Goal: Task Accomplishment & Management: Use online tool/utility

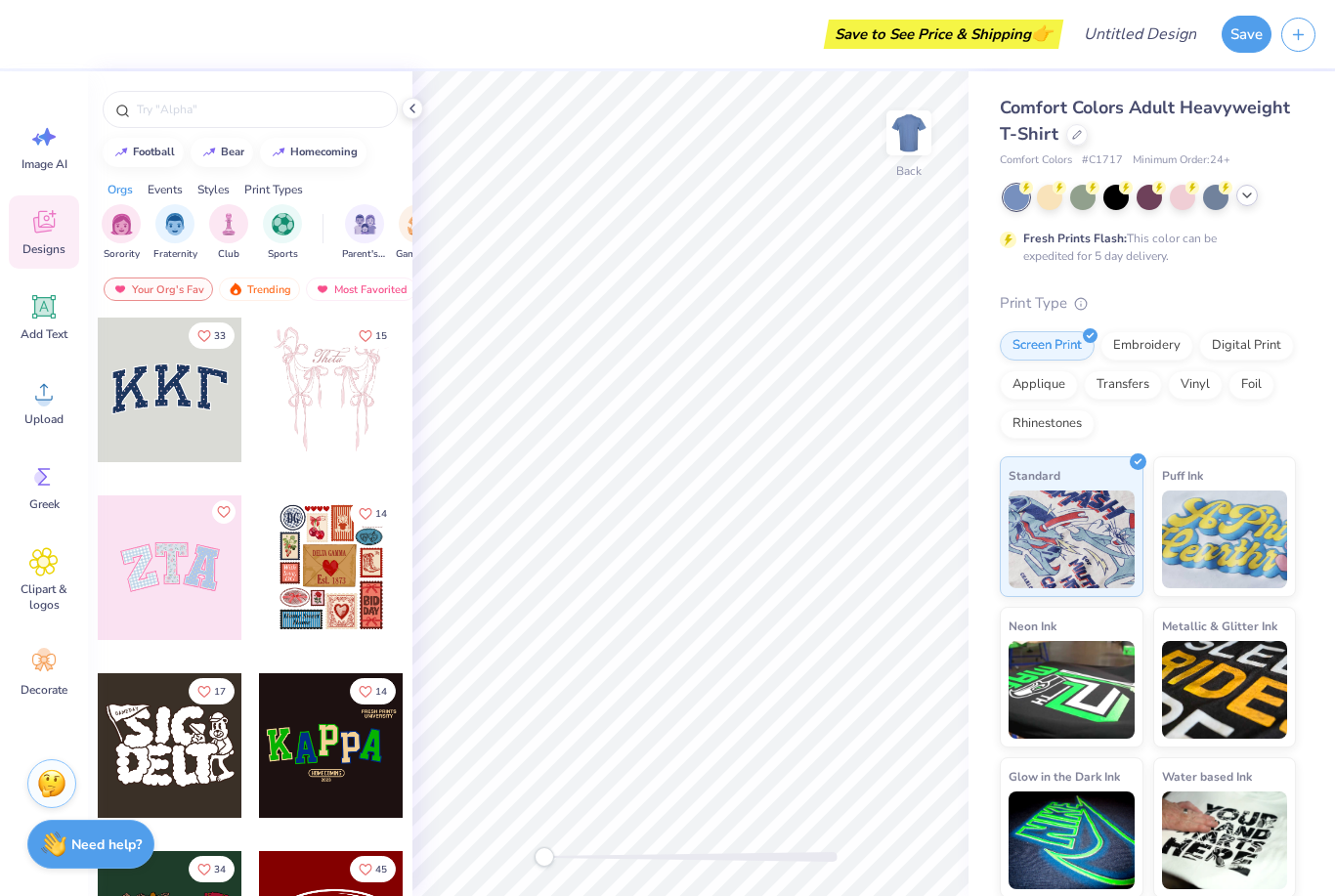
click at [1244, 200] on icon at bounding box center [1247, 195] width 16 height 16
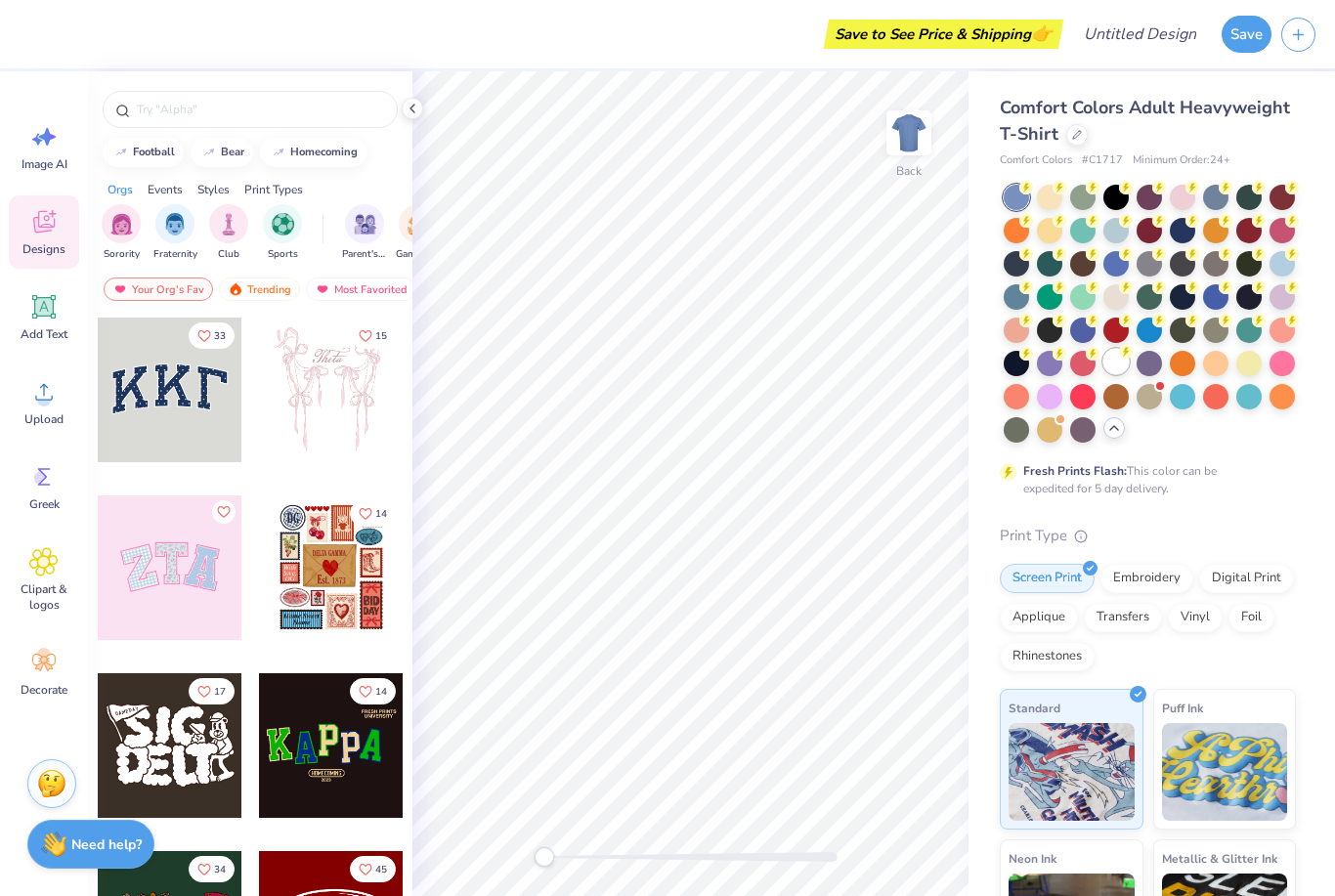
click at [1125, 354] on circle at bounding box center [1126, 351] width 14 height 14
click at [39, 326] on span "Add Text" at bounding box center [44, 334] width 47 height 16
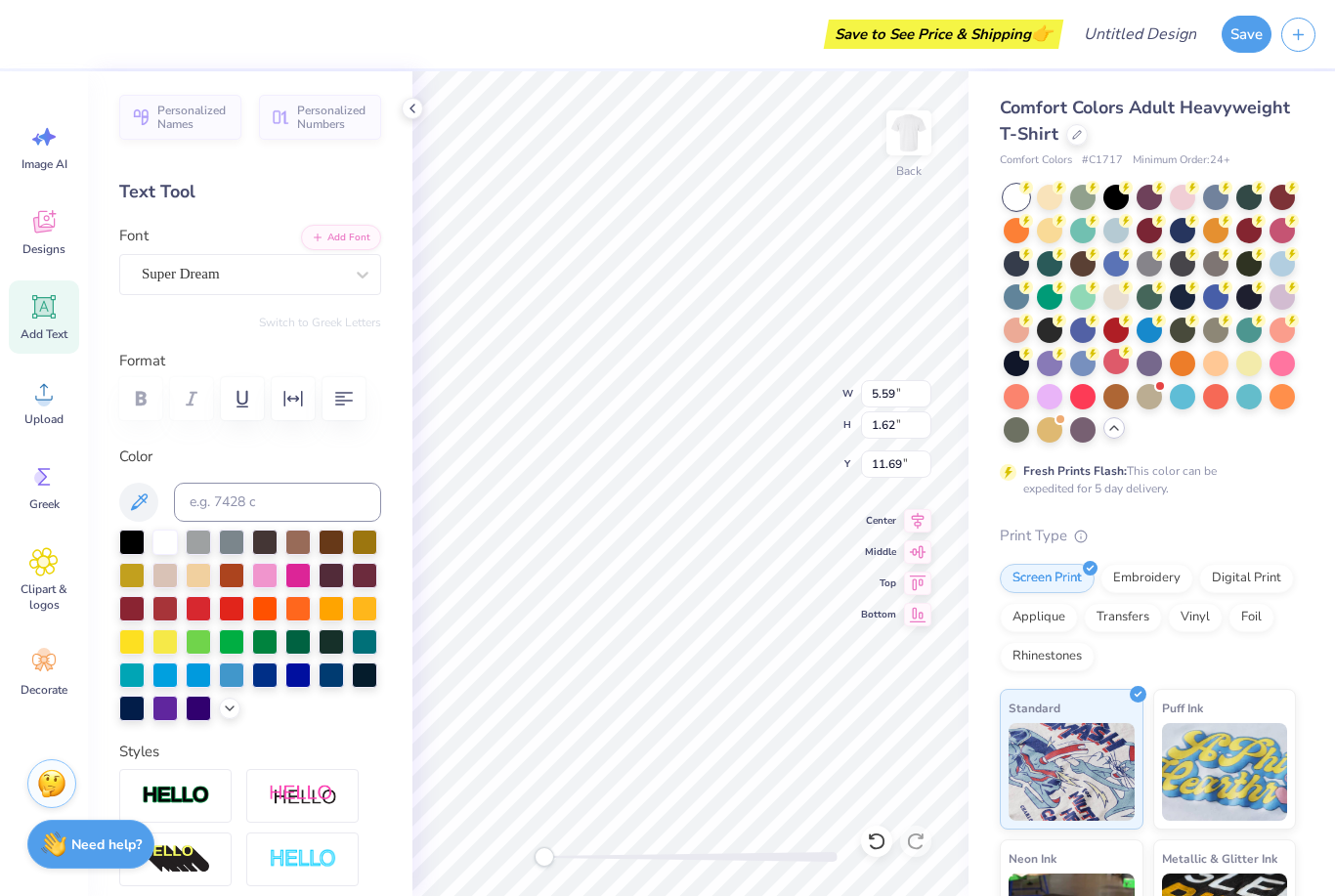
type textarea "EXT"
click at [653, 504] on html "Save to See Price & Shipping 👉 Design Title Save Image AI Designs Add Text Uplo…" at bounding box center [668, 448] width 1335 height 896
type textarea "St. Timothy's School"
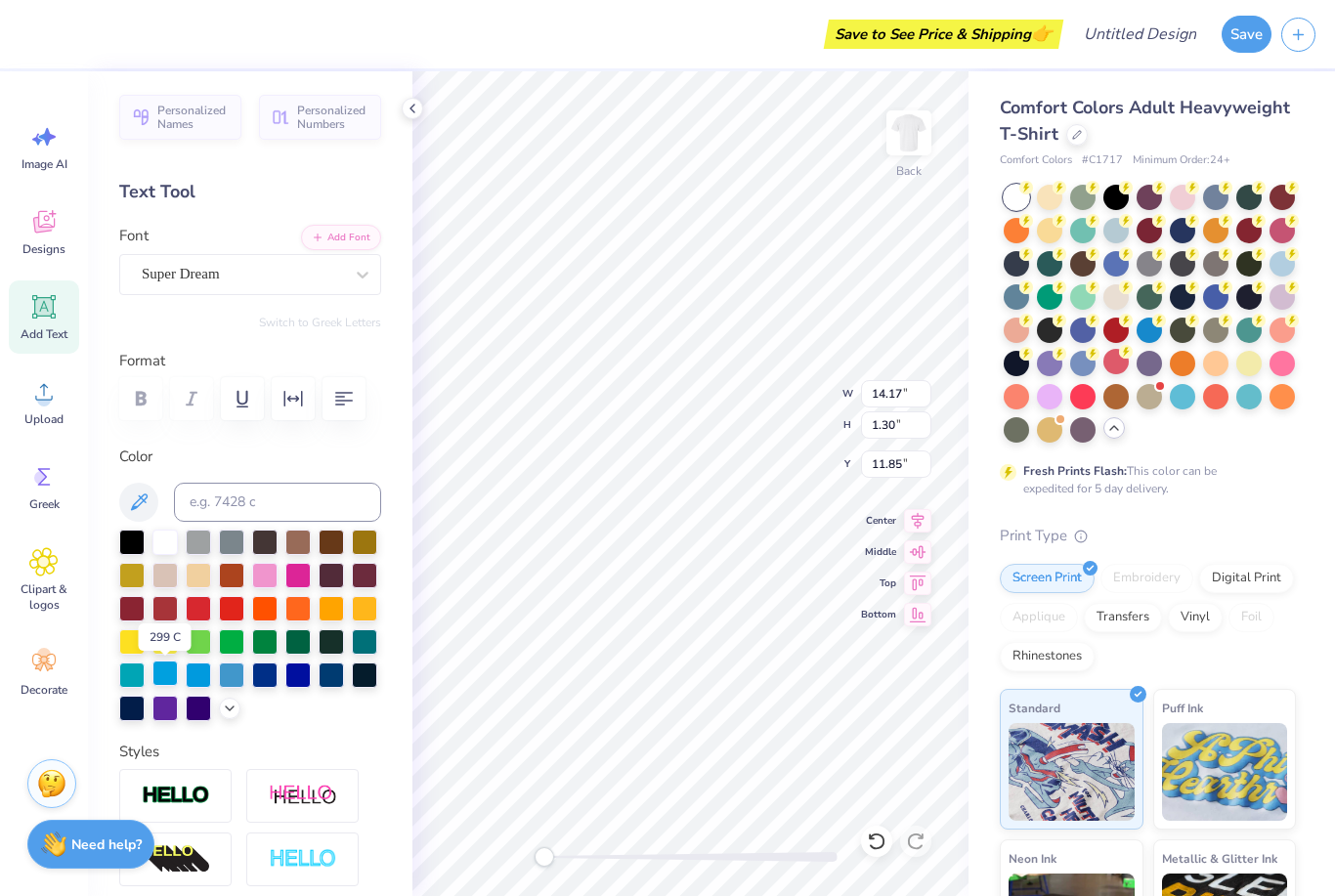
click at [168, 675] on div at bounding box center [165, 673] width 26 height 26
click at [197, 677] on div at bounding box center [198, 673] width 26 height 26
click at [230, 677] on div at bounding box center [232, 673] width 26 height 26
click at [196, 675] on div at bounding box center [198, 673] width 26 height 26
click at [163, 677] on div at bounding box center [165, 673] width 26 height 26
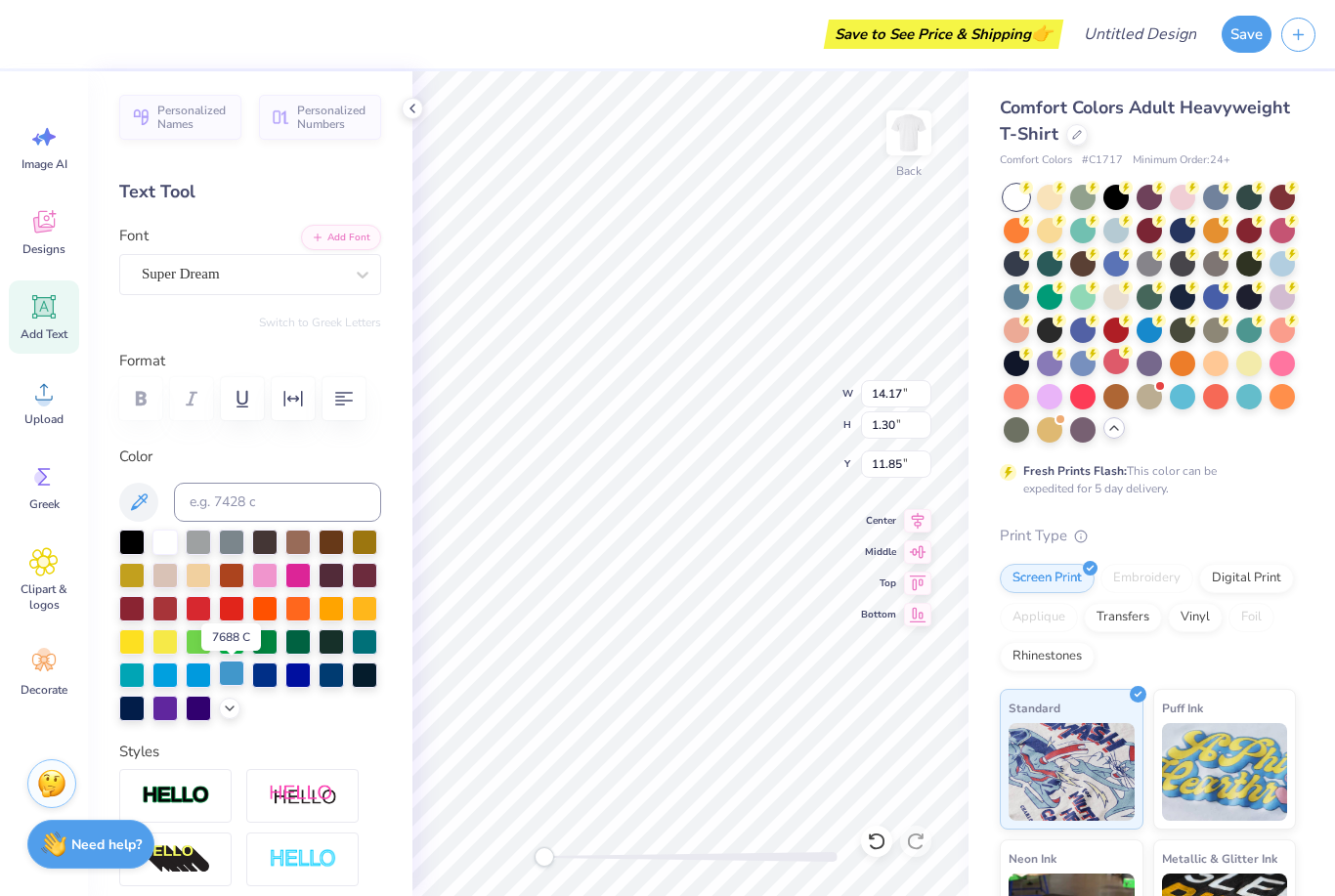
click at [231, 677] on div at bounding box center [232, 673] width 26 height 26
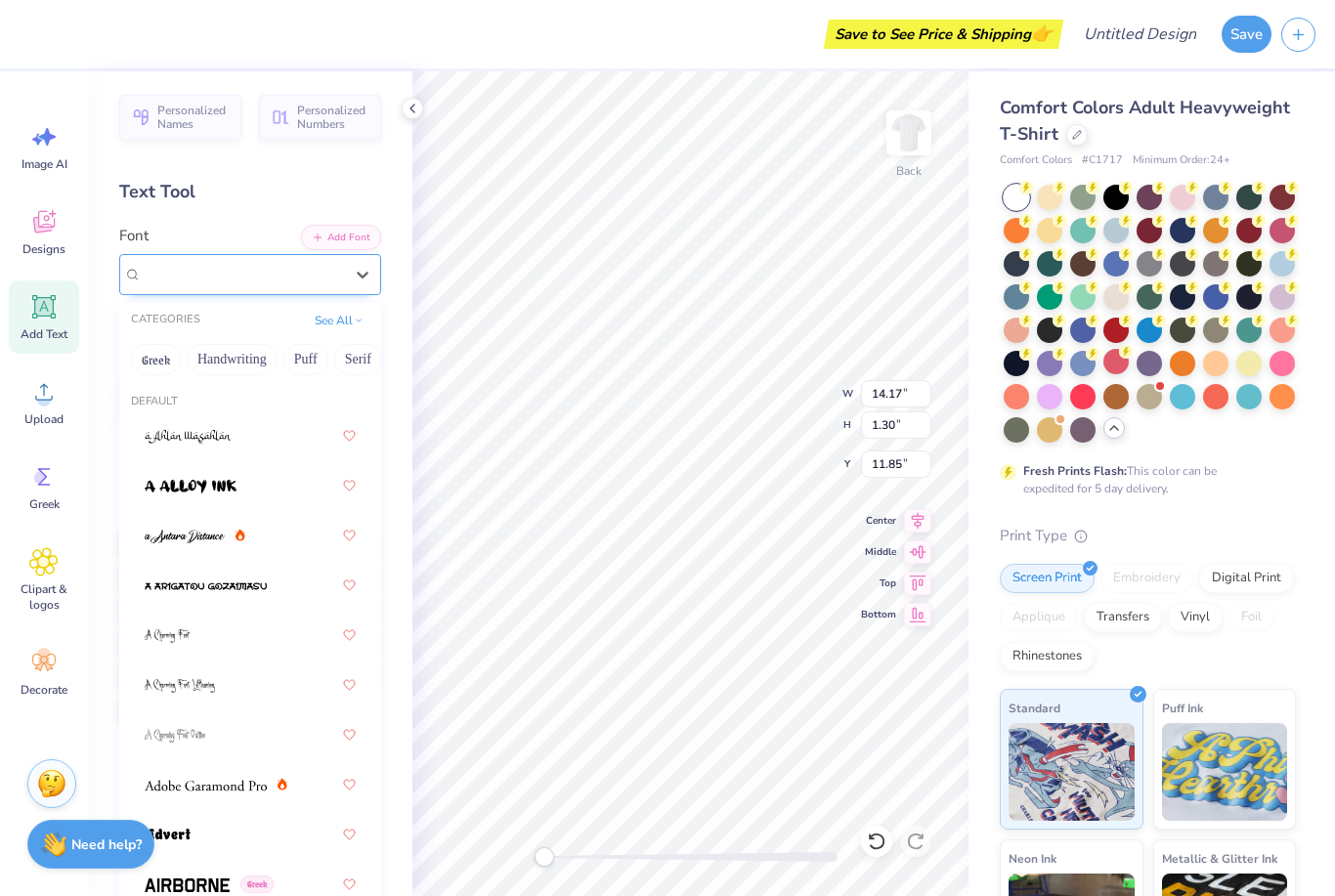
click at [218, 269] on span "Super Dream" at bounding box center [181, 274] width 79 height 23
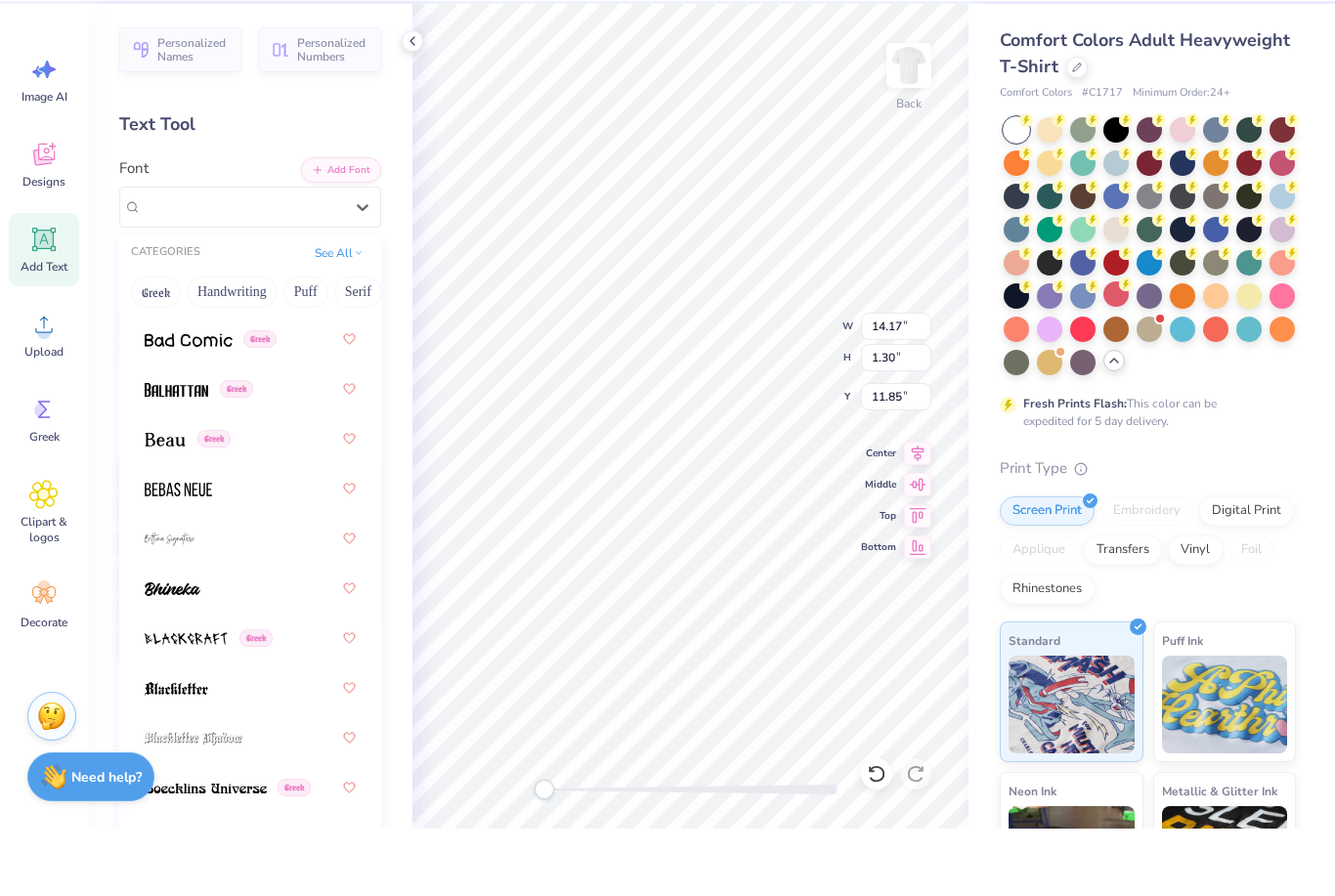
scroll to position [1178, 0]
click at [164, 544] on span at bounding box center [178, 553] width 68 height 21
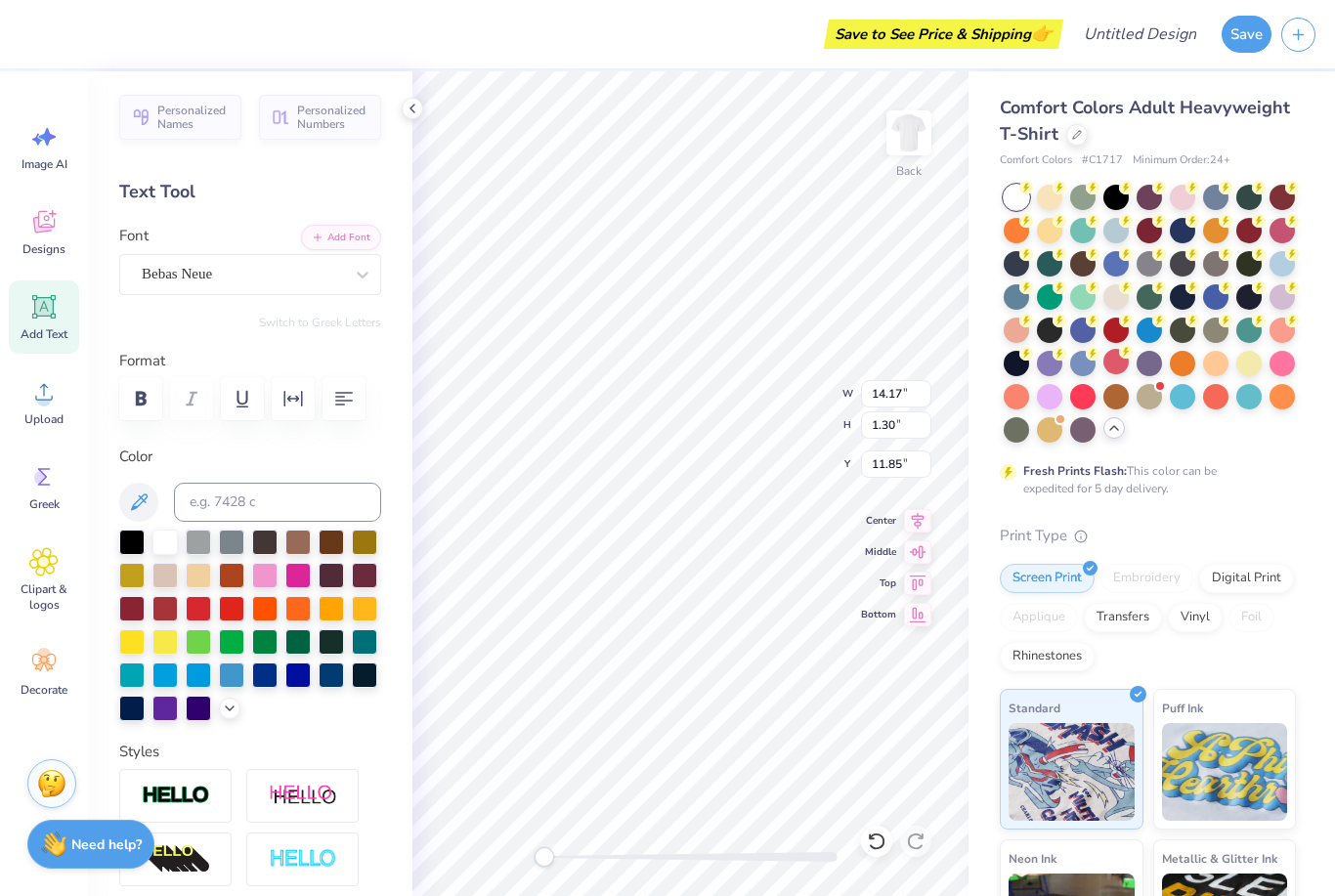
scroll to position [1, 9]
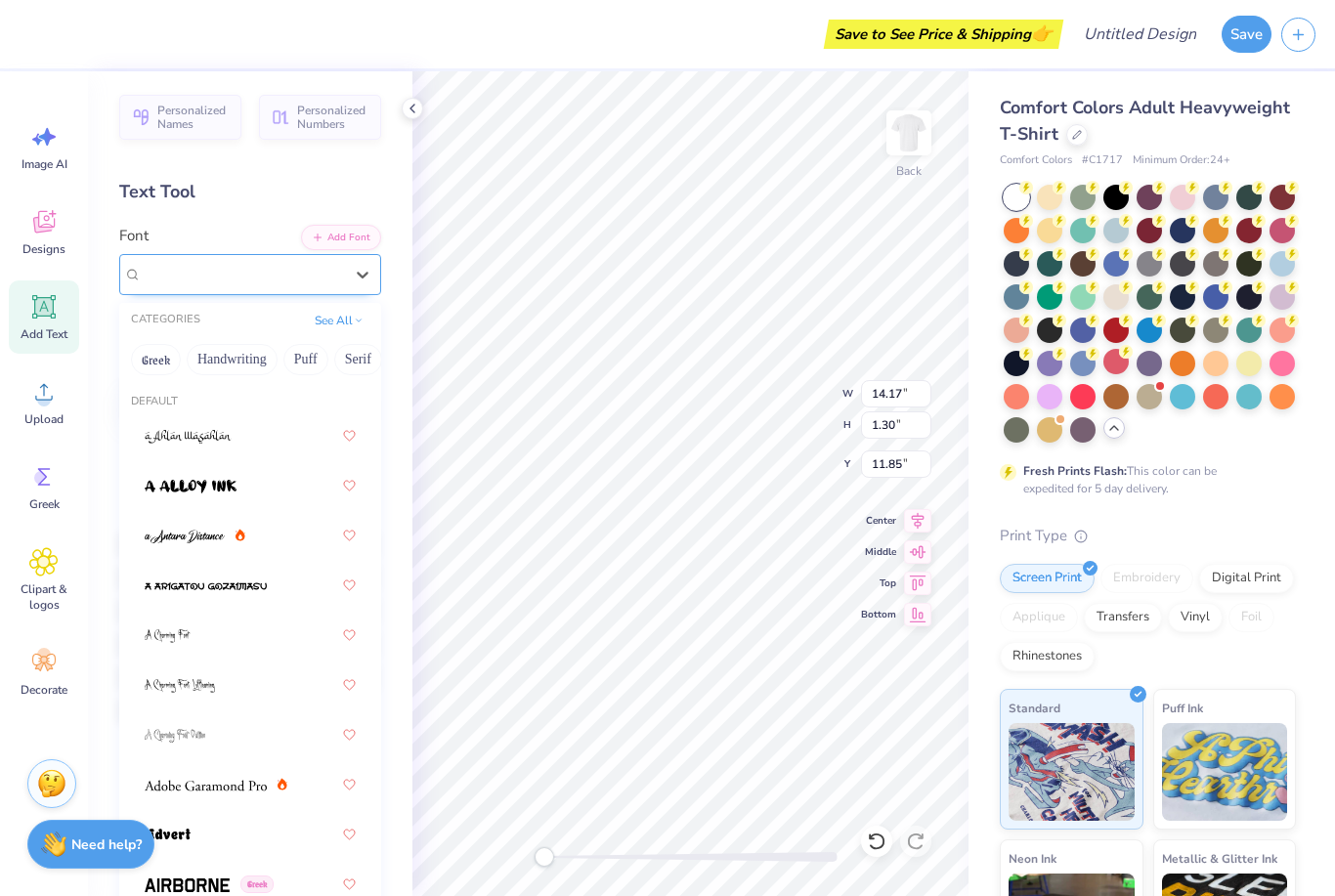
click at [225, 274] on div "Bebas Neue" at bounding box center [241, 274] width 205 height 30
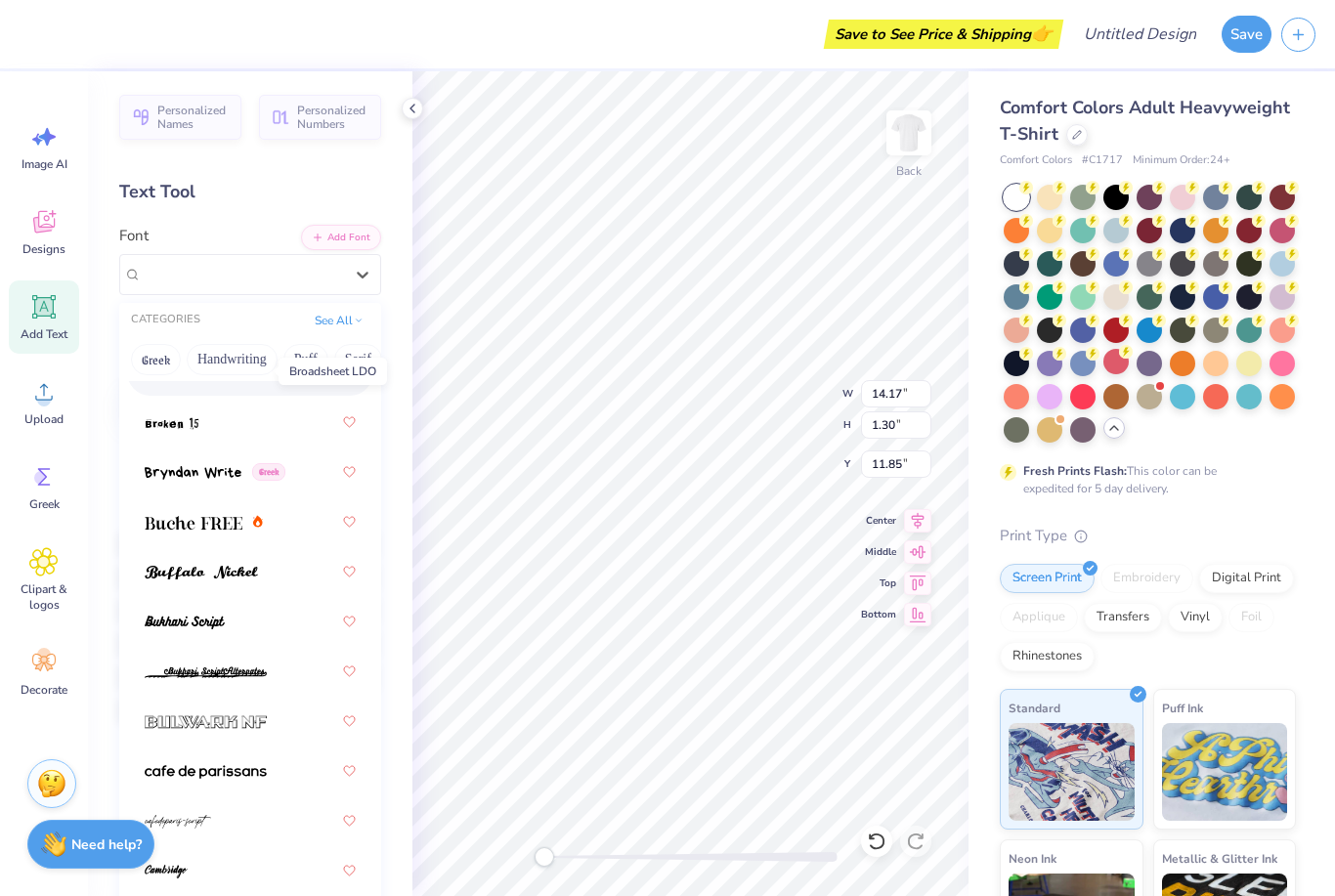
scroll to position [2406, 0]
click at [167, 515] on img at bounding box center [193, 522] width 98 height 14
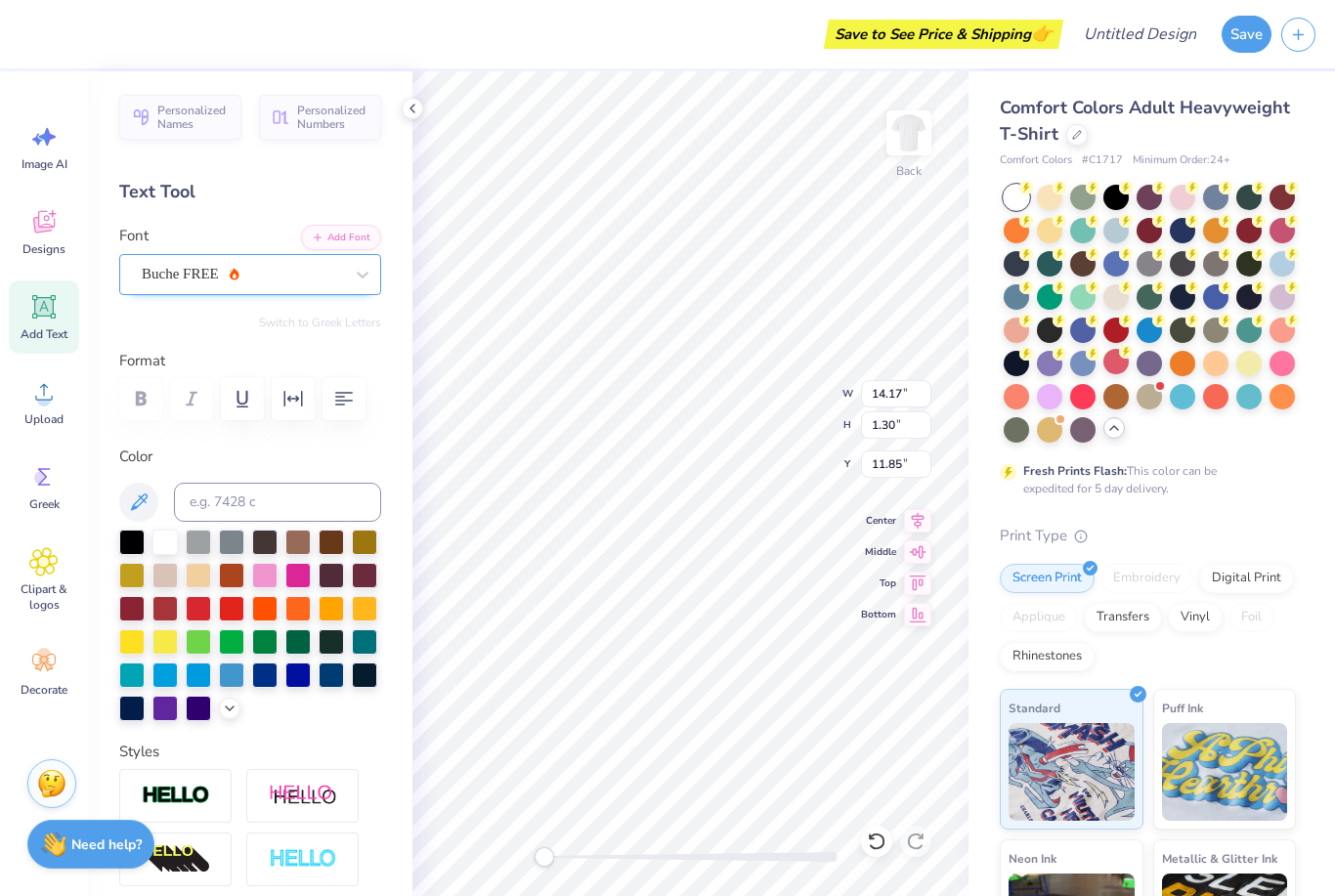
click at [210, 266] on span "Buche FREE" at bounding box center [180, 274] width 78 height 23
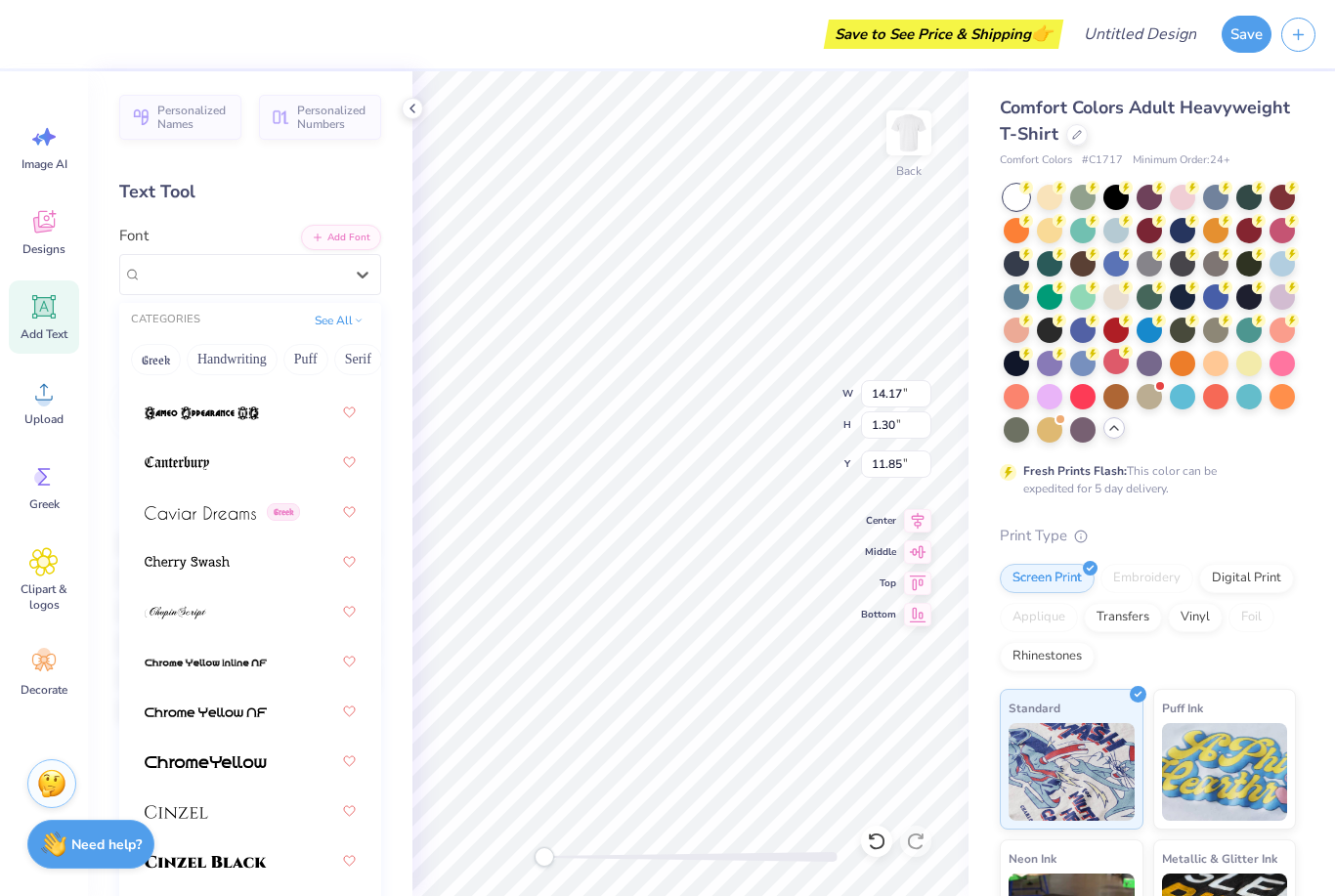
scroll to position [3243, 0]
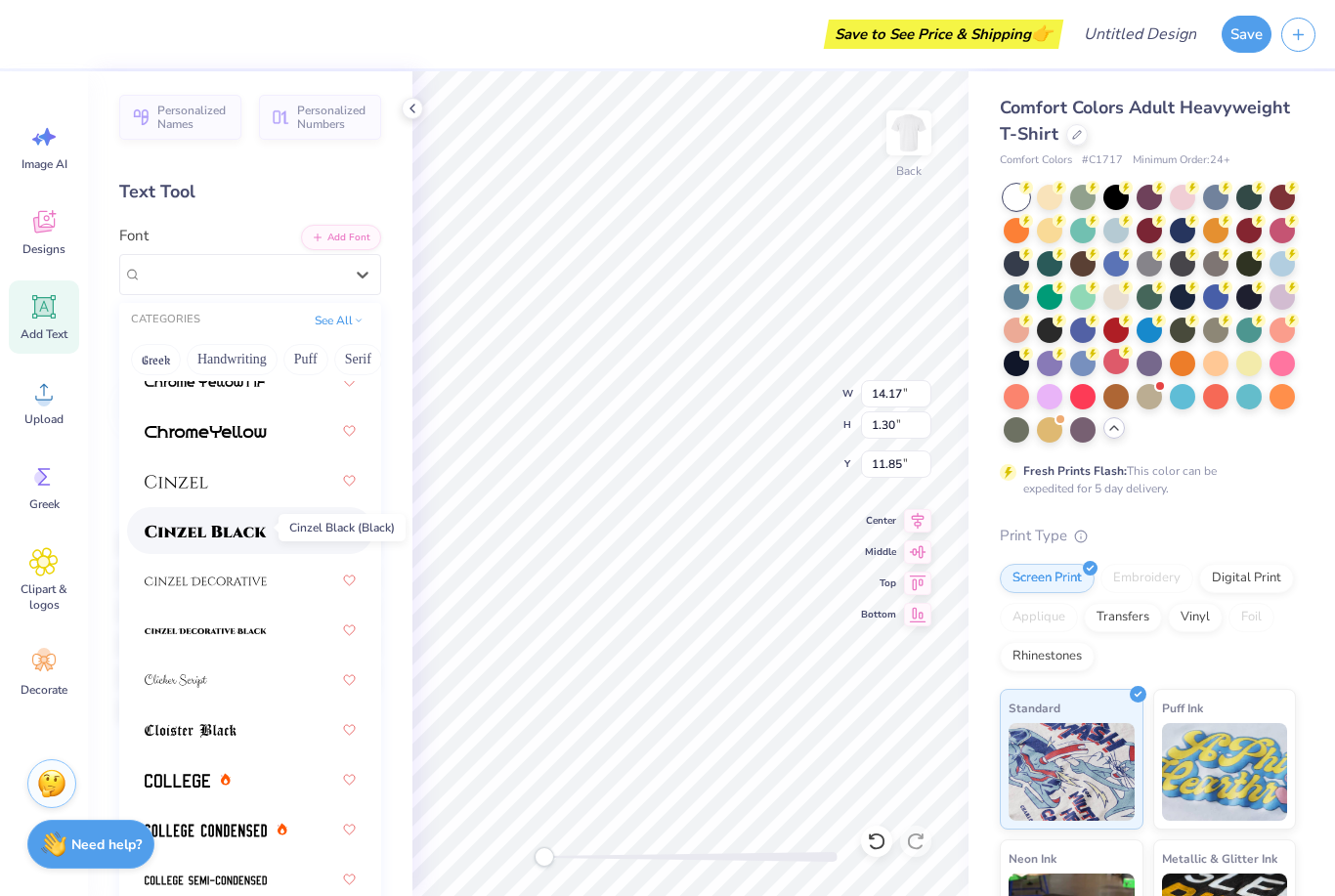
click at [197, 536] on span at bounding box center [205, 531] width 122 height 21
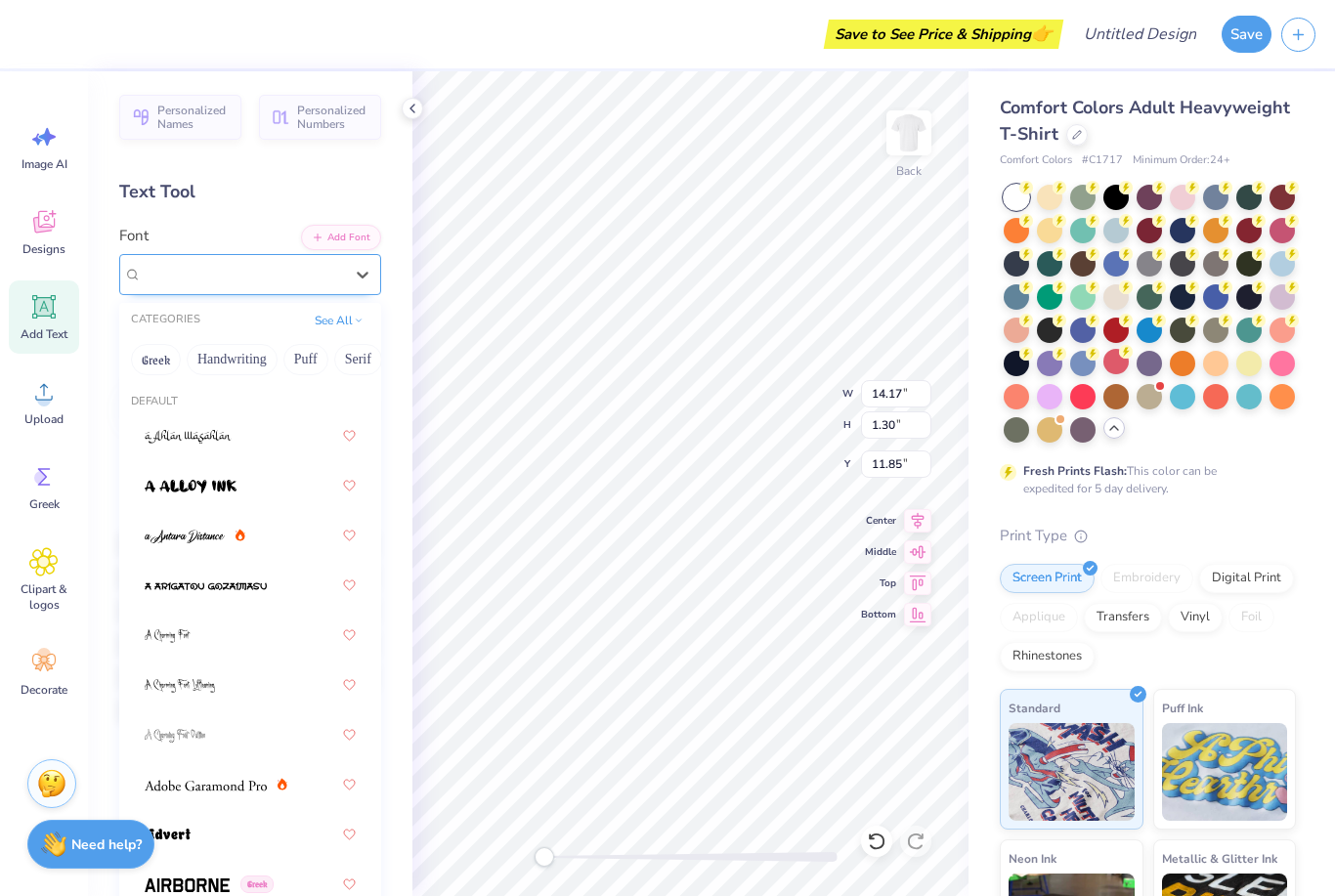
click at [208, 267] on span "Cinzel Black (Black)" at bounding box center [205, 274] width 129 height 23
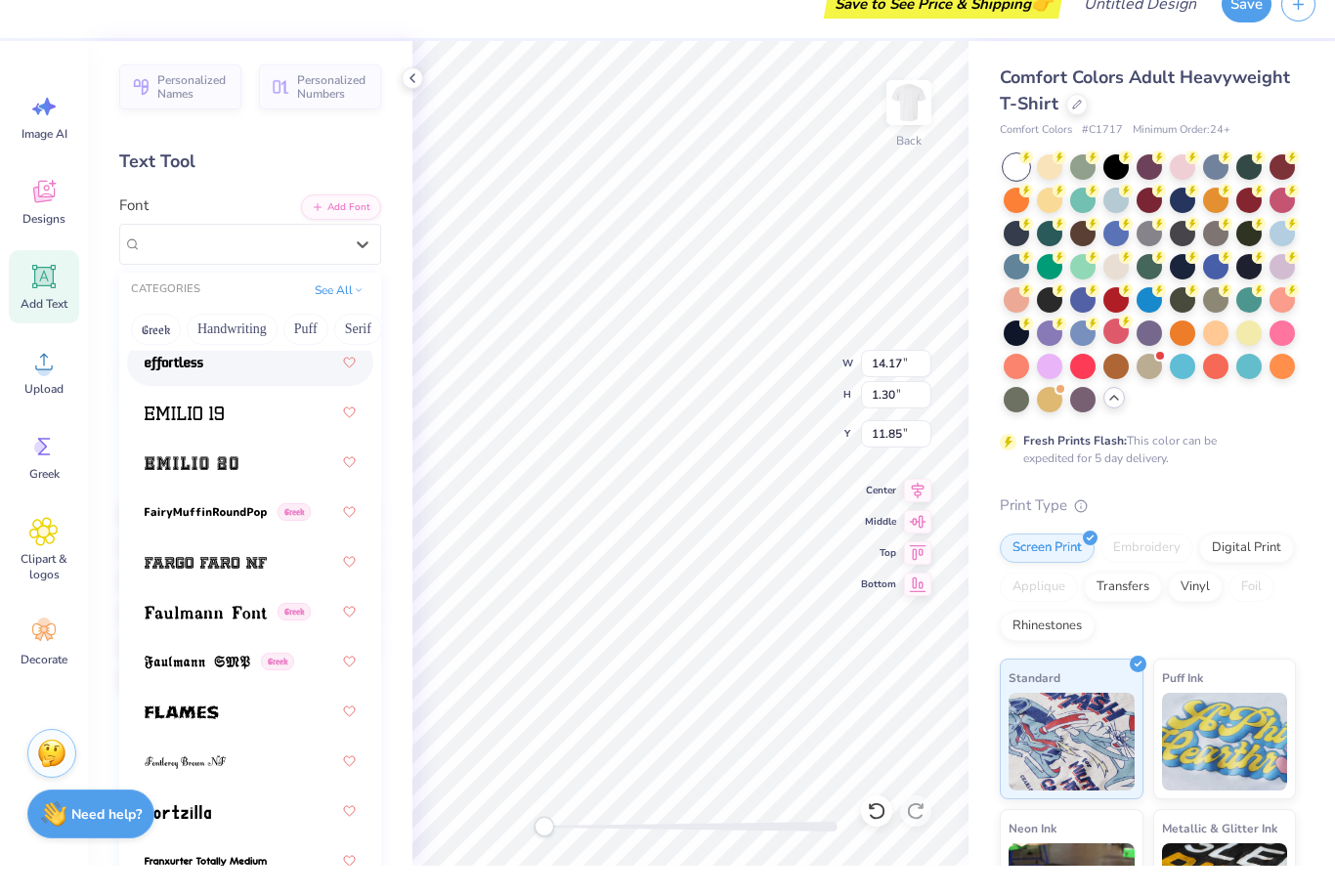
scroll to position [5594, 0]
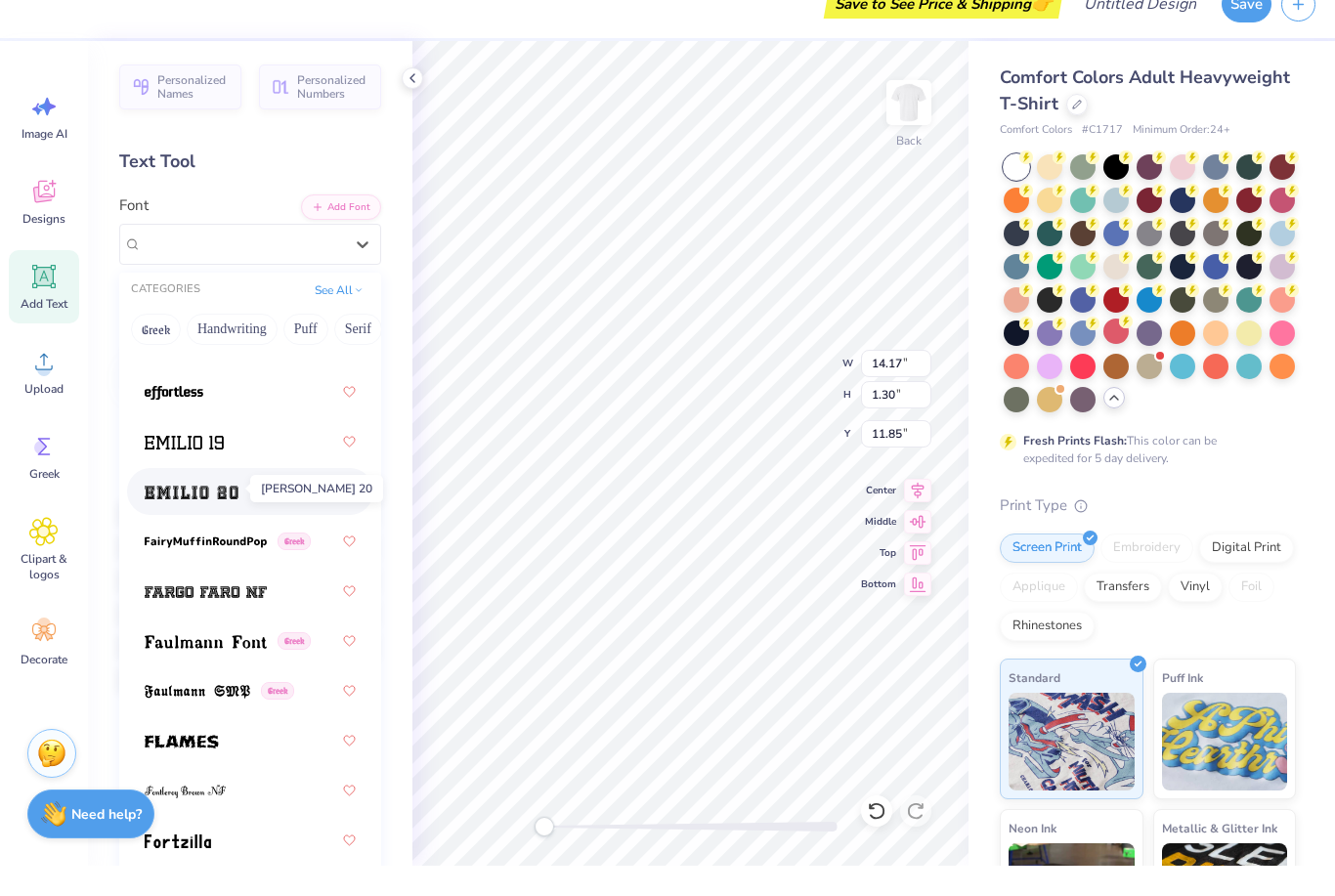
click at [201, 516] on img at bounding box center [191, 523] width 94 height 14
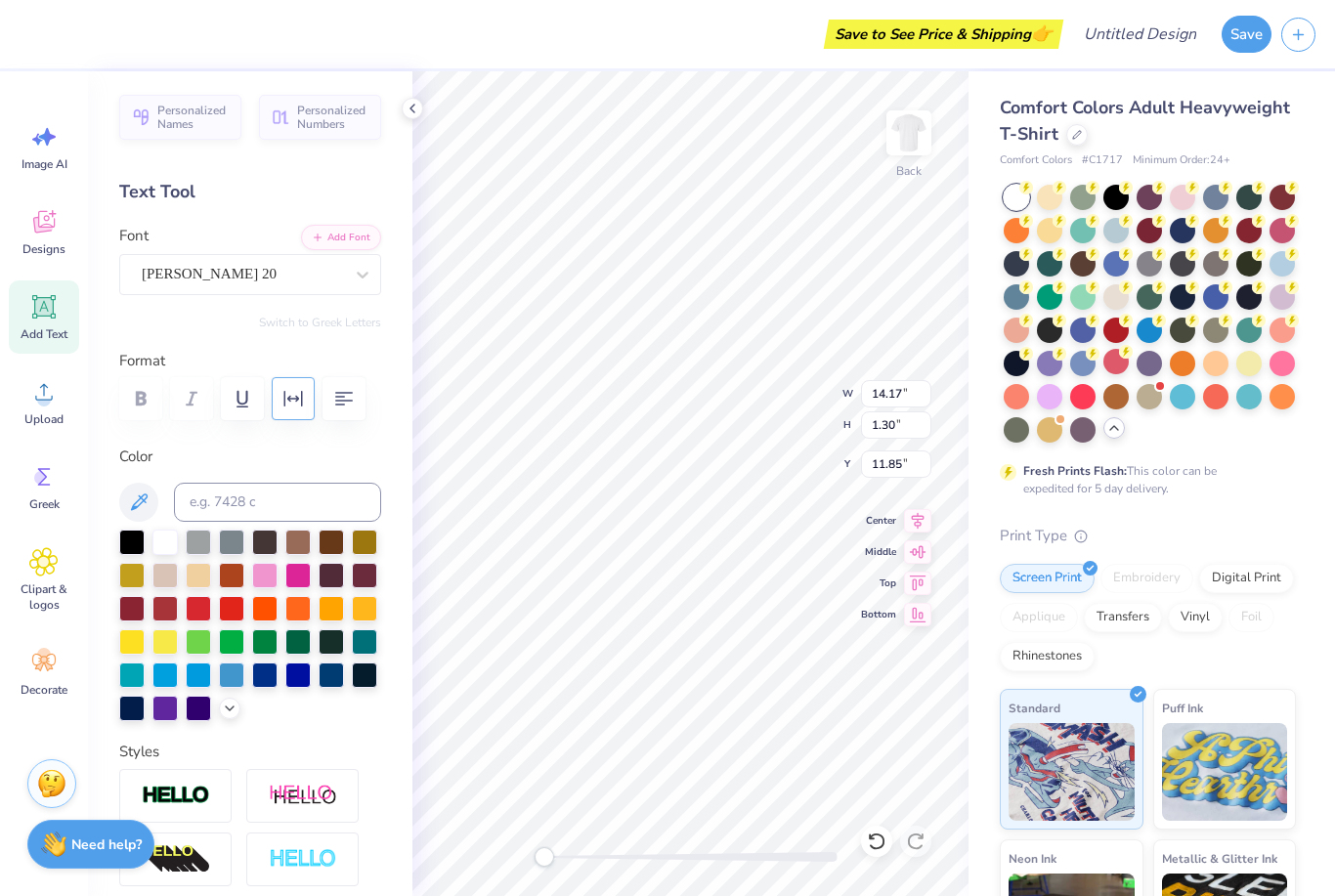
click at [286, 401] on icon "button" at bounding box center [294, 398] width 19 height 16
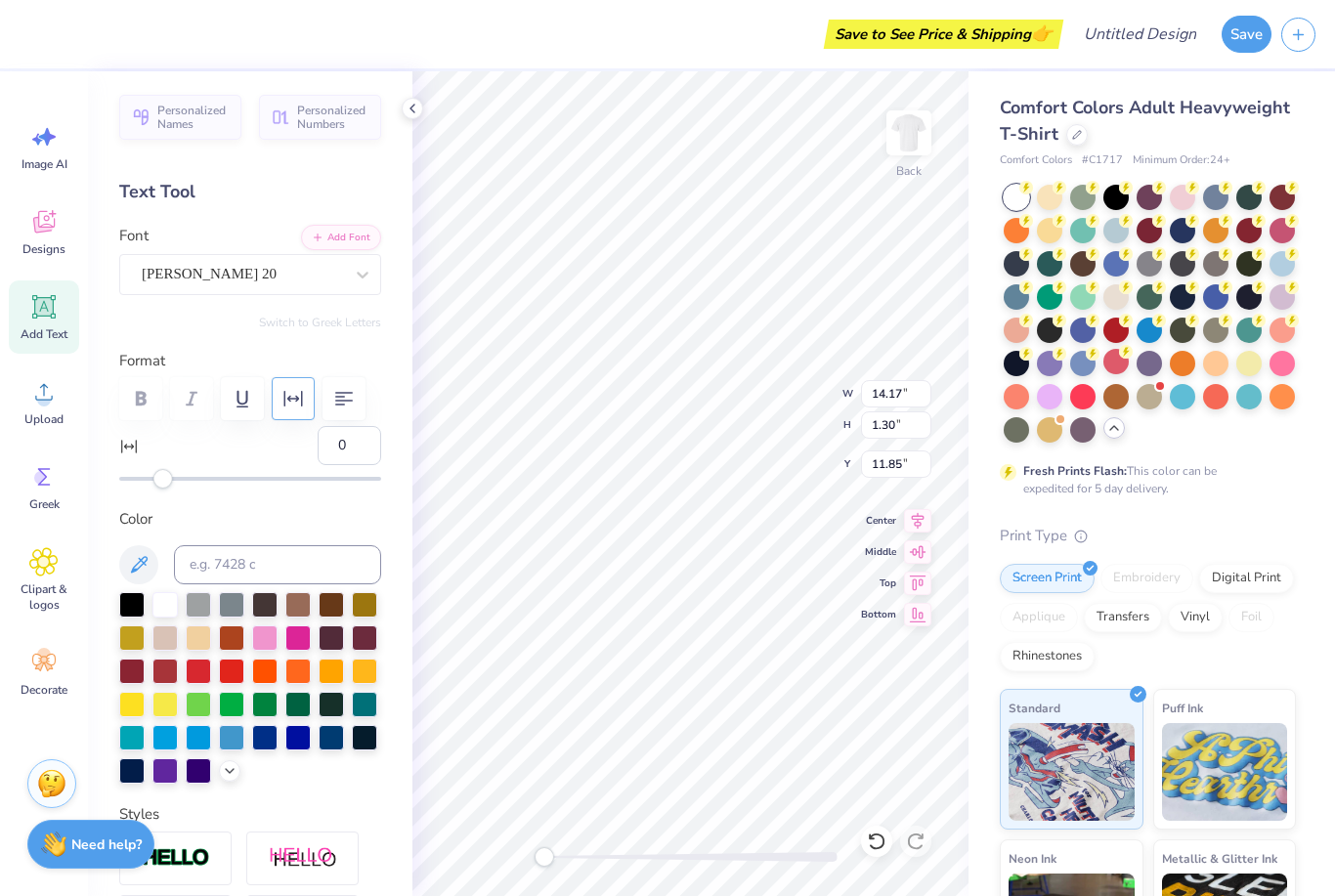
click at [289, 400] on icon "button" at bounding box center [294, 398] width 24 height 24
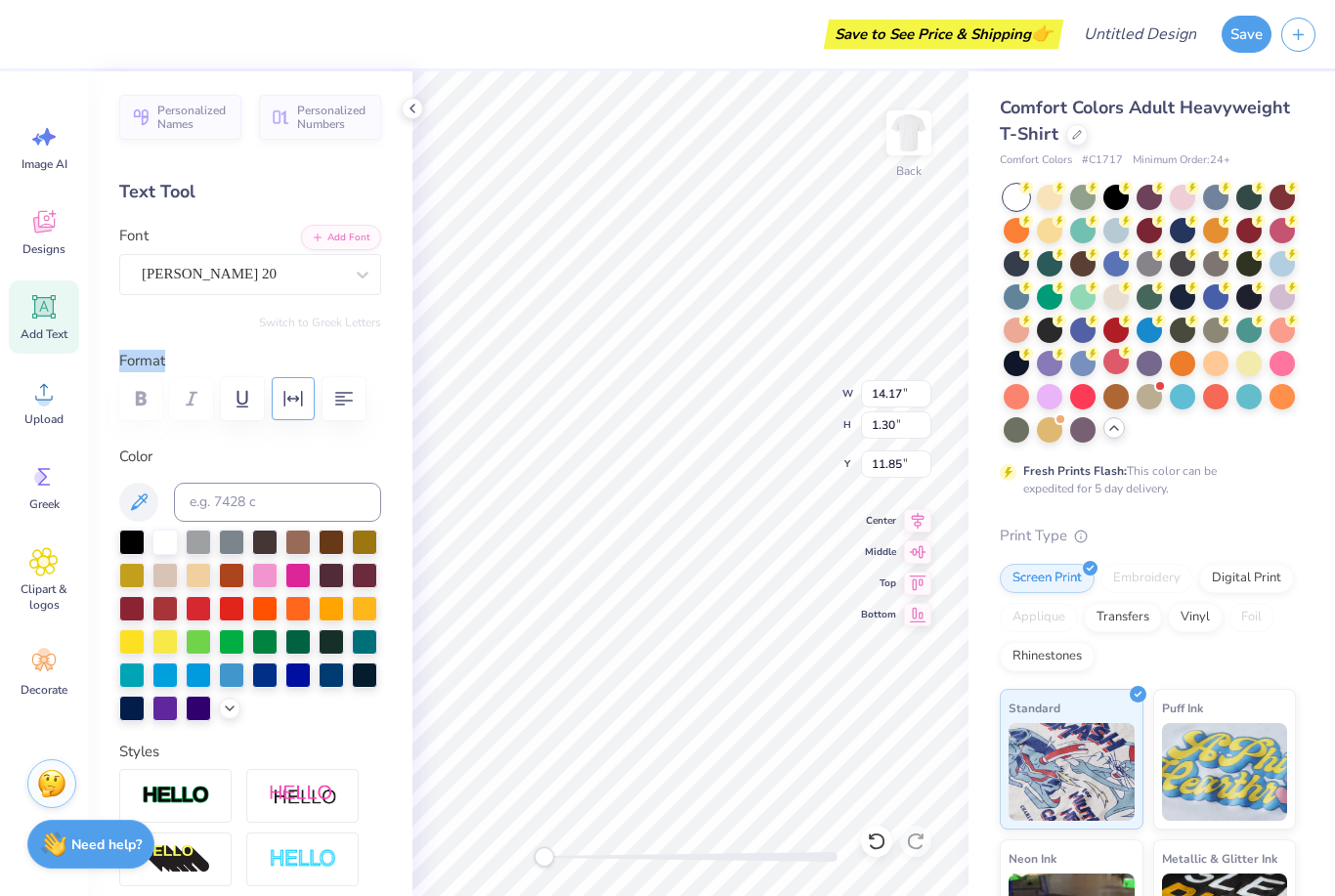
click at [289, 400] on icon "button" at bounding box center [294, 398] width 24 height 24
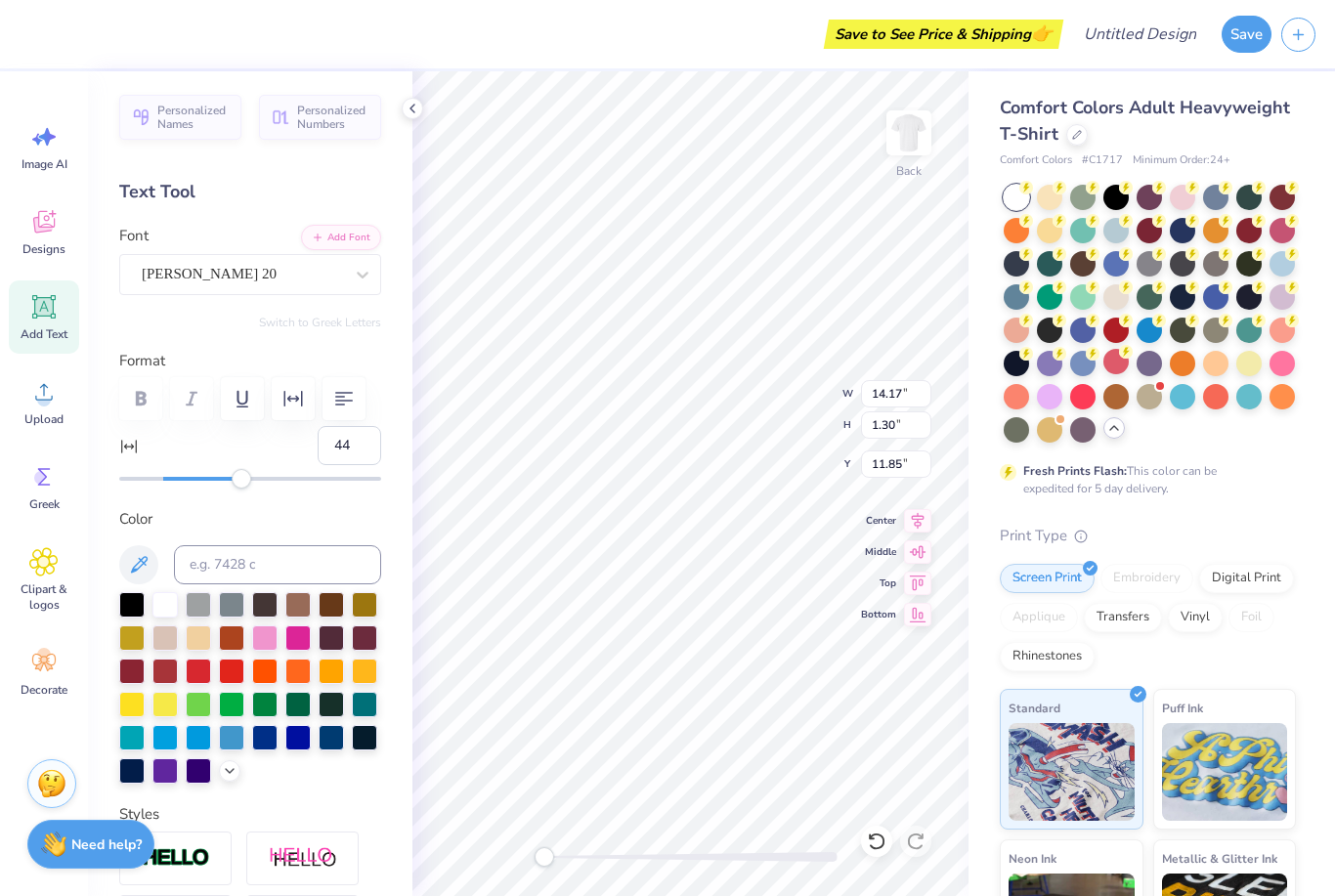
type input "45"
drag, startPoint x: 169, startPoint y: 482, endPoint x: 260, endPoint y: 478, distance: 91.1
click at [260, 478] on div "Accessibility label" at bounding box center [261, 479] width 20 height 20
type input "-17"
drag, startPoint x: 260, startPoint y: 478, endPoint x: 126, endPoint y: 478, distance: 134.0
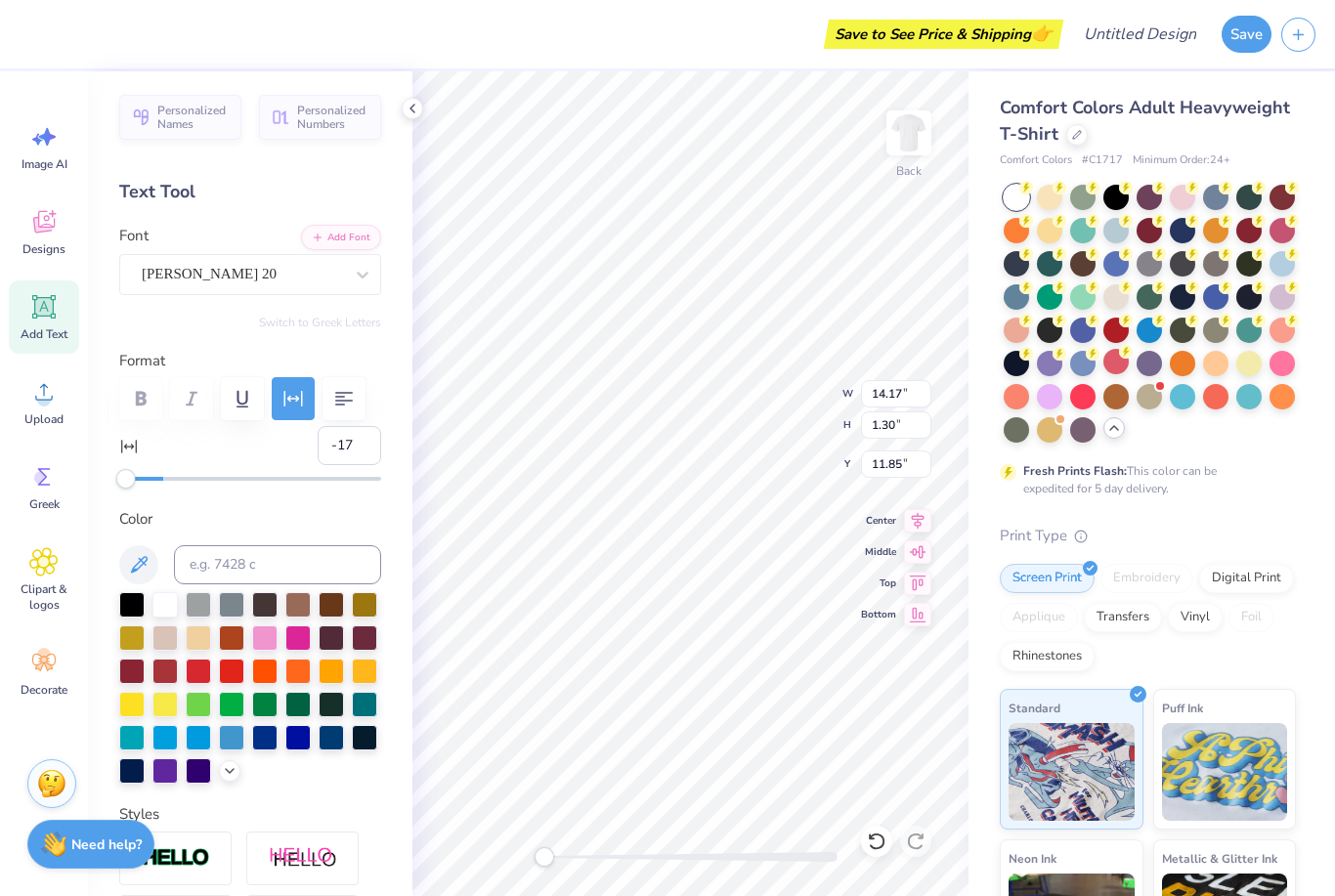
click at [126, 478] on div "Accessibility label" at bounding box center [126, 479] width 20 height 20
type input "-11"
click at [138, 479] on div "Accessibility label" at bounding box center [138, 479] width 20 height 20
type input "-2"
drag, startPoint x: 138, startPoint y: 479, endPoint x: 158, endPoint y: 479, distance: 20.0
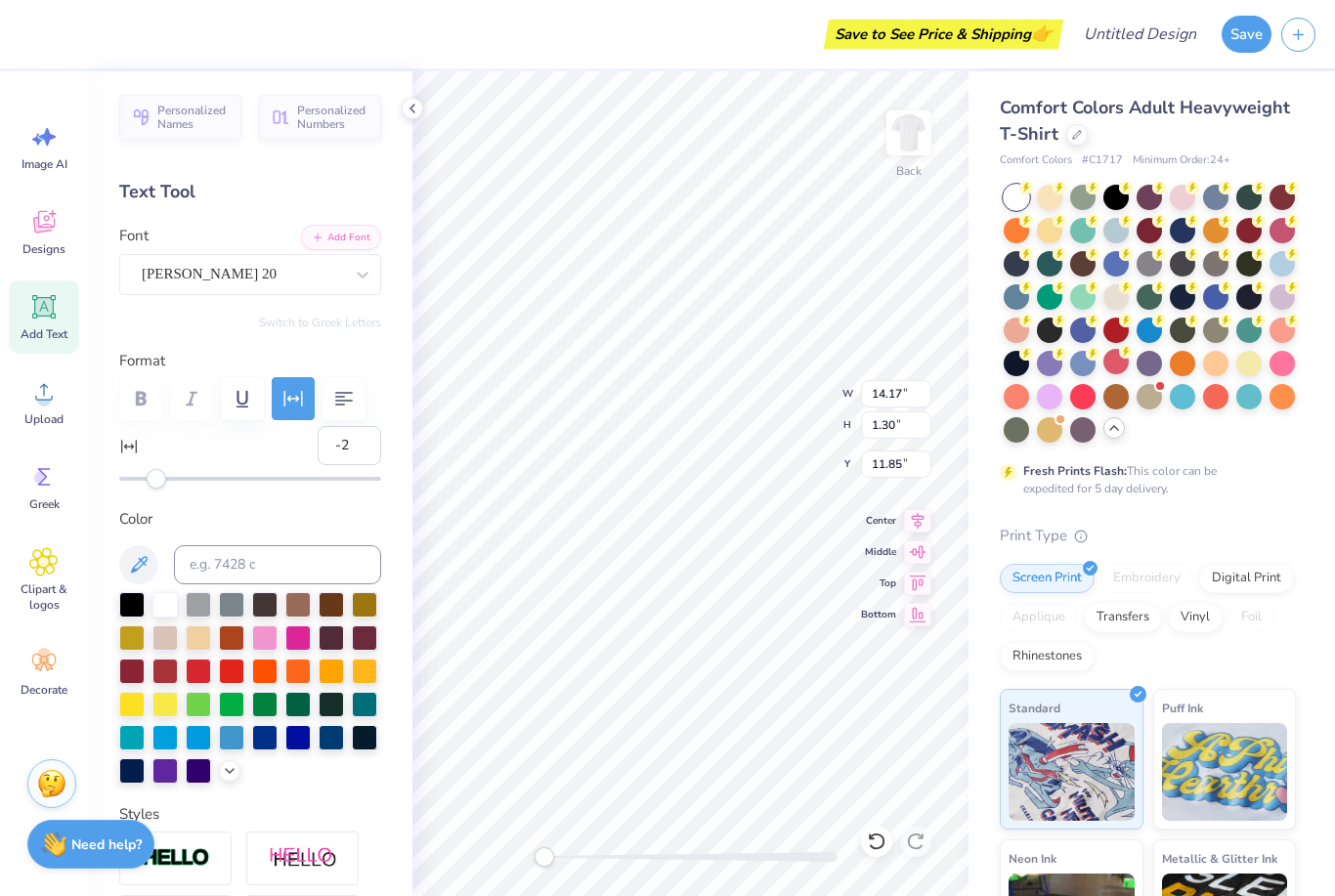
click at [158, 479] on div "Accessibility label" at bounding box center [156, 479] width 20 height 20
type textarea "St Timothys School"
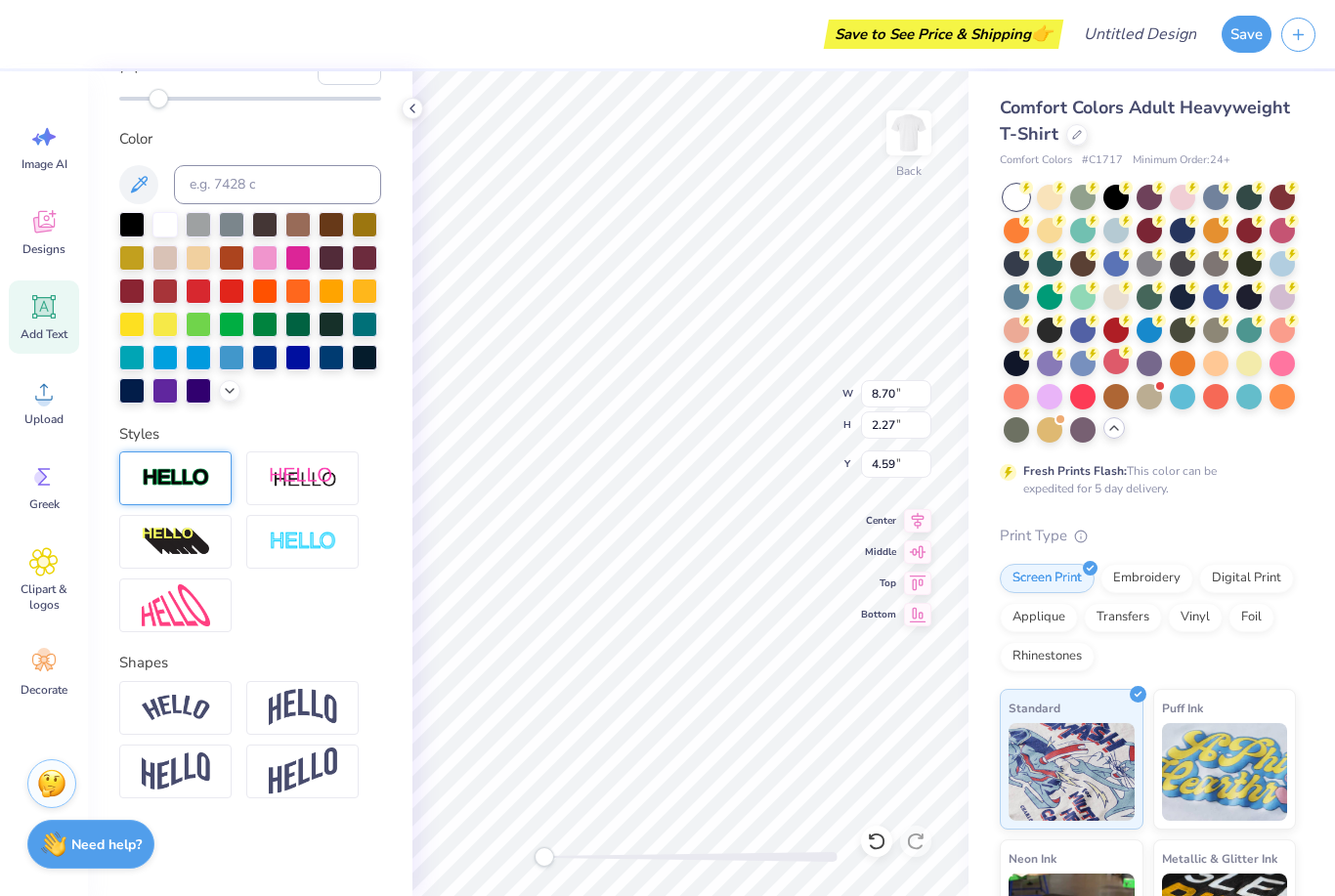
scroll to position [381, 0]
click at [154, 699] on img at bounding box center [176, 708] width 69 height 26
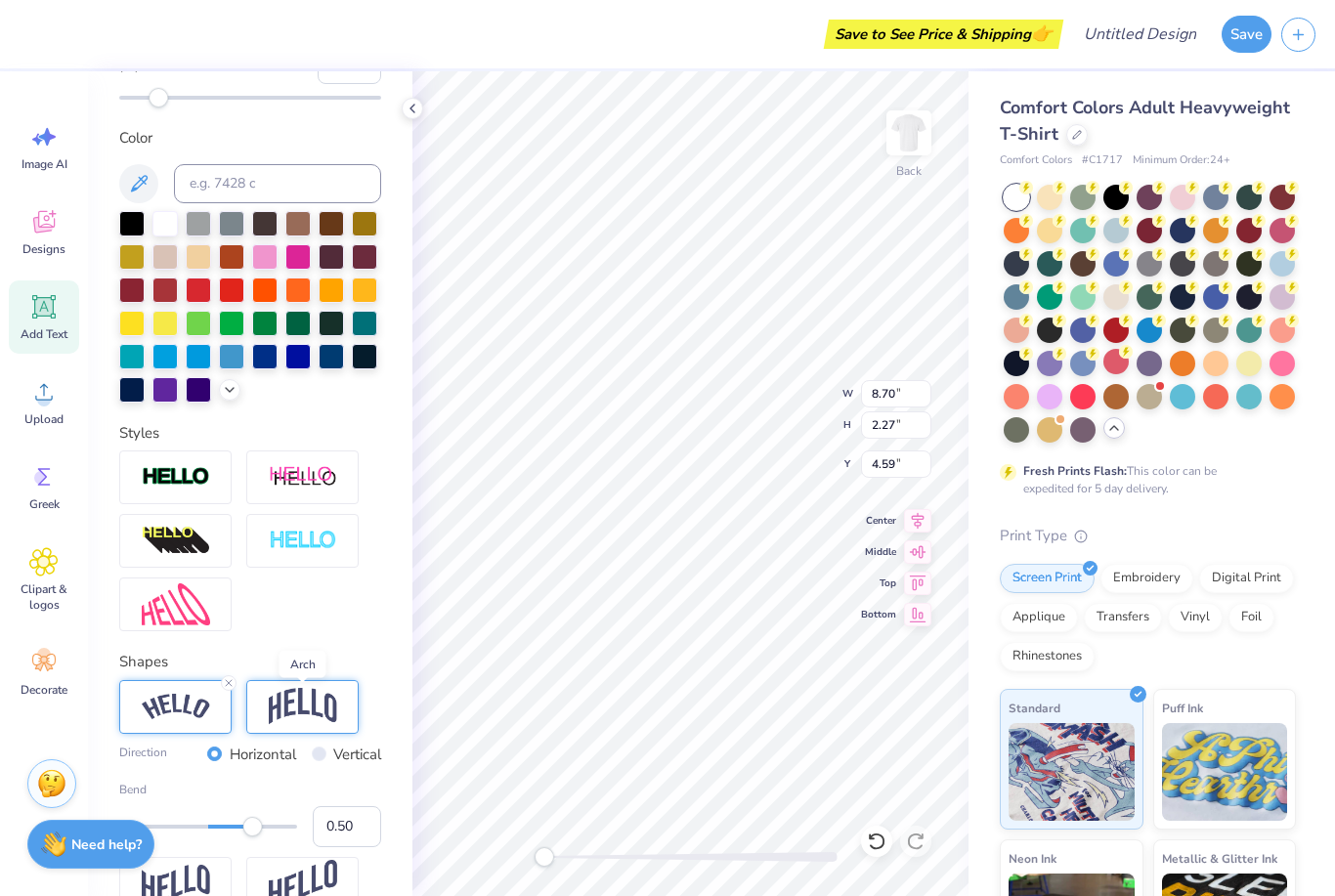
click at [297, 714] on img at bounding box center [303, 707] width 69 height 37
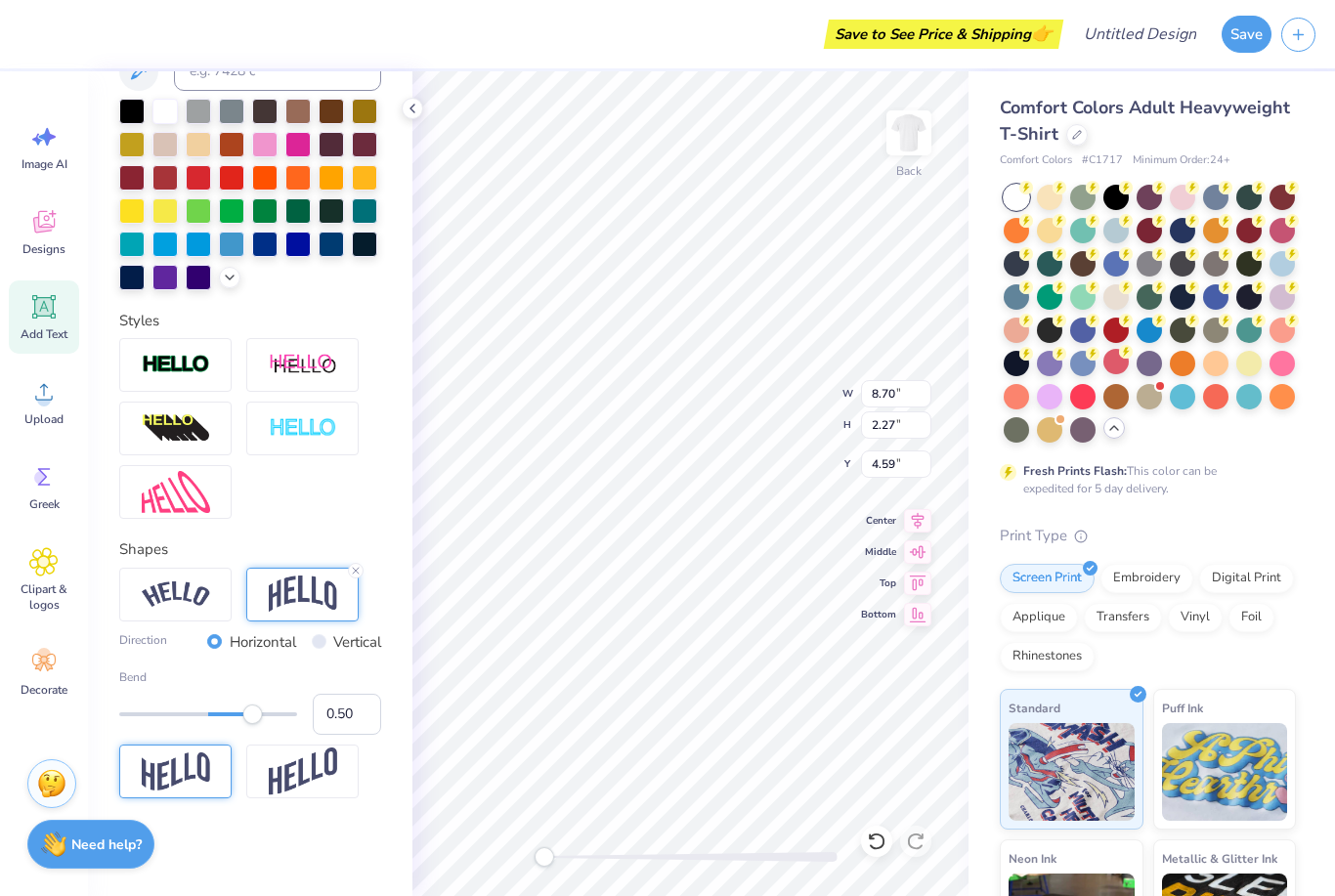
scroll to position [496, 0]
click at [267, 776] on div at bounding box center [302, 771] width 112 height 54
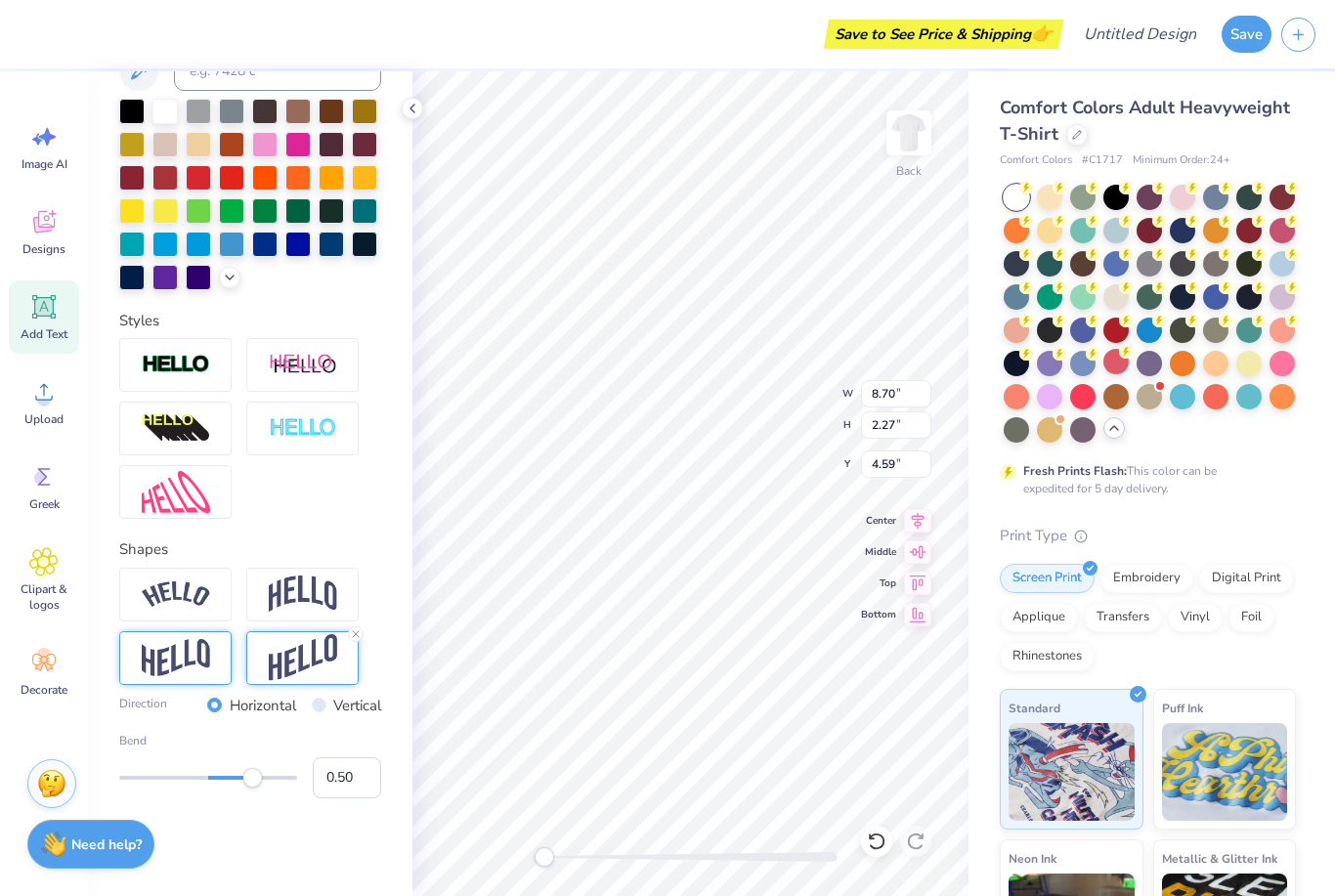
click at [151, 664] on img at bounding box center [176, 658] width 69 height 38
click at [169, 599] on img at bounding box center [176, 594] width 69 height 26
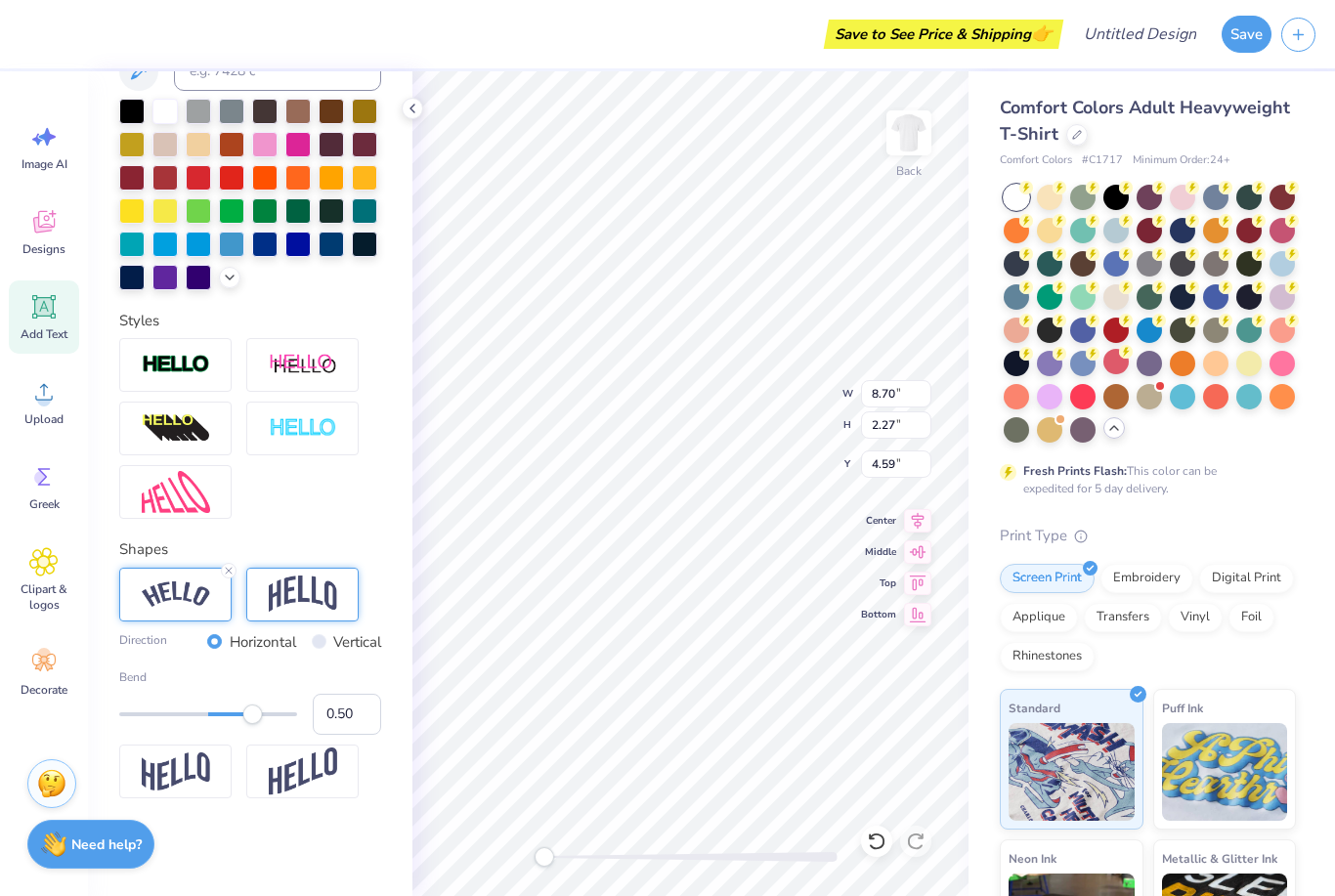
click at [267, 594] on div at bounding box center [302, 594] width 112 height 54
click at [142, 595] on img at bounding box center [176, 594] width 69 height 26
type input "0.00"
drag, startPoint x: 251, startPoint y: 715, endPoint x: 208, endPoint y: 715, distance: 43.0
click at [208, 715] on div "Accessibility label" at bounding box center [208, 714] width 20 height 20
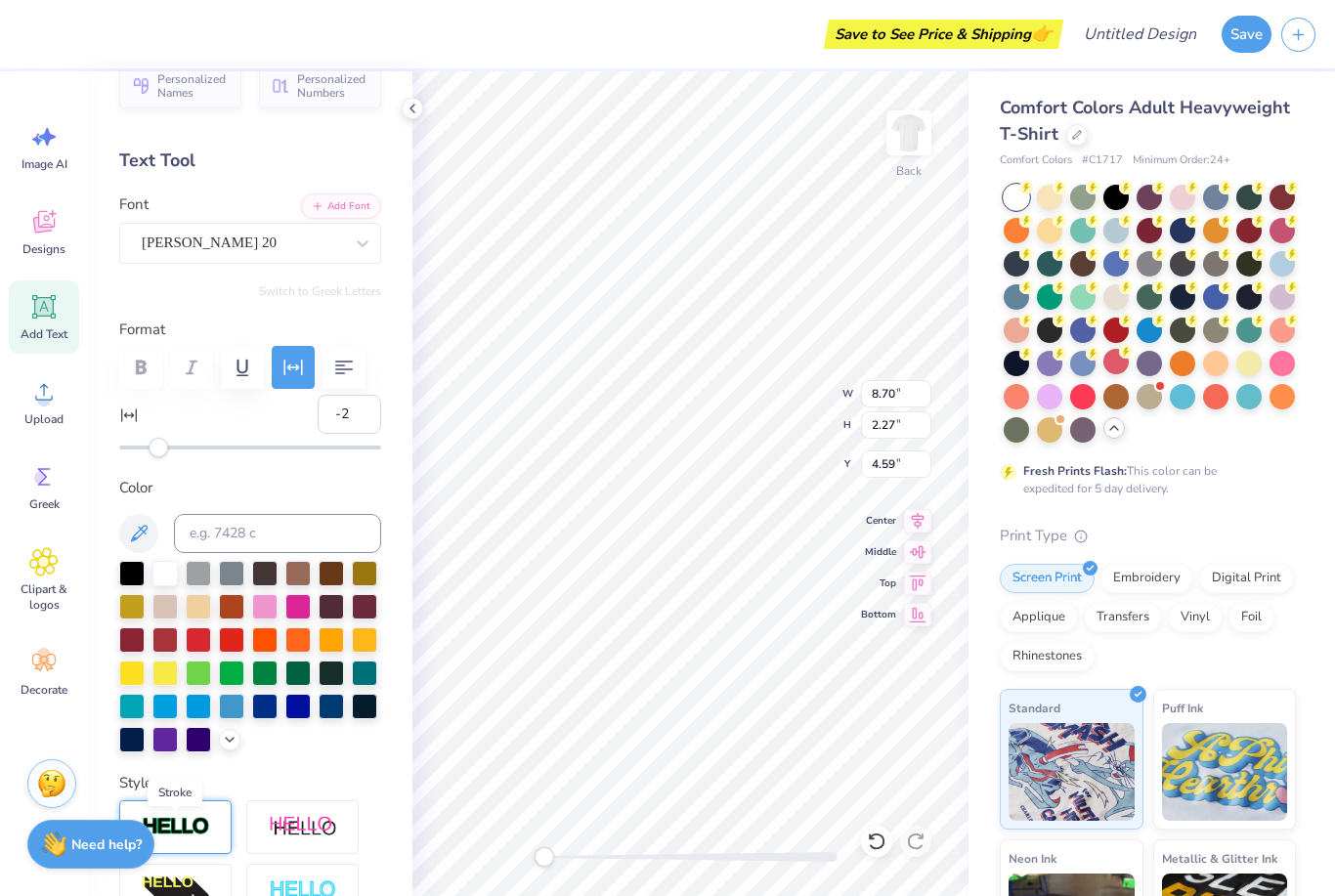
scroll to position [30, 0]
click at [343, 377] on icon "button" at bounding box center [344, 368] width 24 height 24
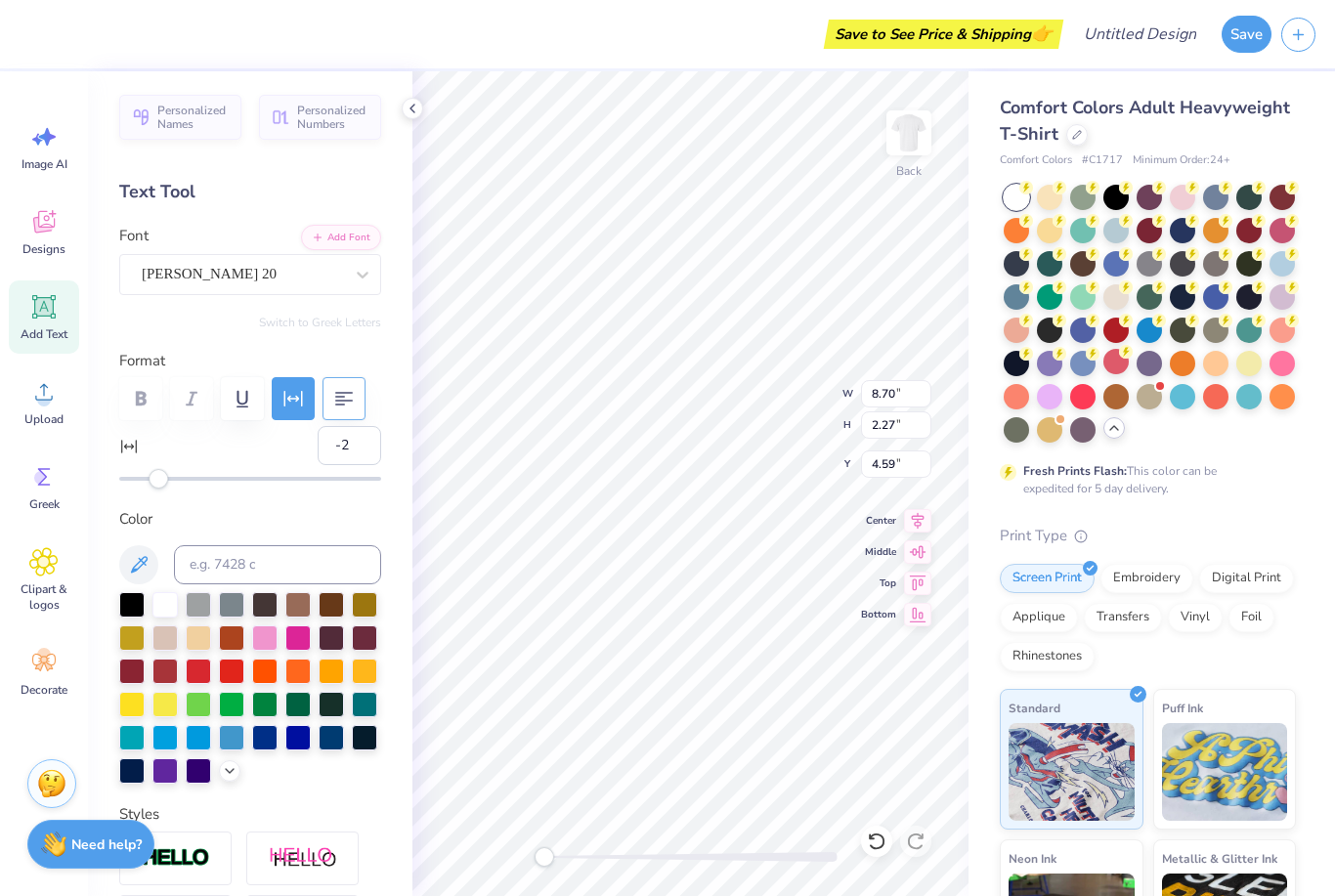
scroll to position [0, 0]
click at [910, 422] on input "2.27" at bounding box center [896, 425] width 71 height 27
type input "2"
type input "3"
click at [281, 188] on div "Text Tool" at bounding box center [249, 191] width 262 height 26
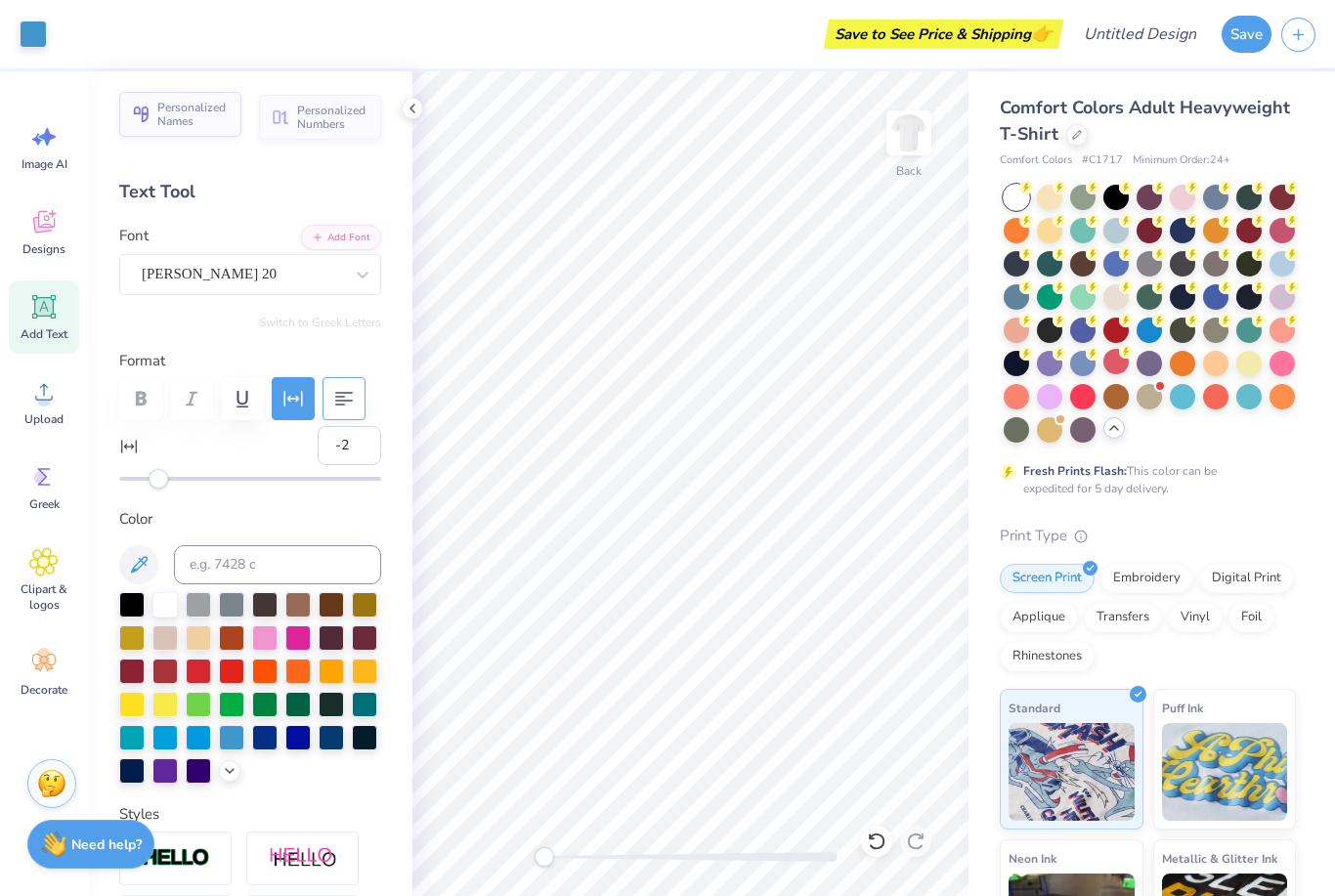
click at [179, 132] on button "Personalized Names" at bounding box center [180, 115] width 122 height 45
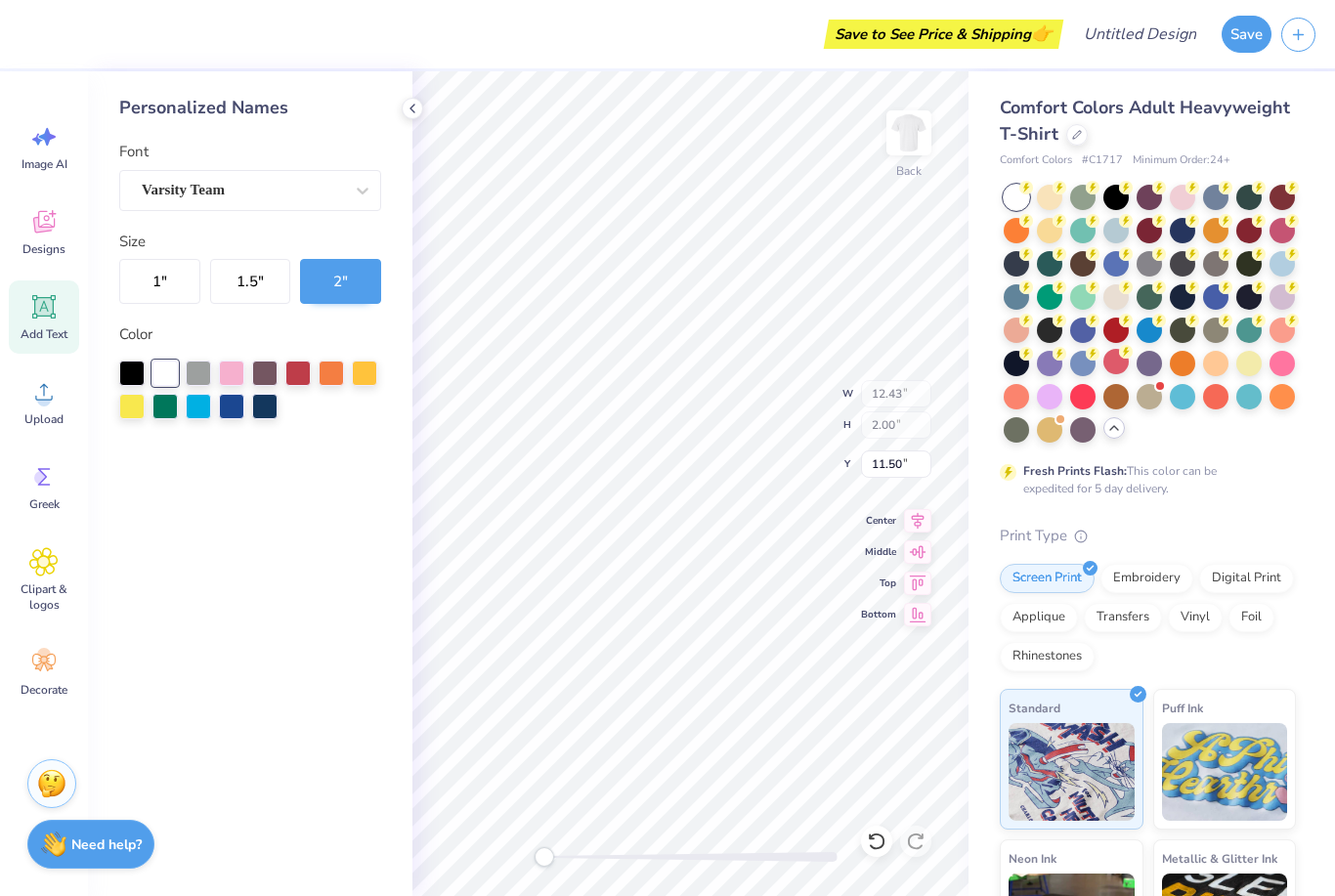
click at [1227, 500] on div "Comfort Colors Adult Heavyweight T-Shirt Comfort Colors # C1717 Minimum Order: …" at bounding box center [1148, 612] width 296 height 1035
click at [1184, 393] on div at bounding box center [1183, 395] width 26 height 26
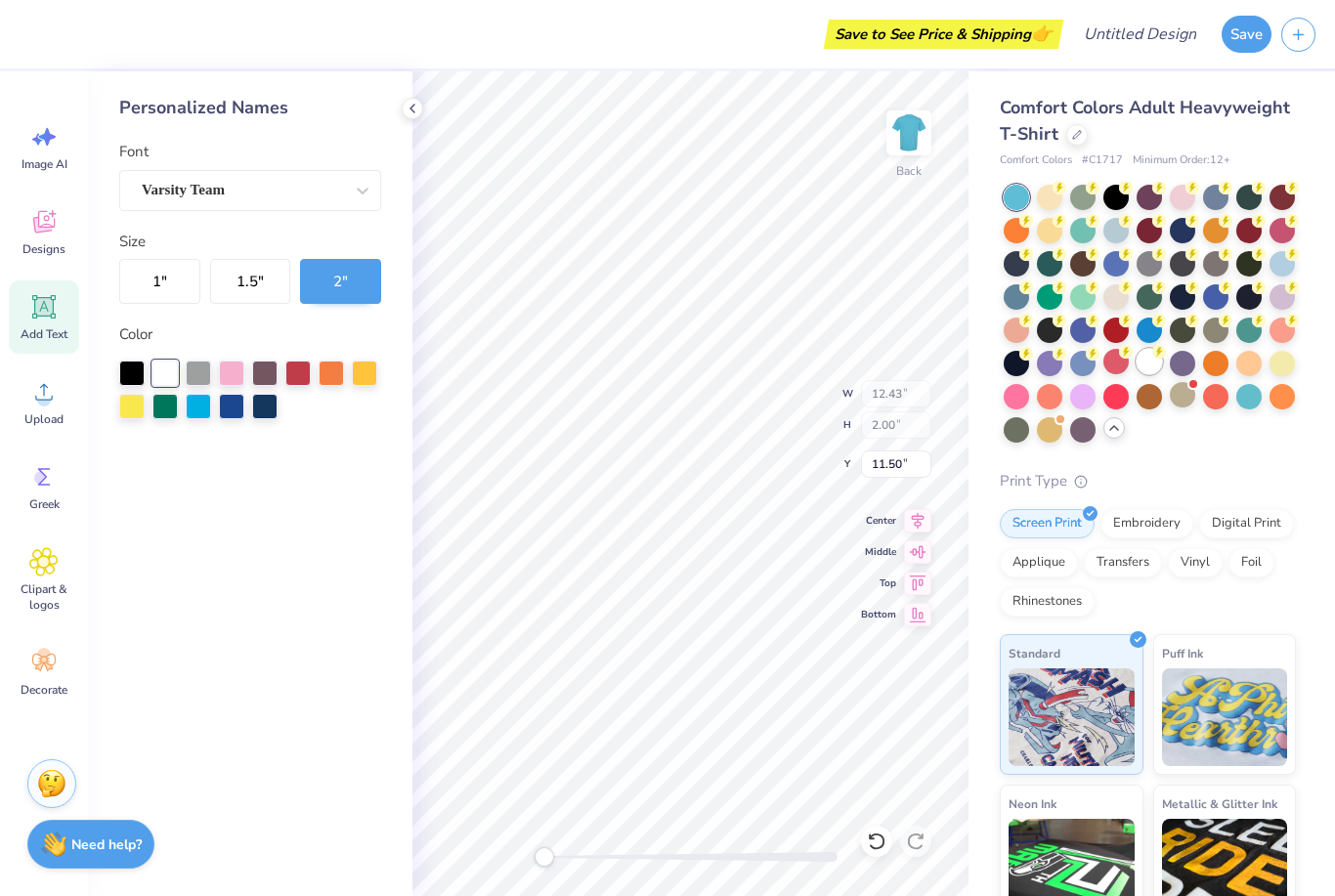
click at [1158, 363] on div at bounding box center [1149, 361] width 26 height 26
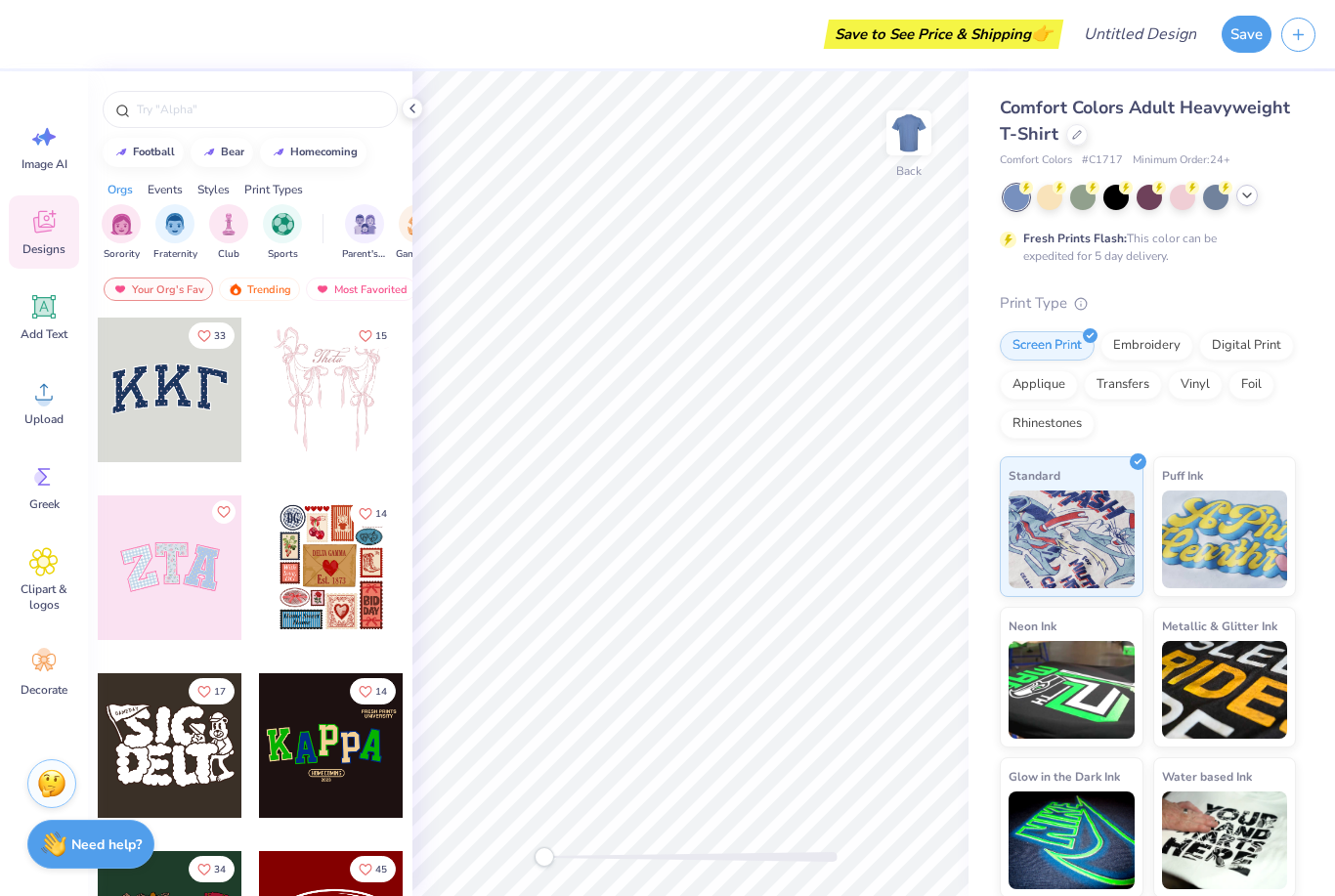
click at [1239, 201] on icon at bounding box center [1247, 195] width 16 height 16
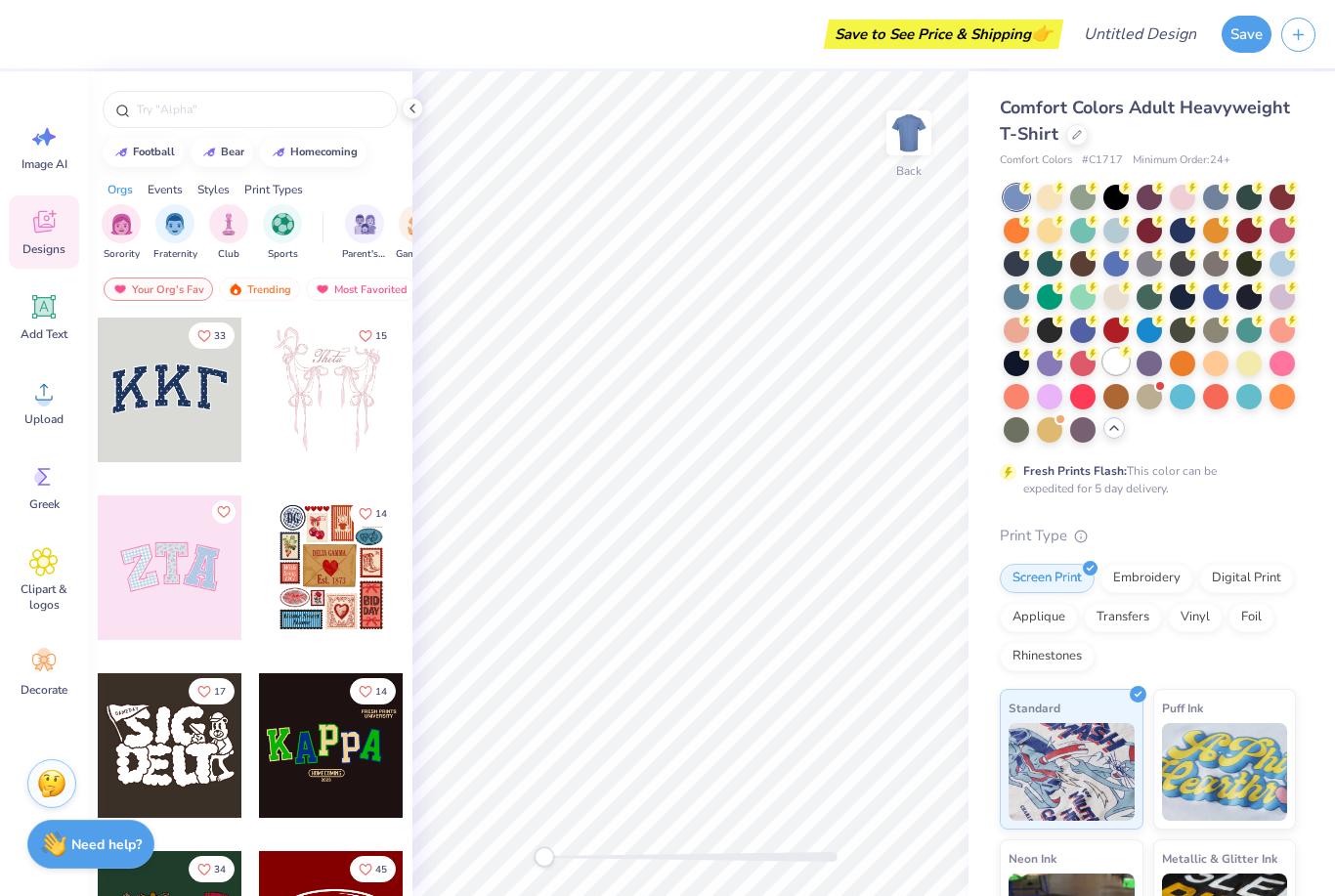
click at [1116, 367] on div at bounding box center [1116, 361] width 26 height 26
click at [45, 317] on icon at bounding box center [44, 307] width 24 height 24
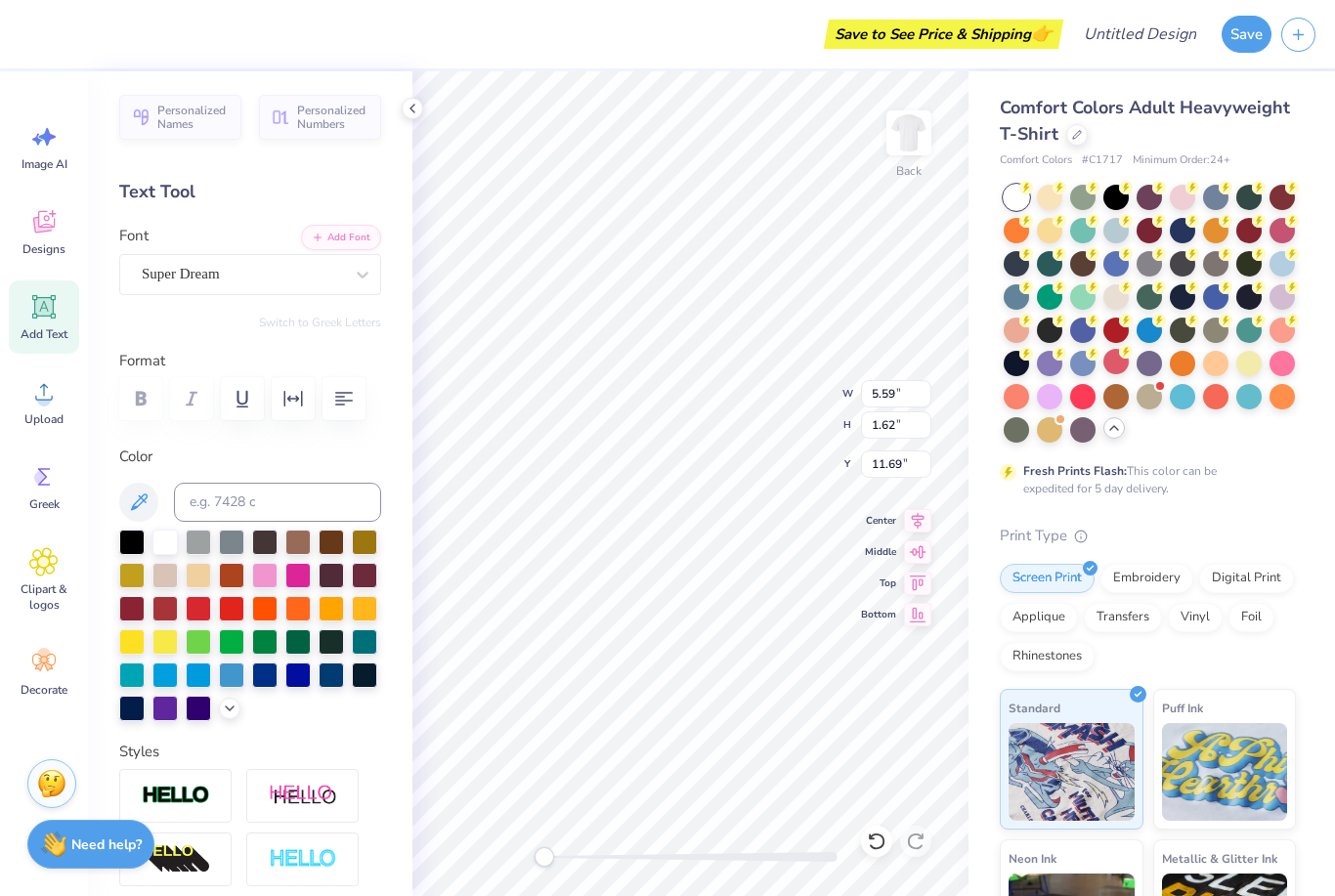
click at [647, 511] on html "Save to See Price & Shipping 👉 Design Title Save Image AI Designs Add Text Uplo…" at bounding box center [668, 448] width 1335 height 896
type textarea "T"
type textarea "St. Timothy's School"
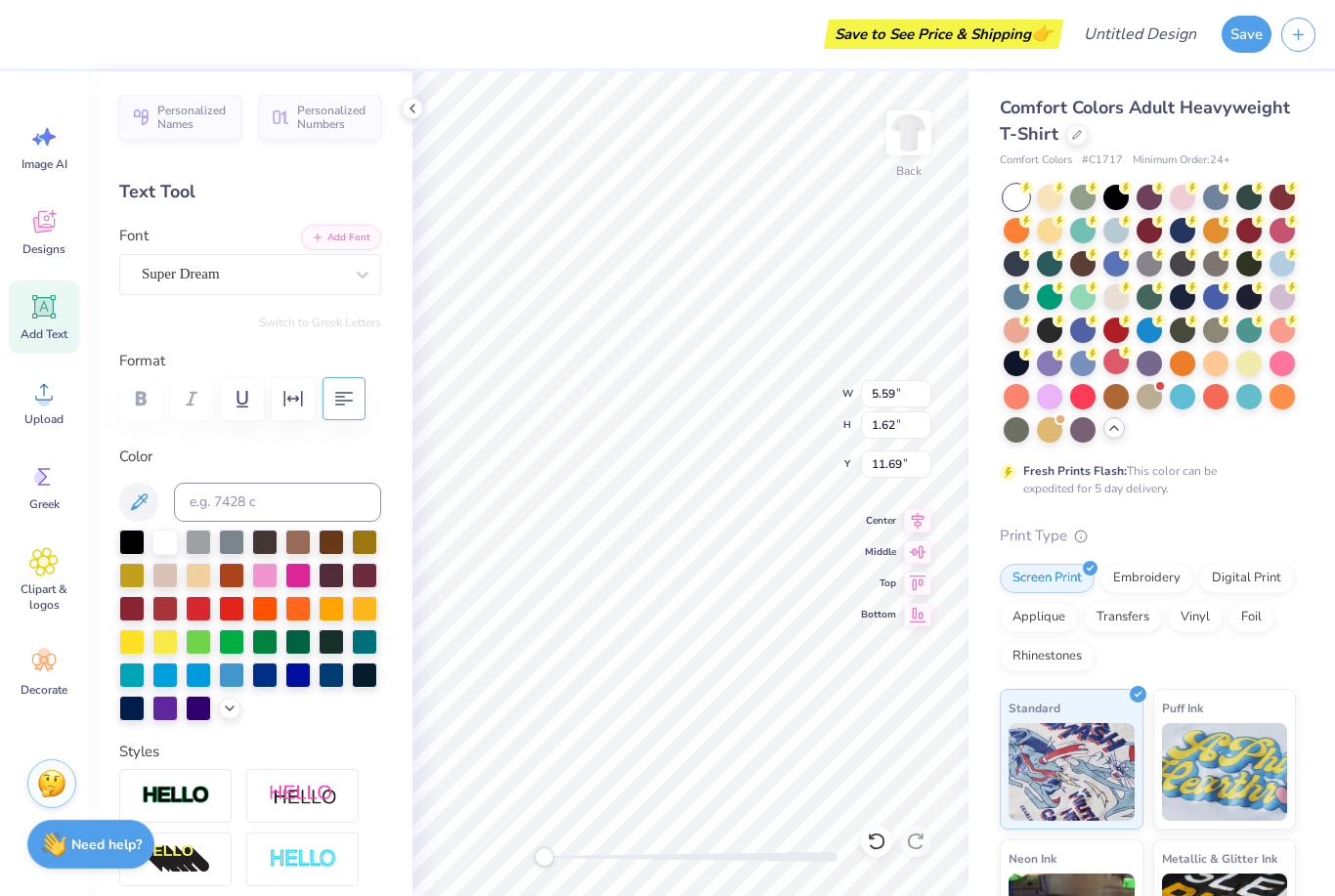
click at [340, 407] on icon "button" at bounding box center [344, 398] width 24 height 24
click at [224, 677] on div at bounding box center [232, 673] width 26 height 26
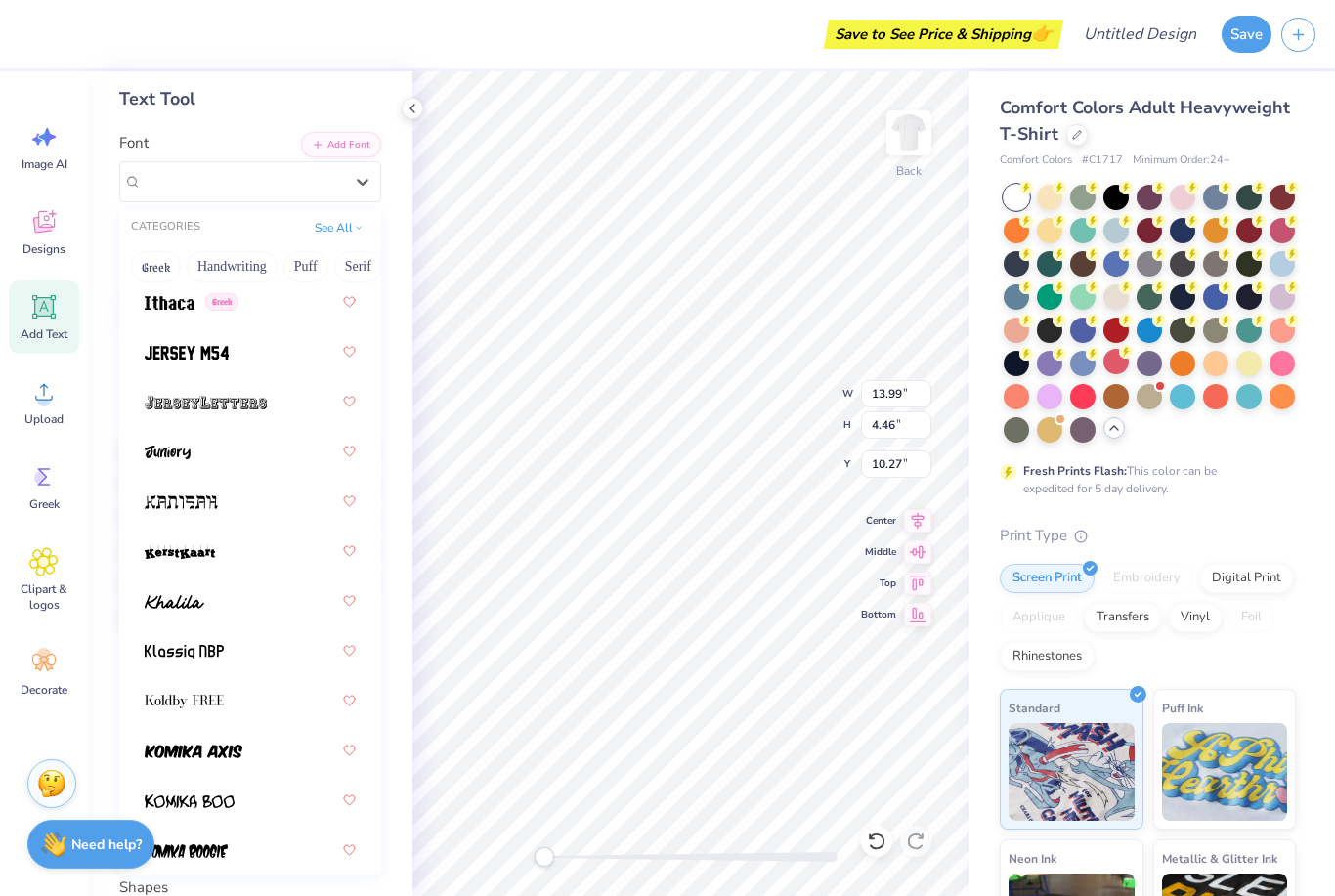
scroll to position [7568, 0]
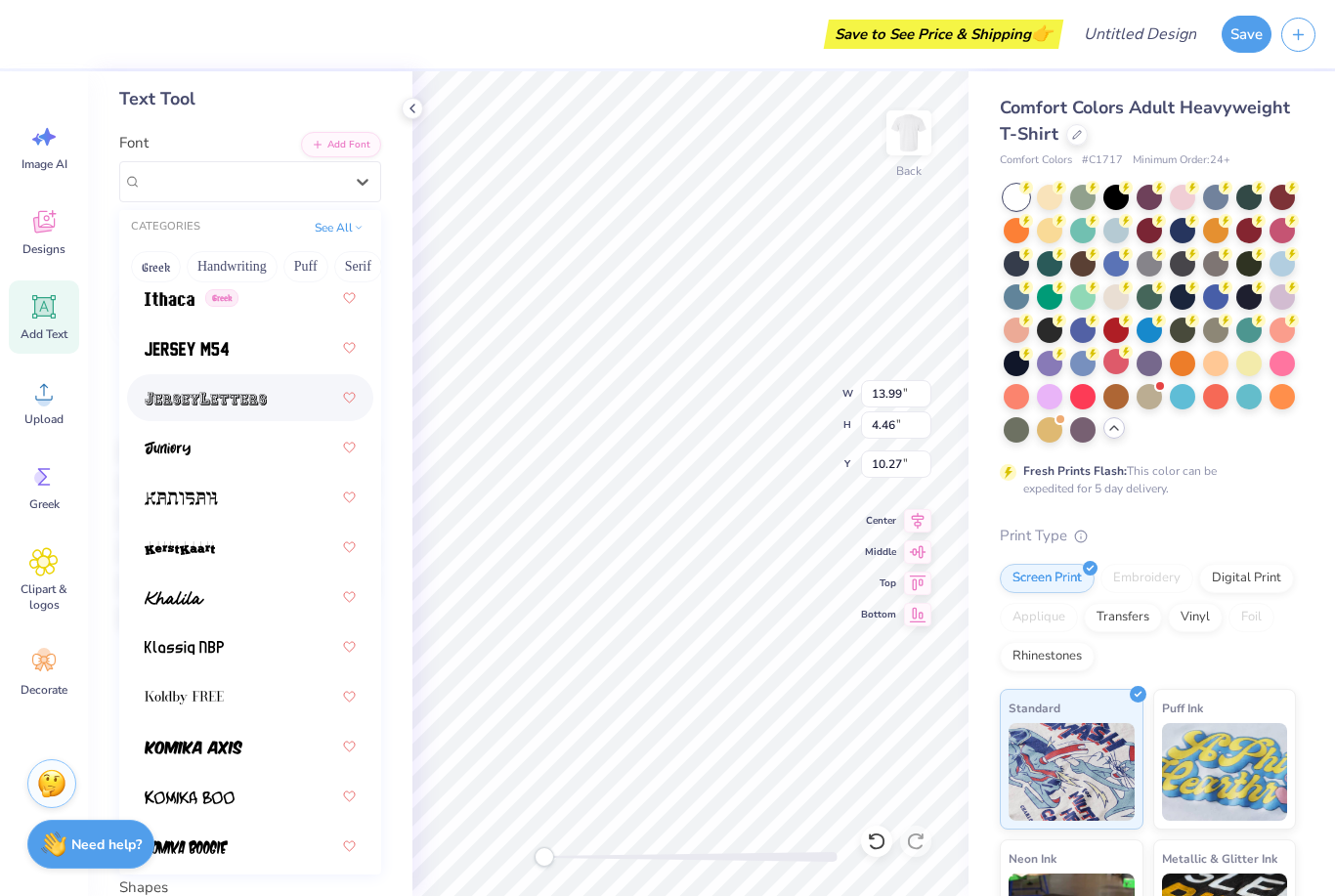
click at [207, 392] on img at bounding box center [205, 398] width 122 height 14
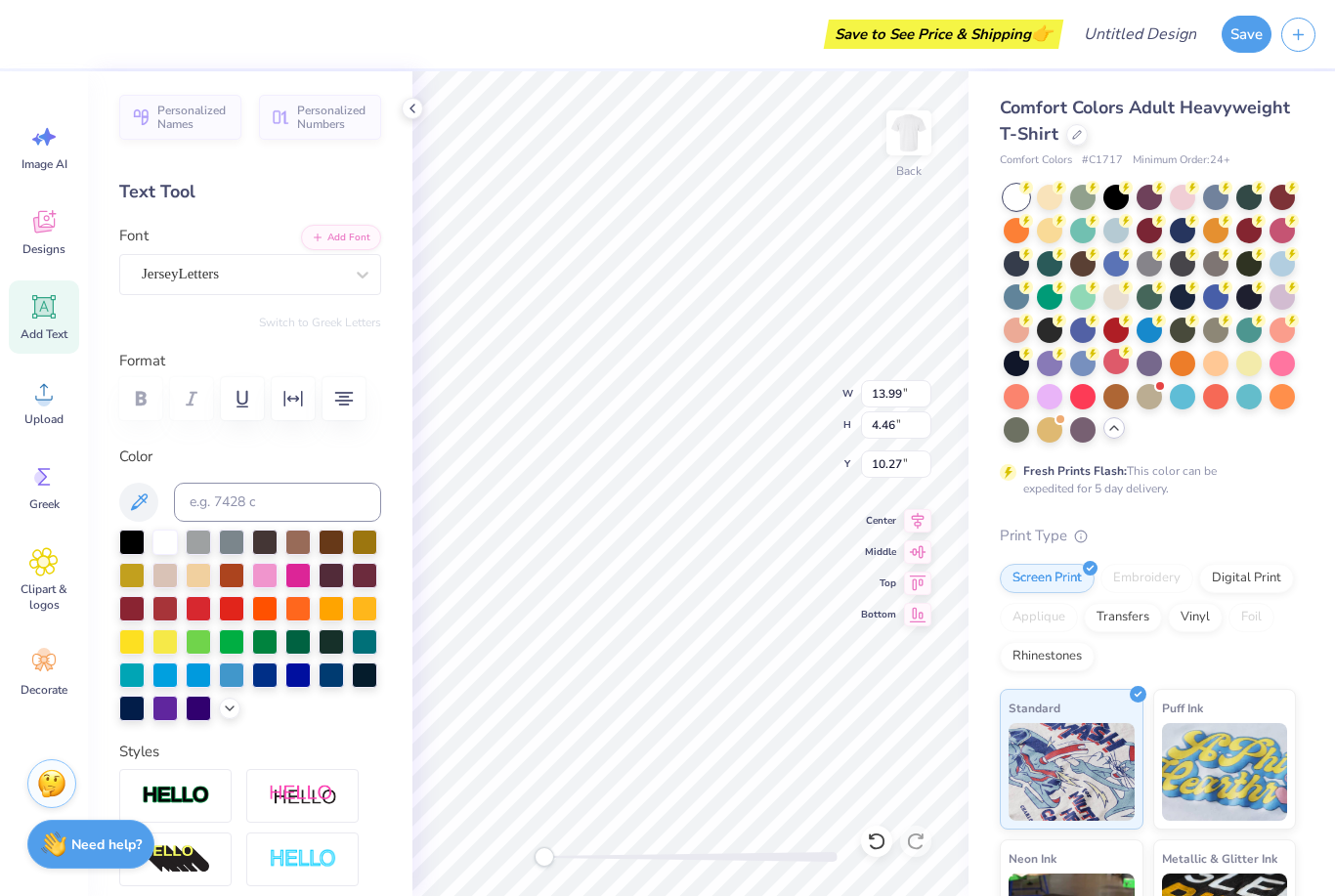
scroll to position [0, 0]
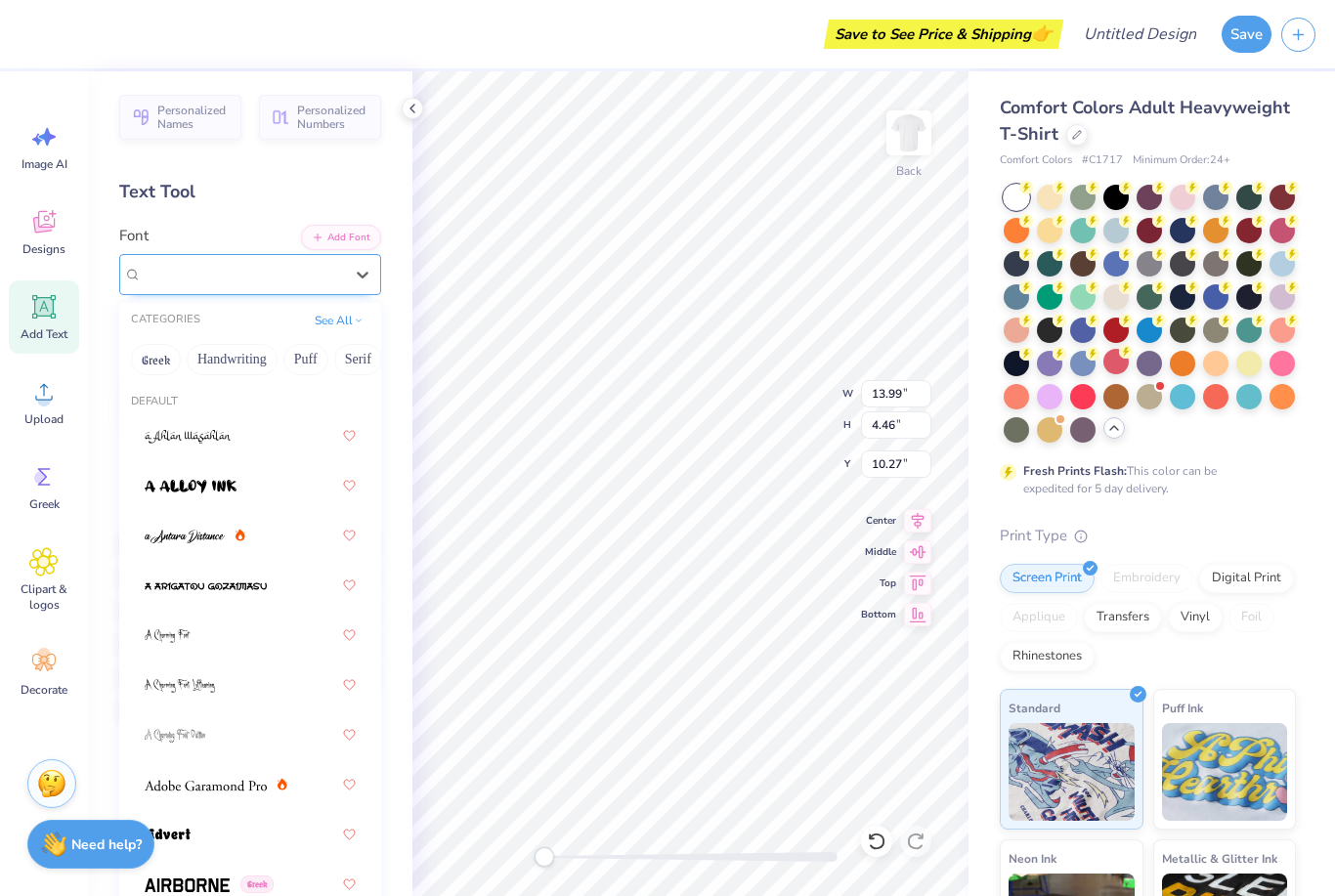
click at [174, 270] on span "JerseyLetters" at bounding box center [180, 274] width 78 height 23
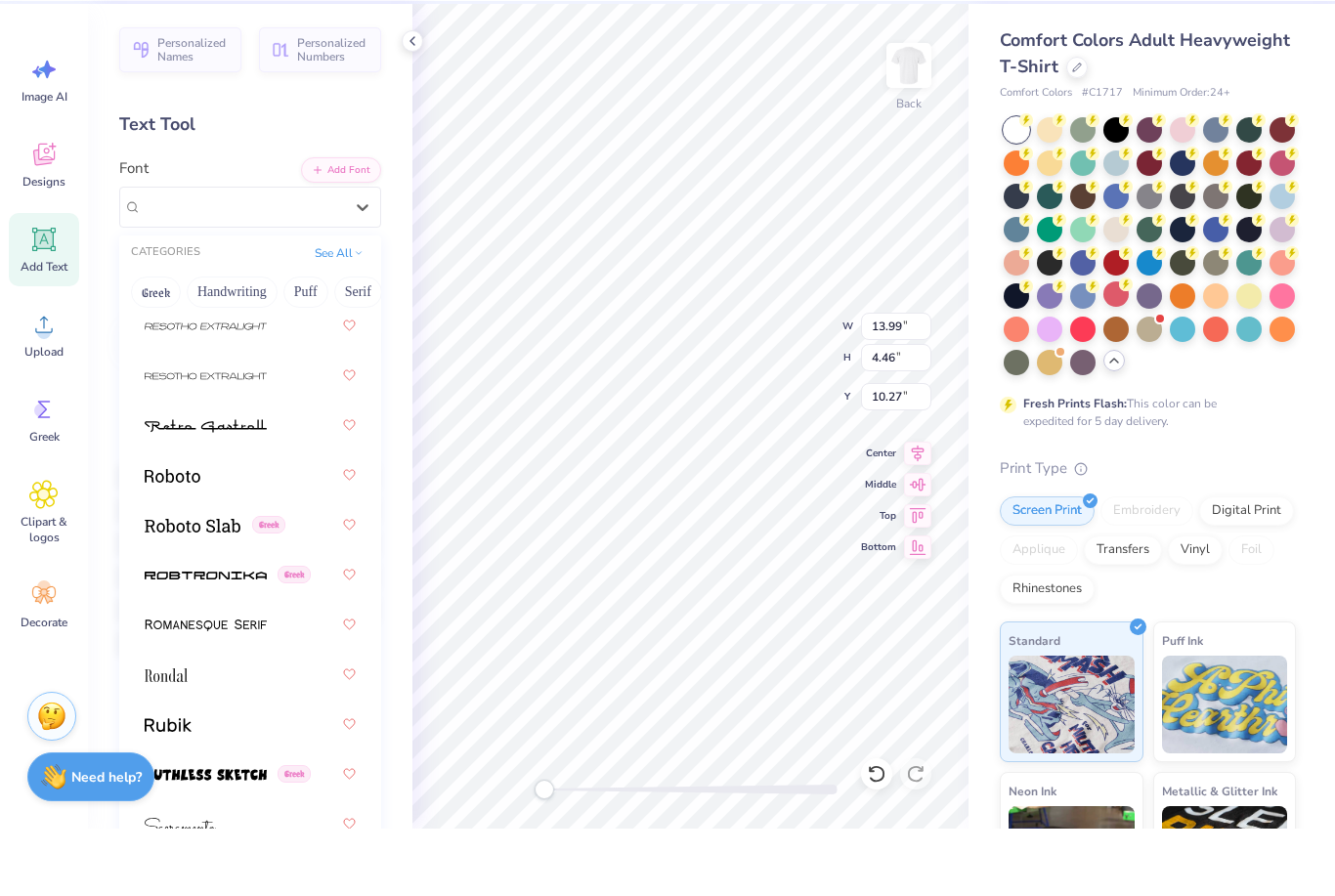
scroll to position [12350, 0]
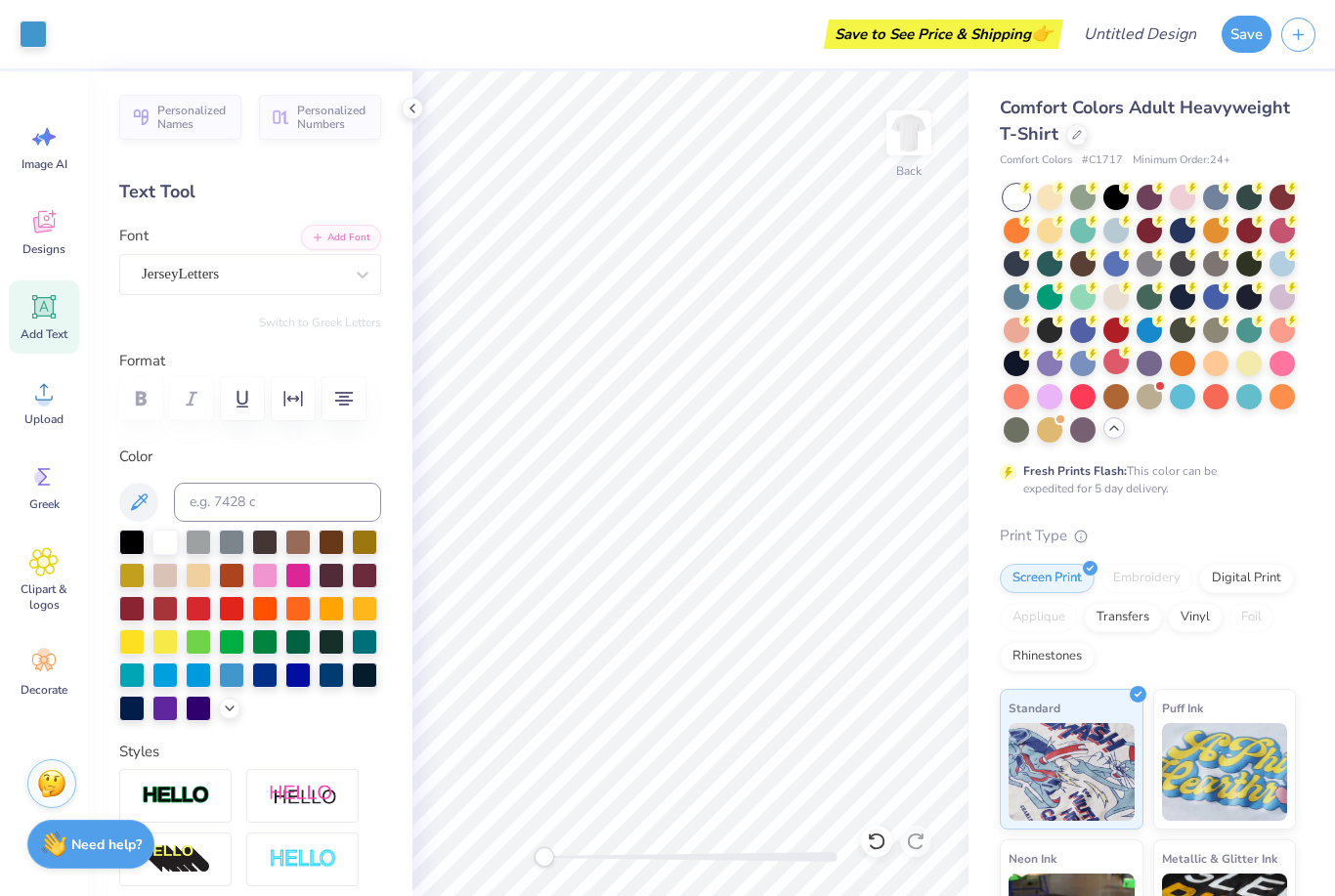
click at [37, 293] on icon at bounding box center [44, 307] width 29 height 29
click at [52, 408] on div "Upload" at bounding box center [44, 401] width 71 height 74
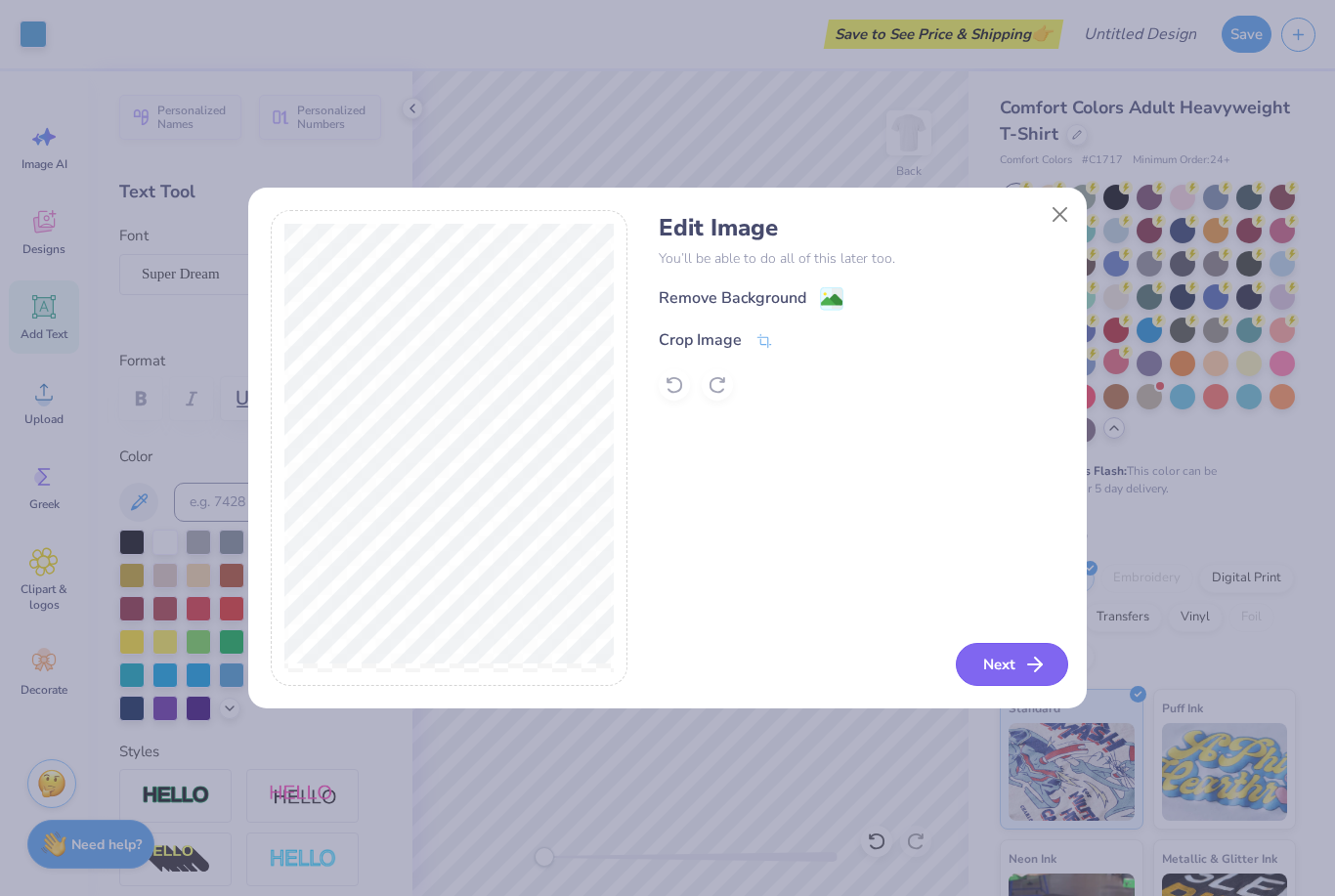
click at [1021, 668] on button "Next" at bounding box center [1012, 664] width 112 height 43
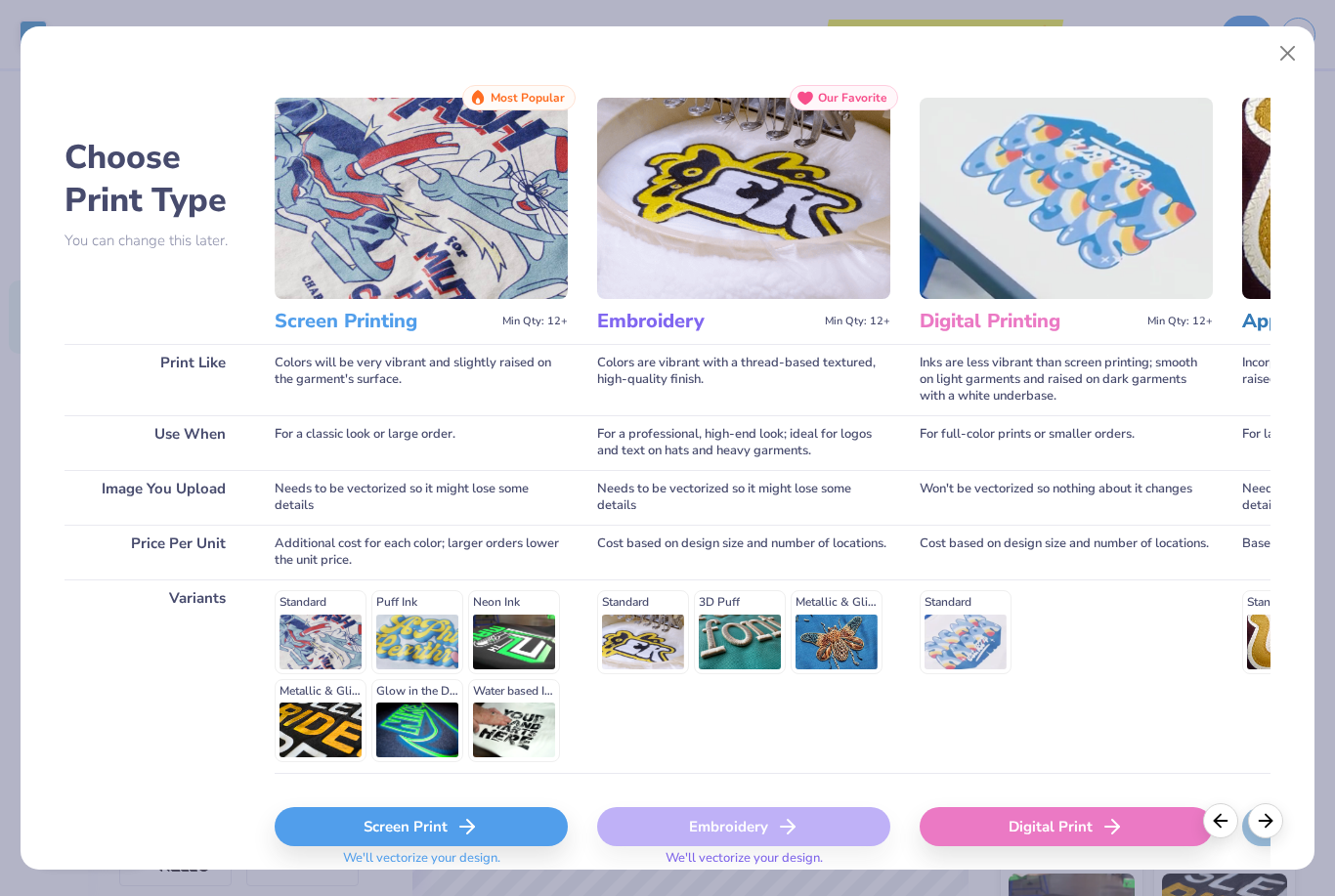
click at [1026, 832] on div "Digital Print" at bounding box center [1066, 826] width 294 height 39
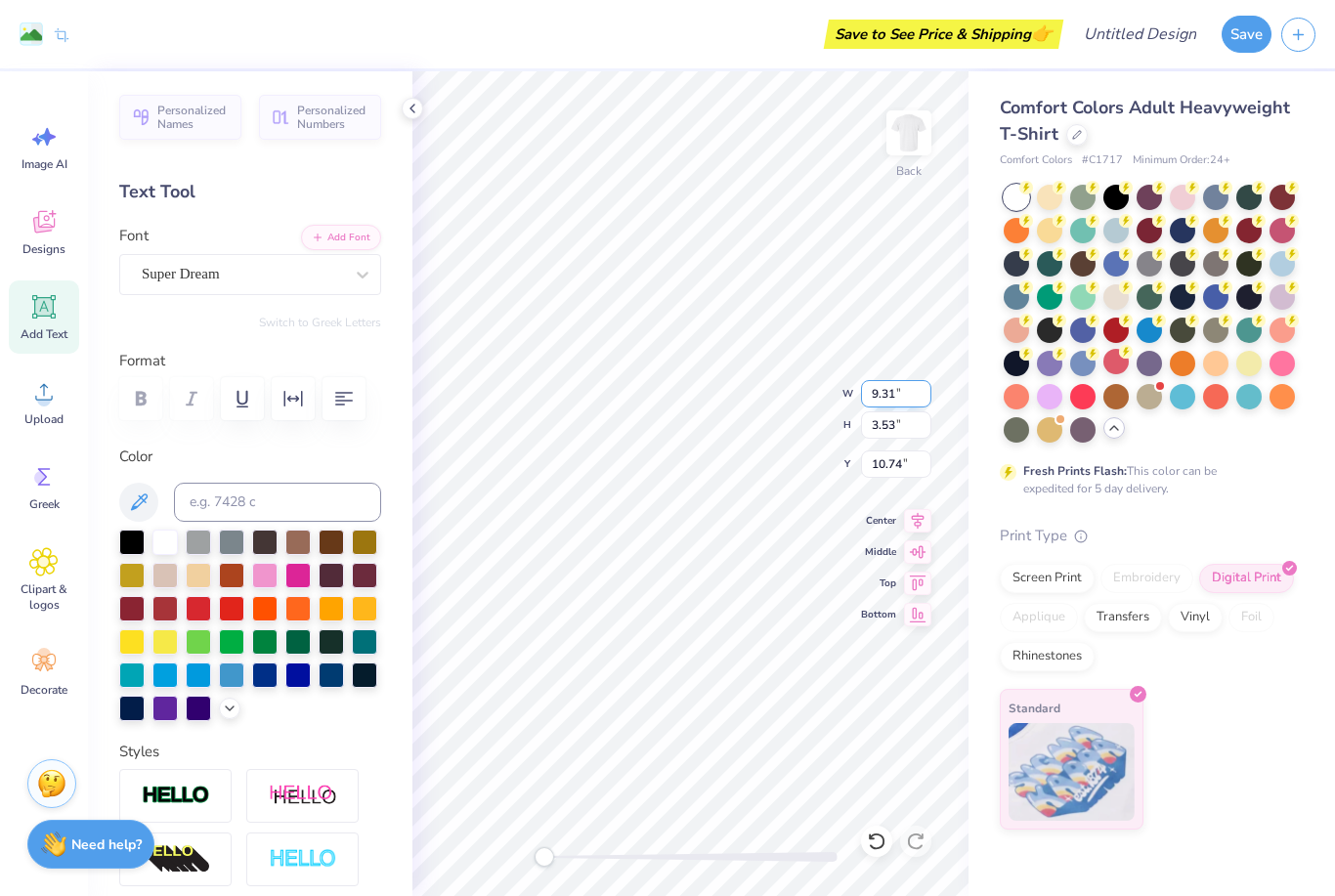
click at [900, 399] on input "9.31" at bounding box center [896, 394] width 71 height 27
type input "9"
type input "15"
click at [50, 317] on icon at bounding box center [44, 307] width 24 height 24
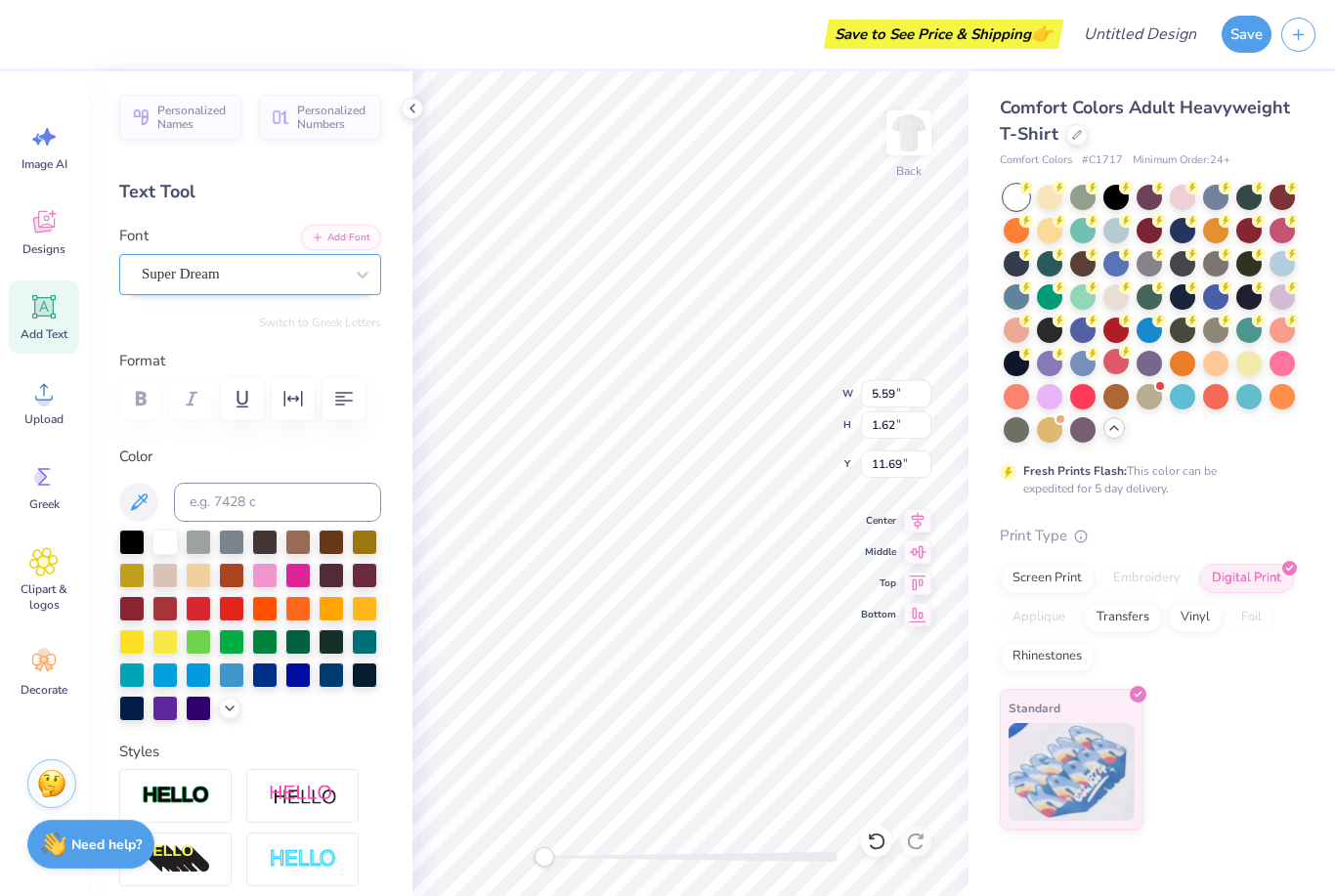
type textarea "[DATE]-[DATE]"
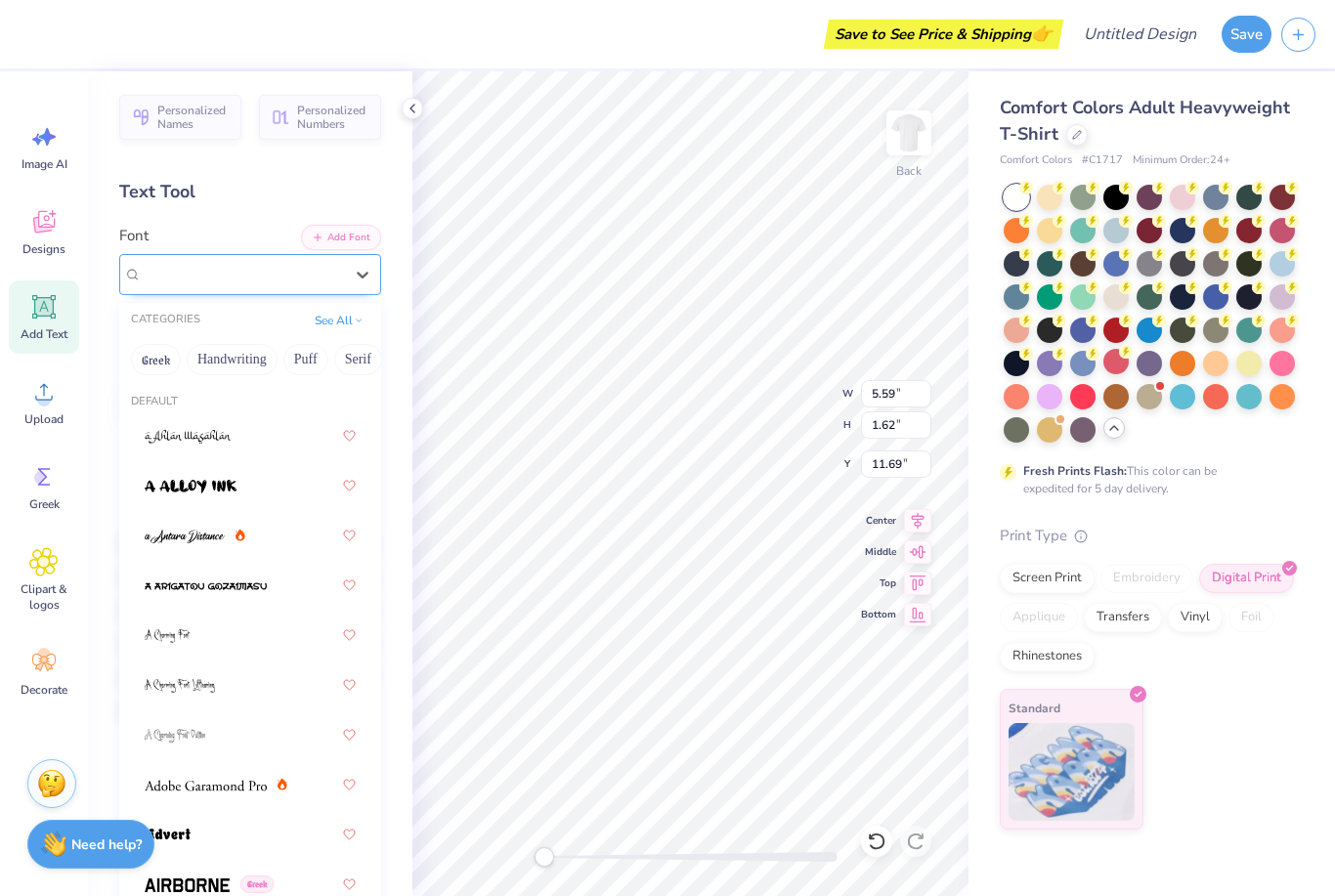
click at [186, 268] on span "Super Dream" at bounding box center [181, 274] width 79 height 23
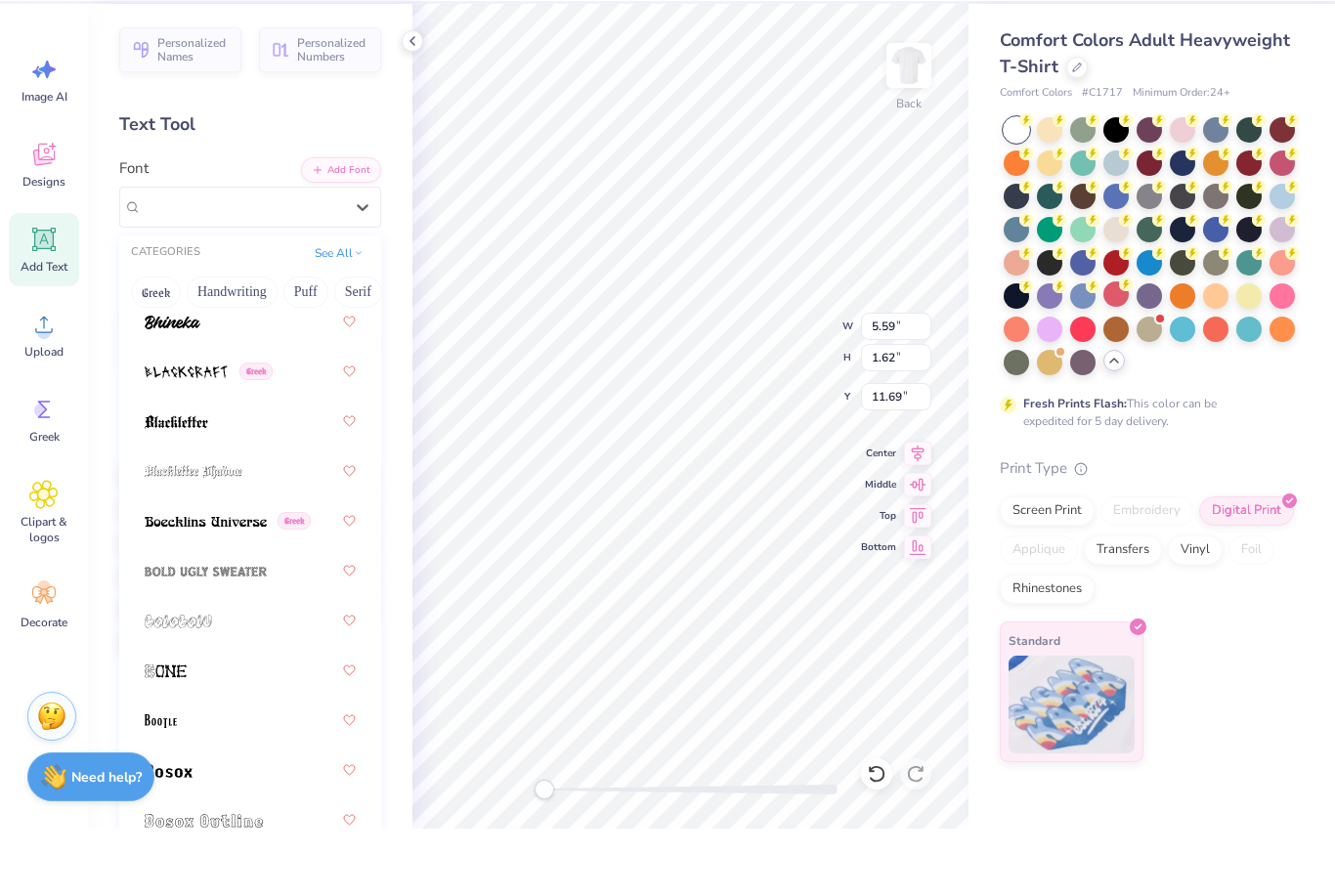
scroll to position [1734, 0]
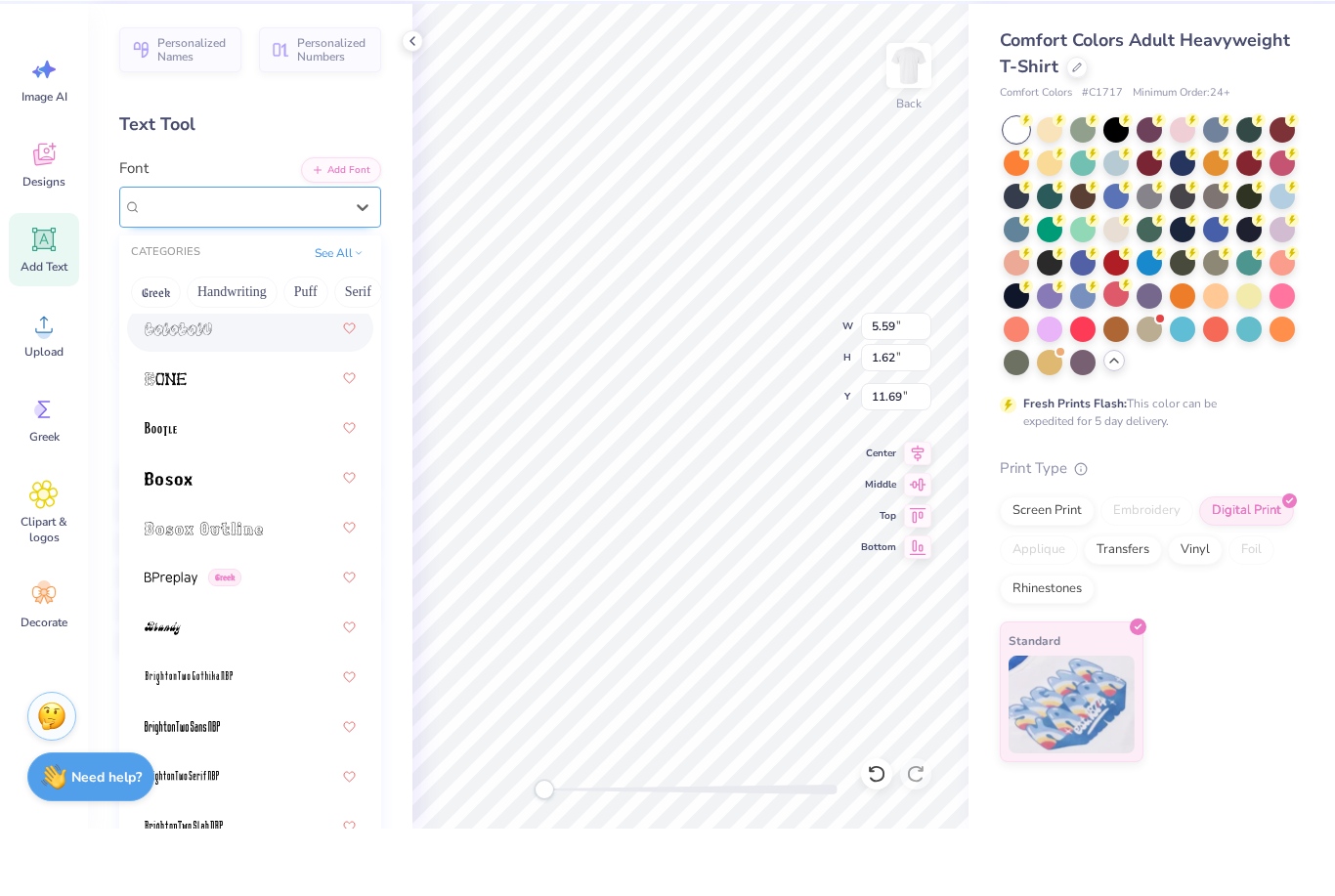
click at [220, 263] on span "Super Dream" at bounding box center [181, 274] width 79 height 23
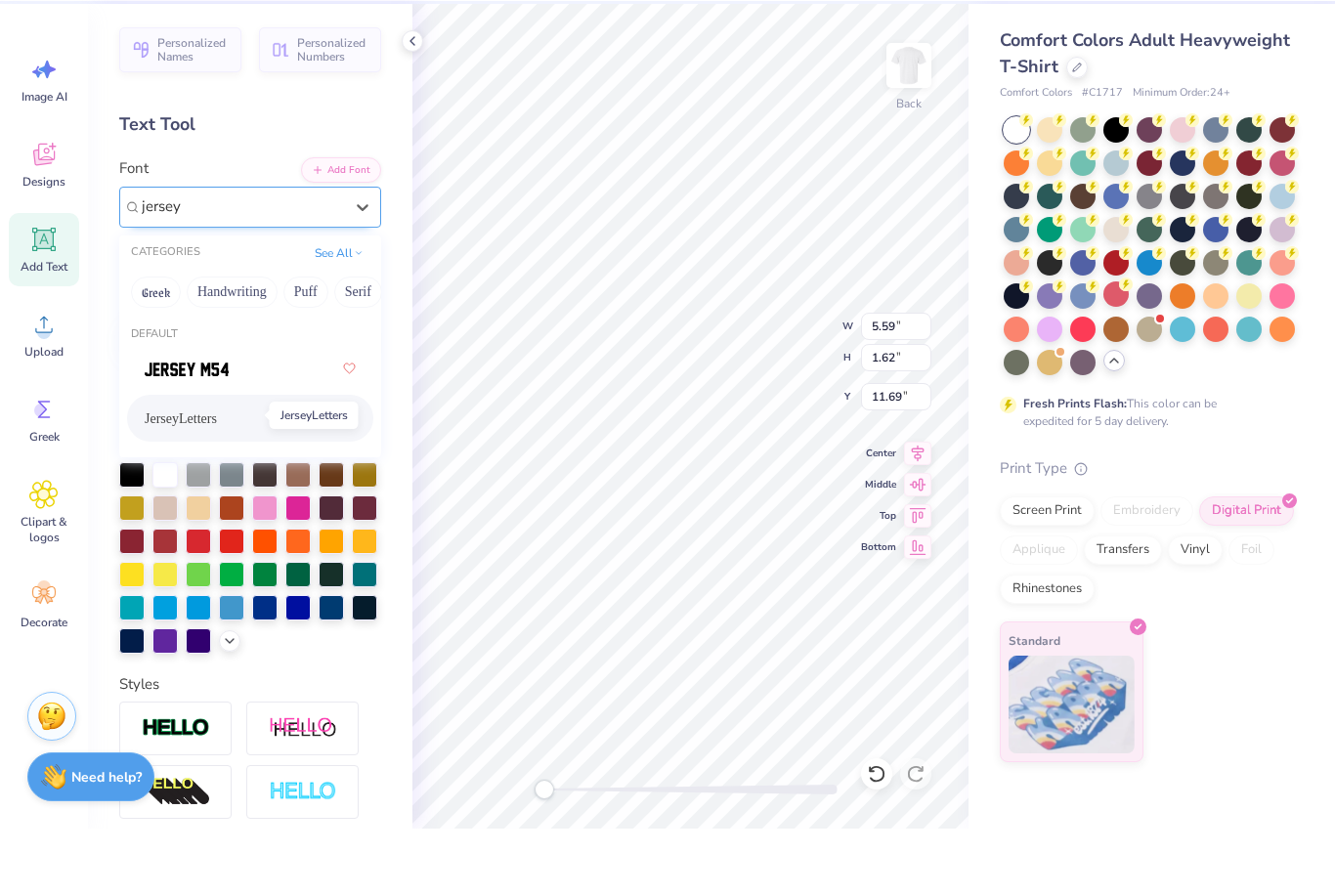
click at [217, 476] on span "JerseyLetters" at bounding box center [181, 486] width 73 height 21
type input "jersey"
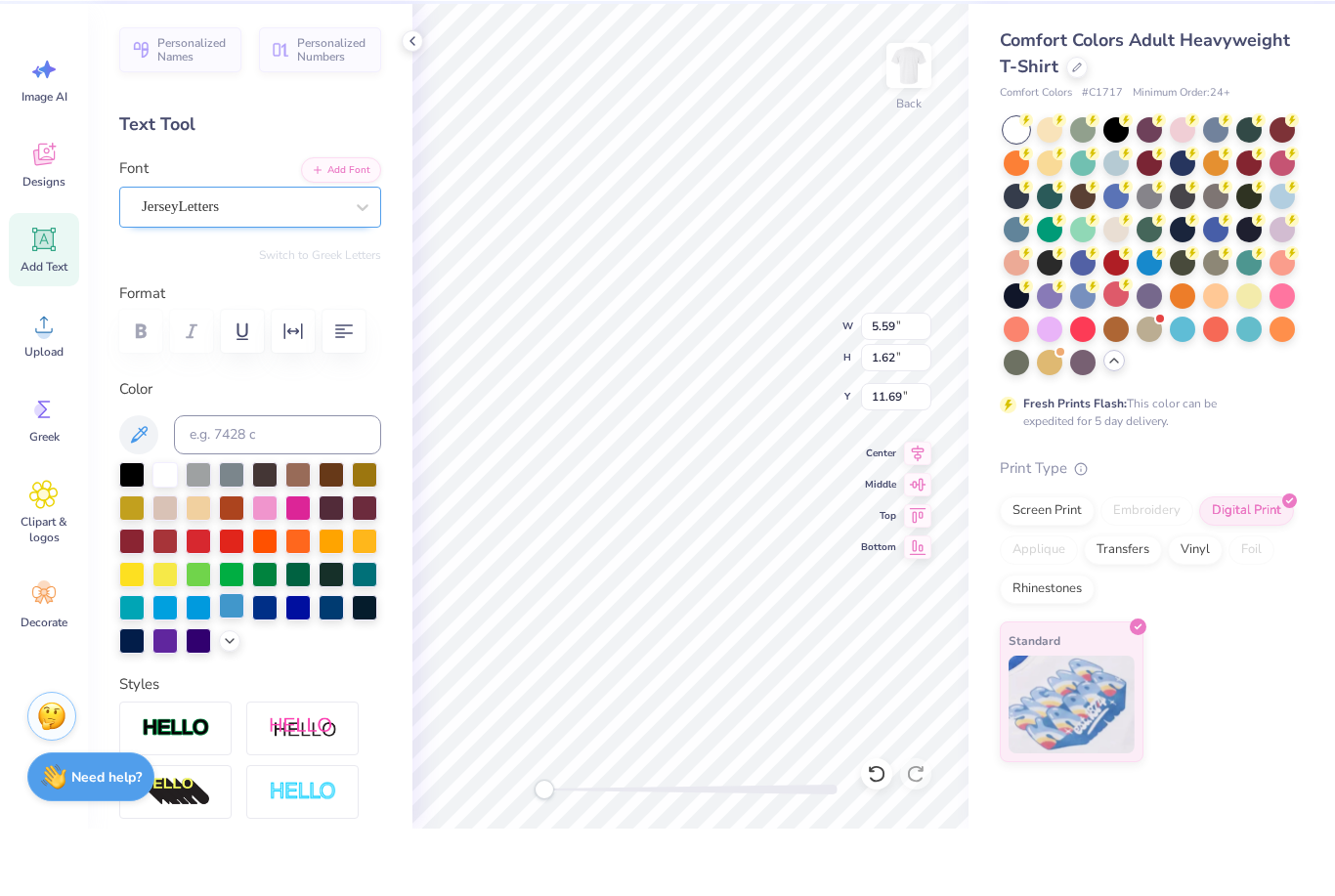
click at [238, 660] on div at bounding box center [232, 673] width 26 height 26
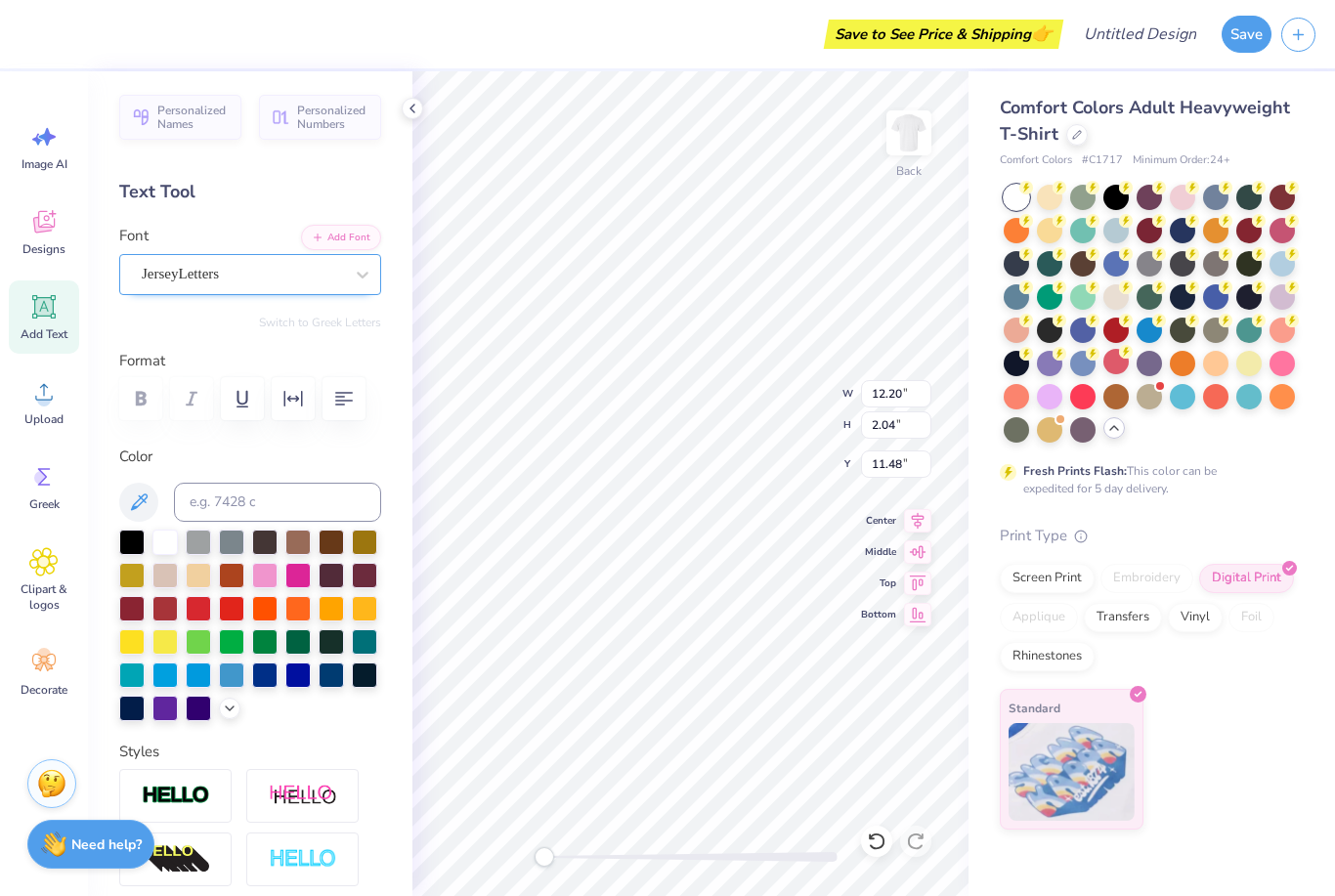
type input "11.53"
type input "4.37"
type input "9.27"
type input "8.79"
type input "3.33"
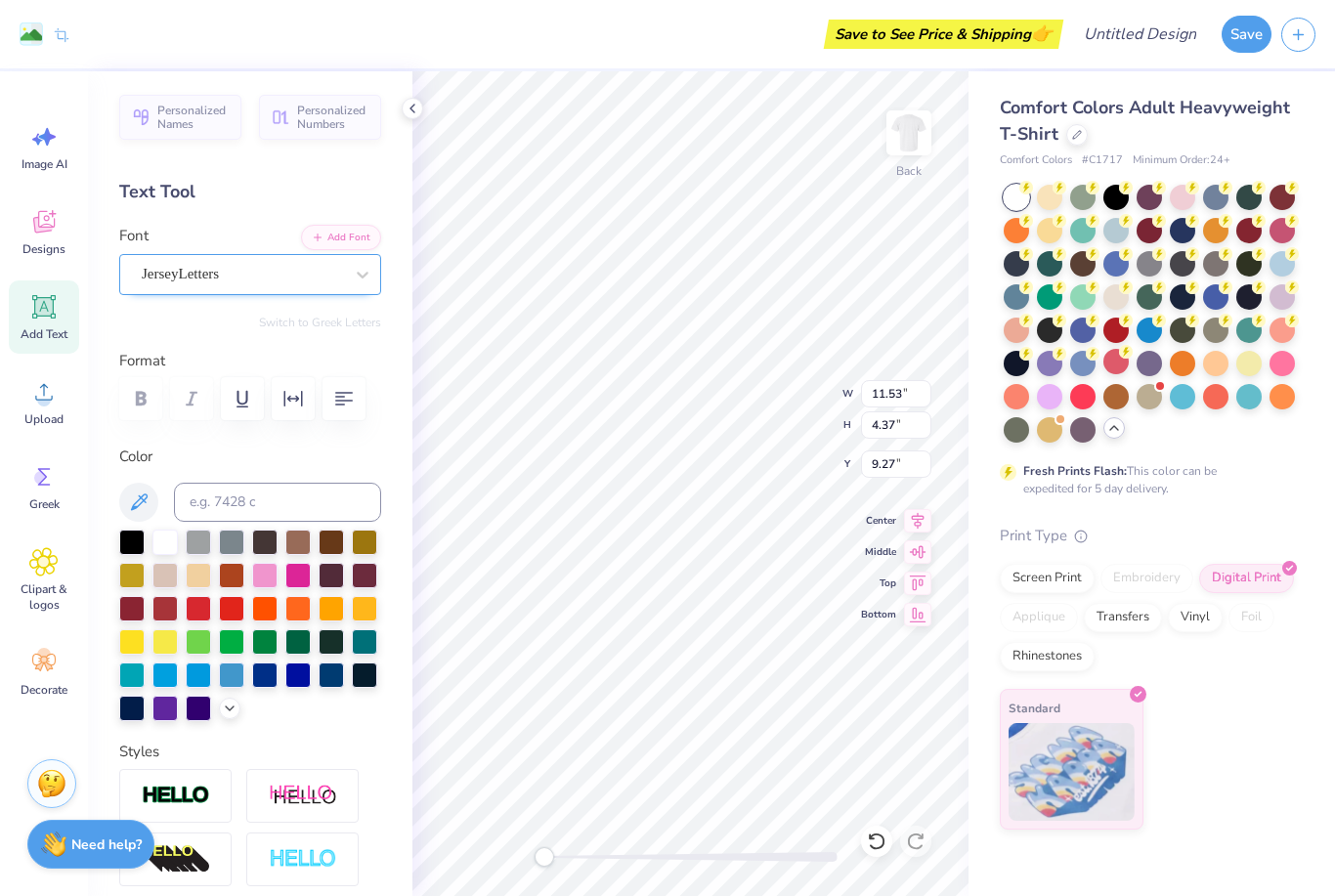
type input "10.31"
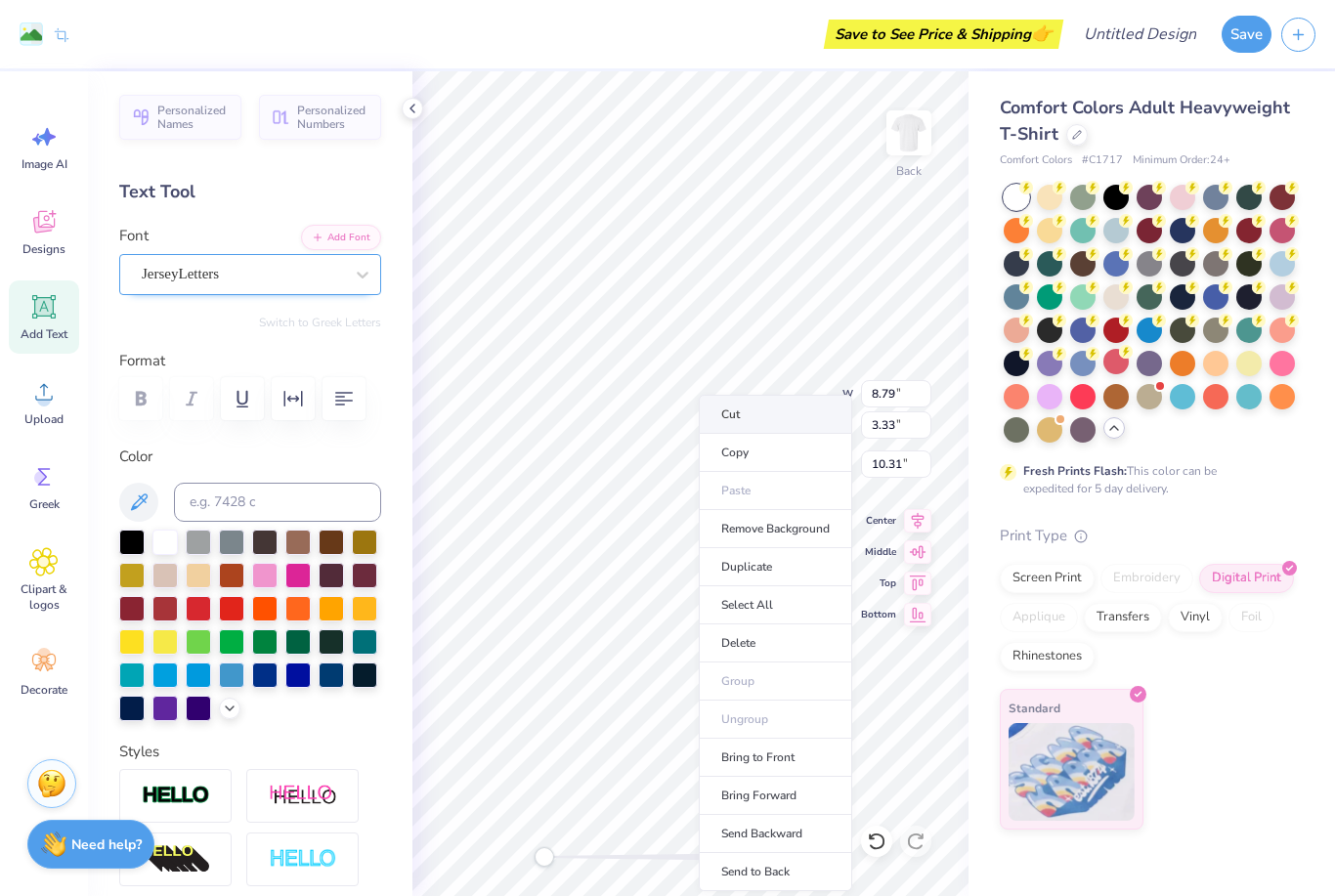
click at [757, 414] on li "Cut" at bounding box center [775, 414] width 153 height 39
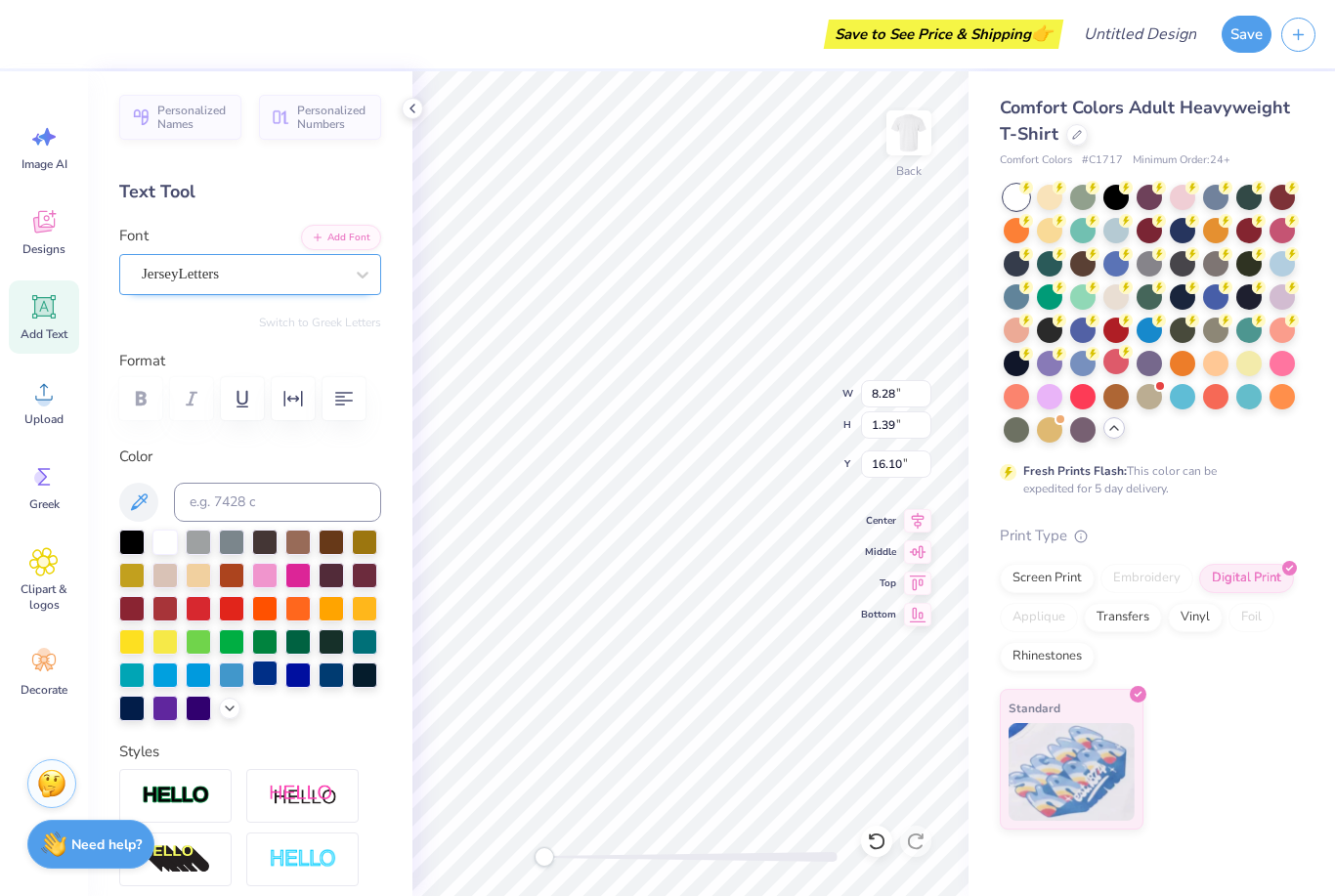
click at [260, 676] on div at bounding box center [265, 673] width 26 height 26
click at [332, 674] on div at bounding box center [332, 673] width 26 height 26
click at [219, 265] on span "JerseyLetters" at bounding box center [180, 274] width 78 height 23
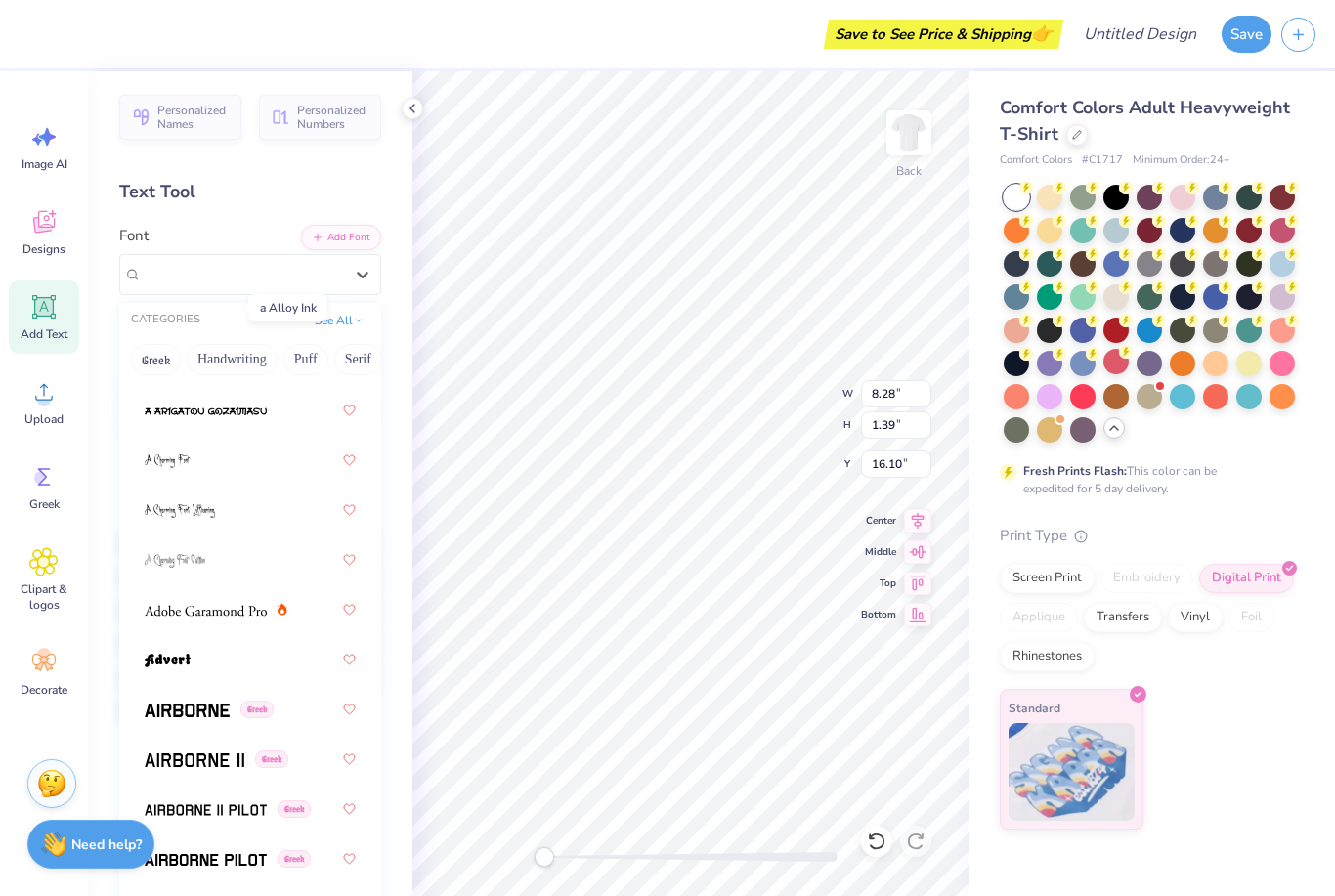
scroll to position [165, 0]
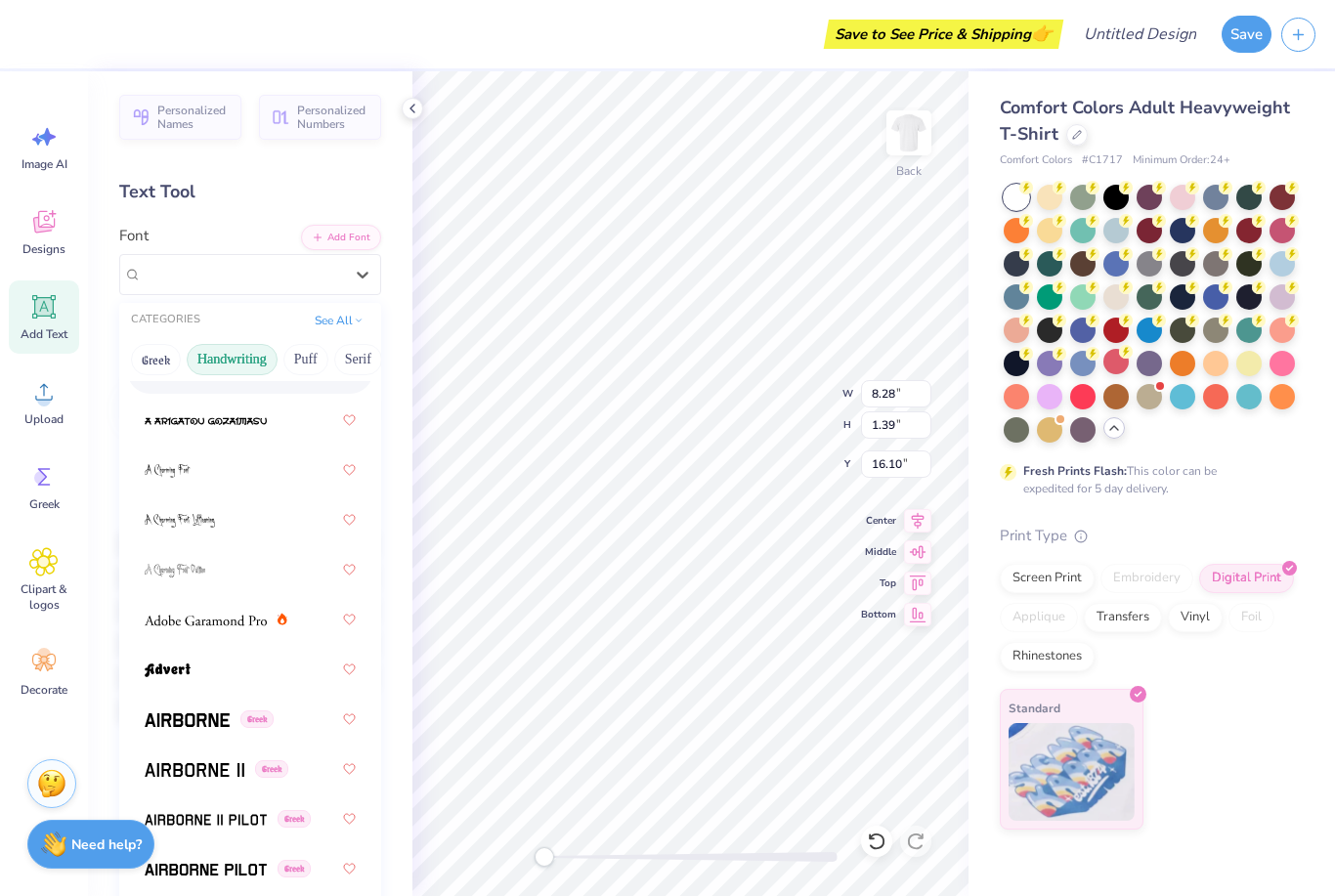
click at [235, 343] on button "Handwriting" at bounding box center [232, 359] width 91 height 31
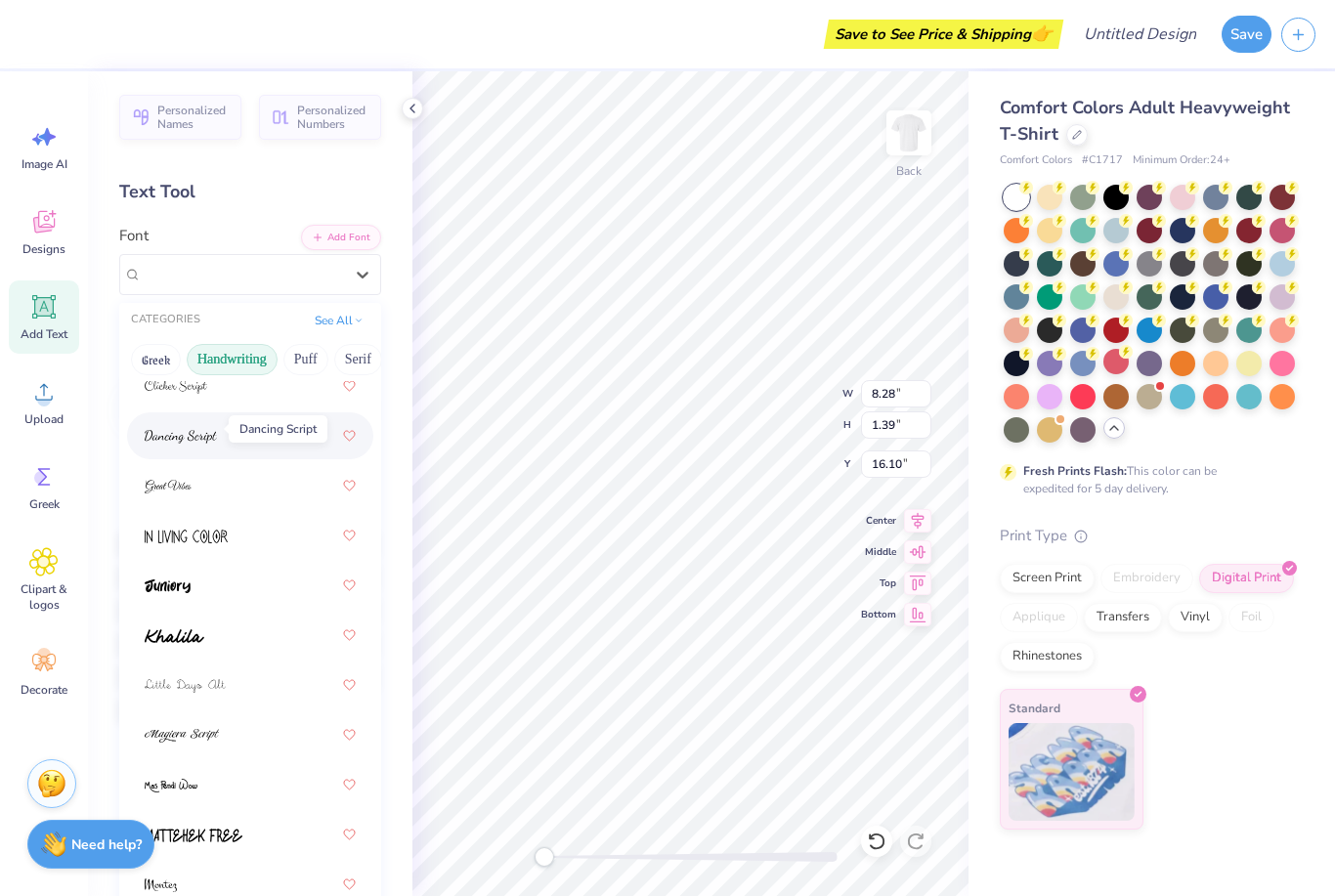
scroll to position [352, 0]
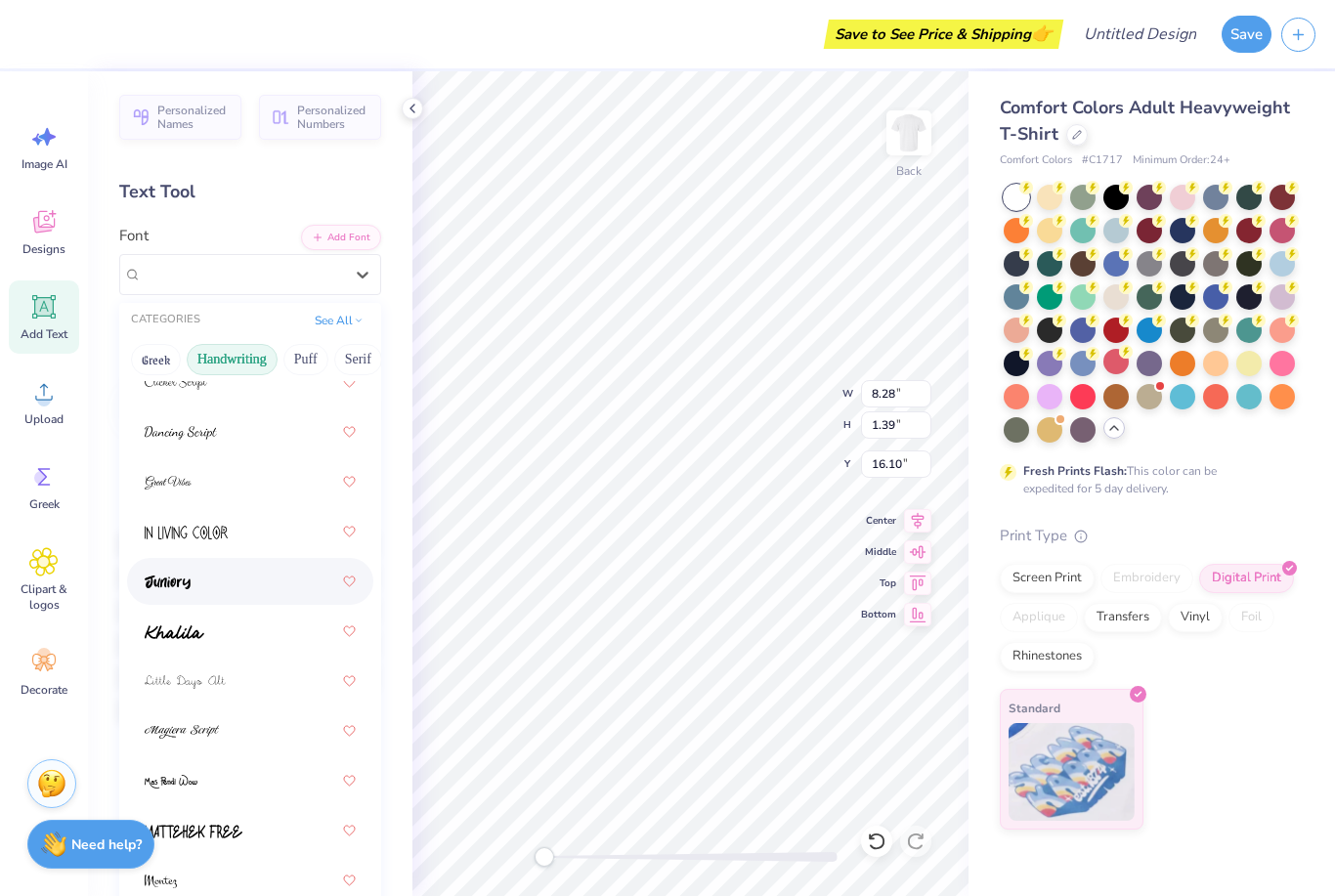
click at [176, 575] on img at bounding box center [167, 582] width 46 height 14
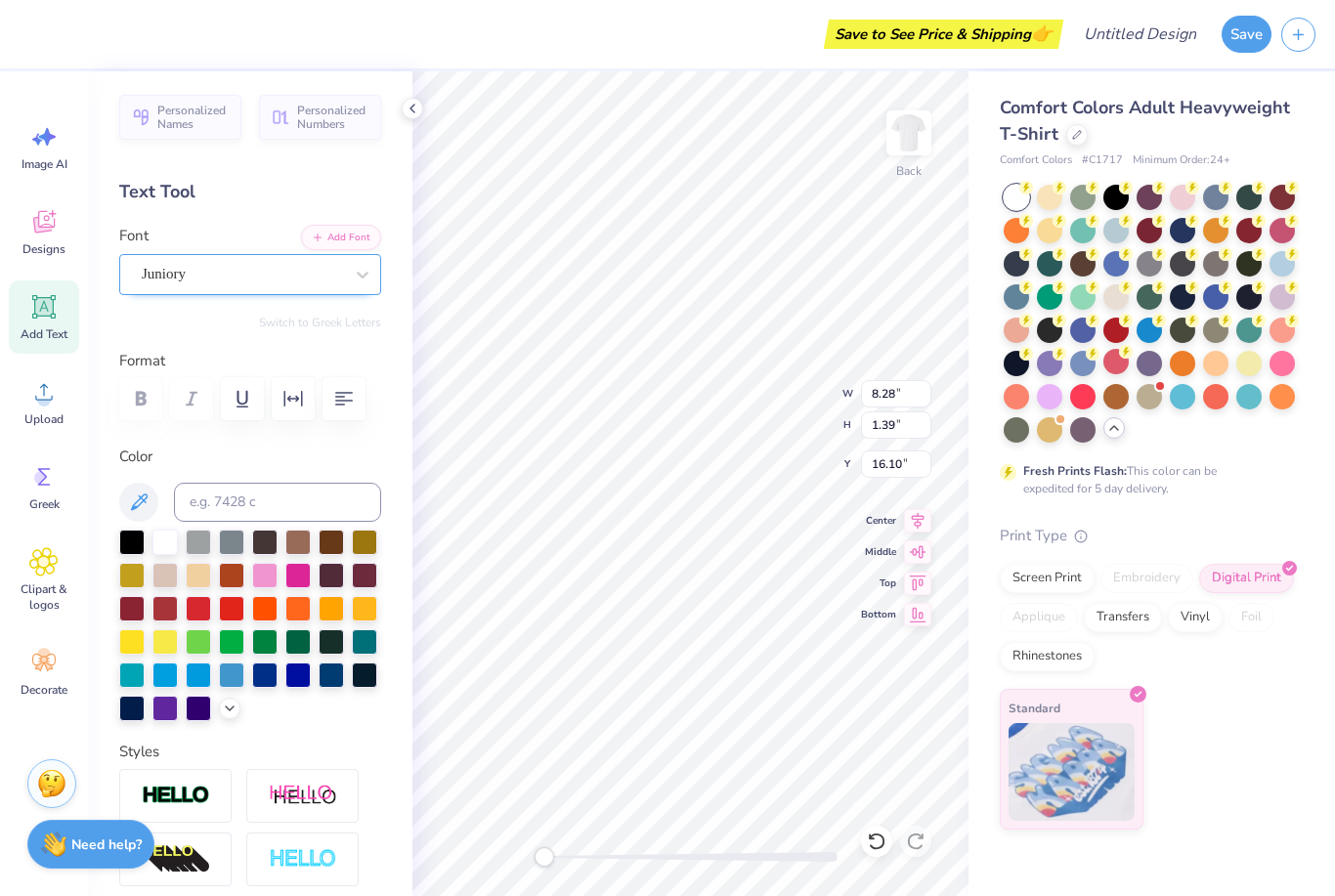
click at [204, 263] on div "Juniory" at bounding box center [241, 274] width 205 height 30
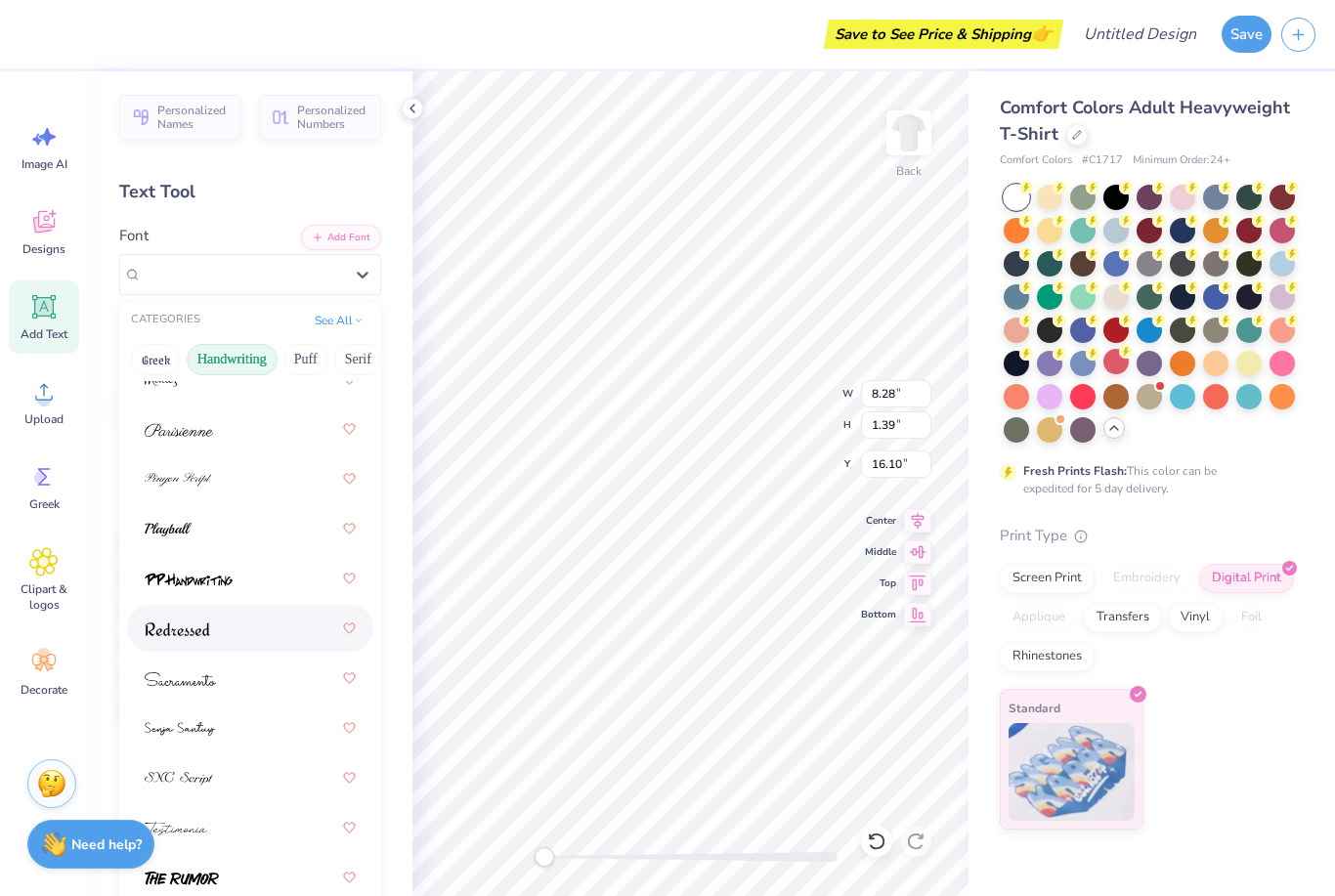
scroll to position [853, 0]
click at [173, 623] on img at bounding box center [177, 630] width 66 height 14
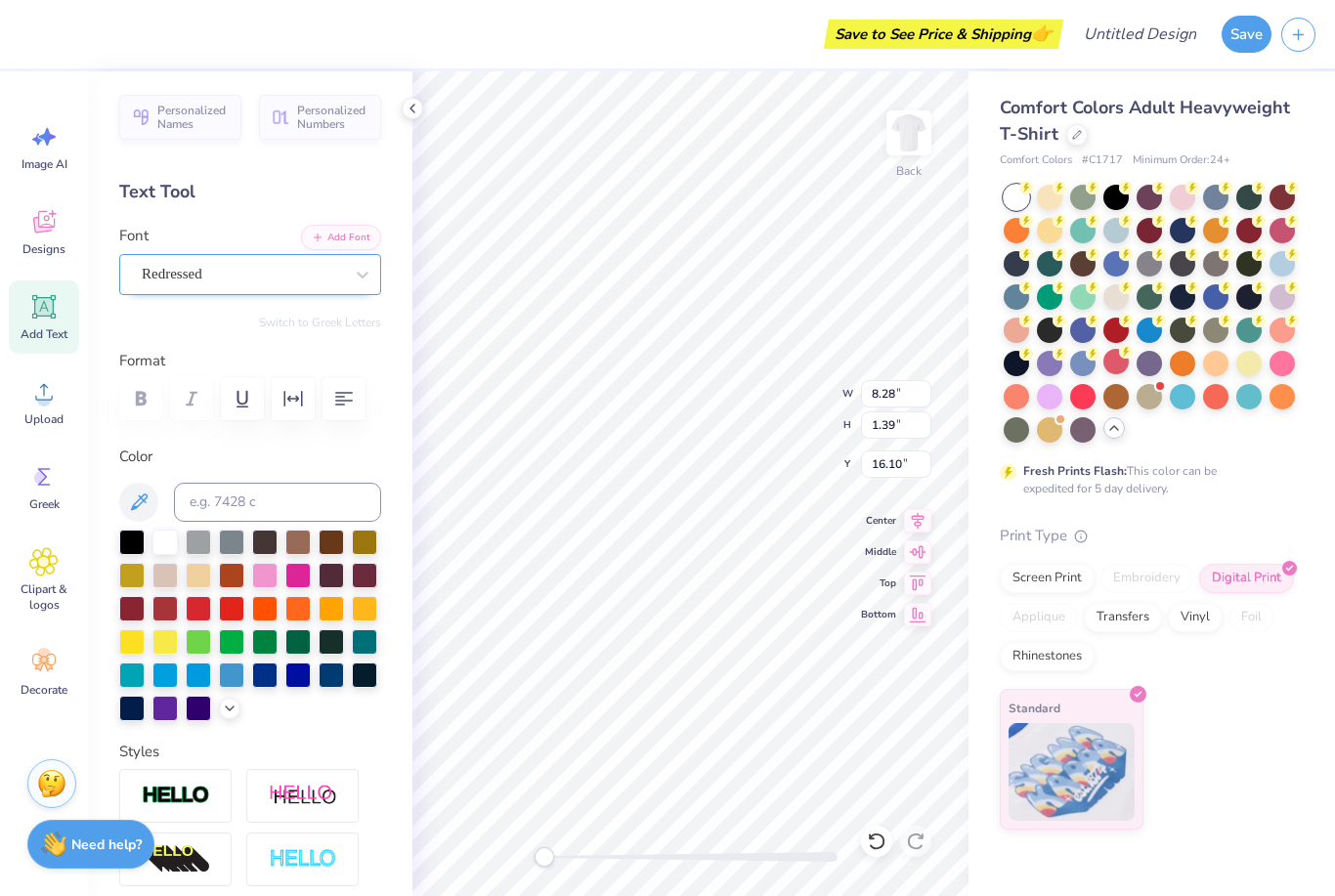
click at [230, 283] on div "Redressed" at bounding box center [241, 274] width 205 height 30
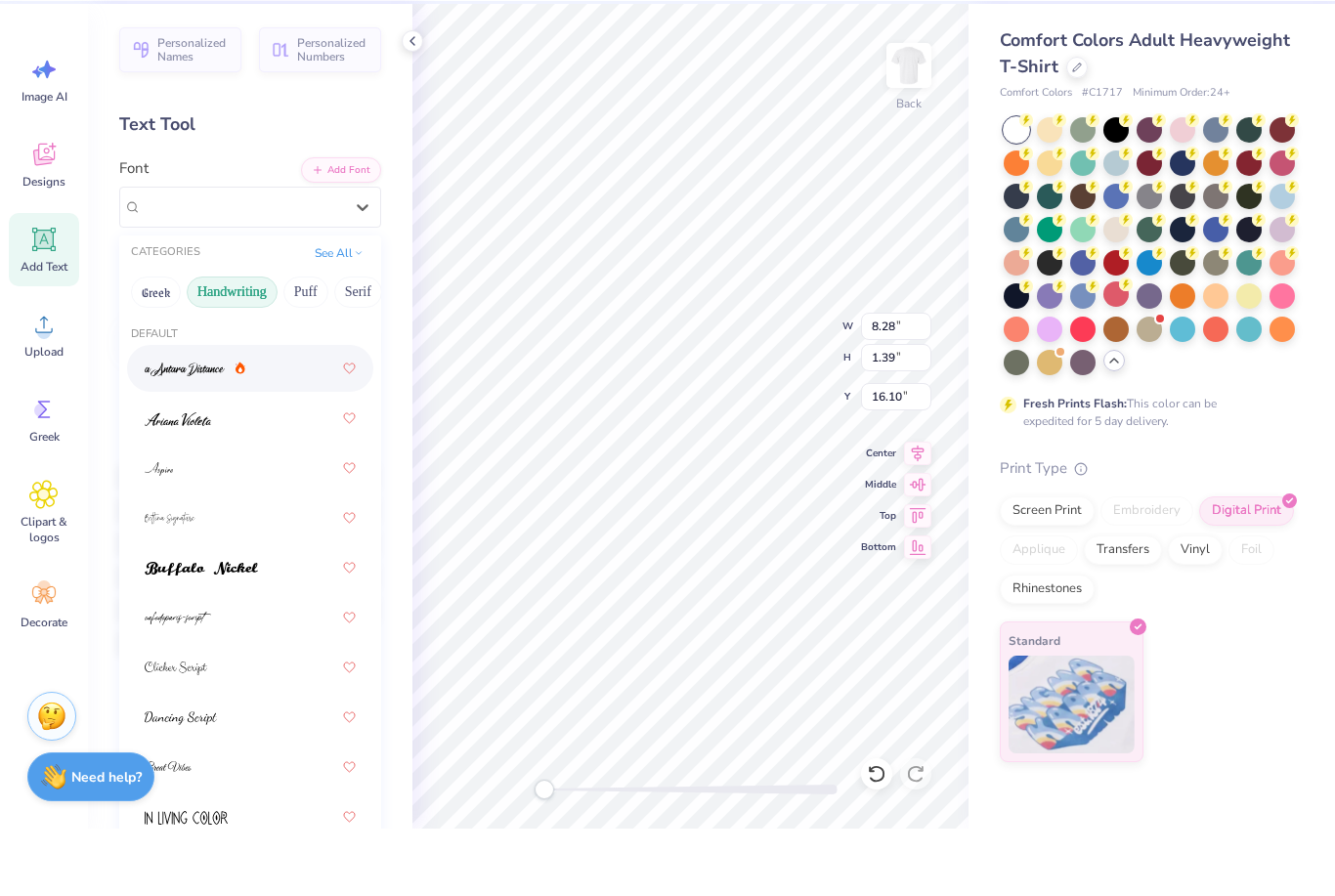
scroll to position [0, 0]
click at [167, 343] on button "Greek" at bounding box center [155, 359] width 50 height 31
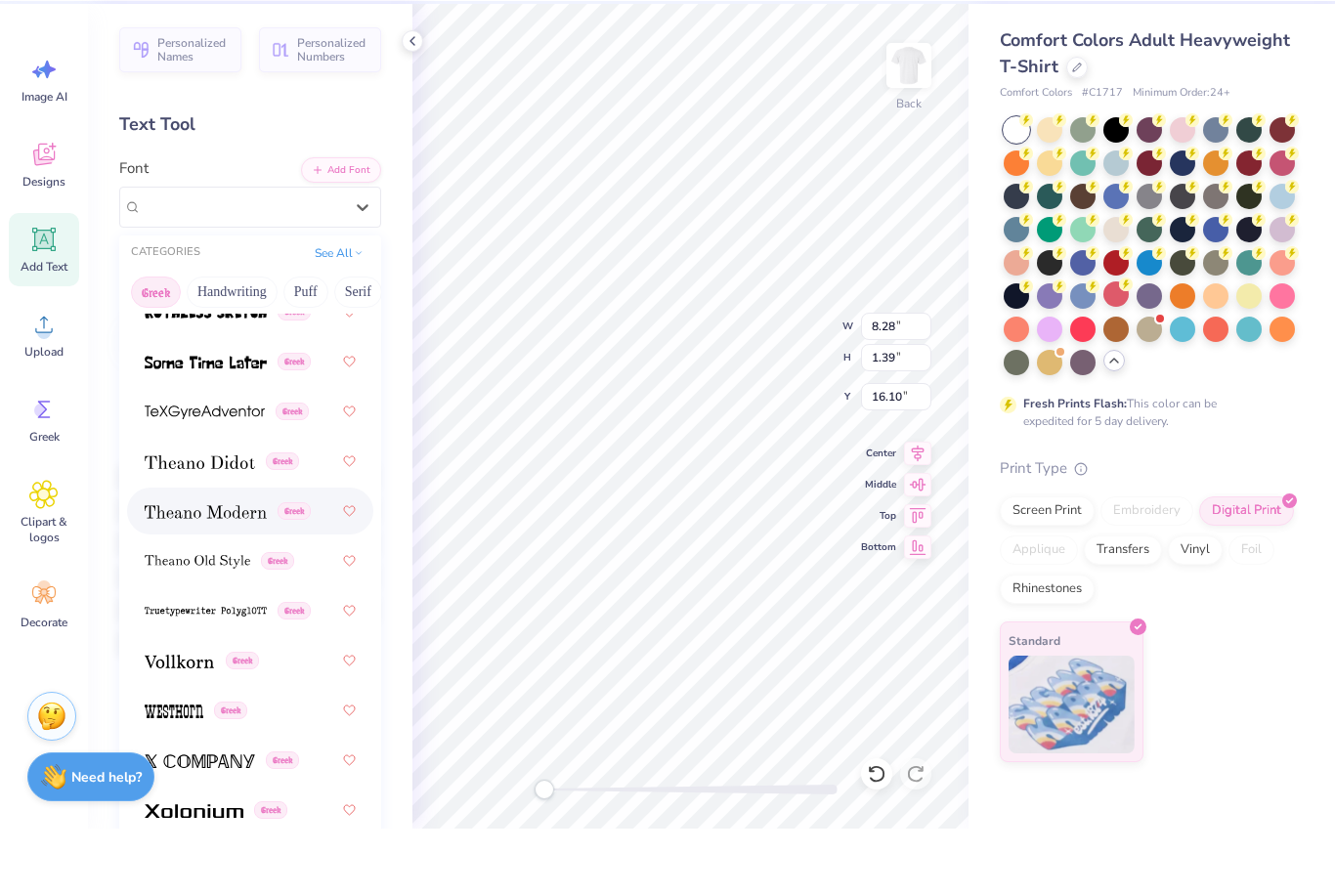
scroll to position [1899, 0]
click at [177, 573] on img at bounding box center [205, 580] width 122 height 14
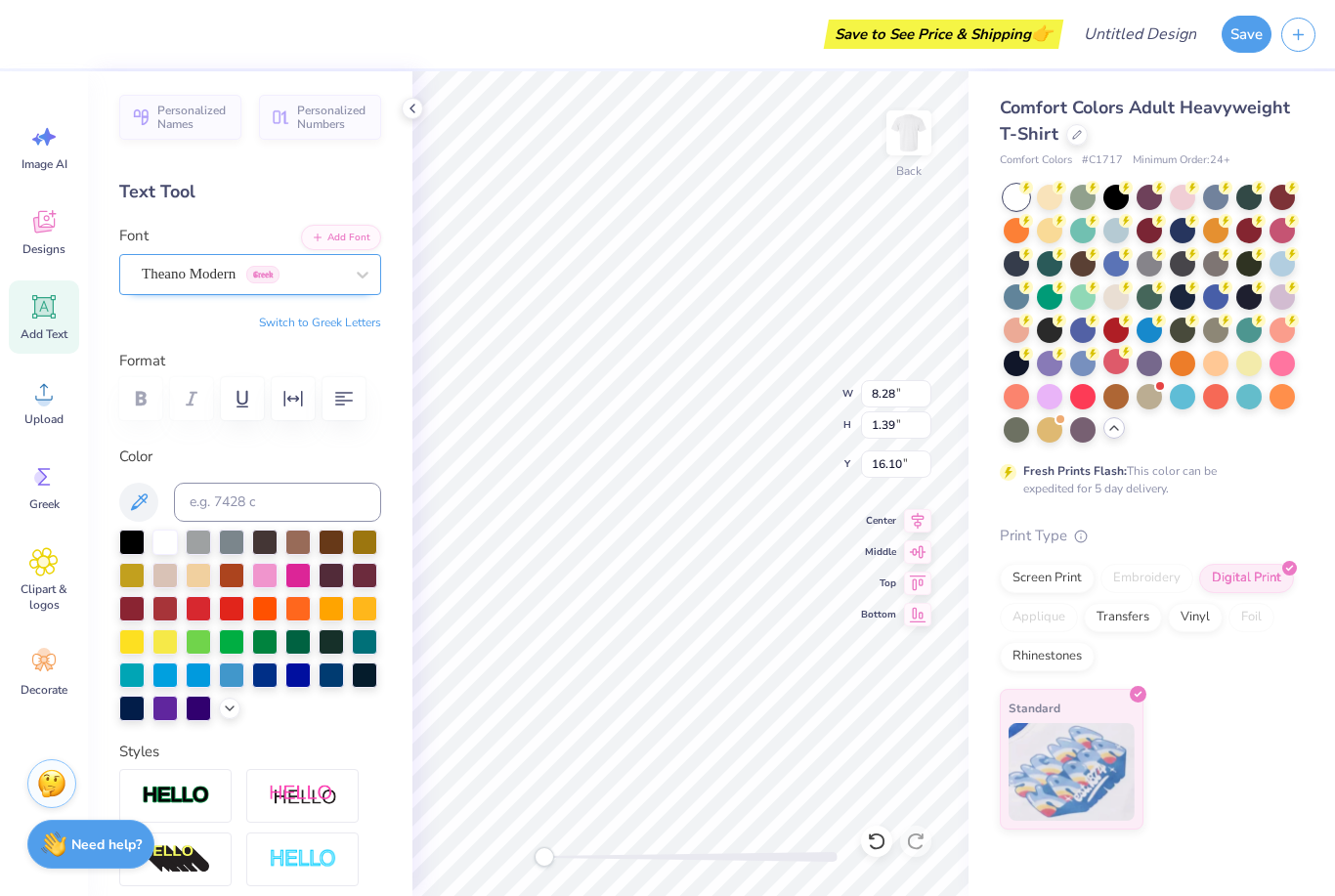
click at [172, 271] on span "Theano Modern" at bounding box center [188, 274] width 94 height 23
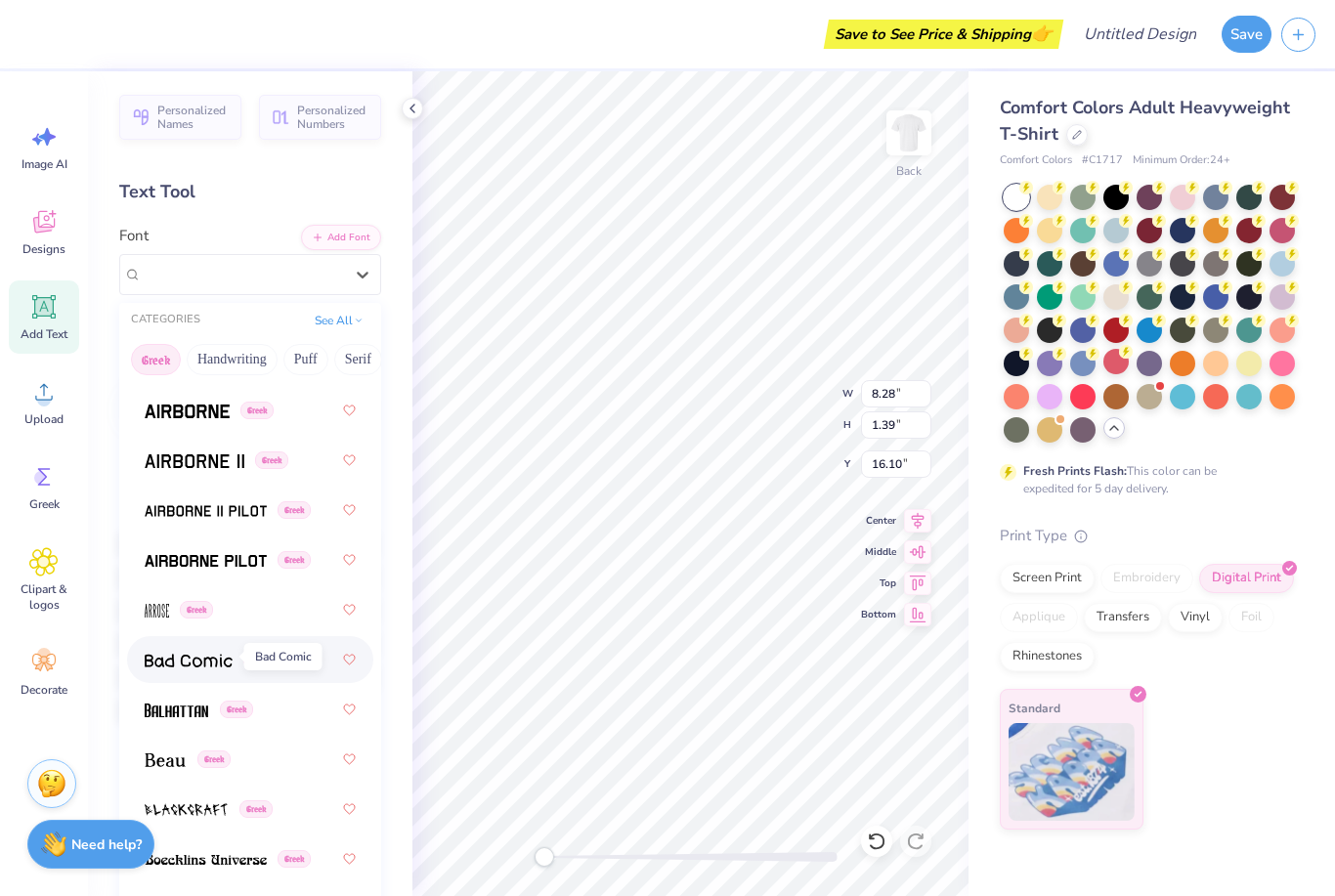
scroll to position [26, 0]
click at [181, 653] on img at bounding box center [188, 659] width 88 height 14
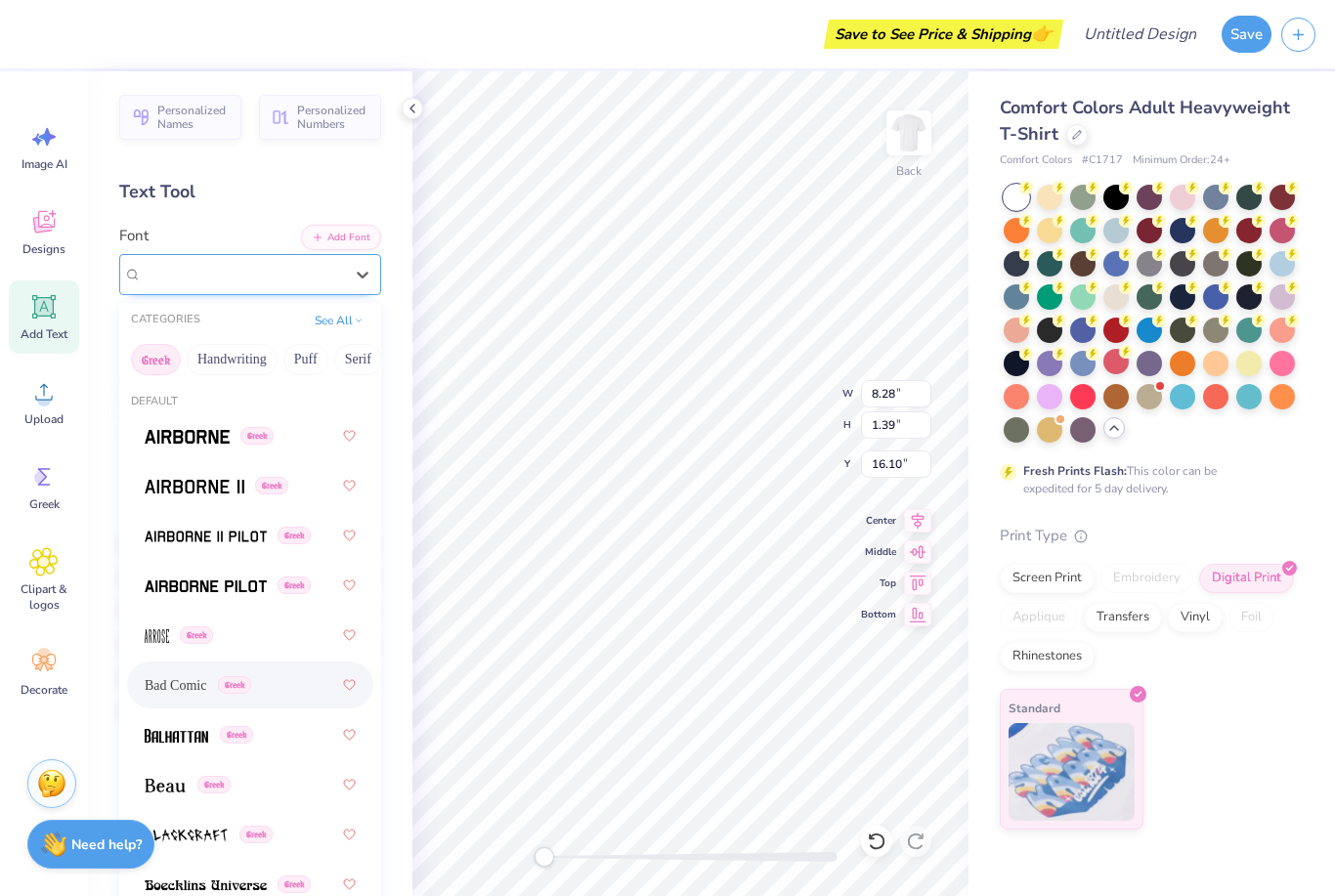
click at [208, 284] on span "Bad Comic" at bounding box center [175, 274] width 67 height 23
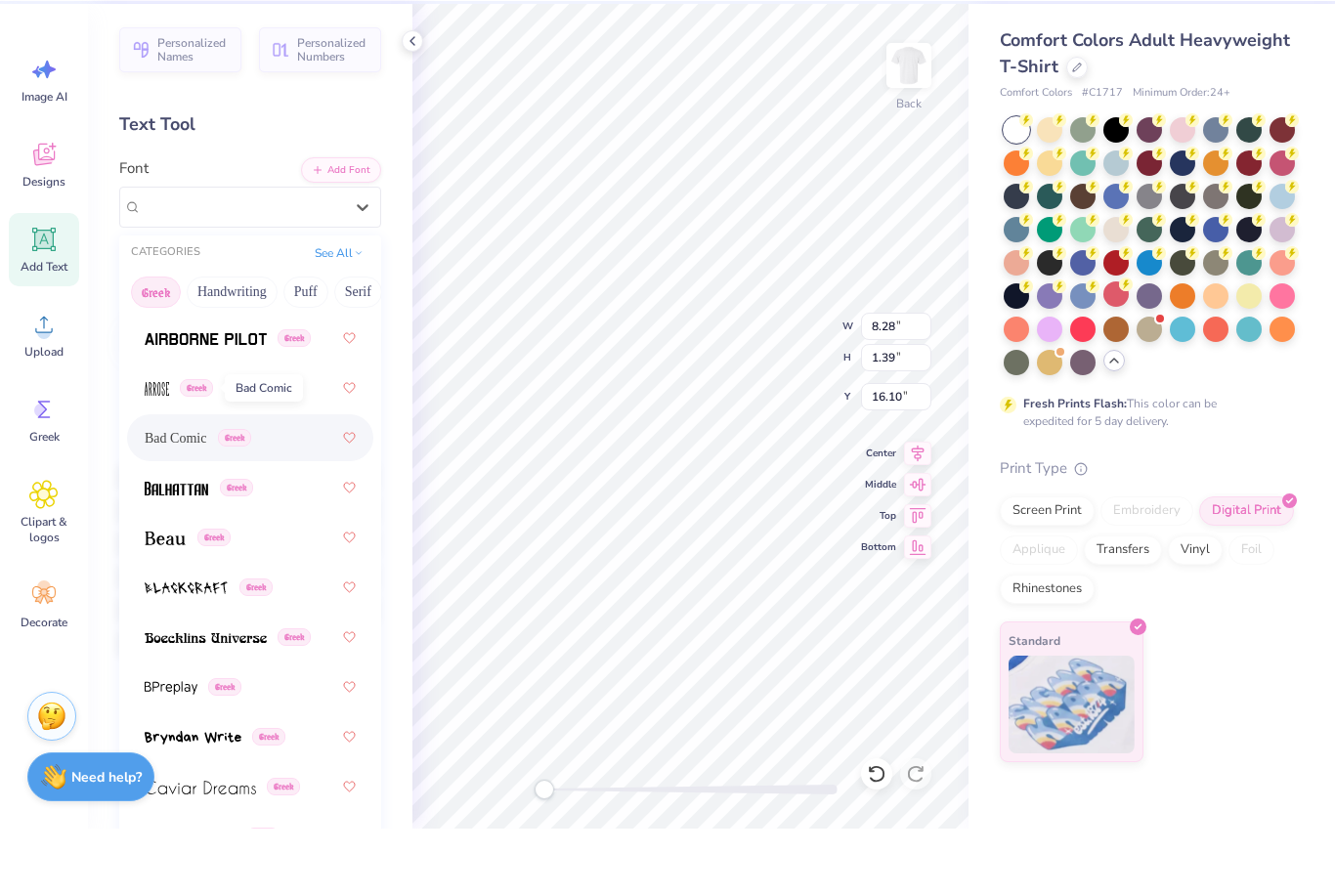
scroll to position [238, 0]
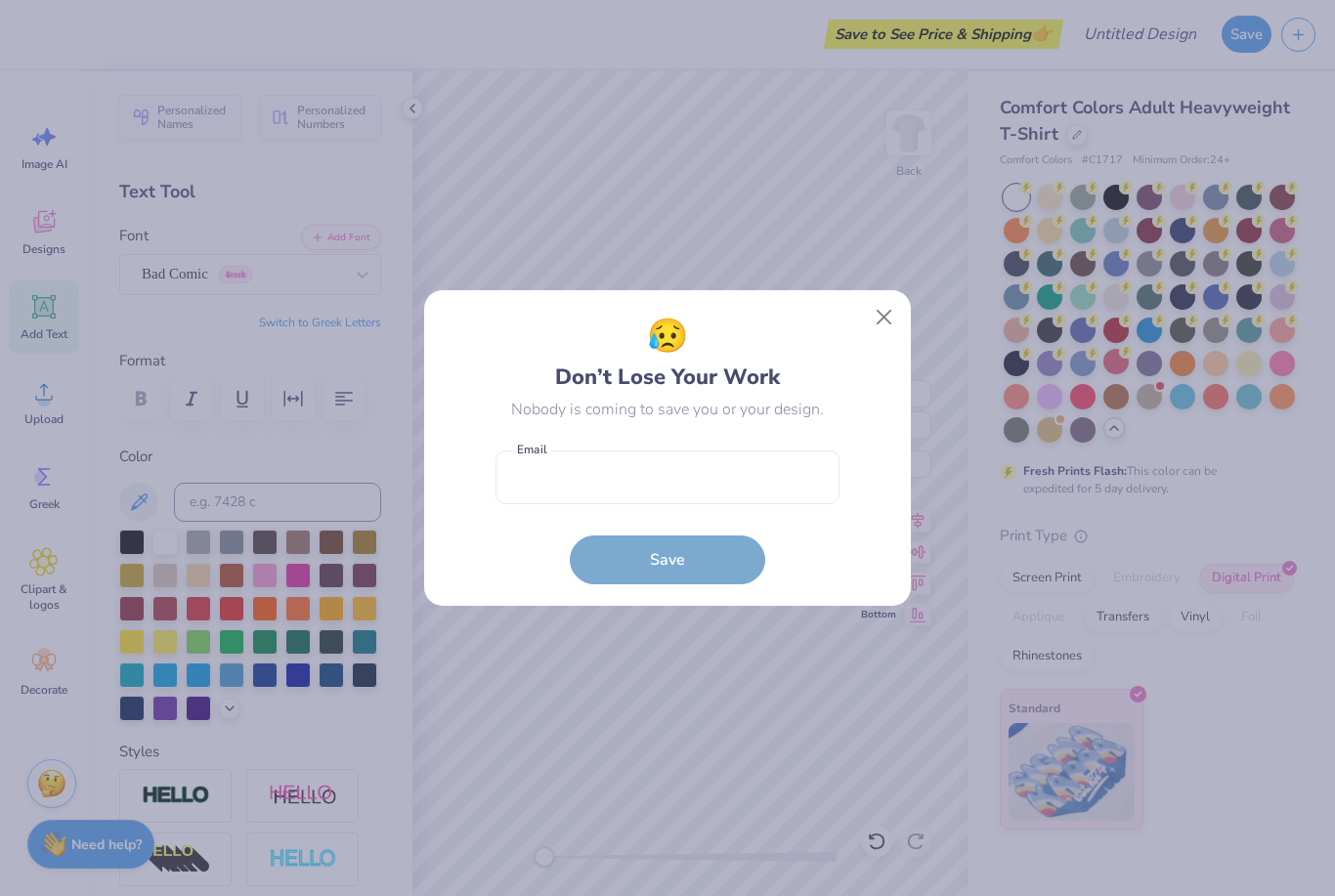
click at [883, 324] on button "Close" at bounding box center [884, 318] width 37 height 37
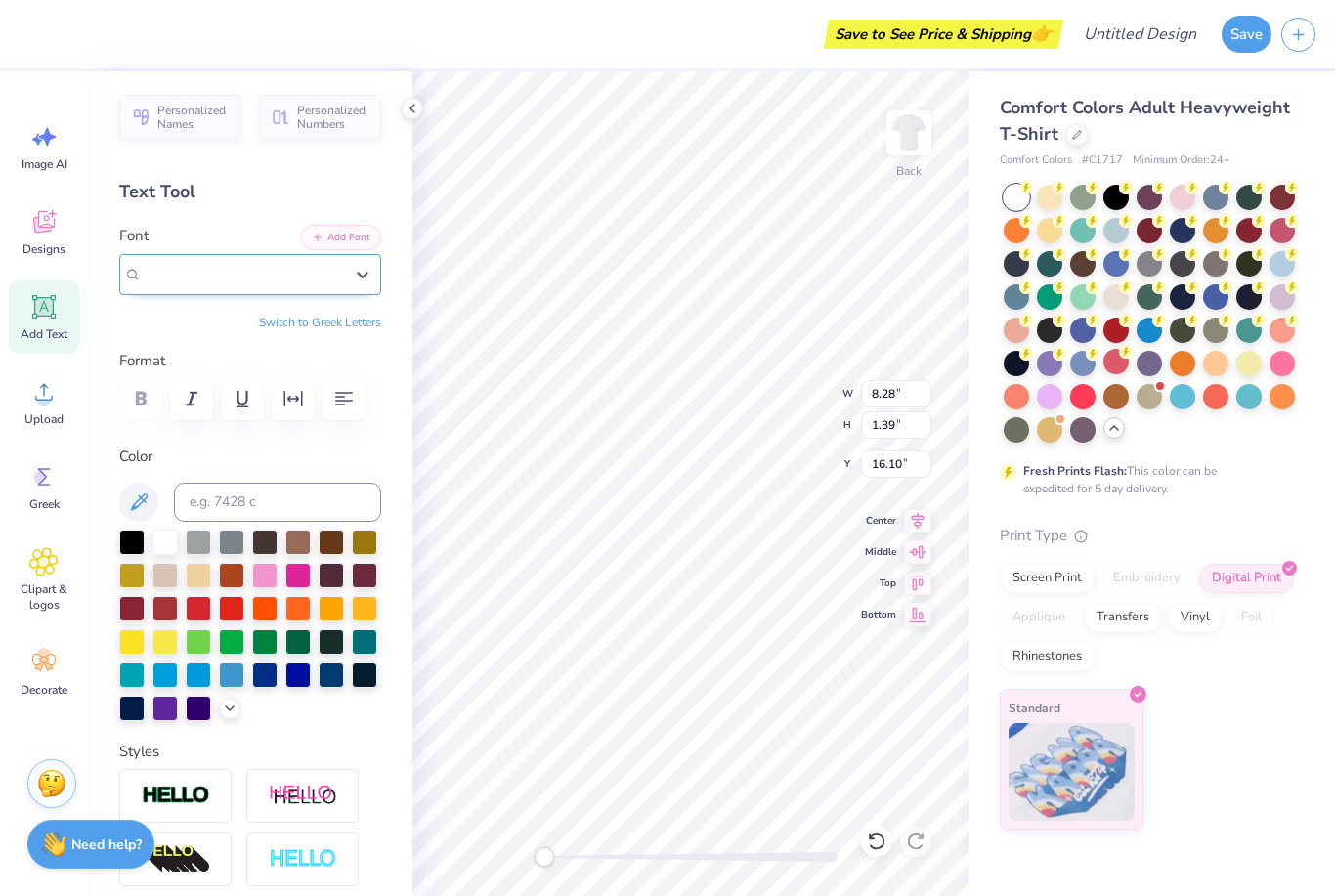
click at [251, 280] on span "Greek" at bounding box center [236, 275] width 33 height 18
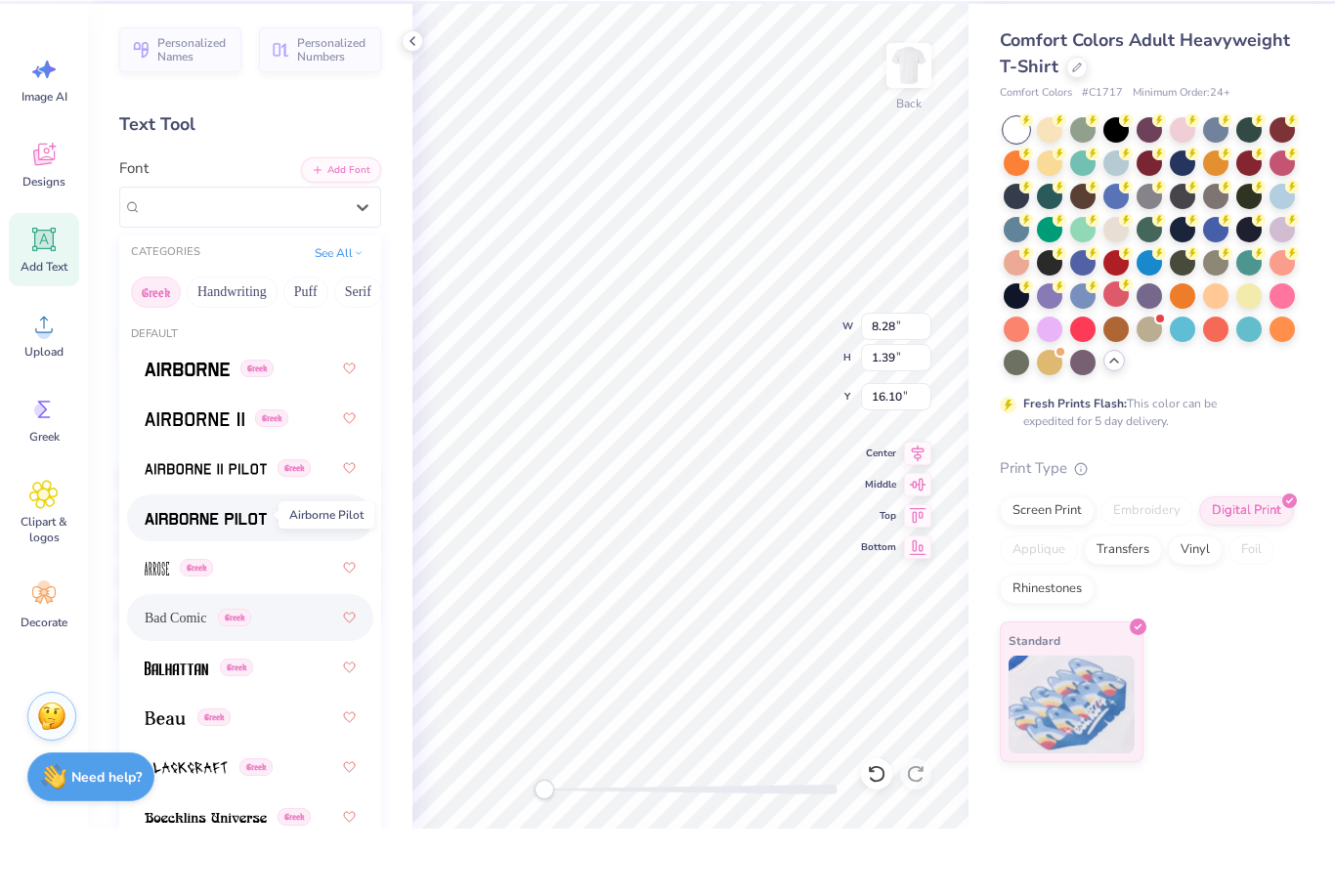
click at [170, 579] on img at bounding box center [205, 586] width 122 height 14
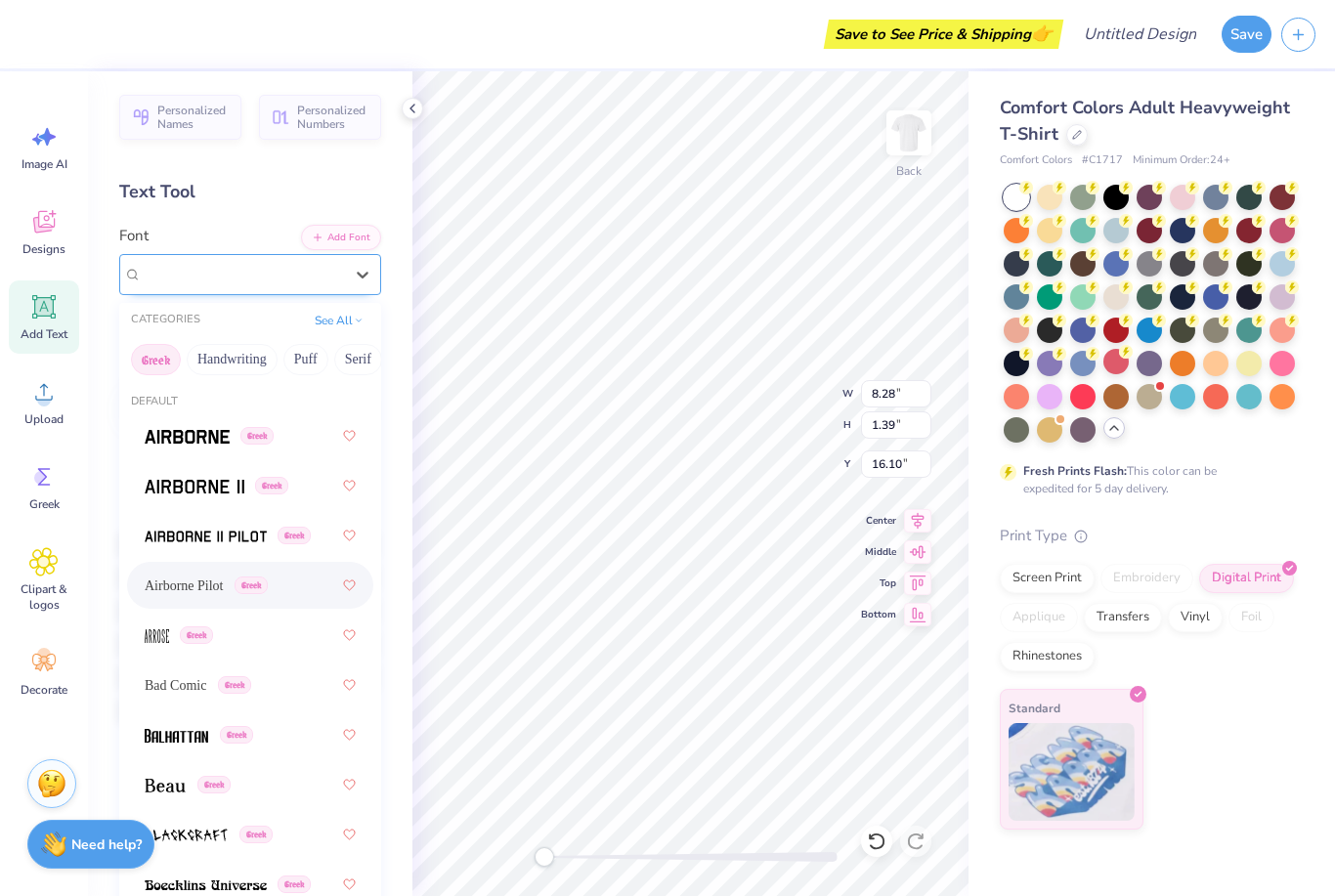
click at [187, 288] on div "Airborne Pilot Greek" at bounding box center [241, 274] width 205 height 30
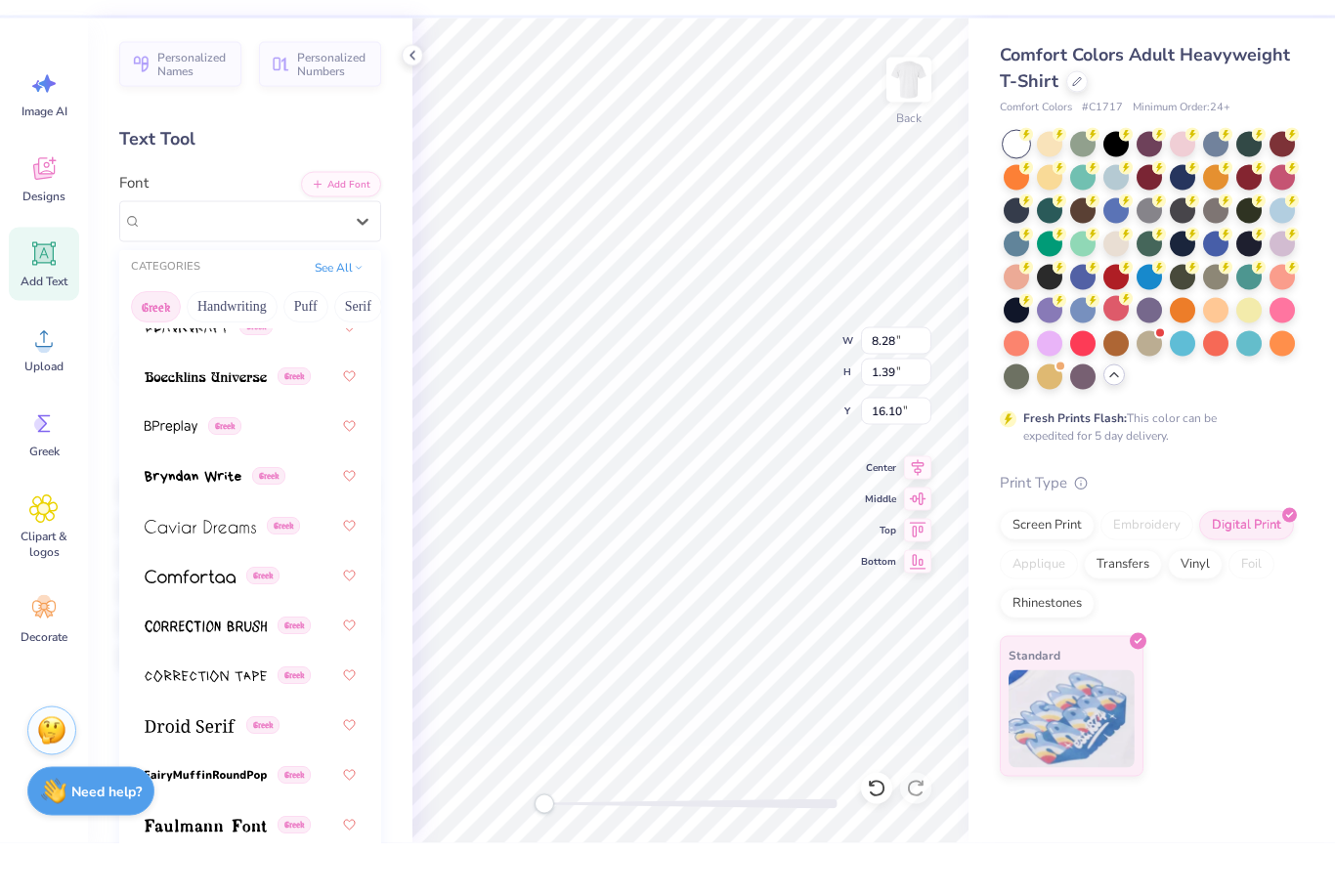
scroll to position [839, 0]
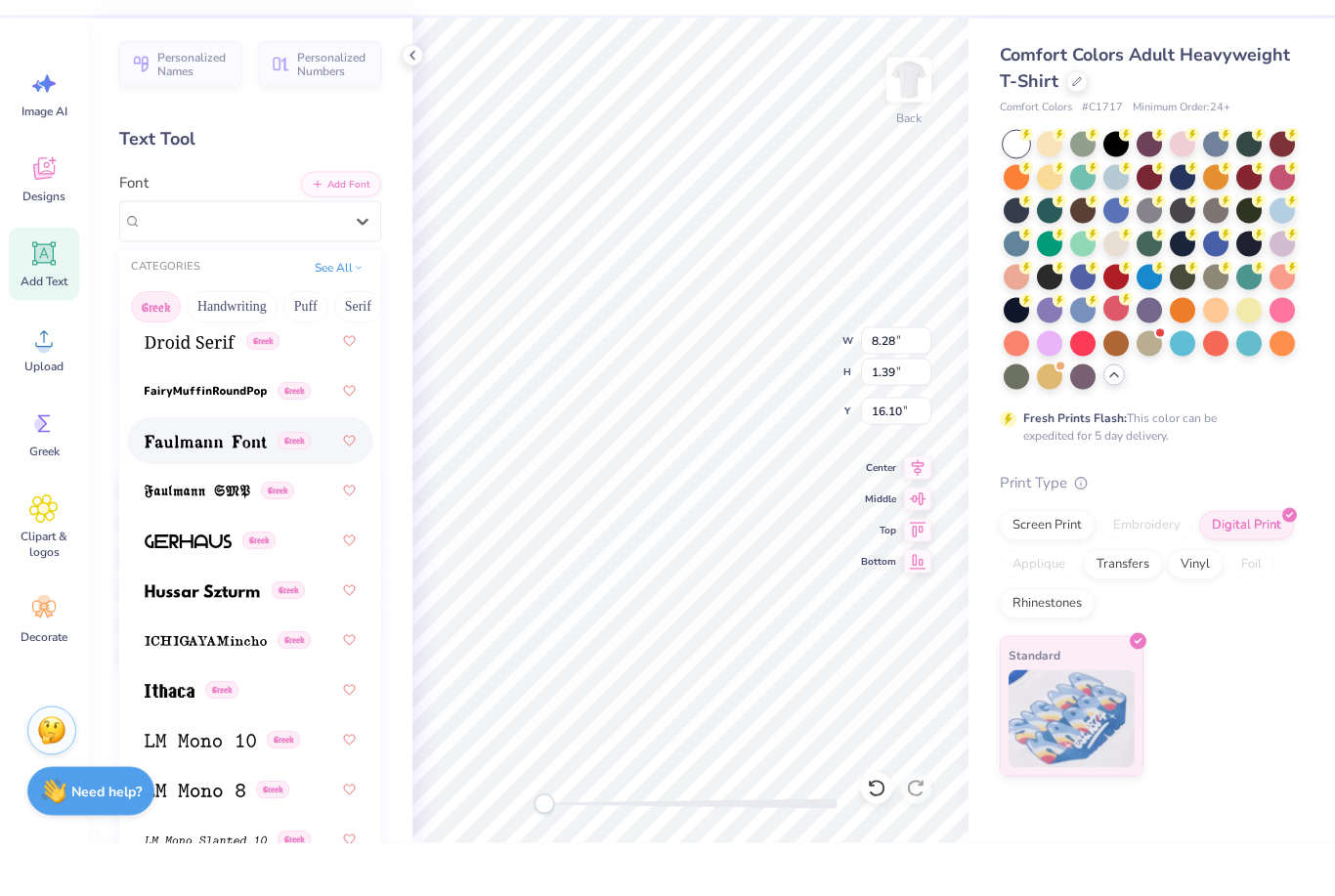
click at [216, 488] on img at bounding box center [205, 495] width 122 height 14
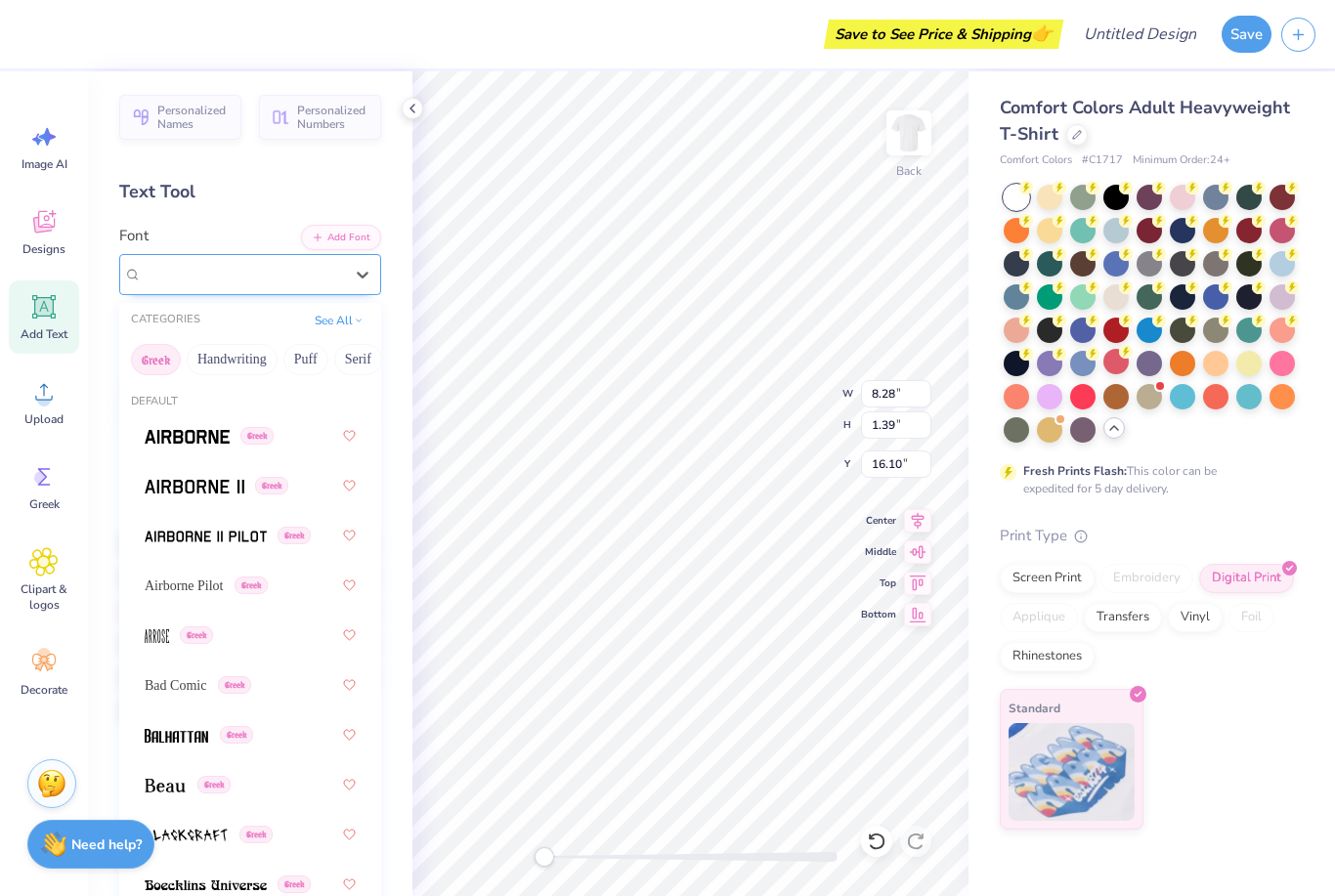
click at [217, 269] on span "Faulmann Font" at bounding box center [186, 274] width 89 height 23
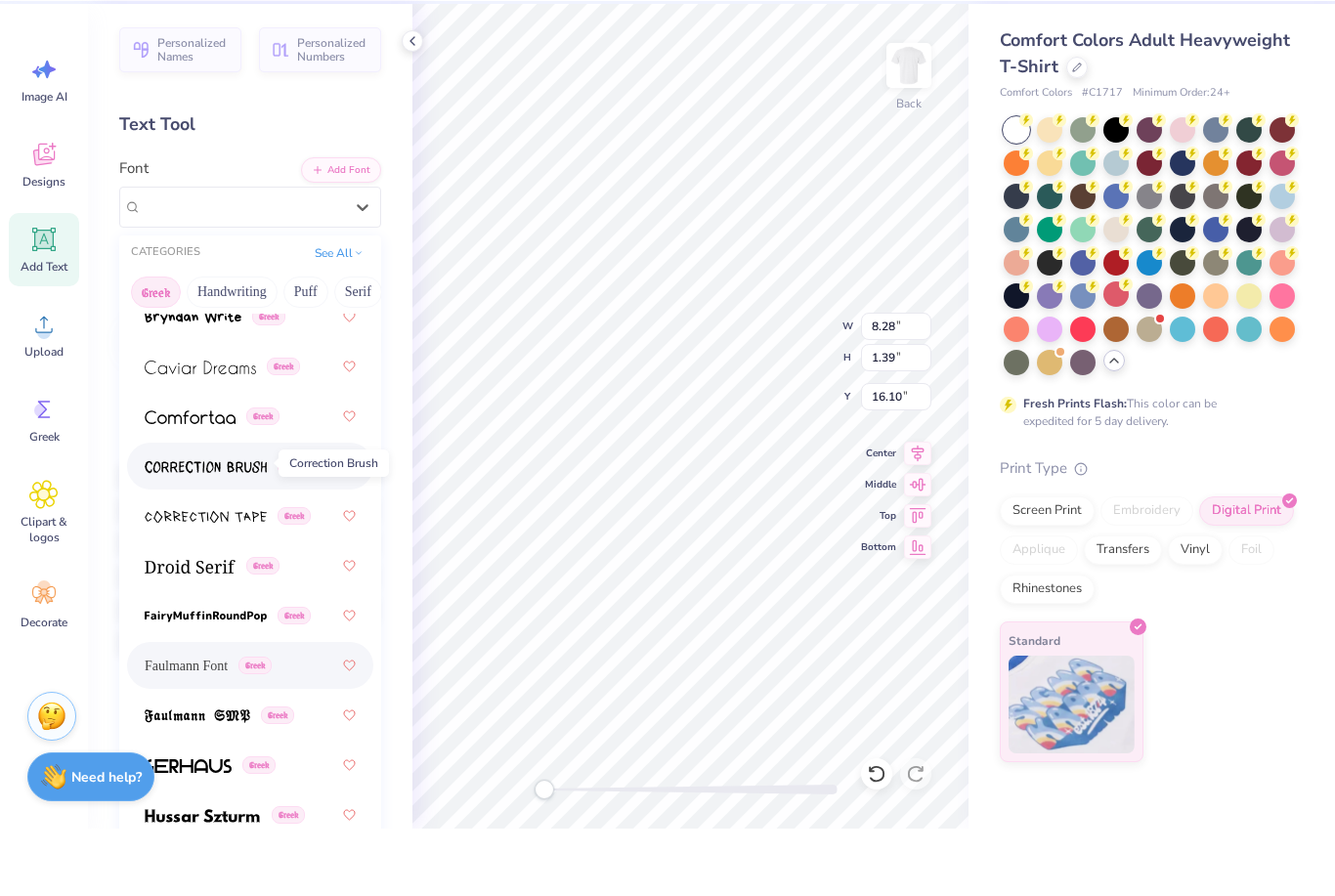
scroll to position [602, 0]
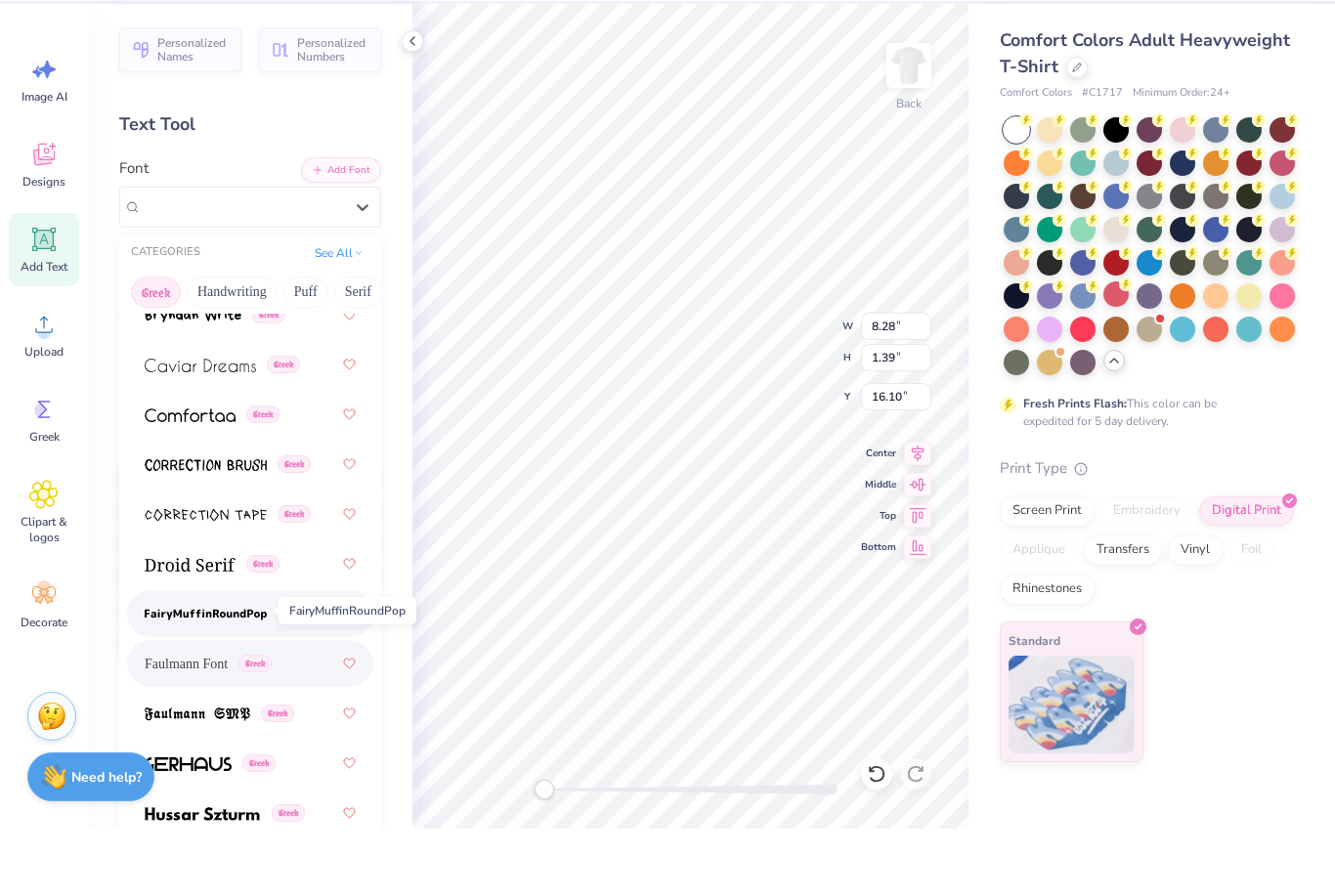
click at [205, 675] on img at bounding box center [205, 682] width 122 height 14
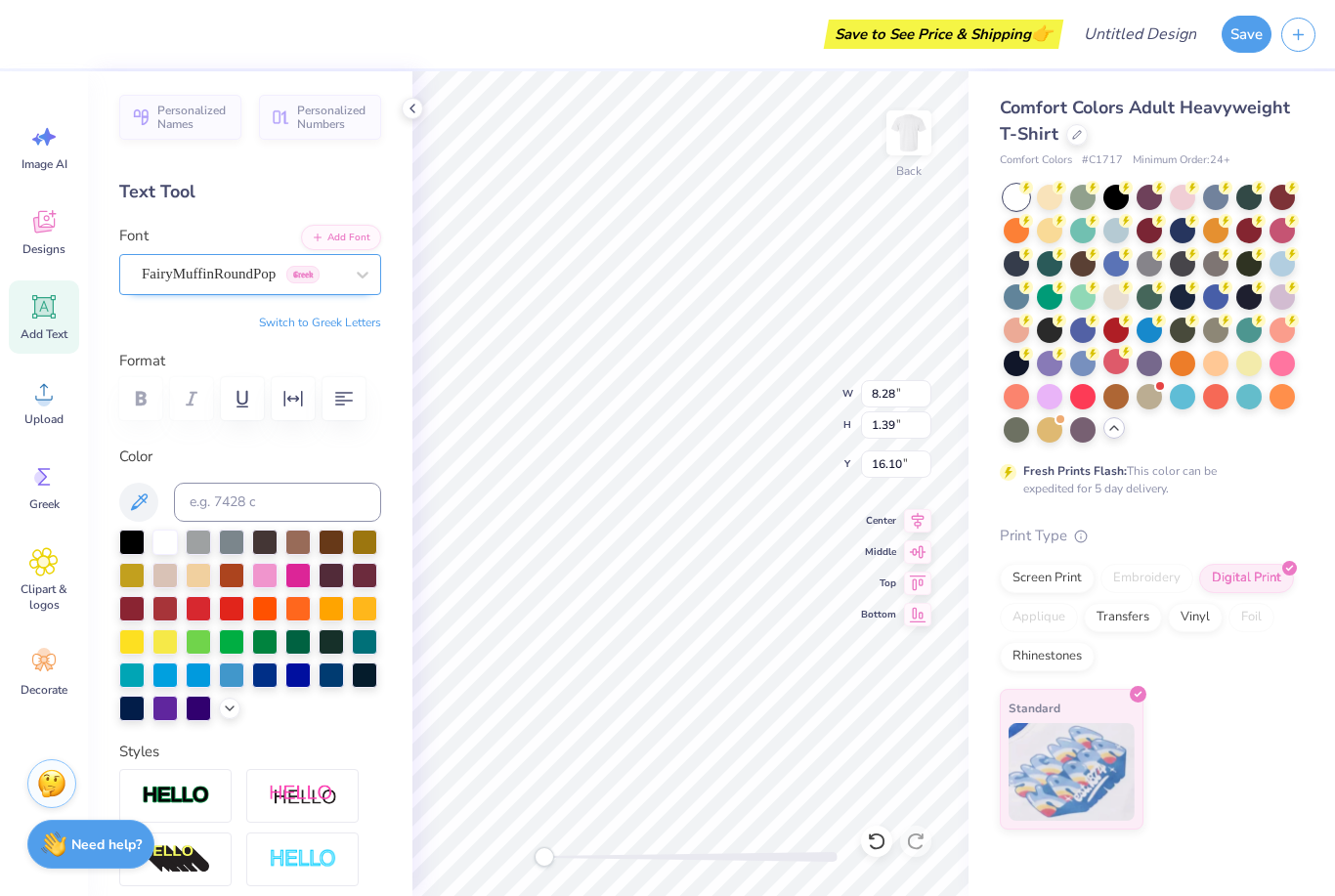
click at [225, 281] on span "FairyMuffinRoundPop" at bounding box center [208, 274] width 134 height 23
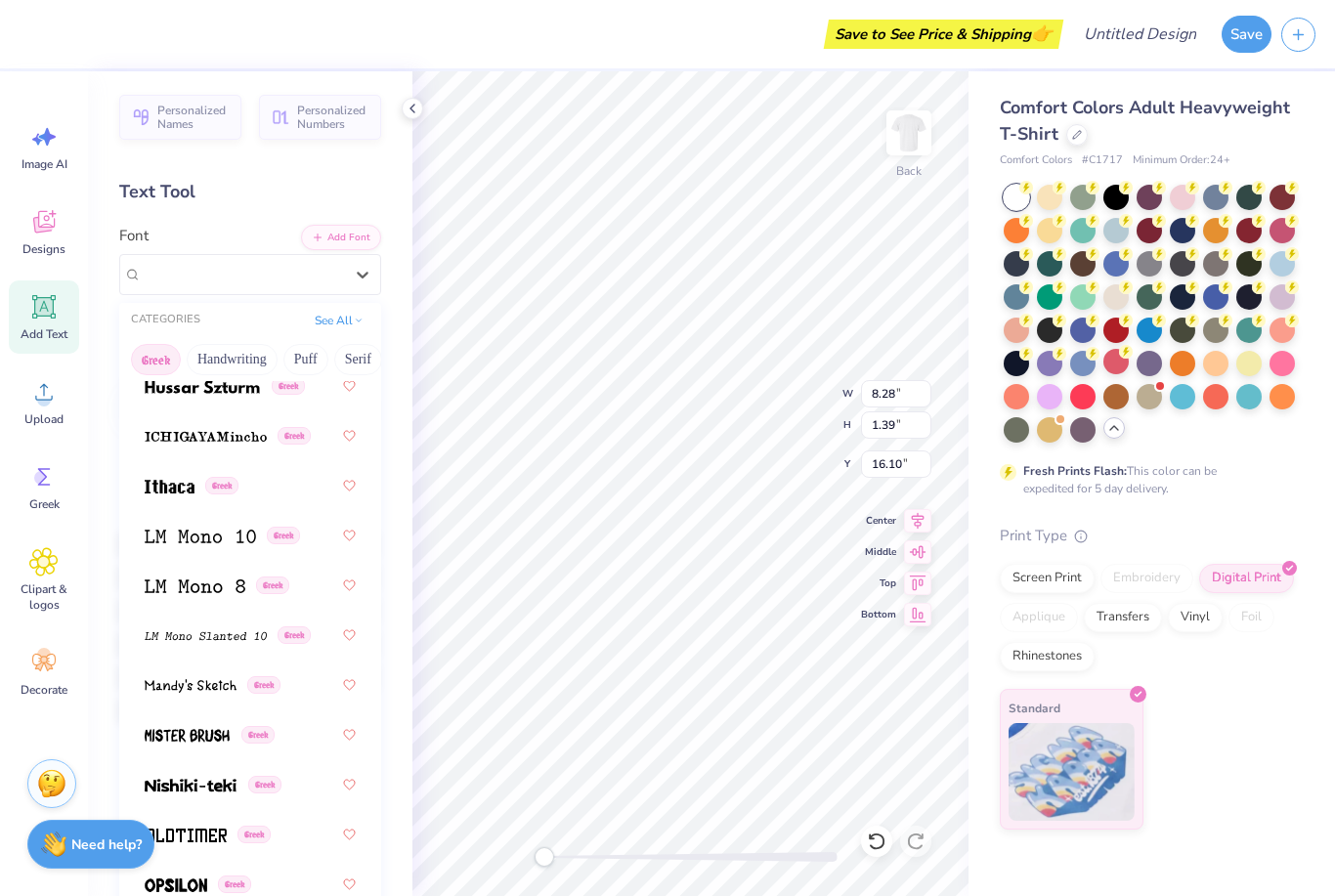
scroll to position [1094, 0]
click at [190, 378] on span at bounding box center [201, 388] width 115 height 21
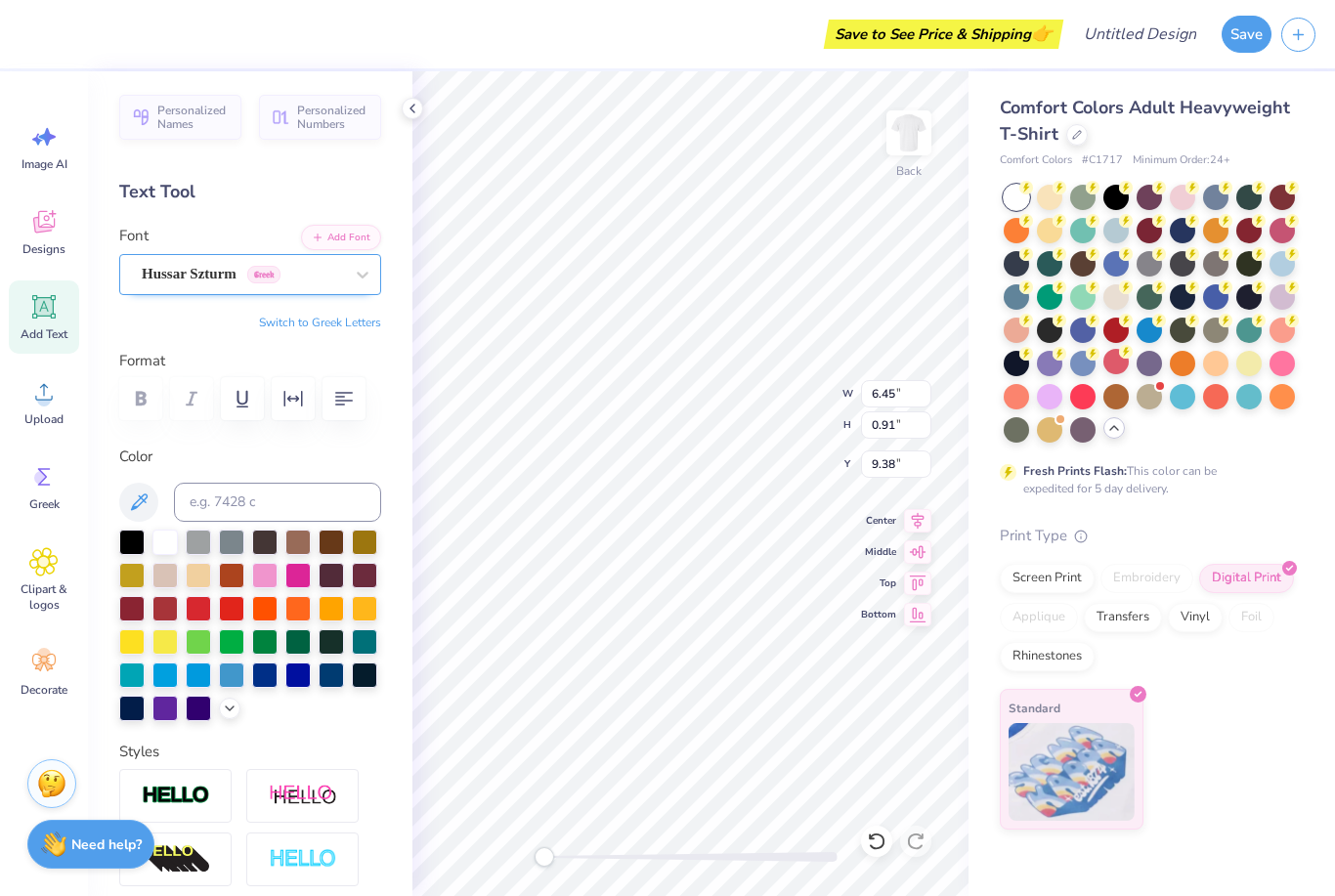
click at [199, 283] on span "Hussar Szturm" at bounding box center [188, 274] width 95 height 23
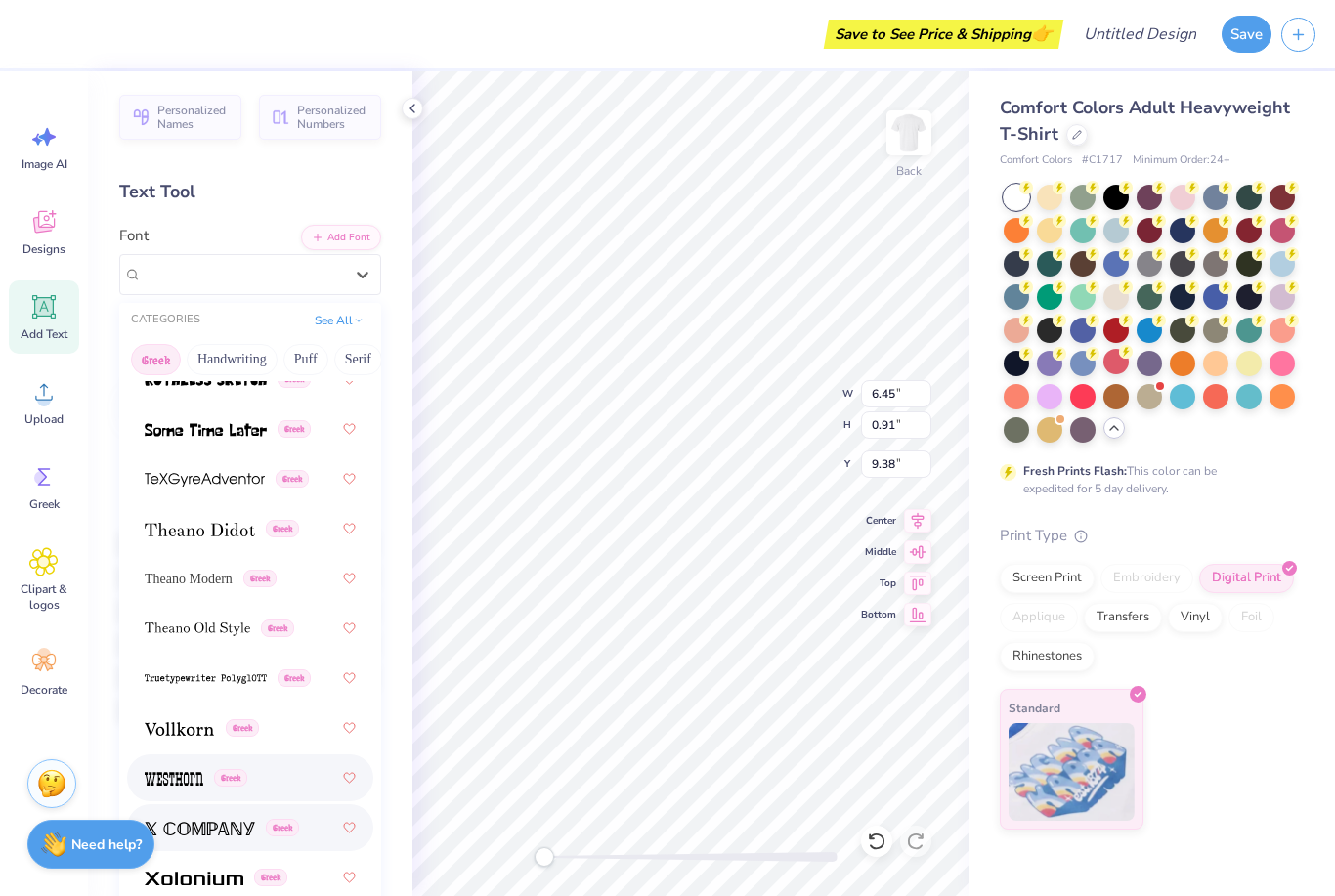
scroll to position [1899, 0]
click at [199, 822] on img at bounding box center [199, 829] width 110 height 14
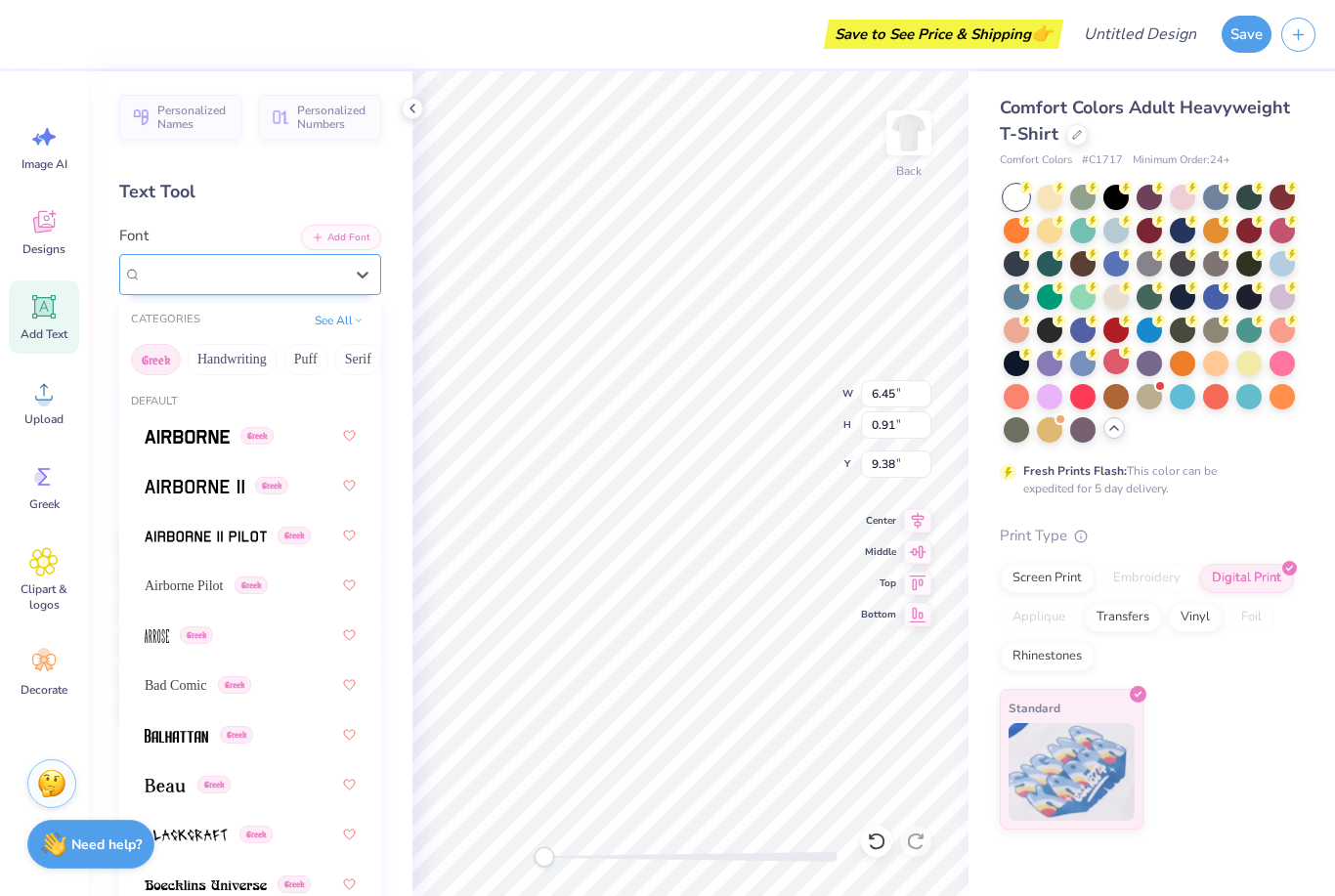
click at [187, 279] on span "X Company" at bounding box center [177, 274] width 72 height 23
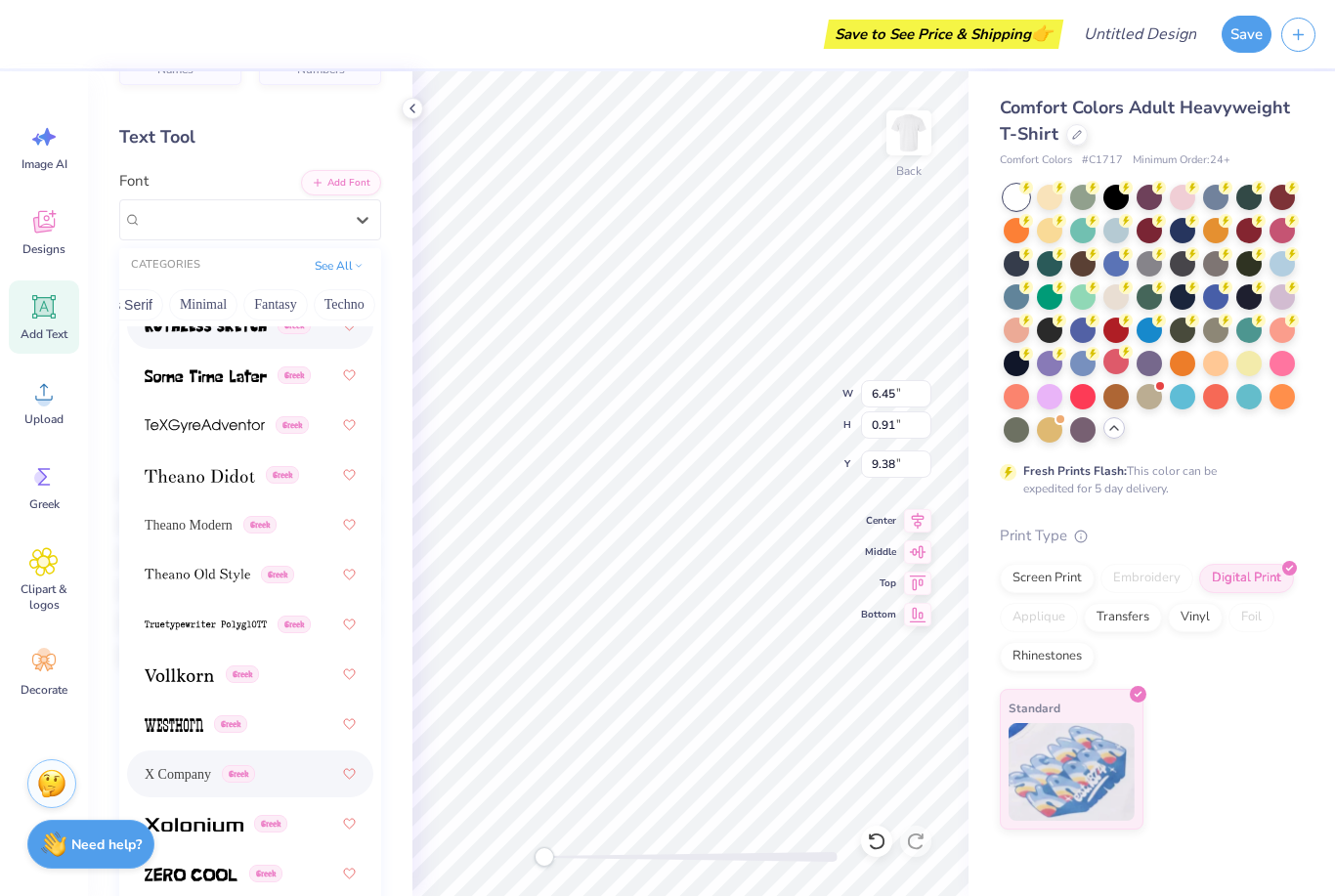
scroll to position [0, 536]
click at [179, 290] on button "Minimal" at bounding box center [180, 305] width 69 height 31
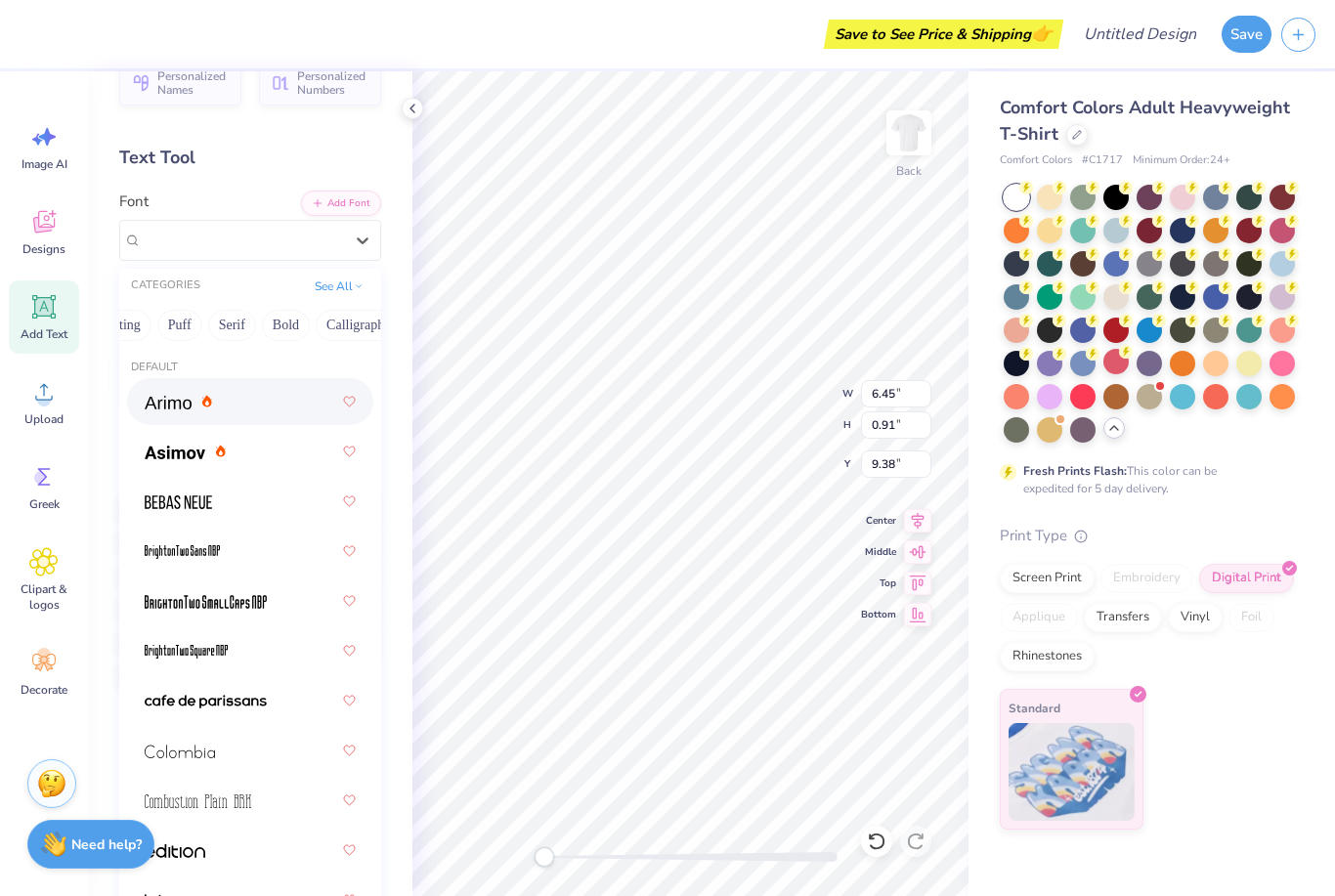
scroll to position [0, 82]
click at [153, 310] on button "Handwriting" at bounding box center [150, 326] width 91 height 31
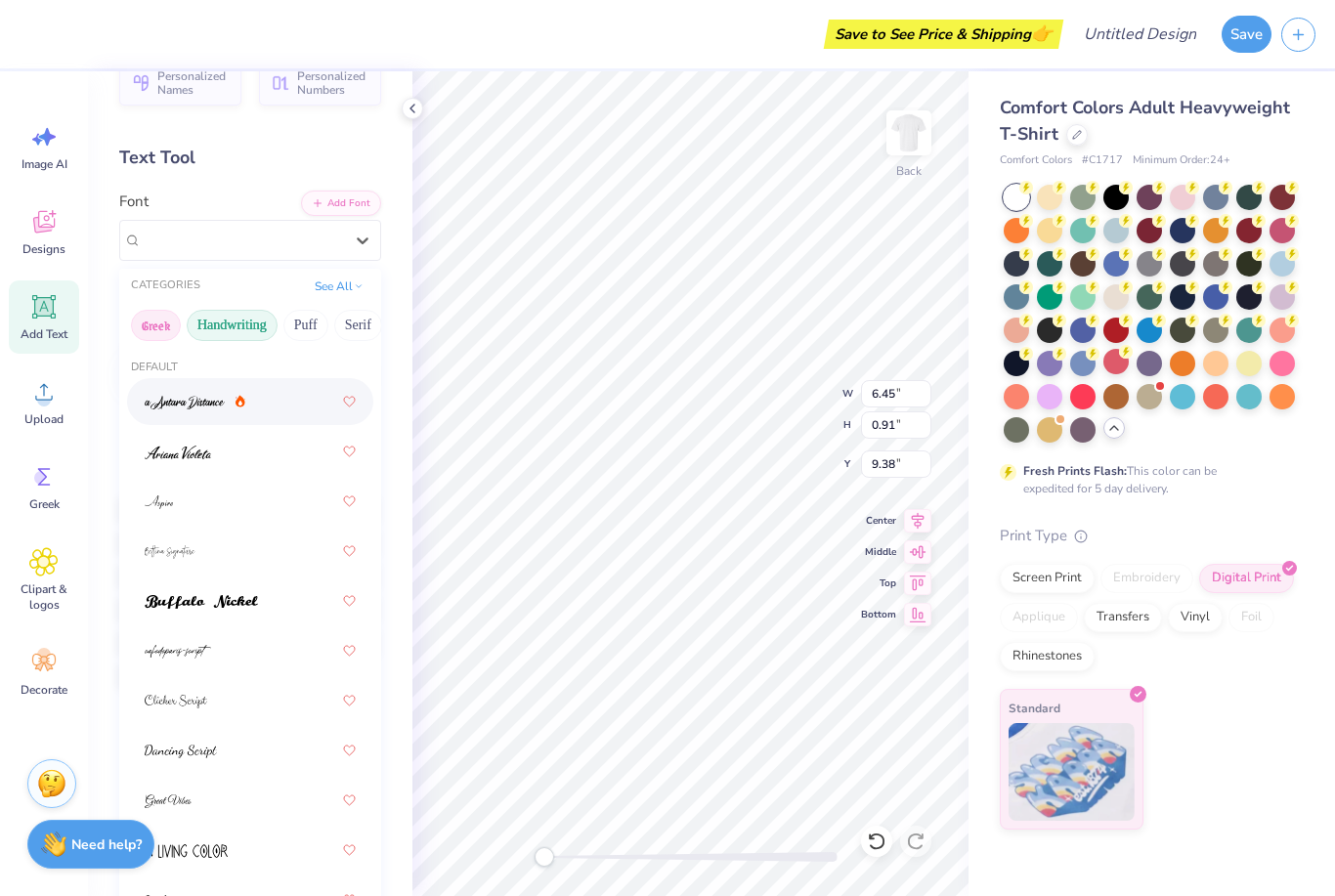
scroll to position [0, 0]
click at [159, 310] on button "Greek" at bounding box center [155, 326] width 50 height 31
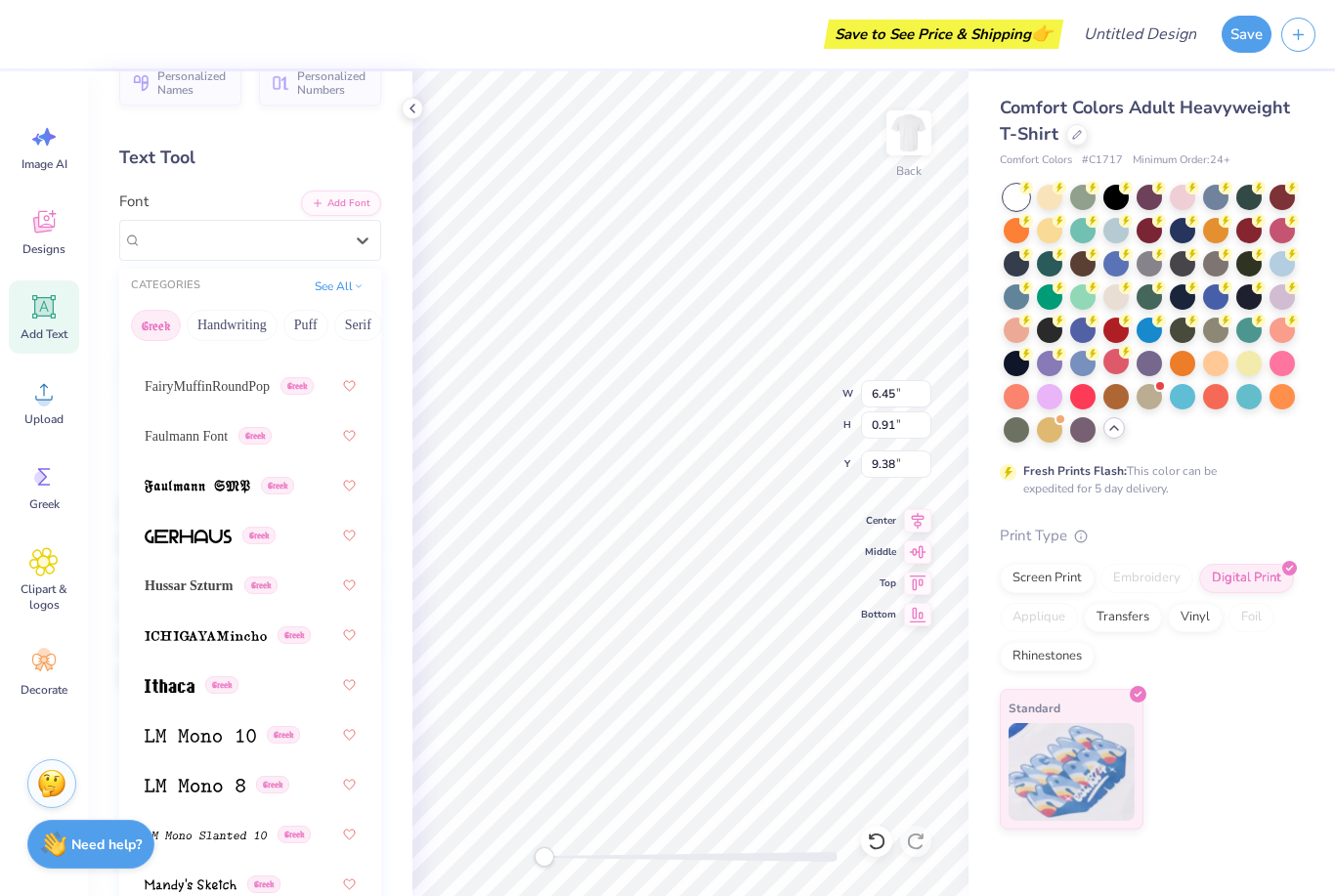
scroll to position [814, 0]
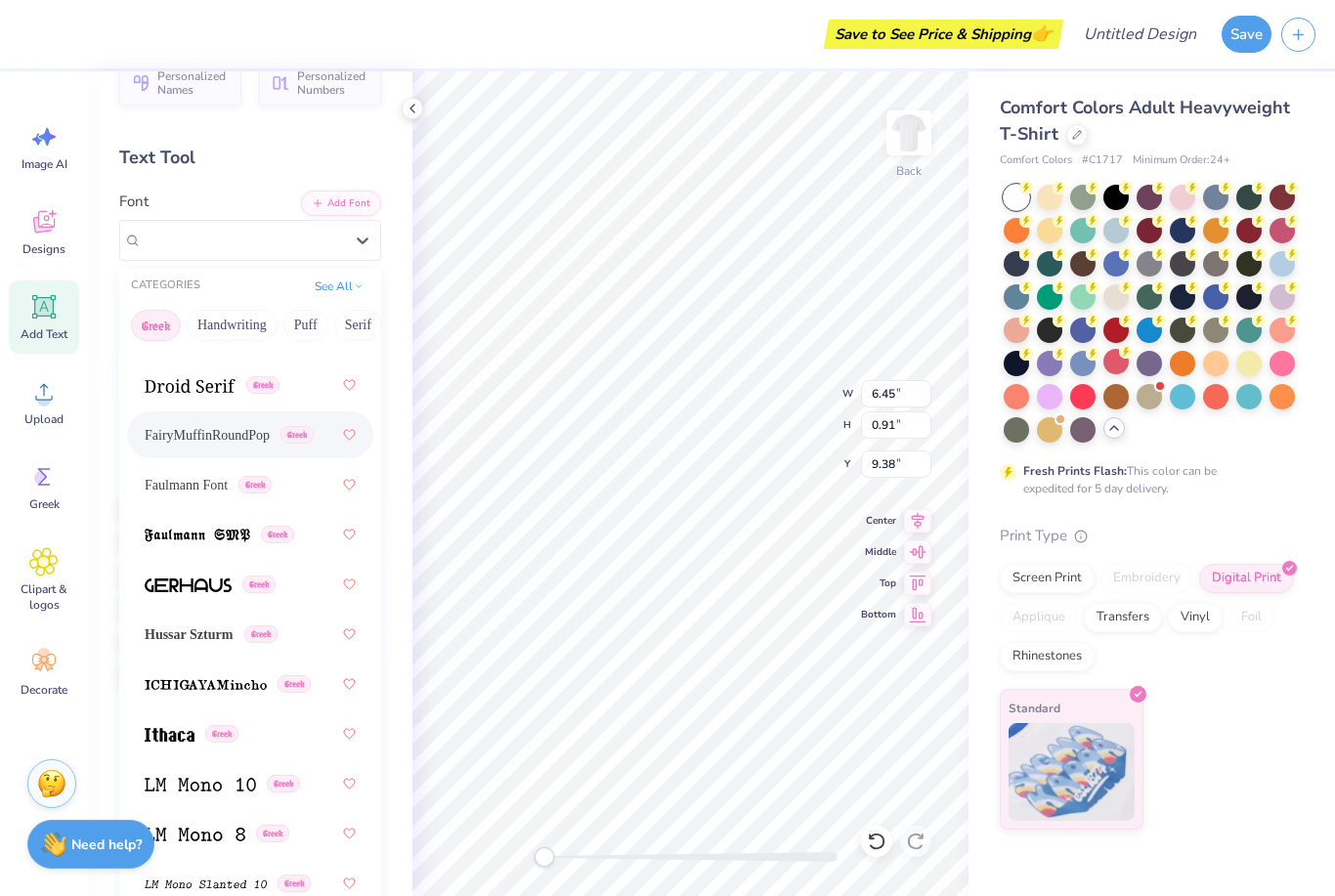
click at [219, 425] on span "FairyMuffinRoundPop" at bounding box center [206, 435] width 125 height 21
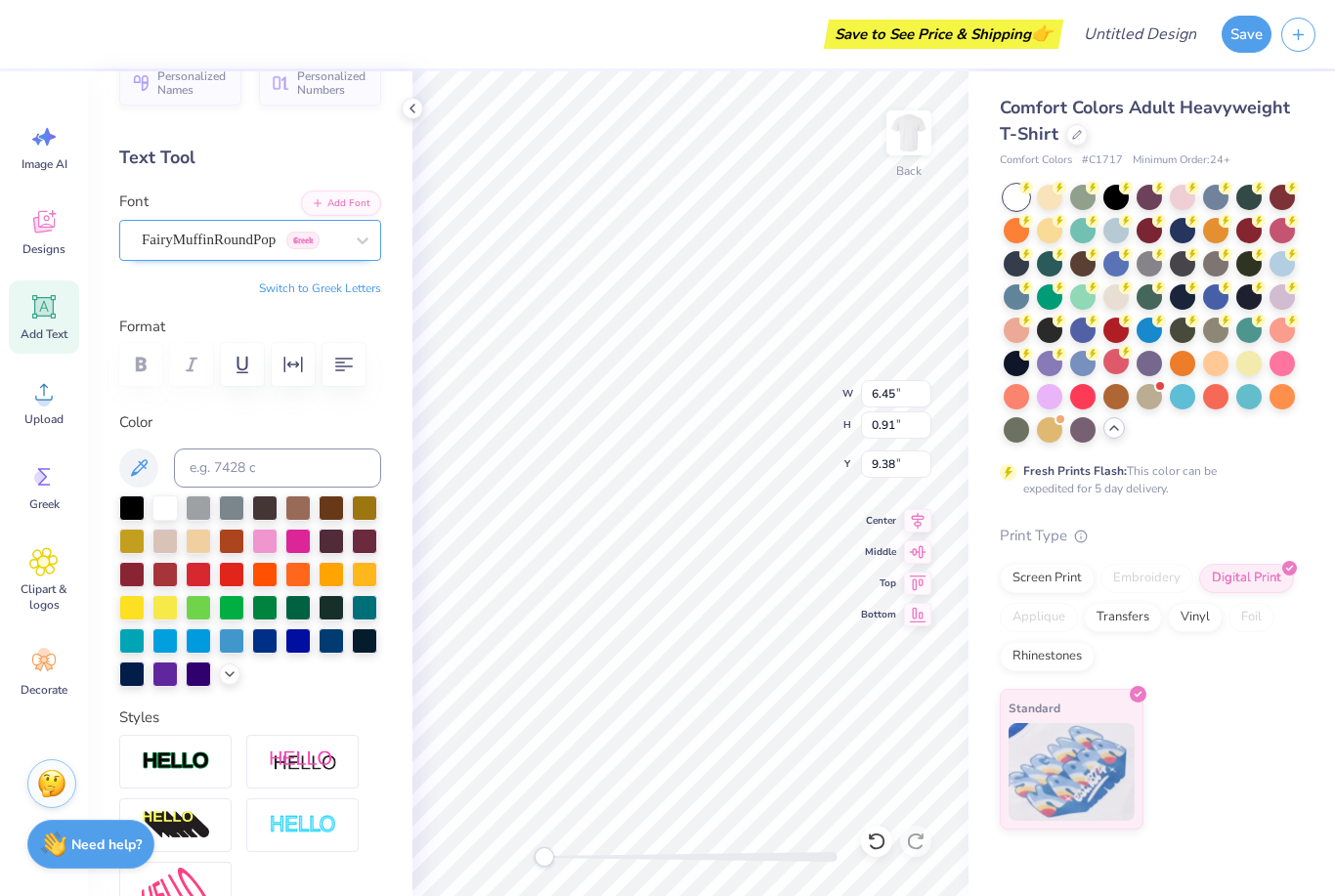
click at [260, 252] on div "FairyMuffinRoundPop Greek" at bounding box center [241, 239] width 205 height 30
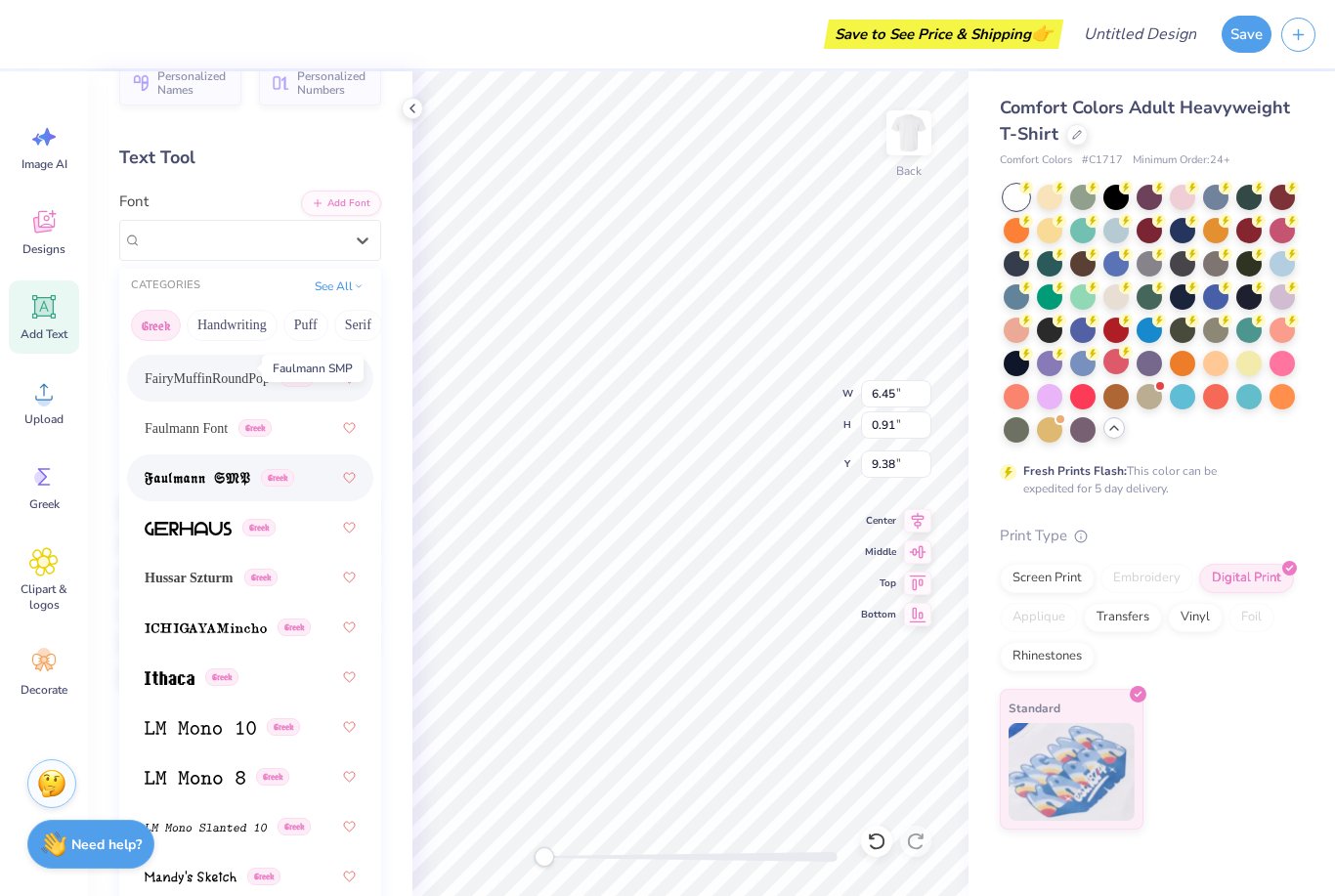
scroll to position [987, 0]
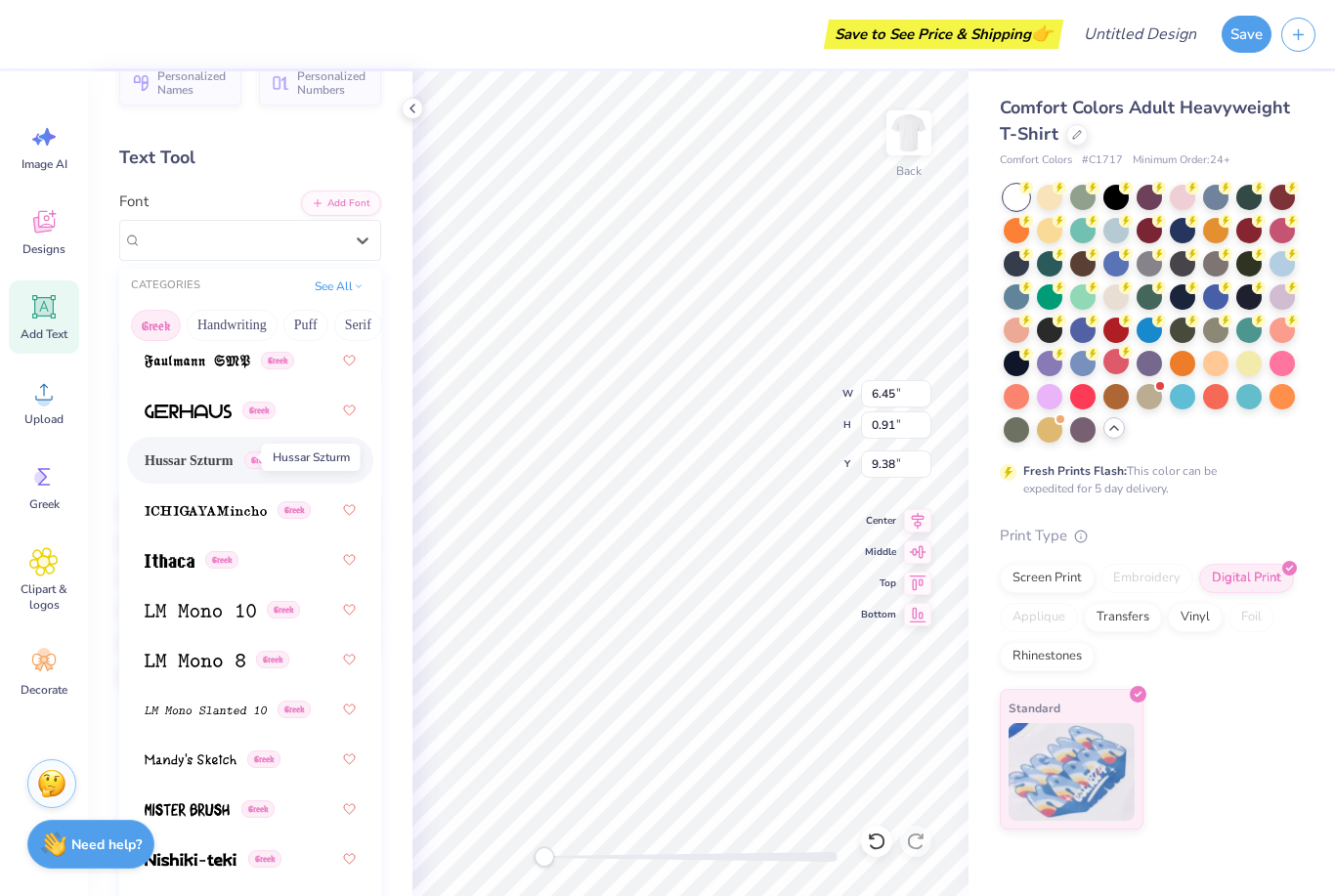
click at [189, 450] on span "Hussar Szturm" at bounding box center [188, 460] width 88 height 21
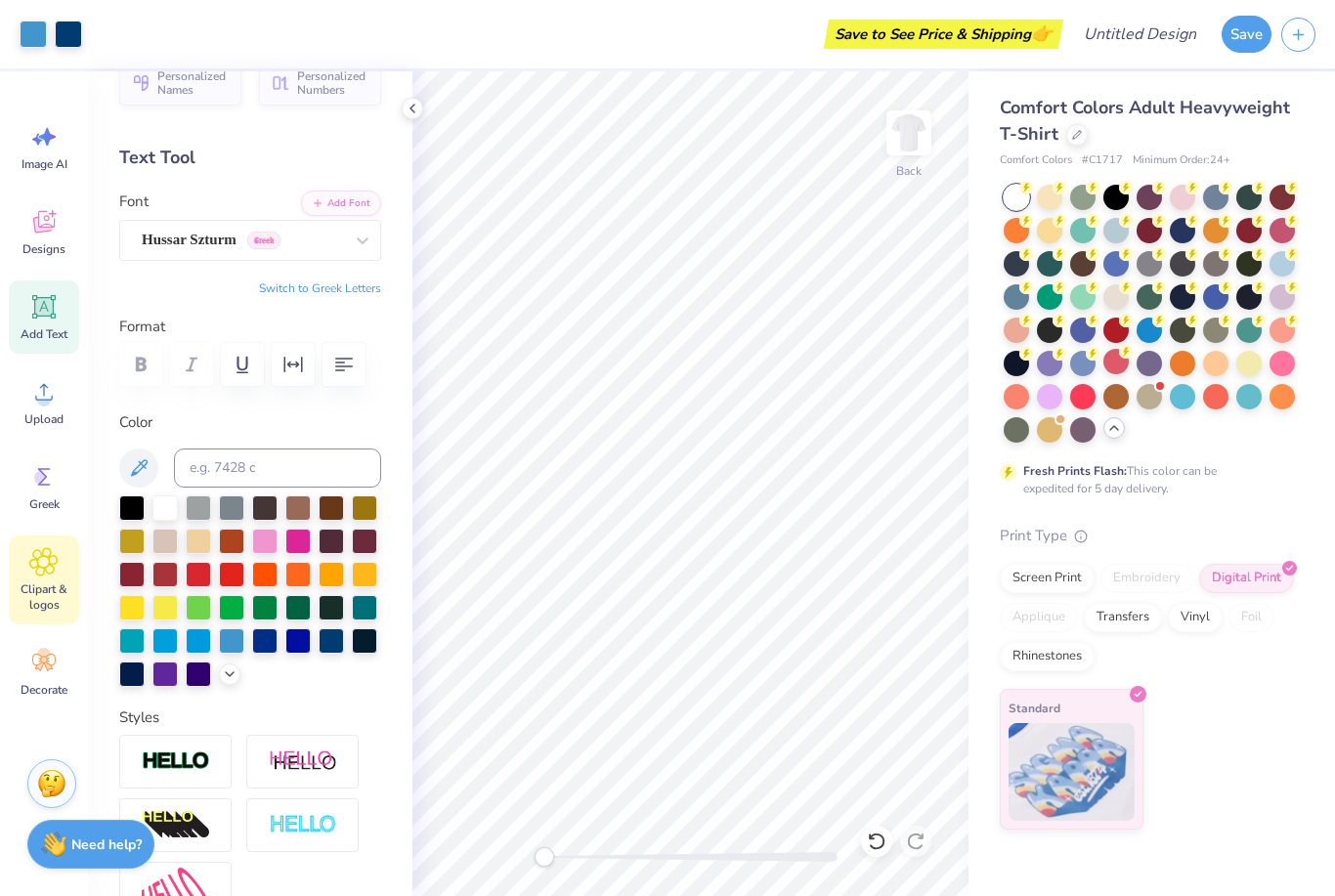
click at [46, 575] on icon at bounding box center [43, 561] width 28 height 29
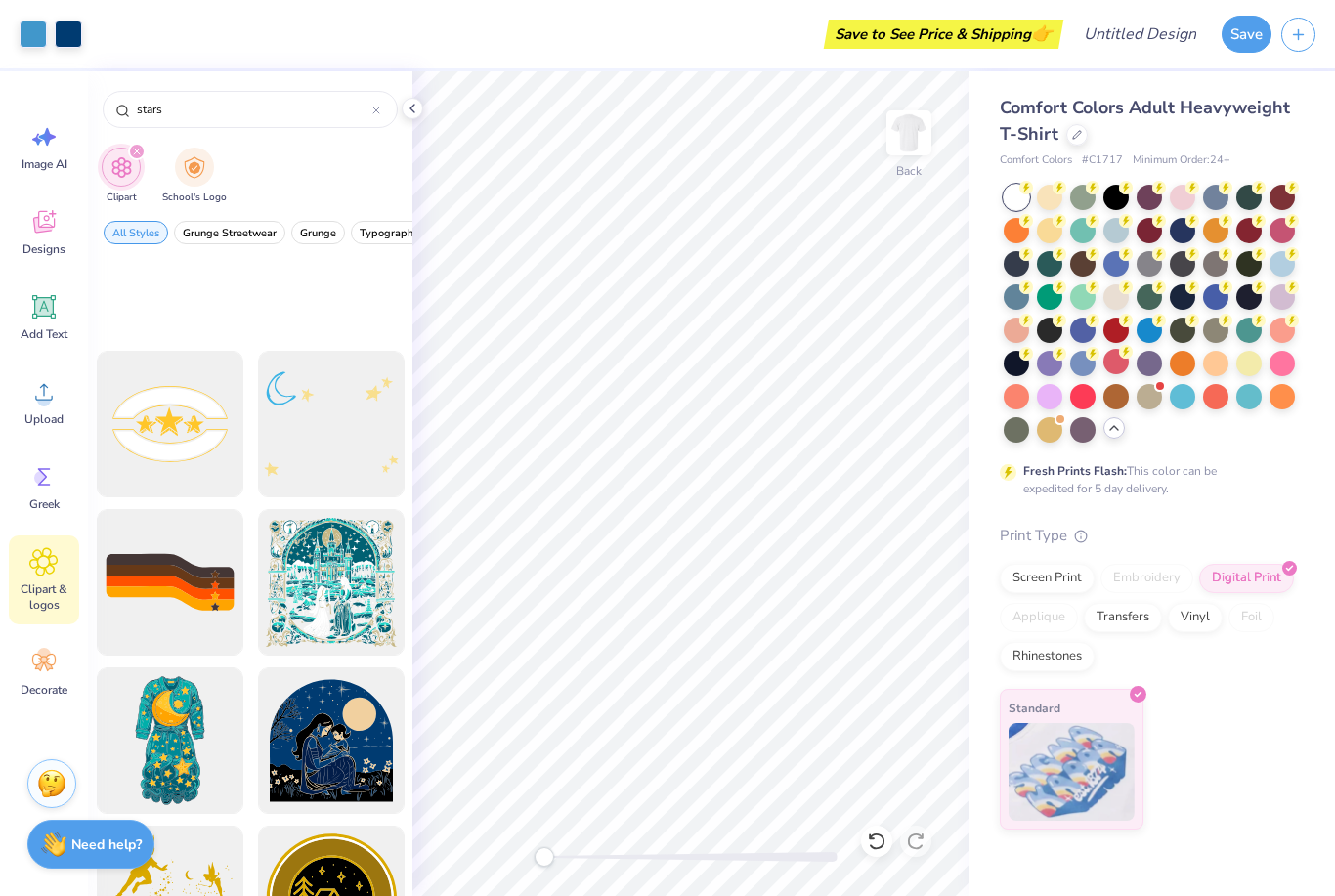
scroll to position [540, 0]
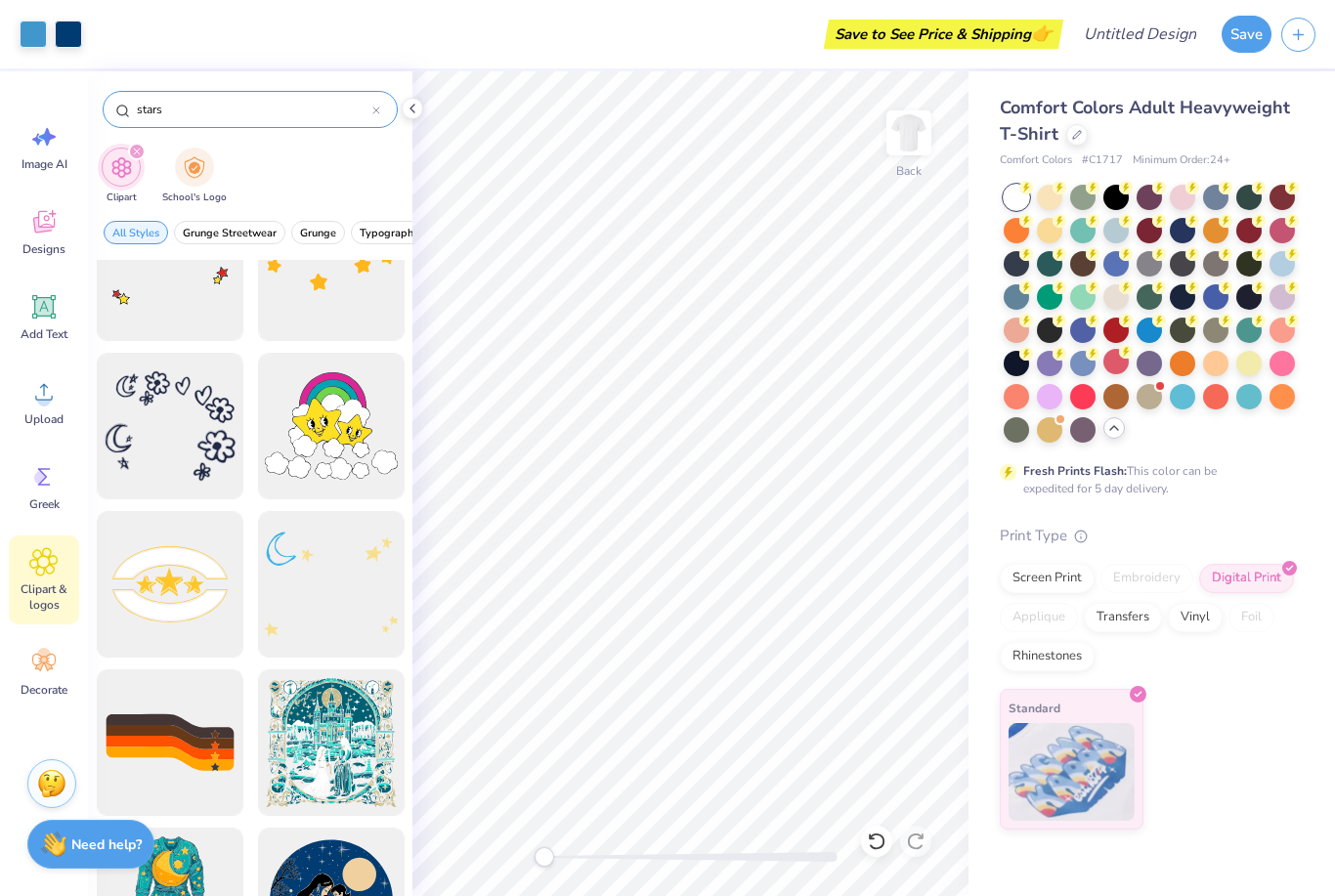
click at [219, 114] on input "stars" at bounding box center [253, 110] width 238 height 20
click at [142, 111] on input "stars" at bounding box center [253, 110] width 238 height 20
click at [179, 116] on input "stars" at bounding box center [253, 110] width 238 height 20
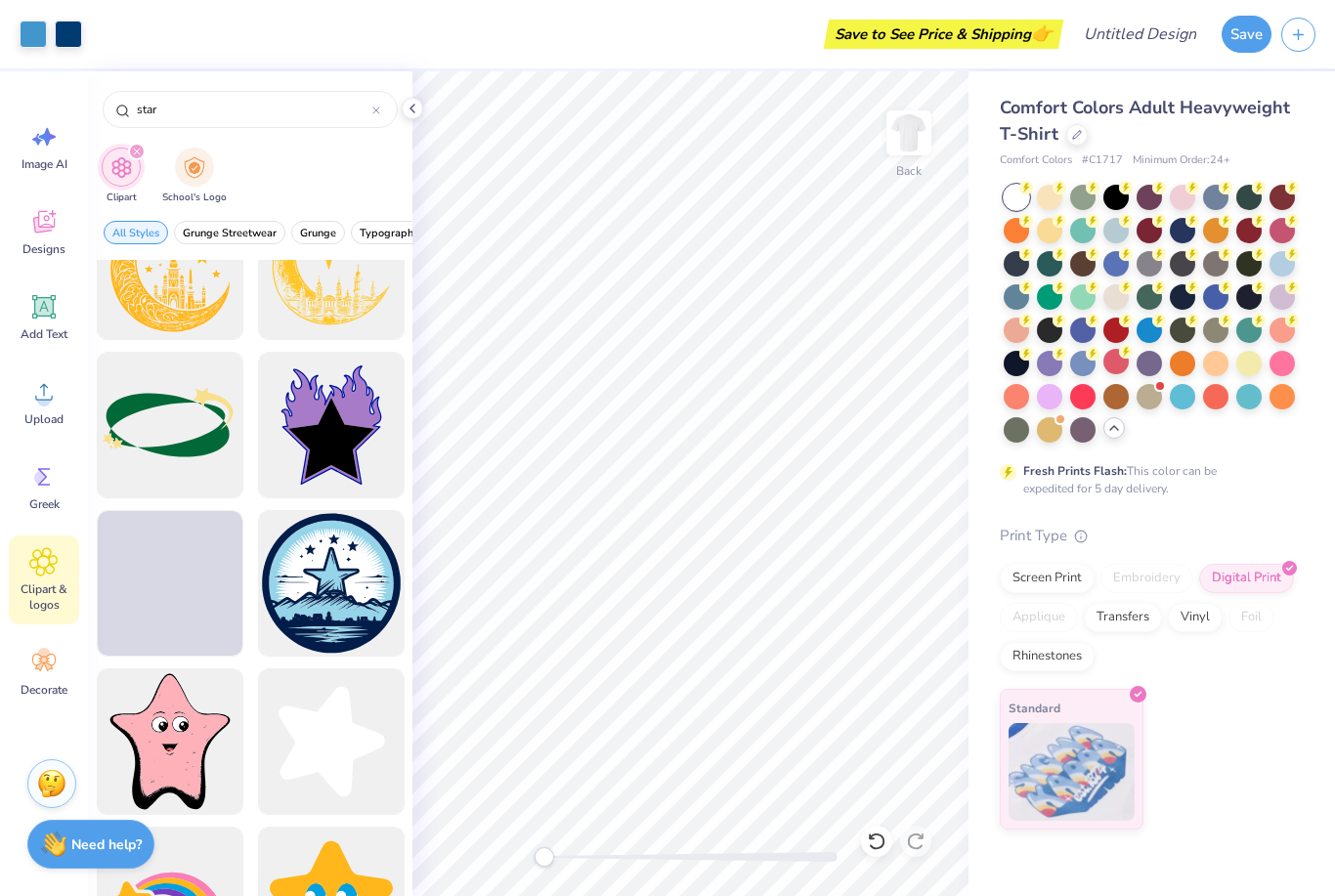
scroll to position [1071, 0]
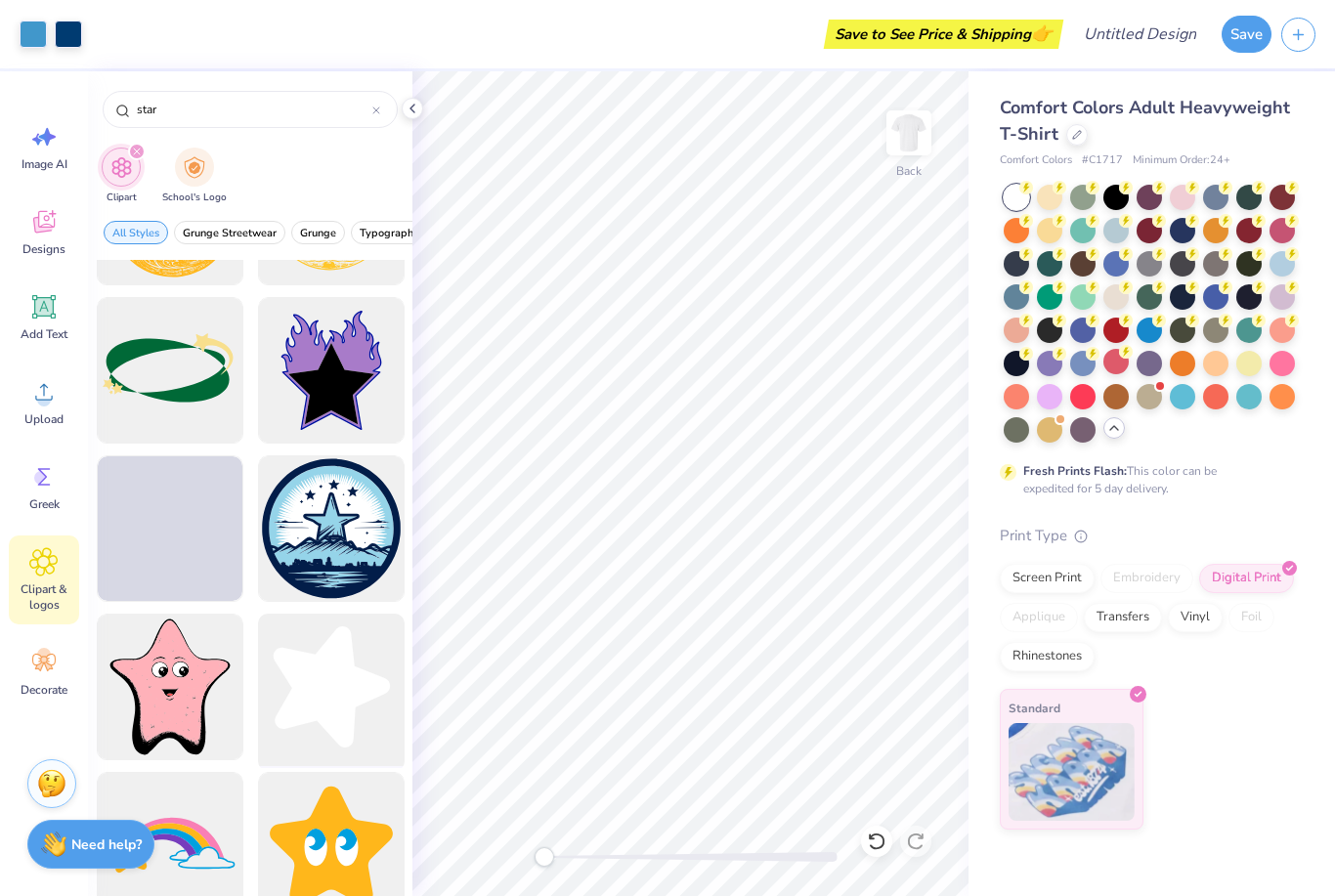
click at [331, 723] on div at bounding box center [331, 687] width 161 height 161
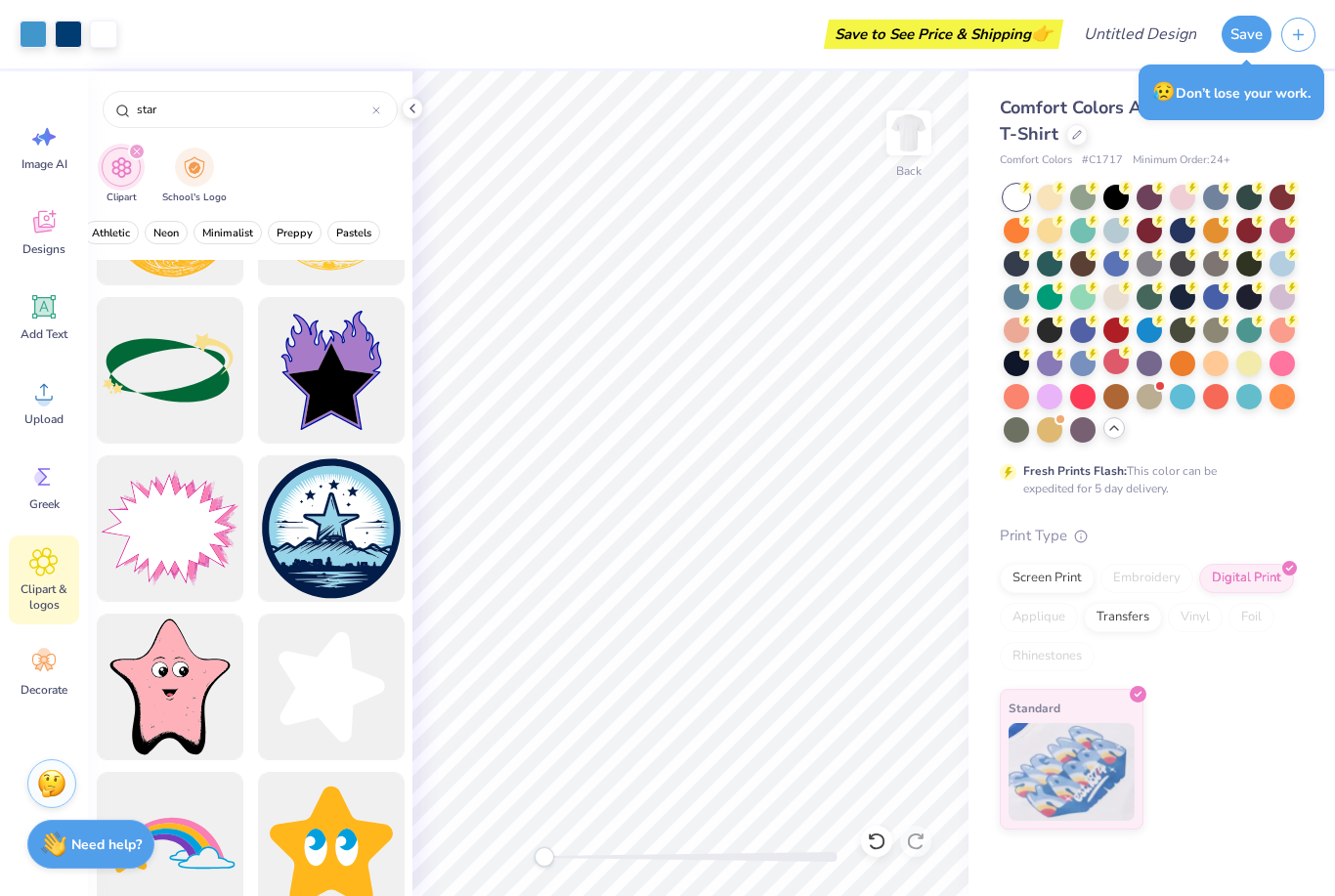
scroll to position [0, 809]
click at [197, 117] on input "star" at bounding box center [253, 110] width 238 height 20
click at [143, 110] on input "star" at bounding box center [253, 110] width 238 height 20
type input "blue star"
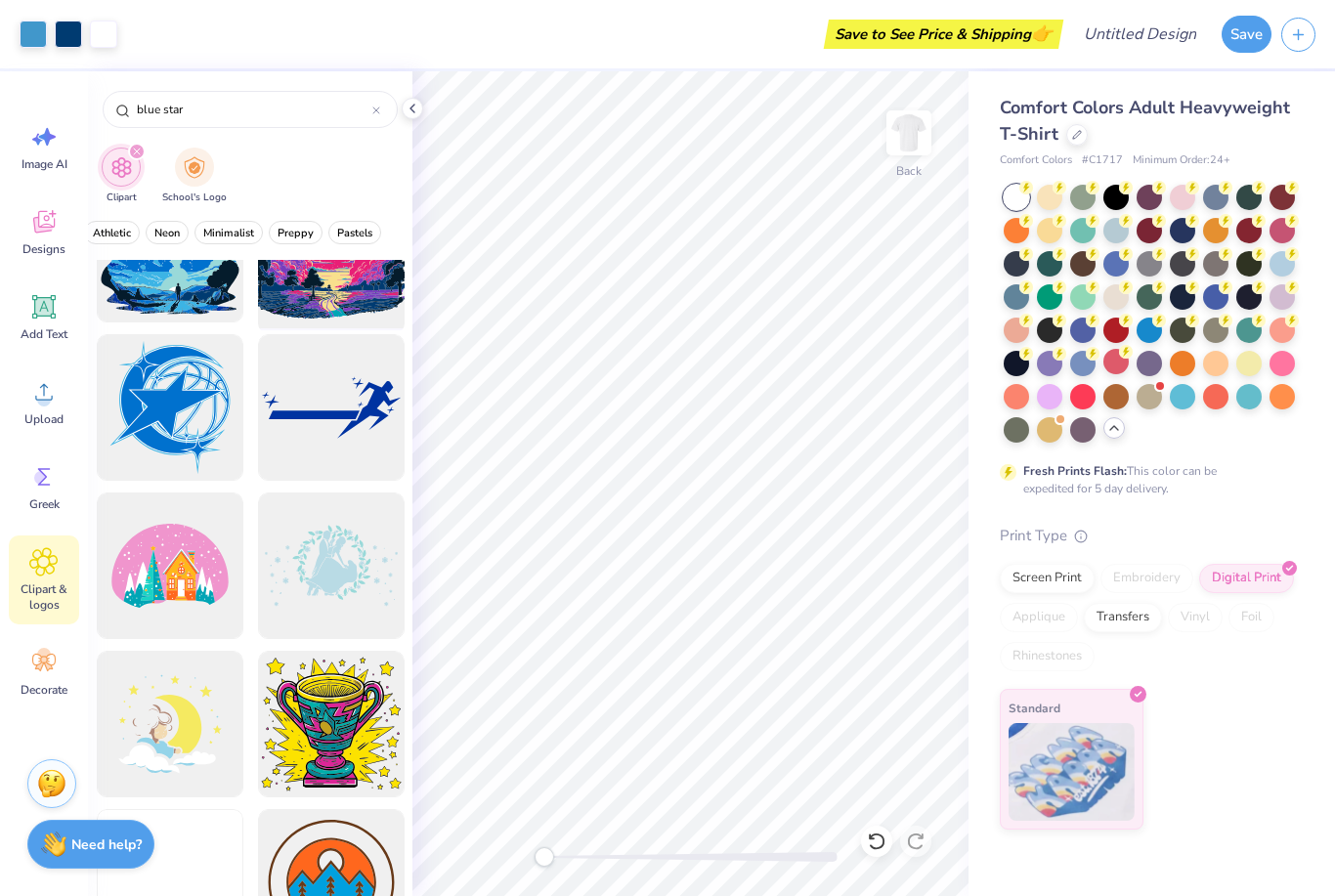
scroll to position [5020, 0]
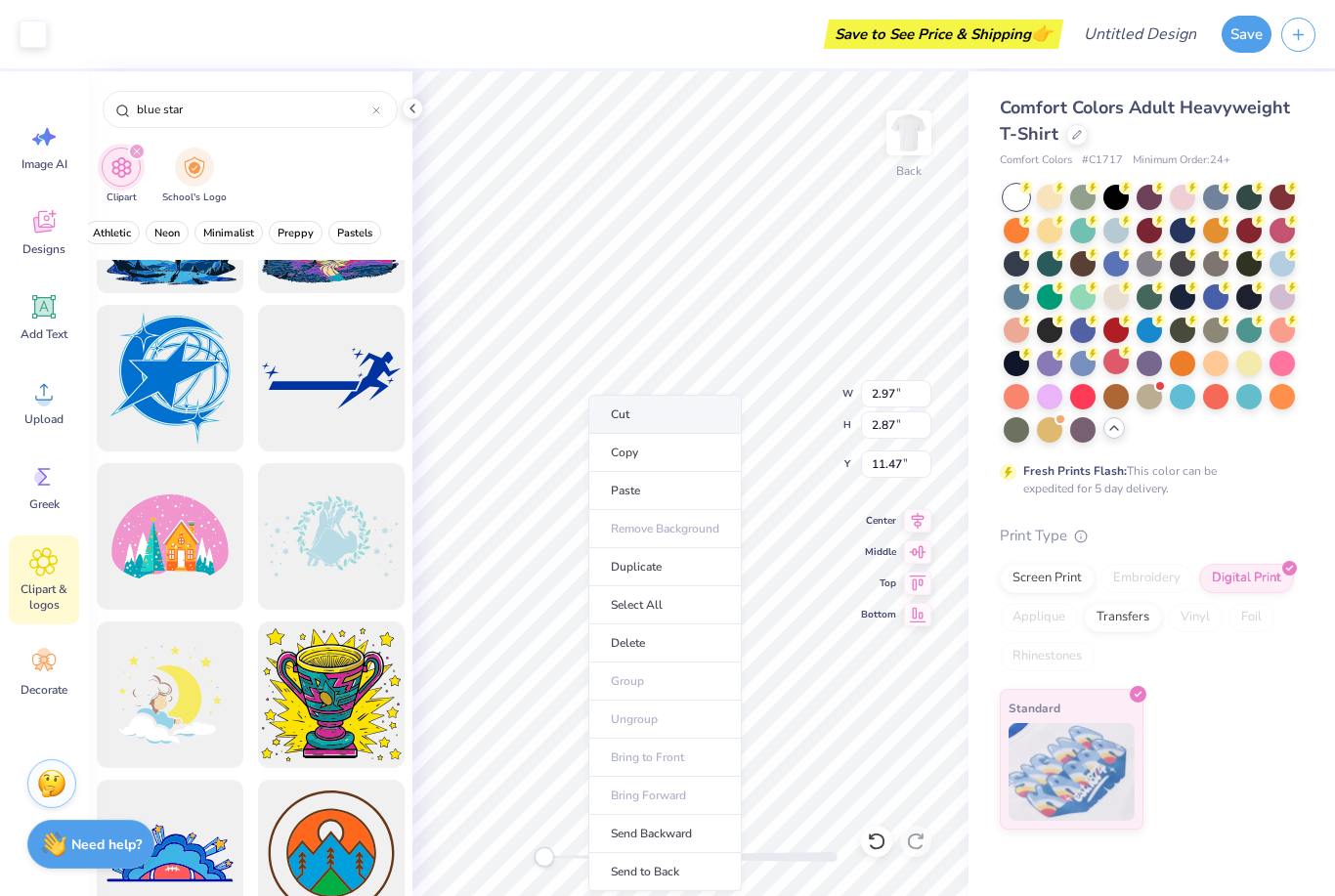
click at [621, 417] on li "Cut" at bounding box center [665, 414] width 153 height 39
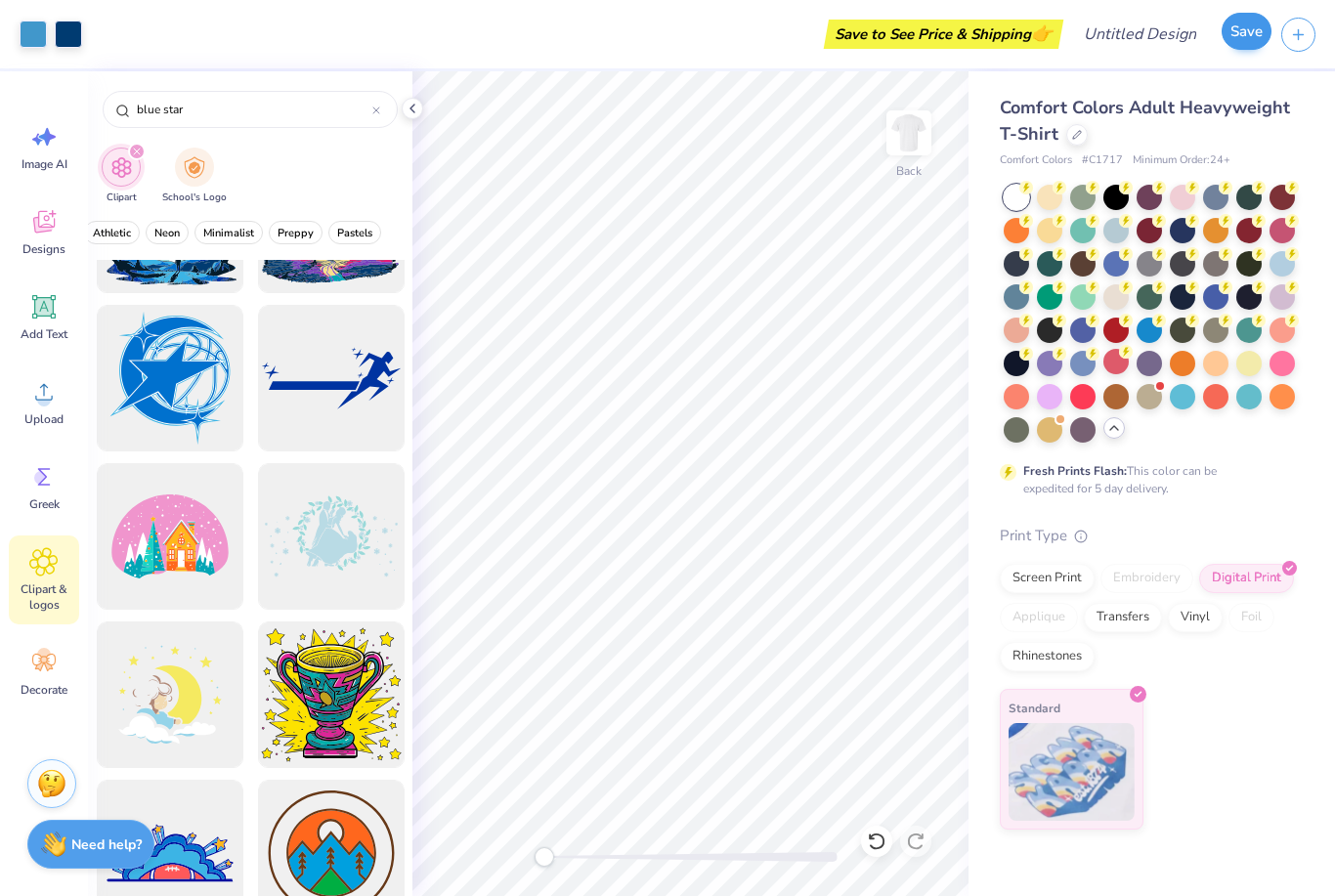
click at [1251, 30] on button "Save" at bounding box center [1246, 31] width 50 height 37
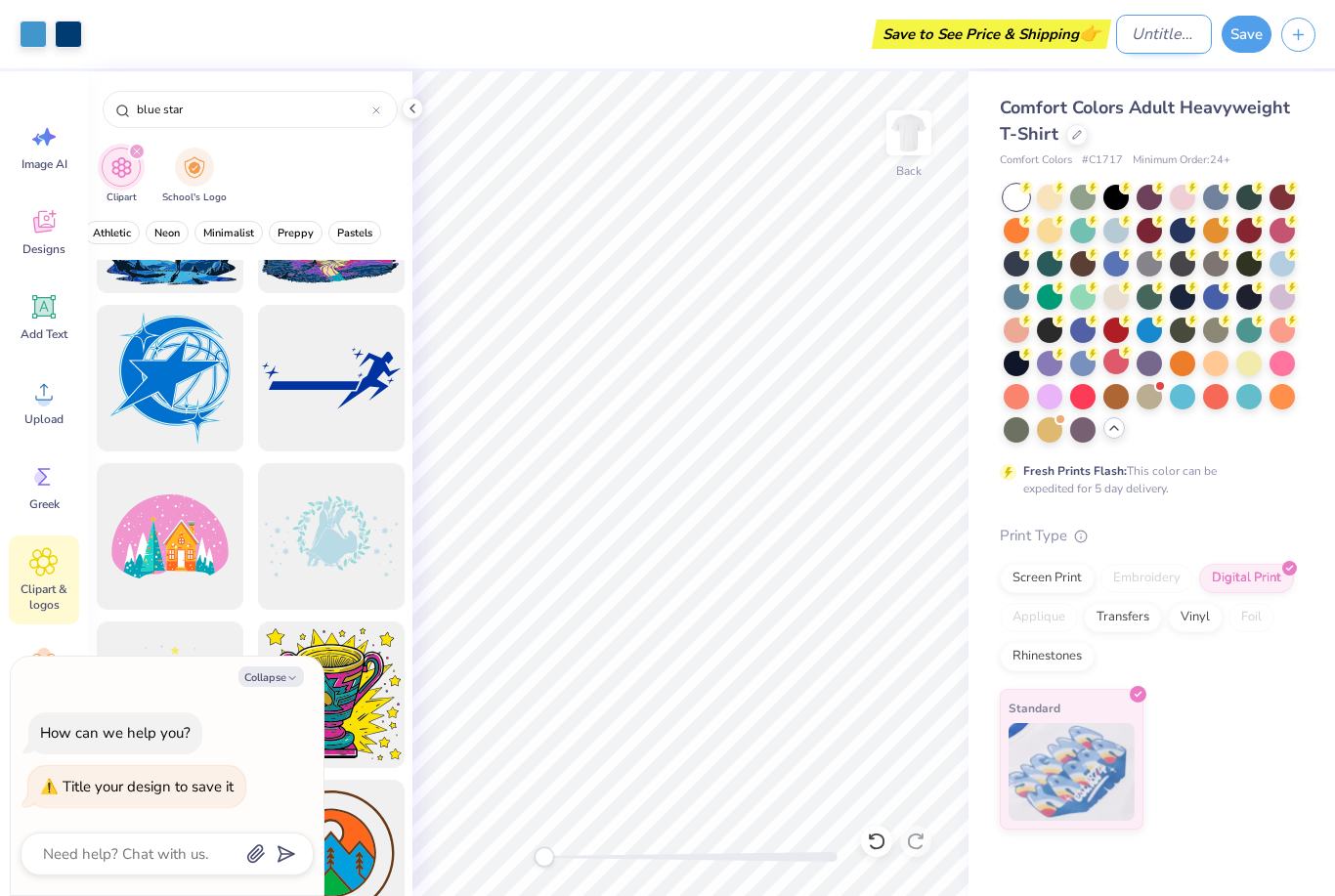
type textarea "x"
click at [1127, 39] on input "Design Title" at bounding box center [1164, 34] width 96 height 39
type input "N"
type textarea "x"
type input "Ne"
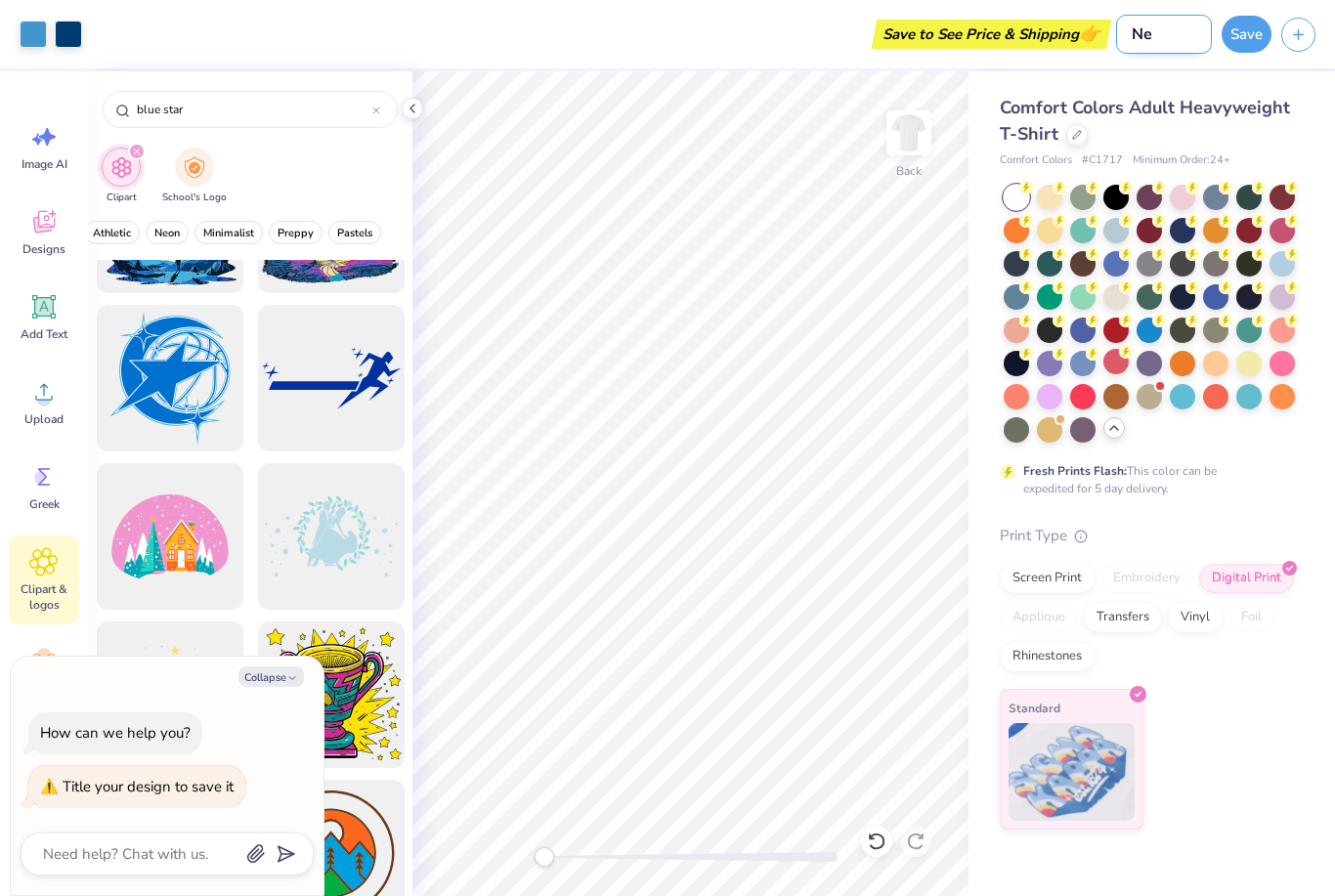
type textarea "x"
type input "New"
type textarea "x"
type input "New"
type textarea "x"
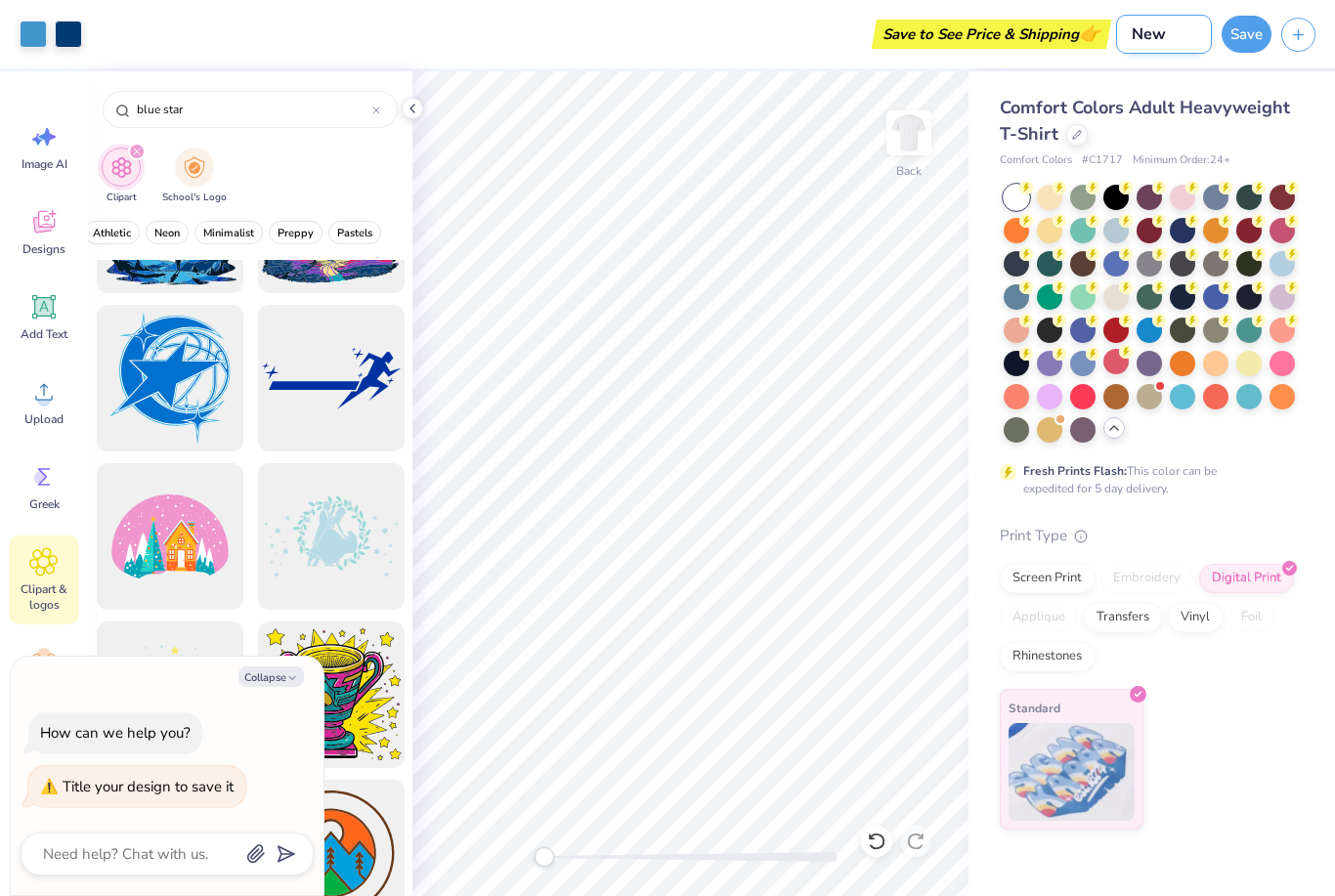
type input "New G"
type textarea "x"
type input "New Gi"
type textarea "x"
type input "New Gir"
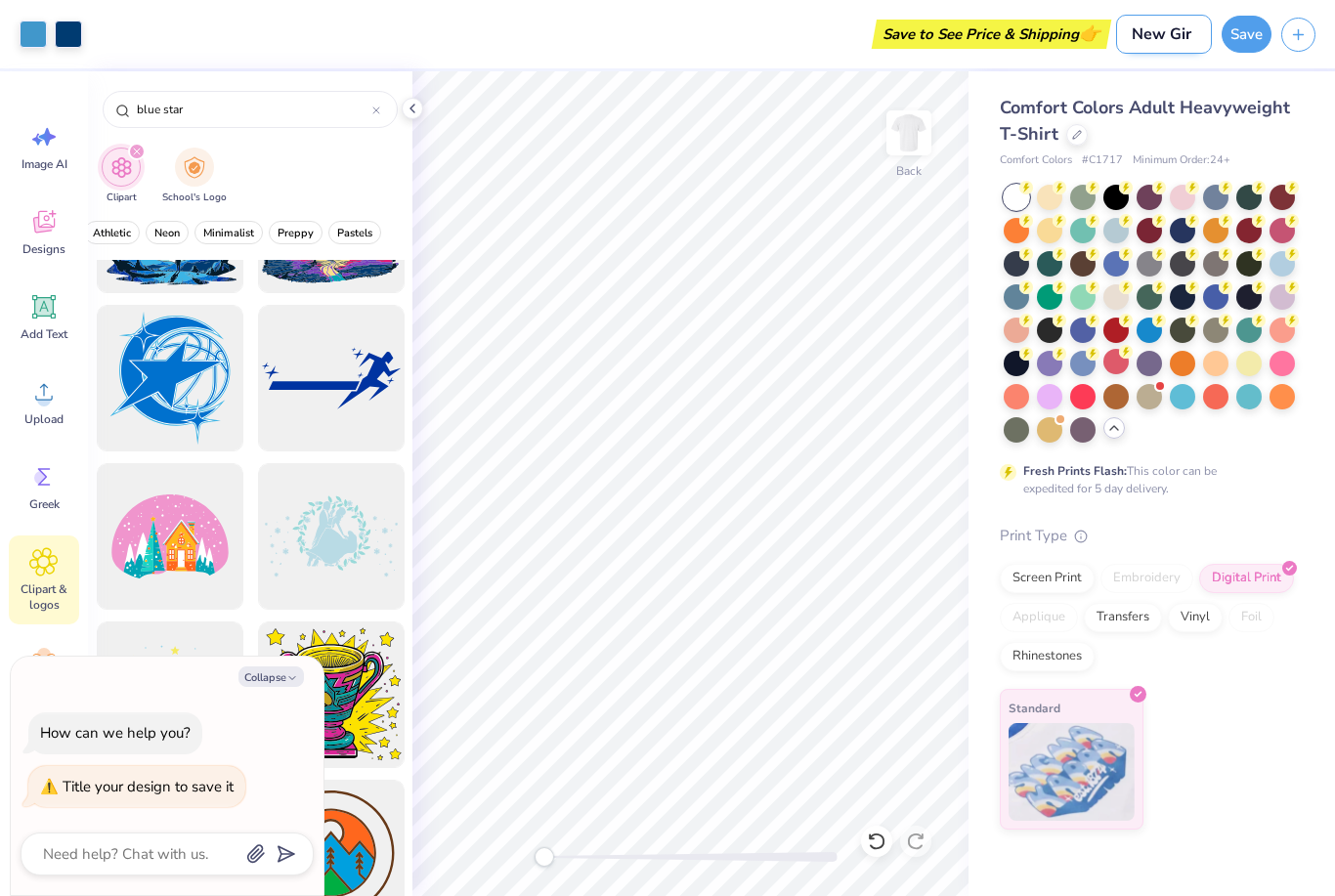
type textarea "x"
type input "New Girl"
type textarea "x"
type input "New Girls"
type textarea "x"
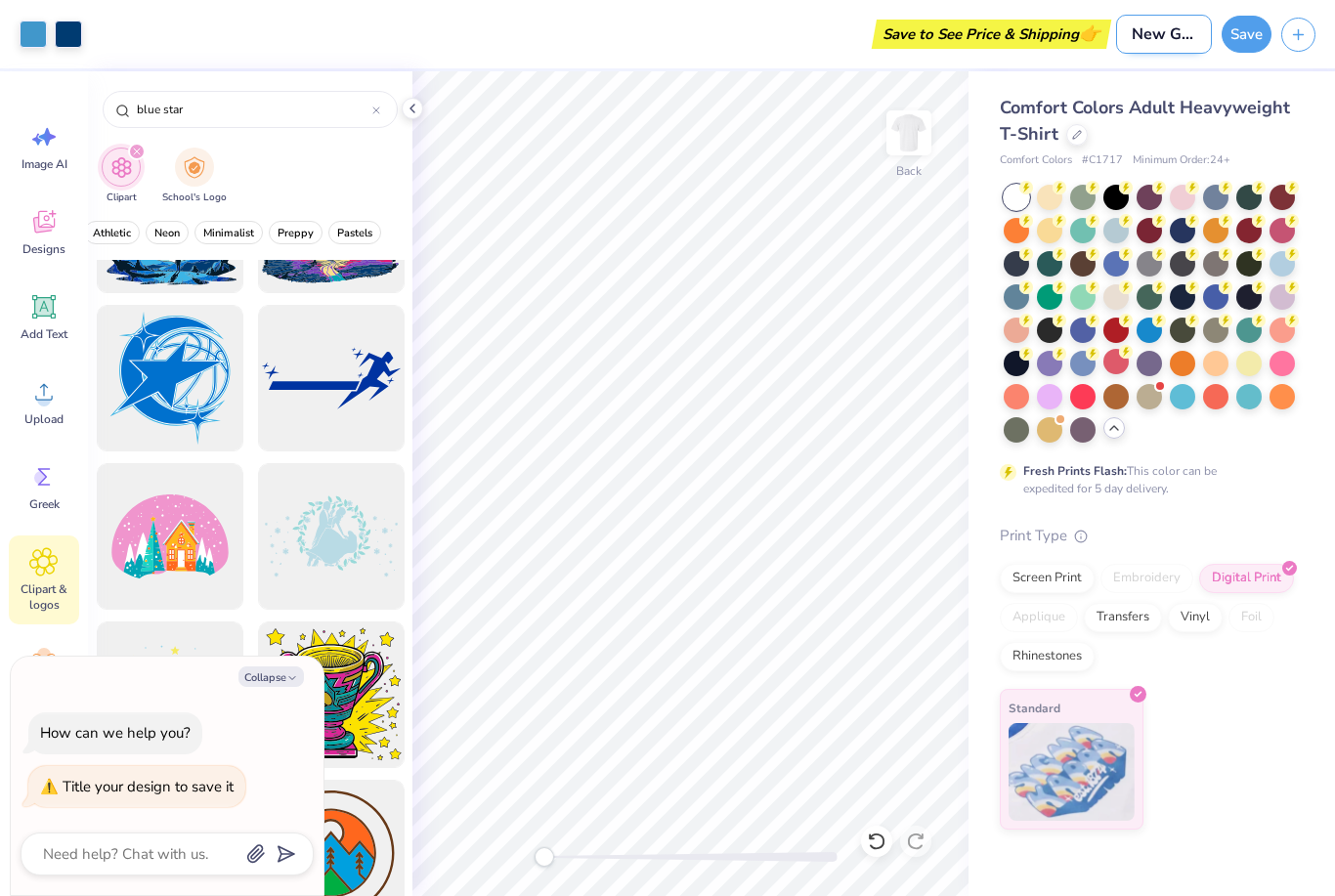
type input "New Girls"
type textarea "x"
type input "New Girls T"
type textarea "x"
type input "New Girls TS"
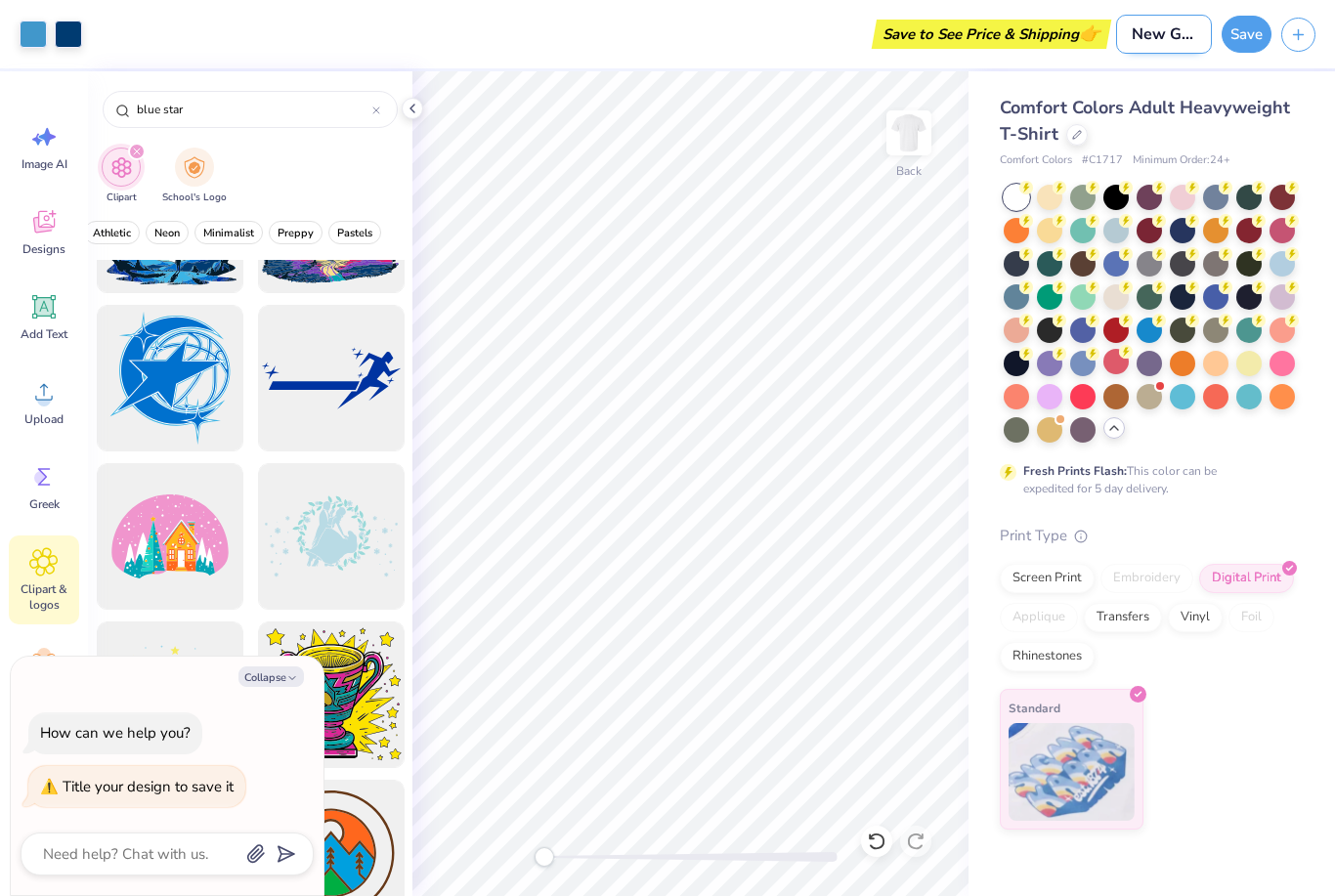
type textarea "x"
type input "New Girls TSh"
type textarea "x"
type input "New Girls TShi"
type textarea "x"
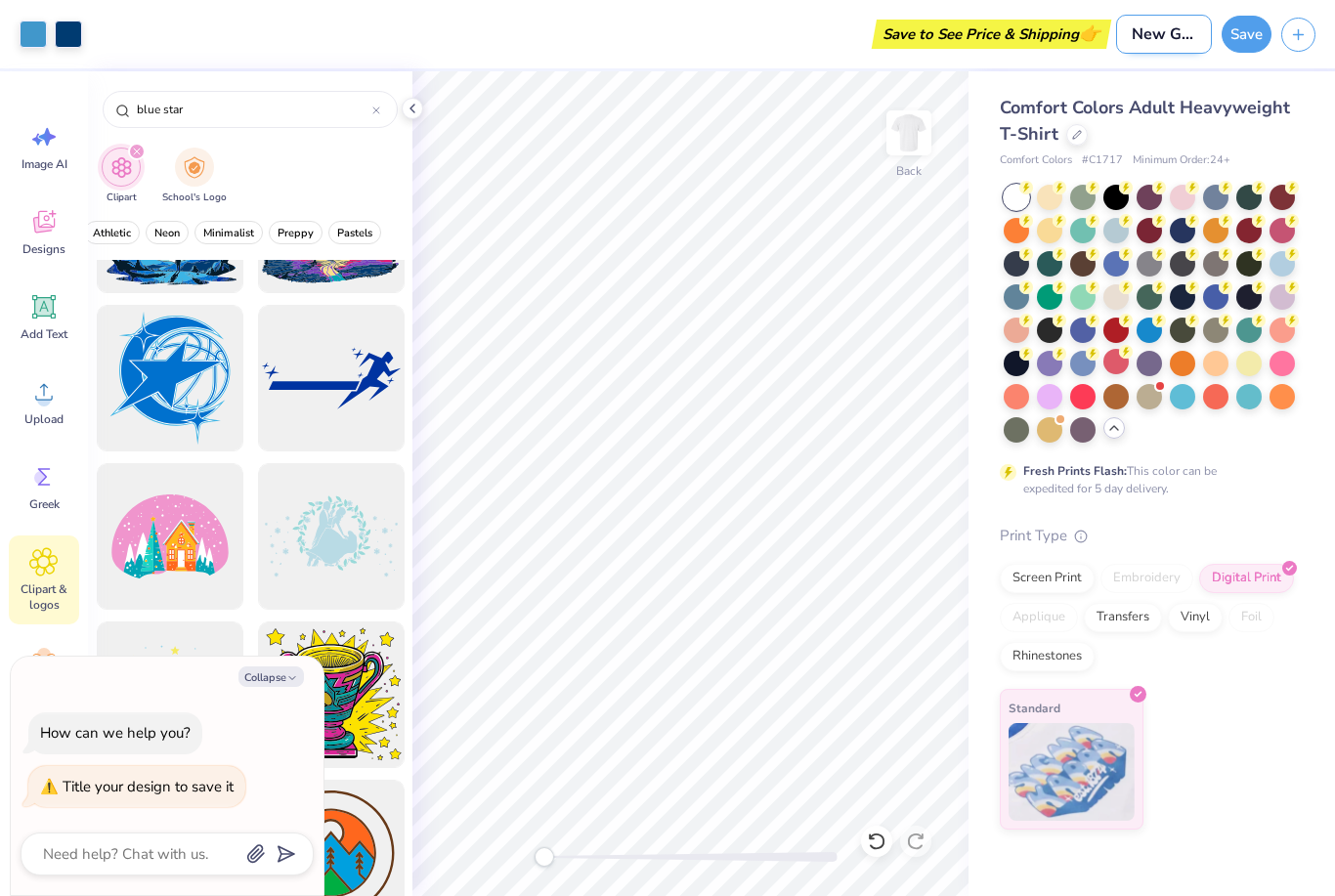
type input "New Girls TShir"
type textarea "x"
type input "New Girls TShirt"
type textarea "x"
type input "New Girls TShirts"
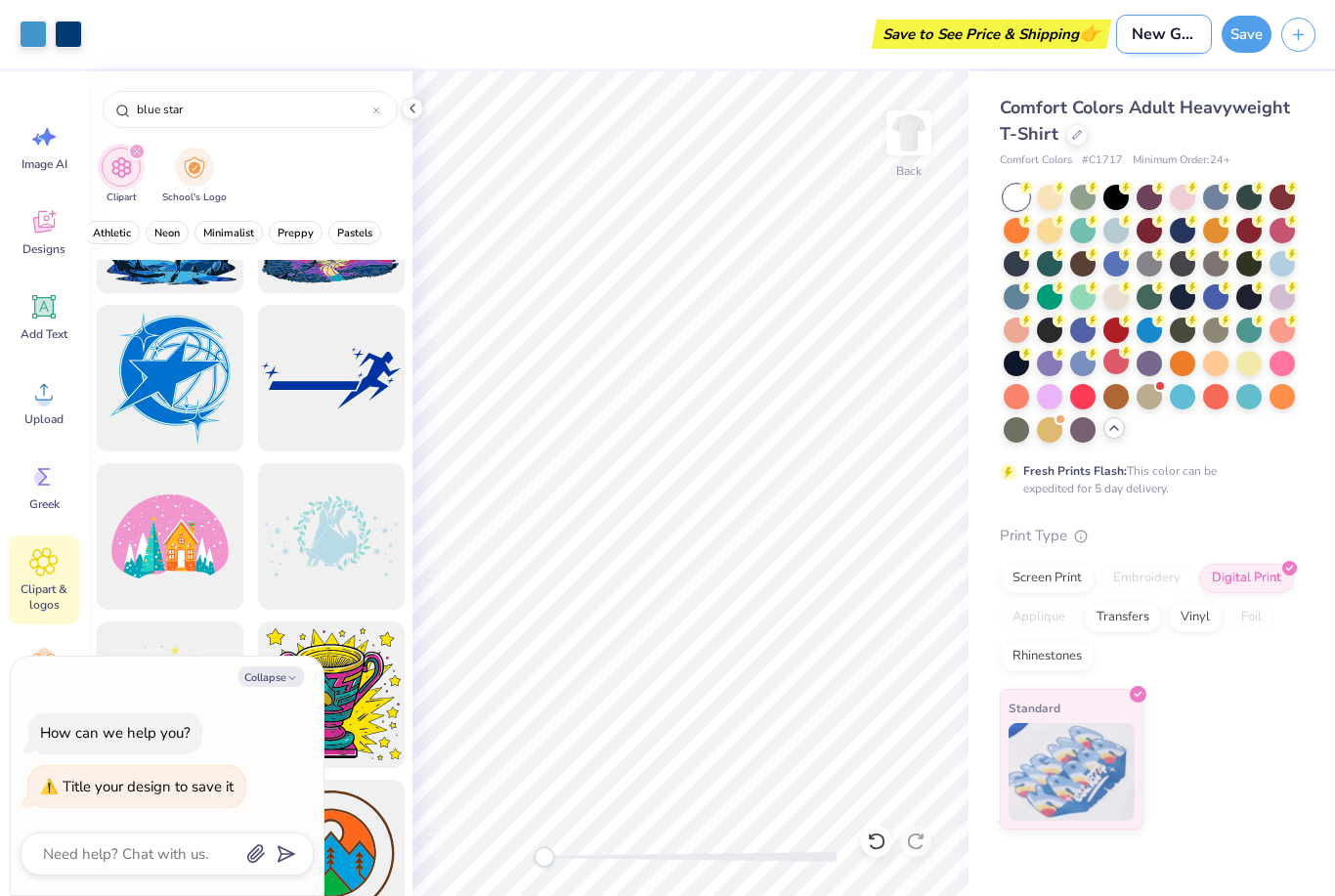
type textarea "x"
type input "New Girls TShirts"
click at [1252, 26] on button "Save" at bounding box center [1246, 31] width 50 height 37
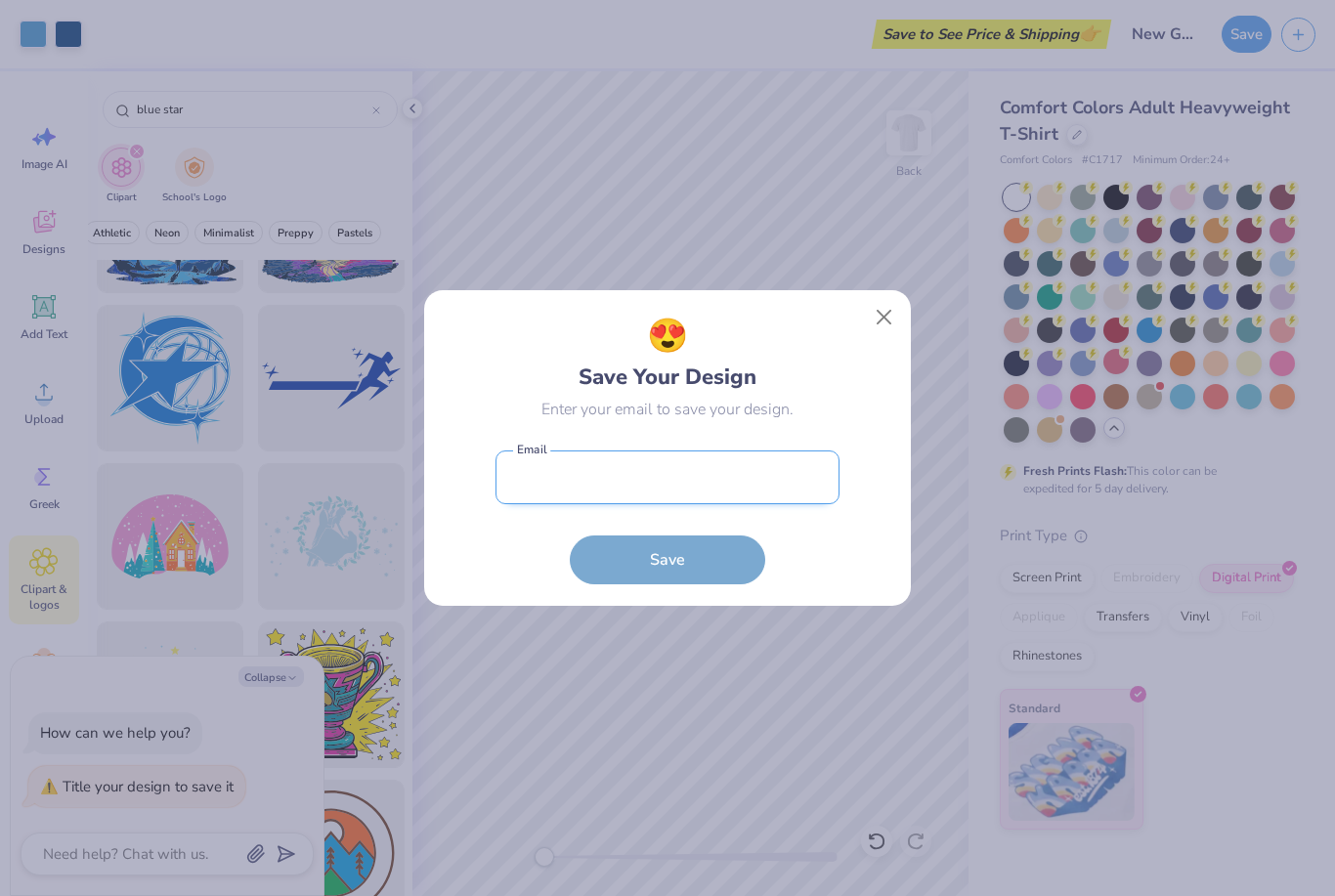
click at [616, 489] on input "email" at bounding box center [668, 477] width 344 height 54
type input "a"
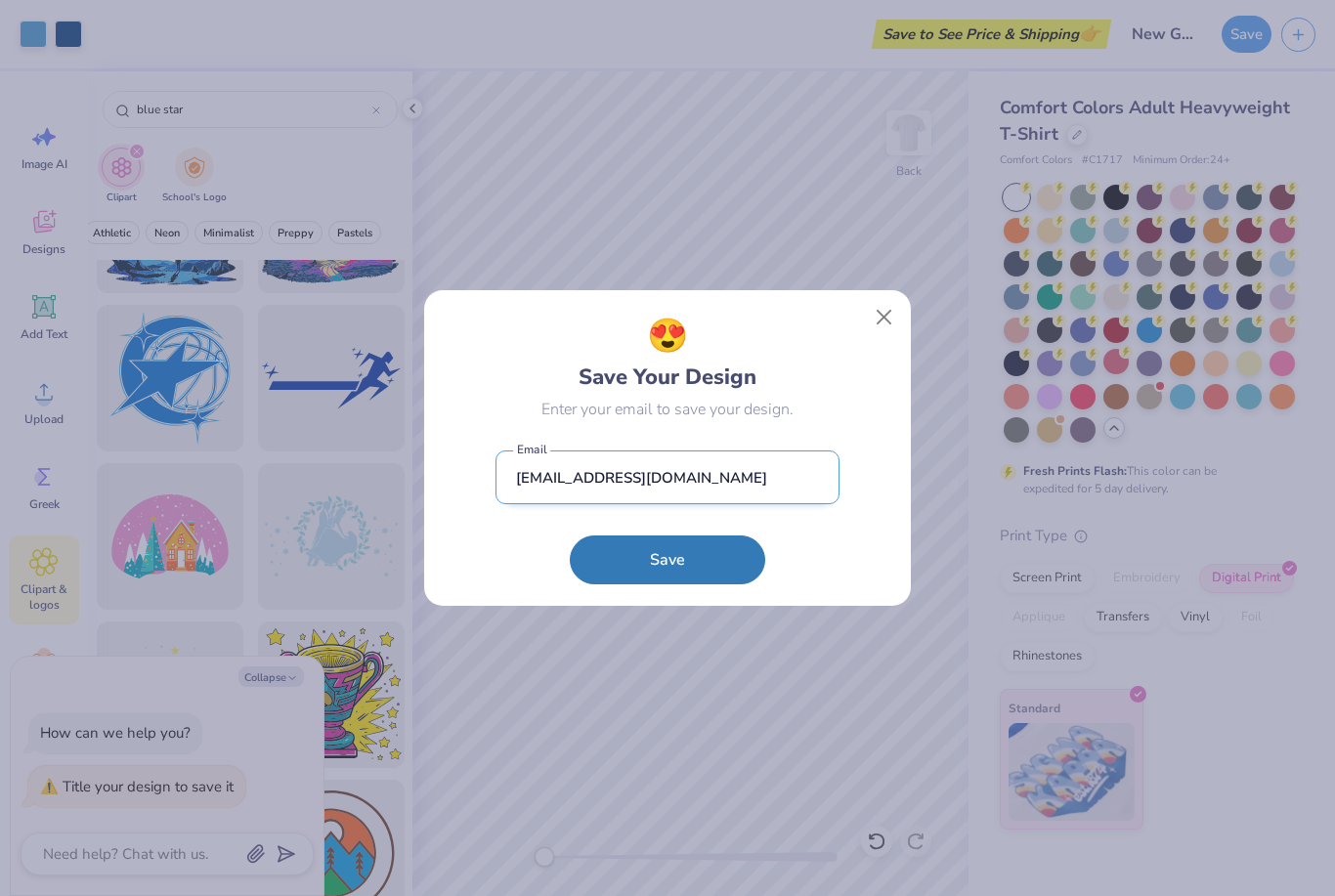
type input "bickstonabby@gmail.com"
click at [668, 558] on button "Save" at bounding box center [667, 560] width 195 height 49
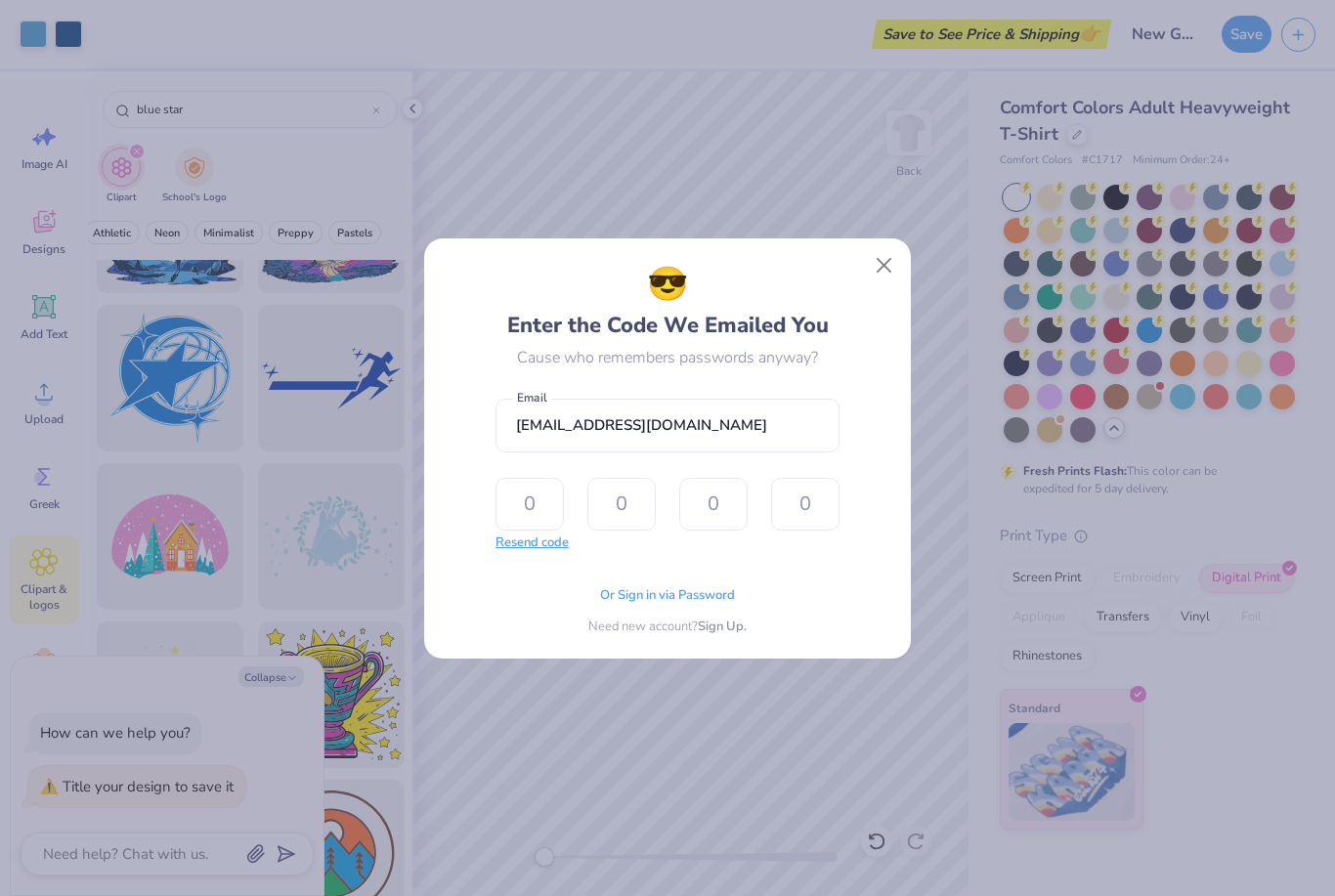
click at [540, 547] on button "Resend code" at bounding box center [532, 544] width 74 height 20
click at [519, 489] on input "text" at bounding box center [530, 504] width 69 height 53
click at [672, 598] on span "Or Sign in via Password" at bounding box center [667, 593] width 134 height 20
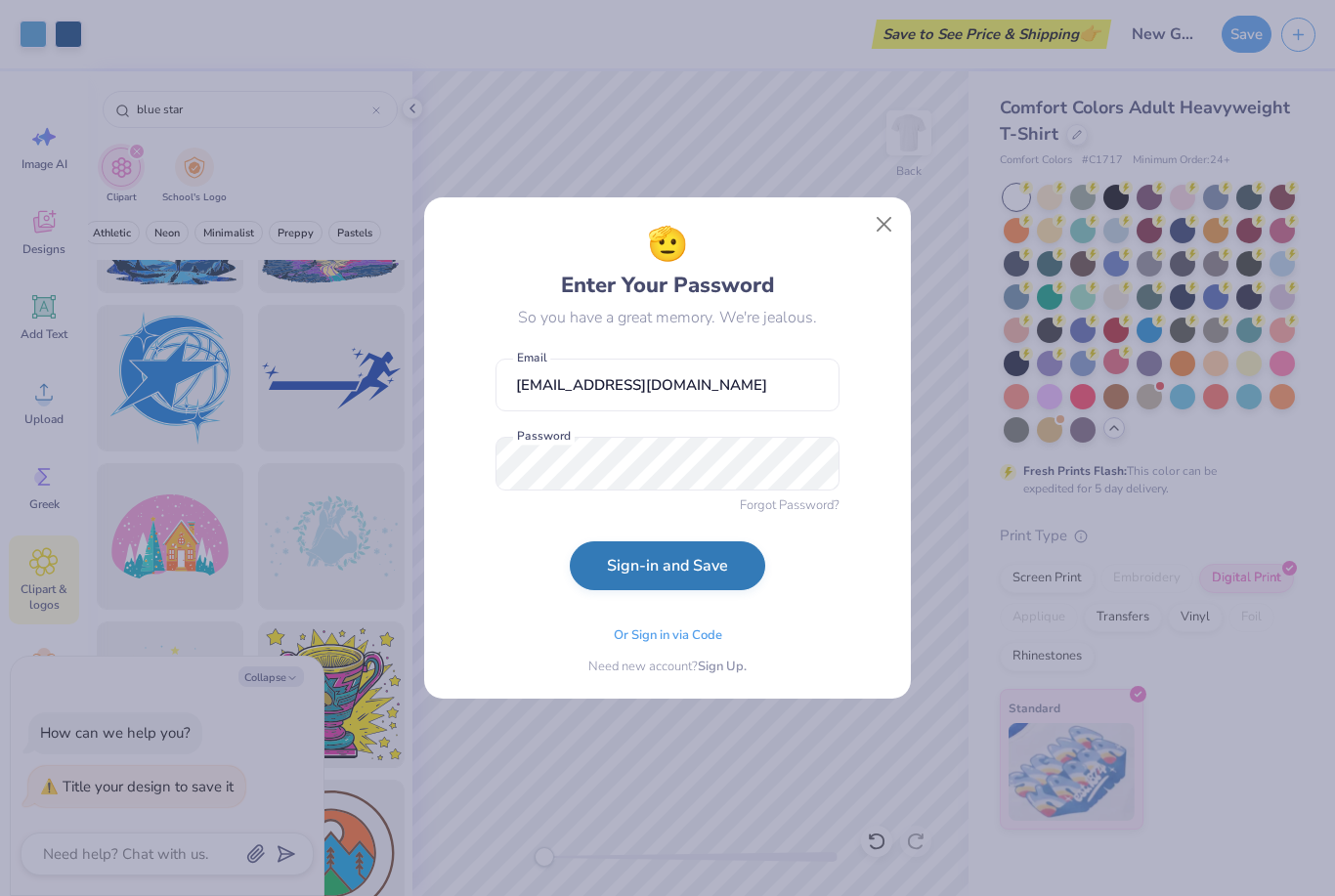
click at [706, 556] on button "Sign-in and Save" at bounding box center [667, 565] width 195 height 49
click at [705, 555] on button "Sign-in and Save" at bounding box center [667, 570] width 195 height 49
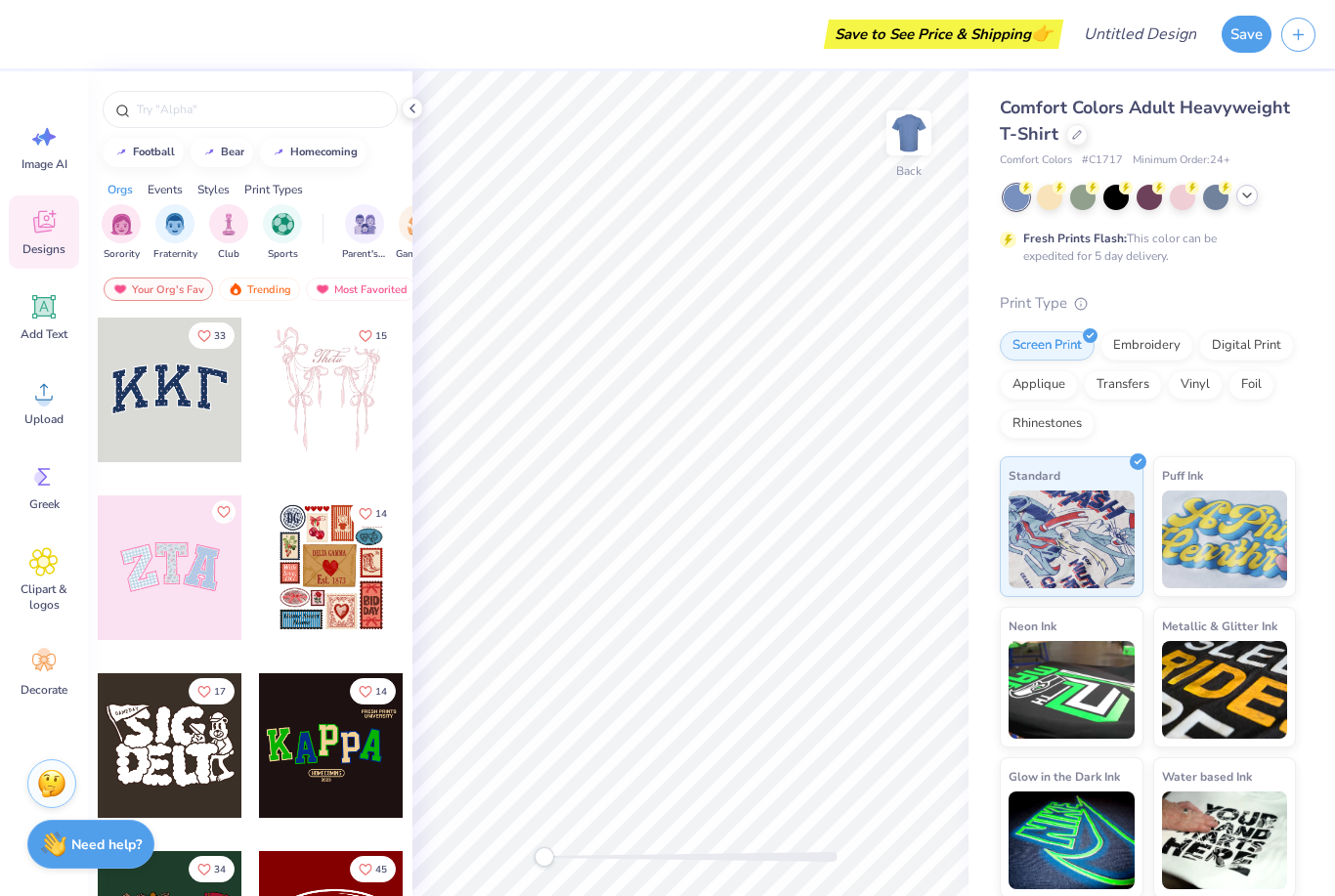
click at [1244, 198] on icon at bounding box center [1247, 195] width 16 height 16
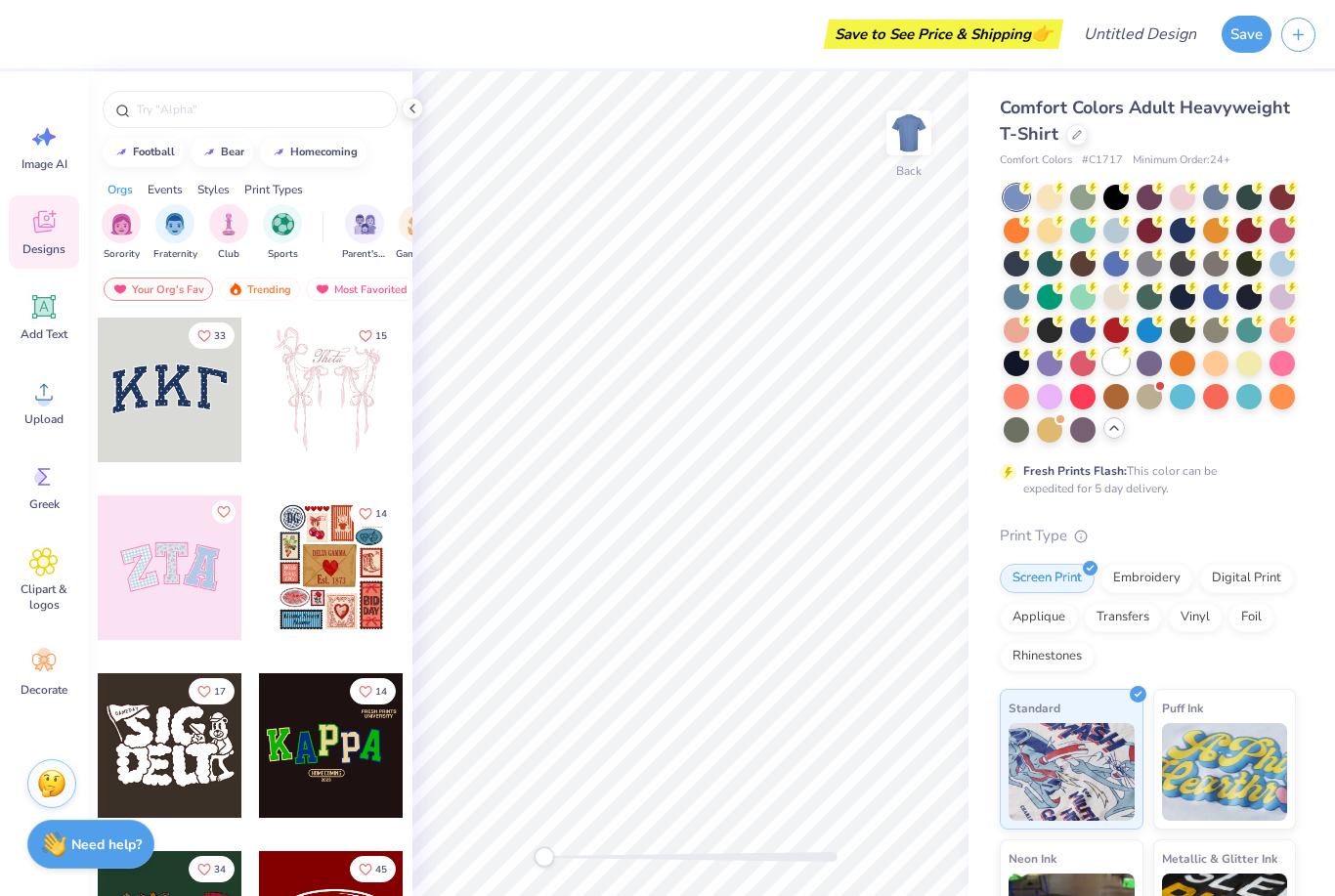
click at [1113, 366] on div at bounding box center [1116, 361] width 26 height 26
click at [49, 332] on span "Add Text" at bounding box center [44, 334] width 47 height 16
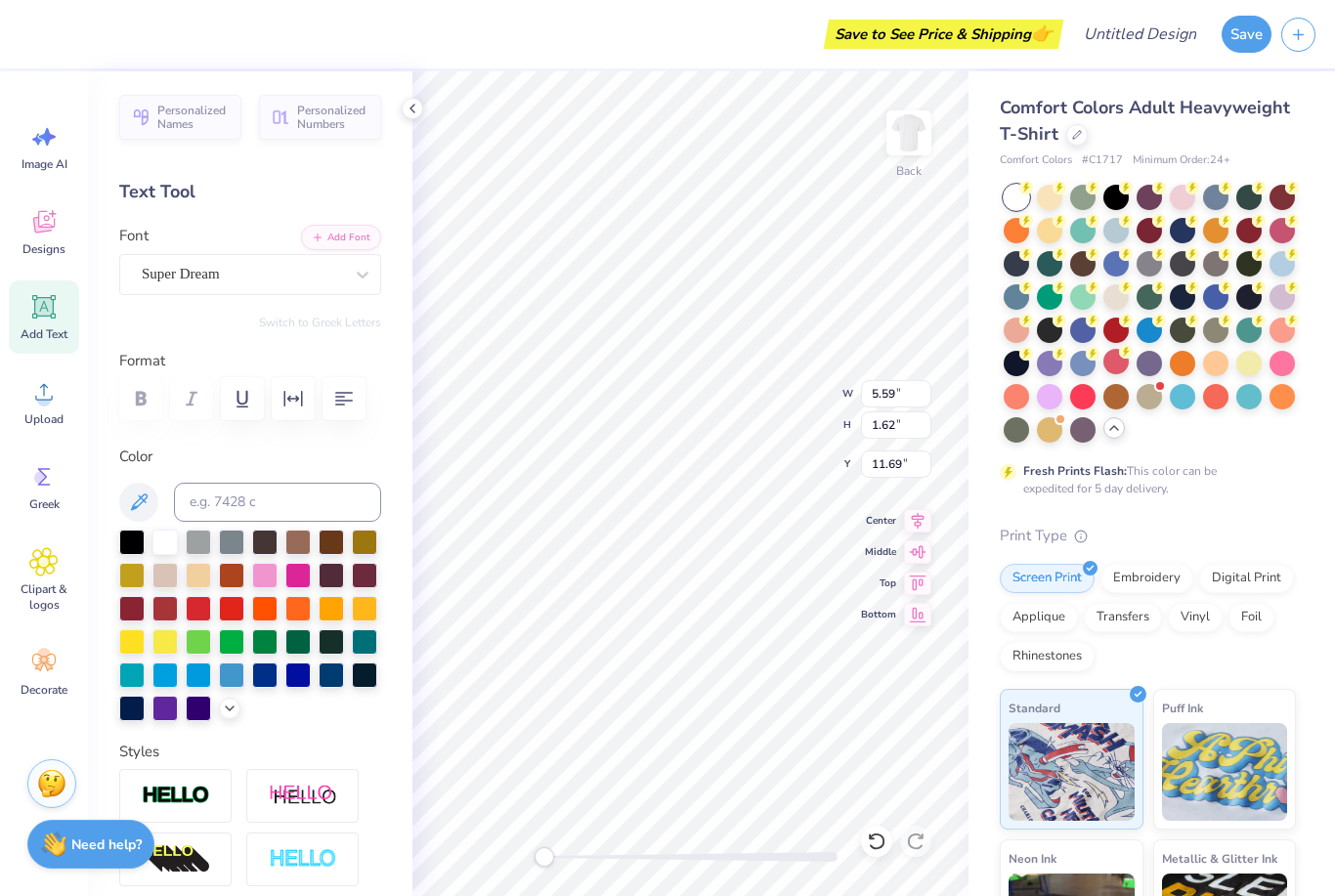
type textarea "TXT"
type textarea "St. Timothy's School"
click at [342, 409] on button "button" at bounding box center [344, 398] width 43 height 43
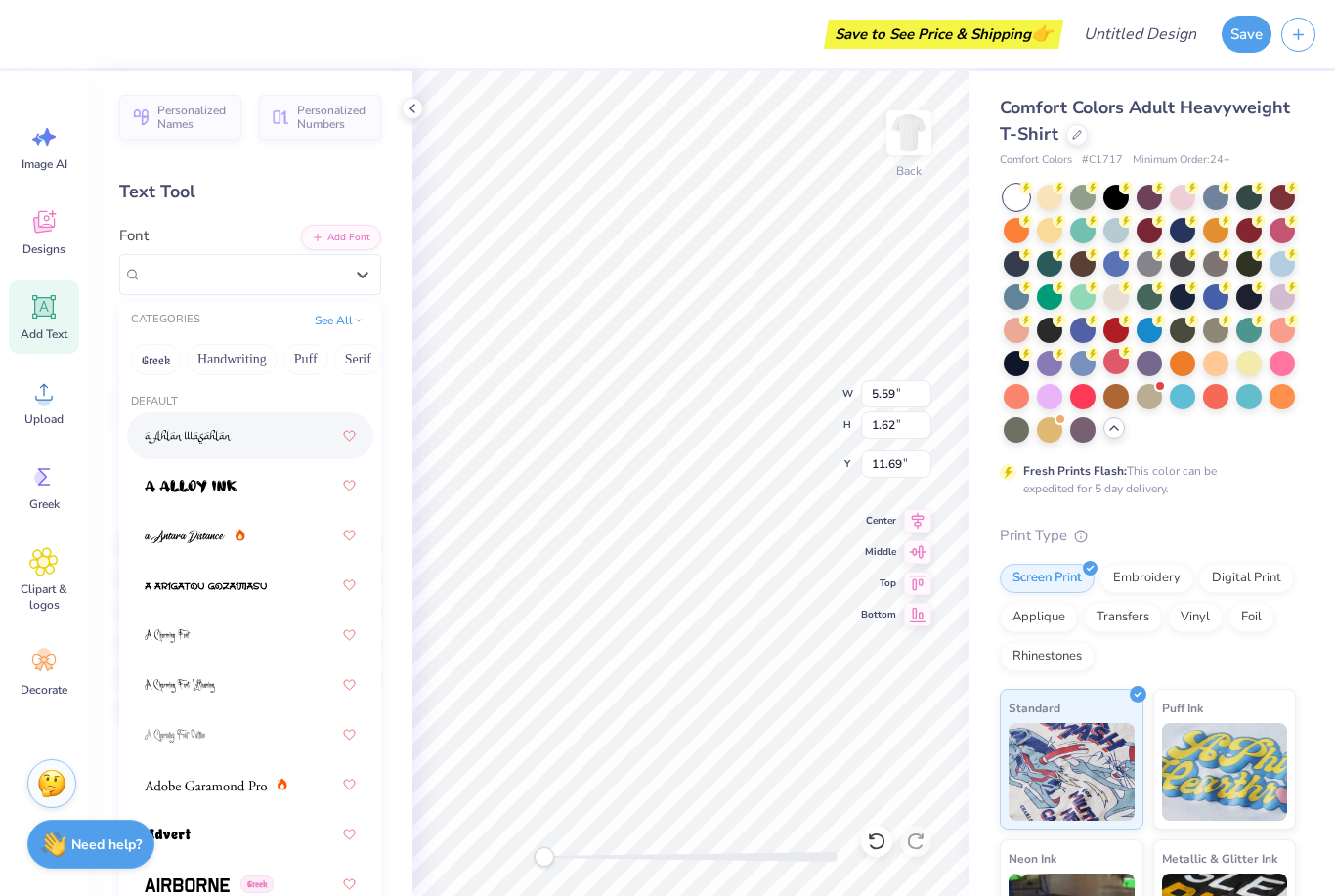
drag, startPoint x: 212, startPoint y: 274, endPoint x: 167, endPoint y: 400, distance: 133.8
click at [212, 271] on span "Super Dream" at bounding box center [181, 274] width 79 height 23
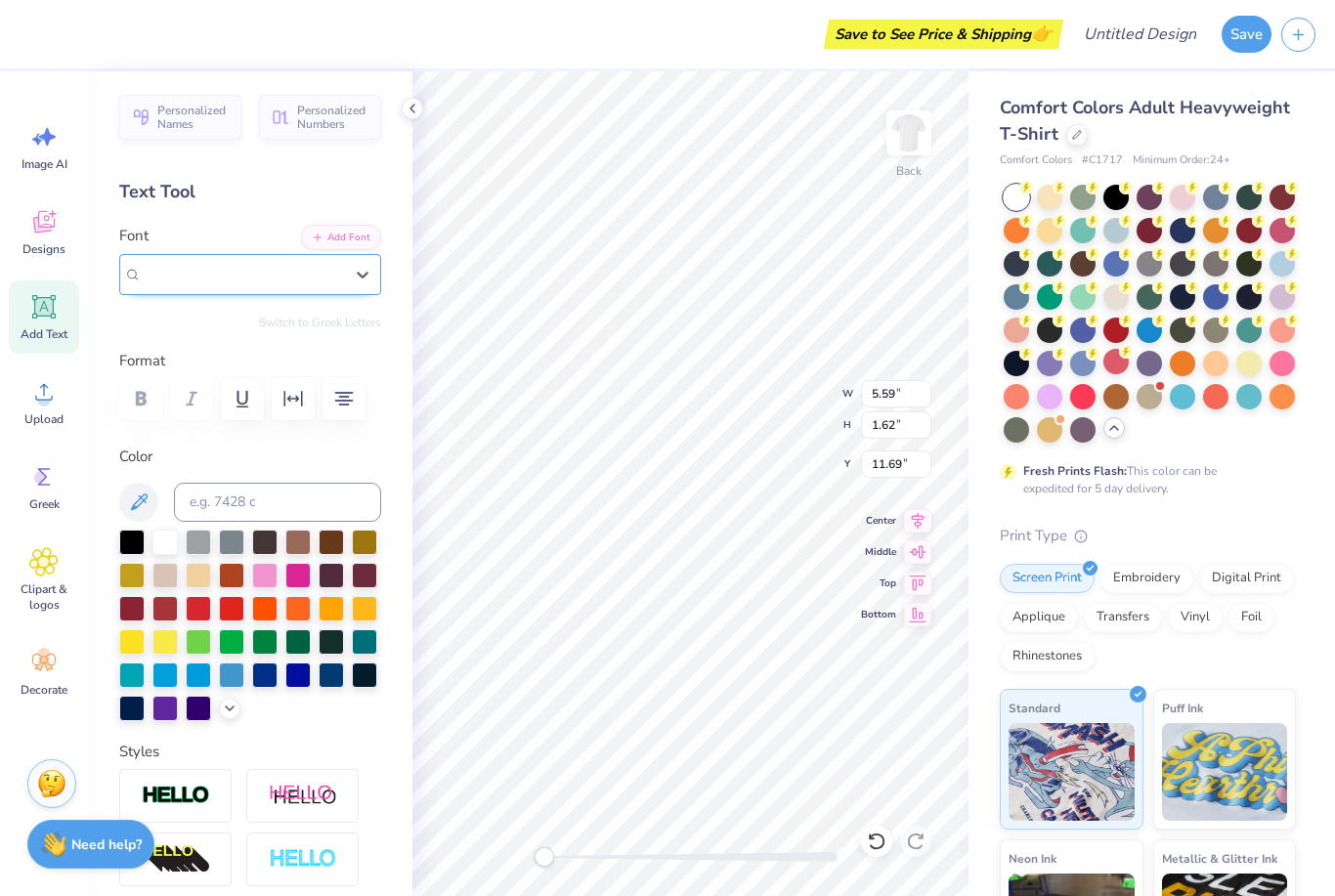
click at [214, 263] on span "Super Dream" at bounding box center [181, 274] width 79 height 23
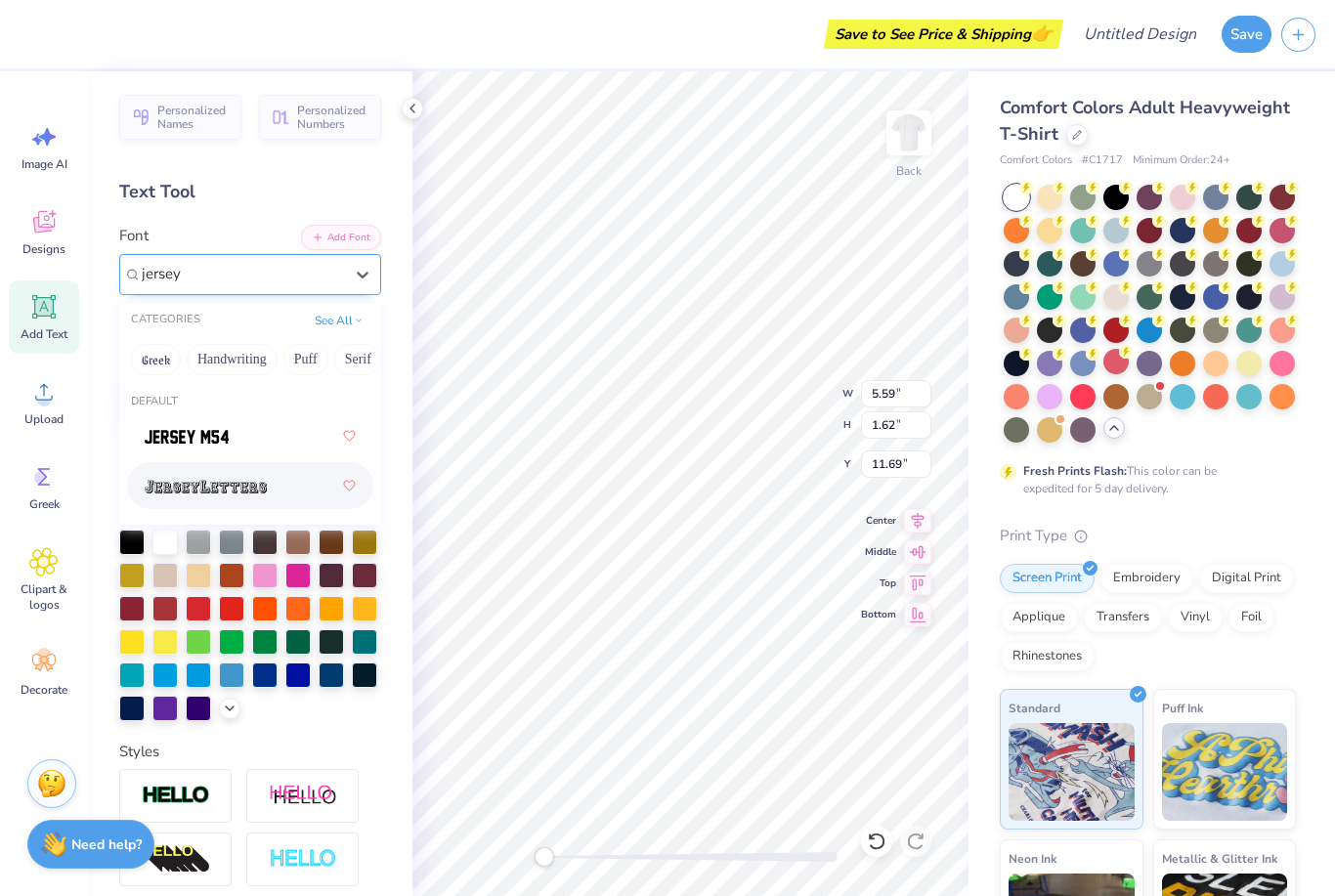
click at [206, 480] on img at bounding box center [205, 487] width 122 height 14
type input "jersey"
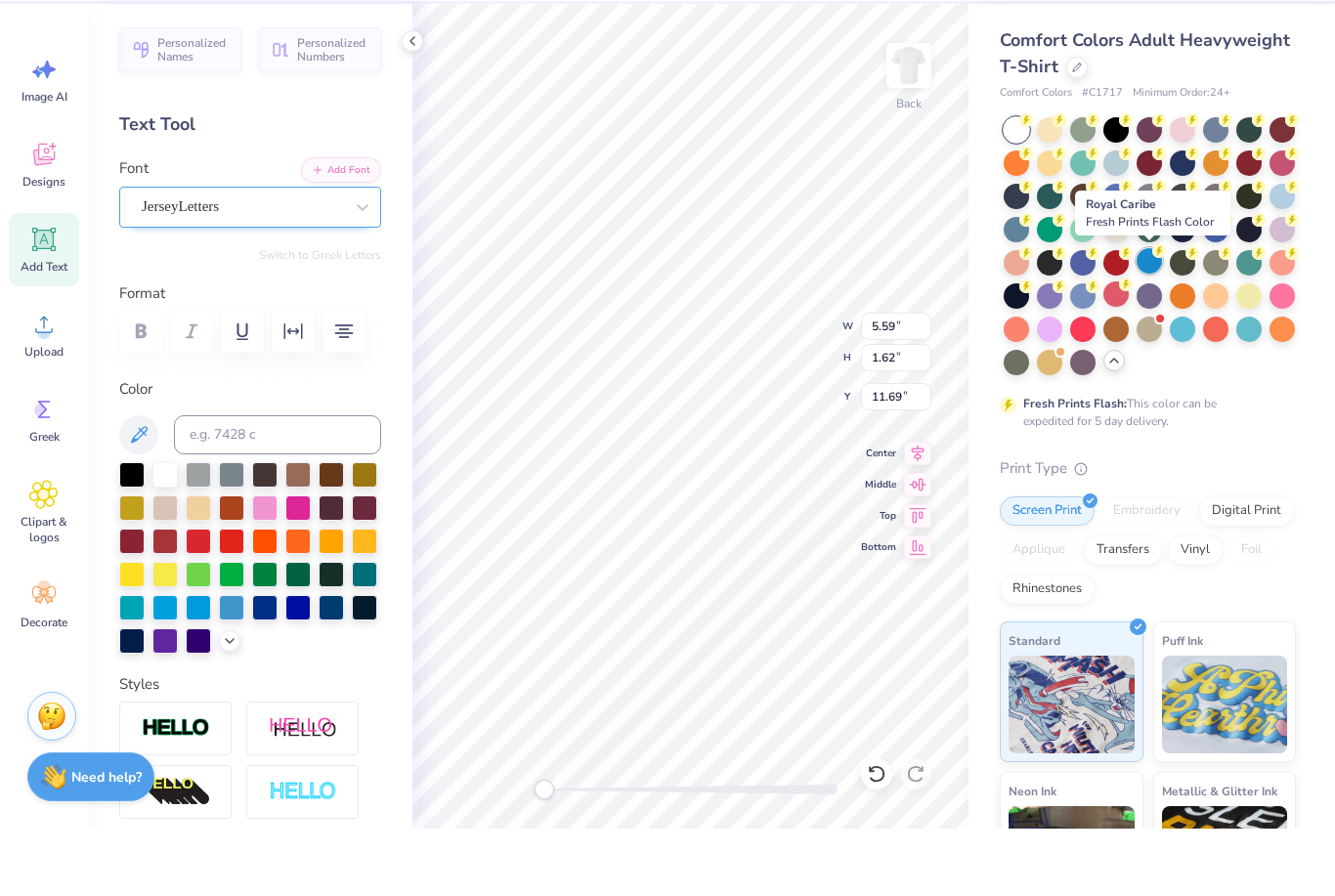
click at [1148, 316] on div at bounding box center [1149, 329] width 26 height 26
type input "14.17"
type input "3.91"
type input "10.54"
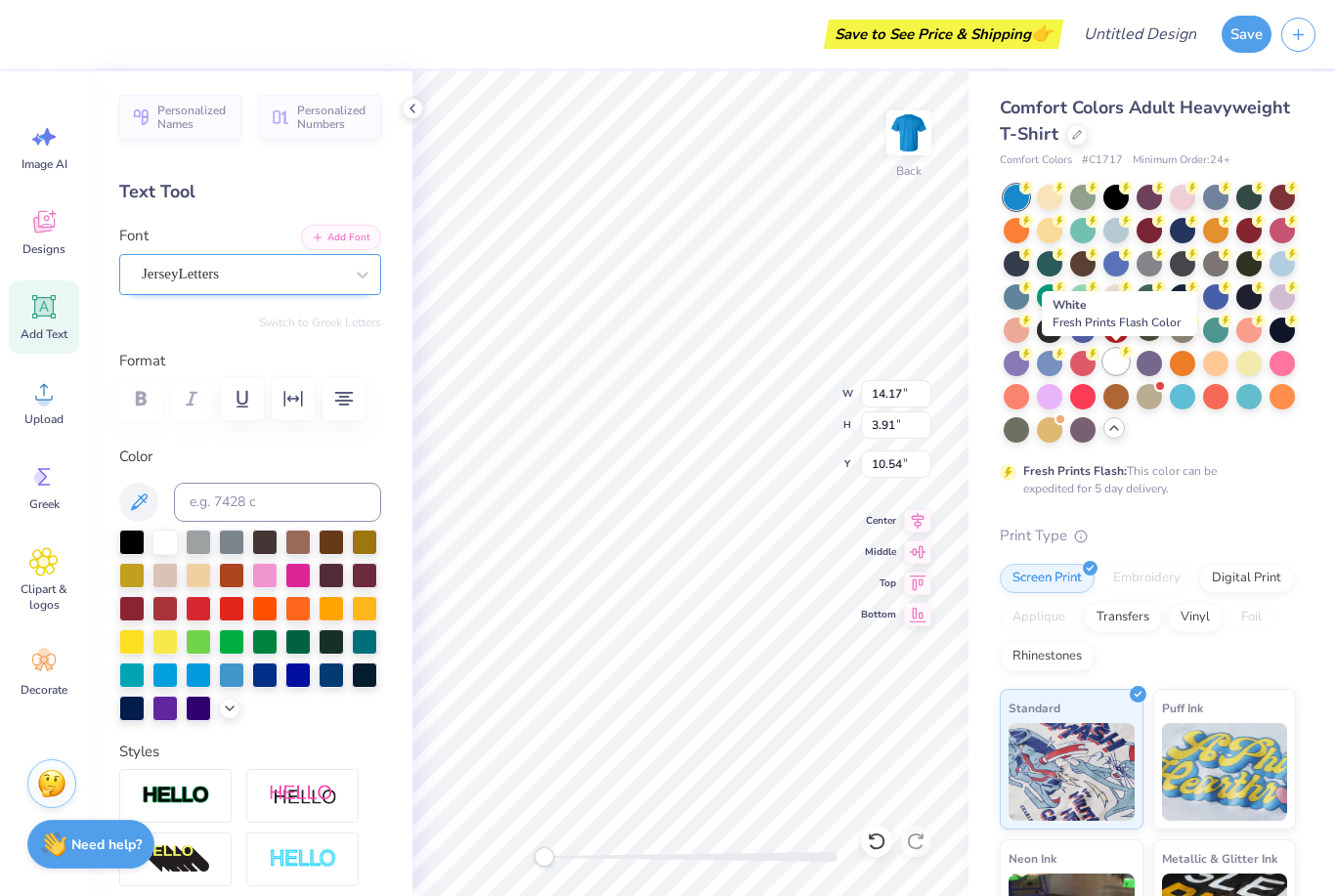
click at [1118, 361] on div at bounding box center [1116, 361] width 26 height 26
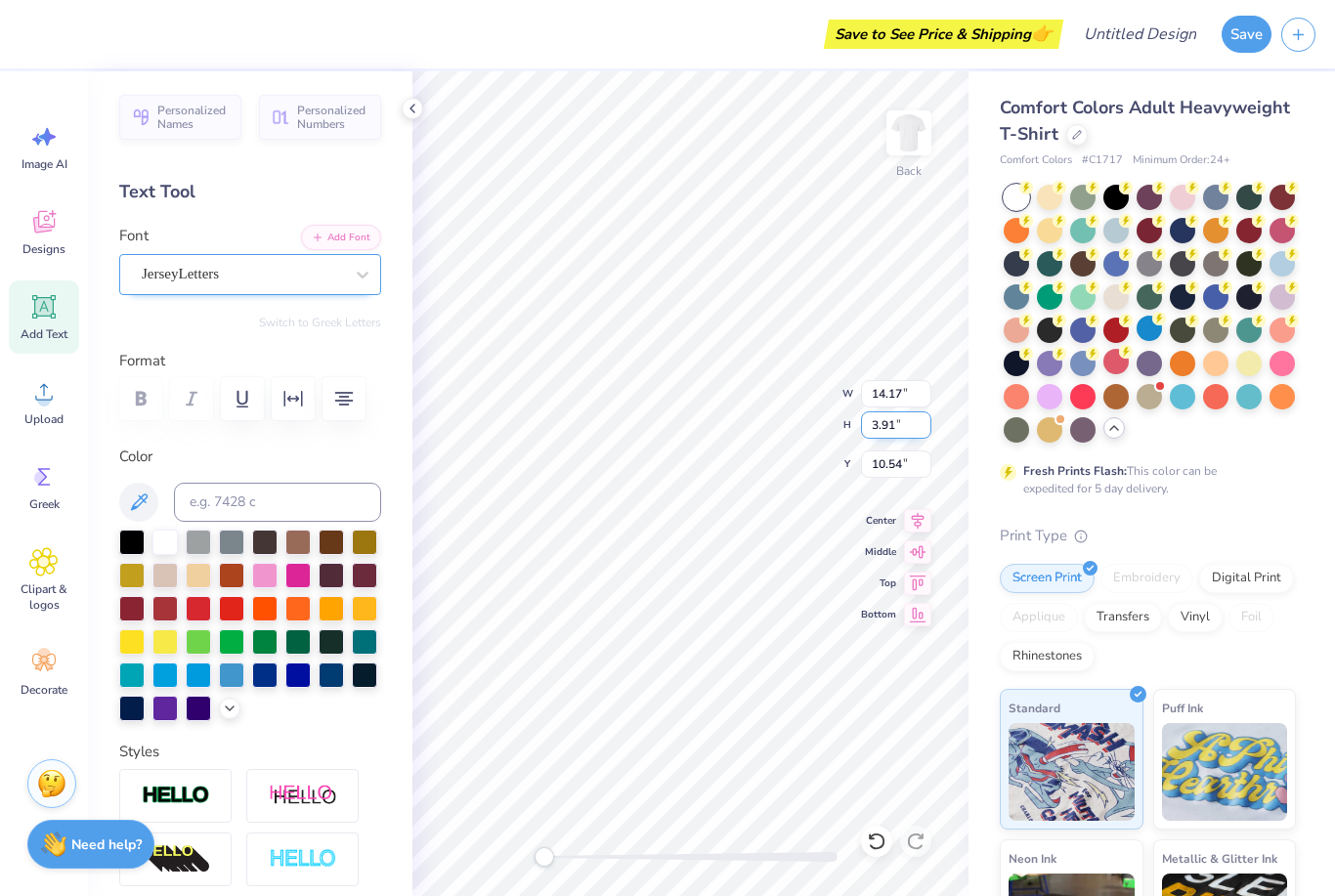
scroll to position [1, 3]
click at [234, 683] on div at bounding box center [232, 673] width 26 height 26
click at [28, 330] on span "Add Text" at bounding box center [44, 334] width 47 height 16
type textarea "[DATE]-[DATE]"
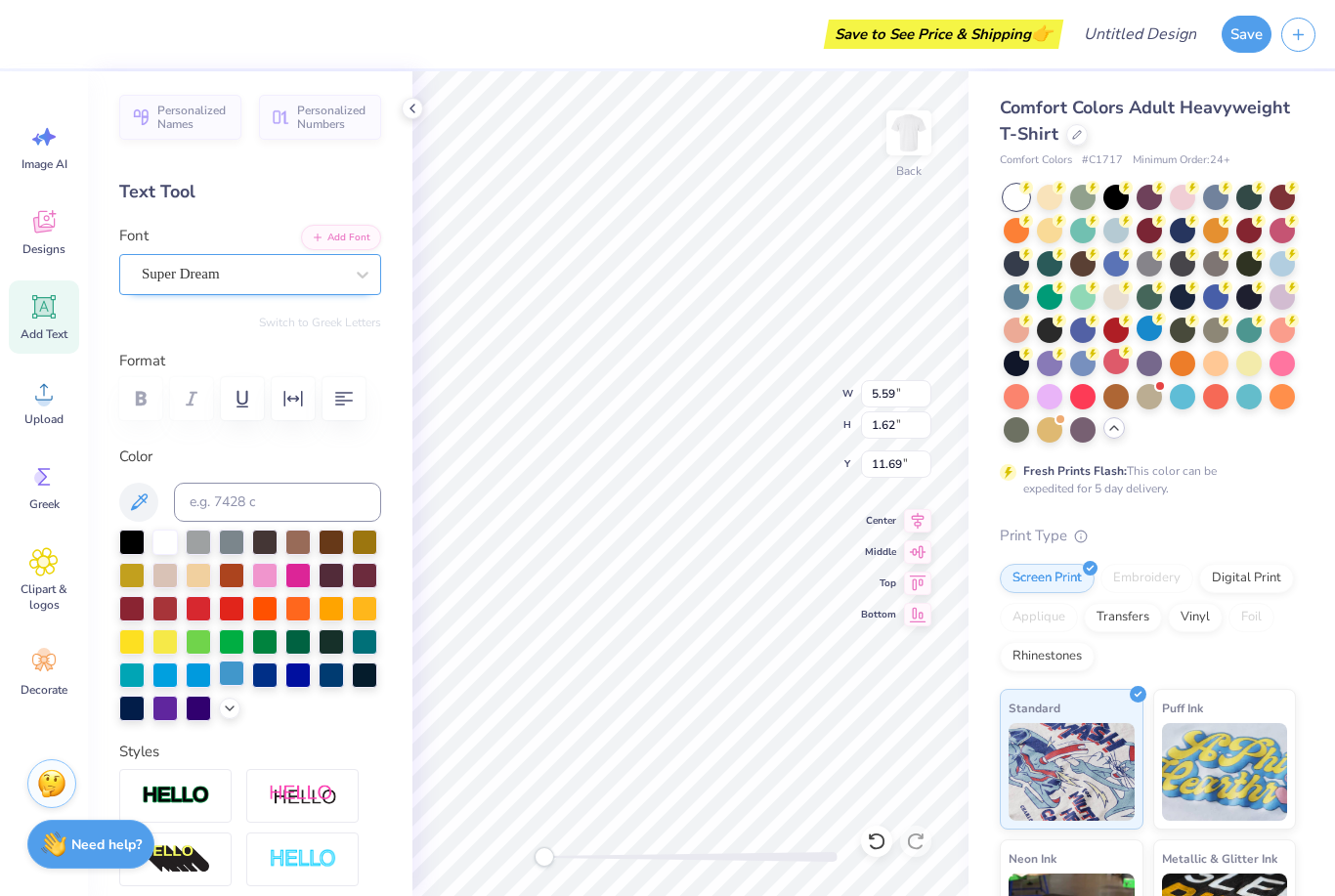
click at [232, 680] on div at bounding box center [232, 673] width 26 height 26
click at [325, 679] on div at bounding box center [332, 673] width 26 height 26
click at [232, 682] on div at bounding box center [232, 673] width 26 height 26
click at [220, 276] on span "Super Dream" at bounding box center [181, 274] width 79 height 23
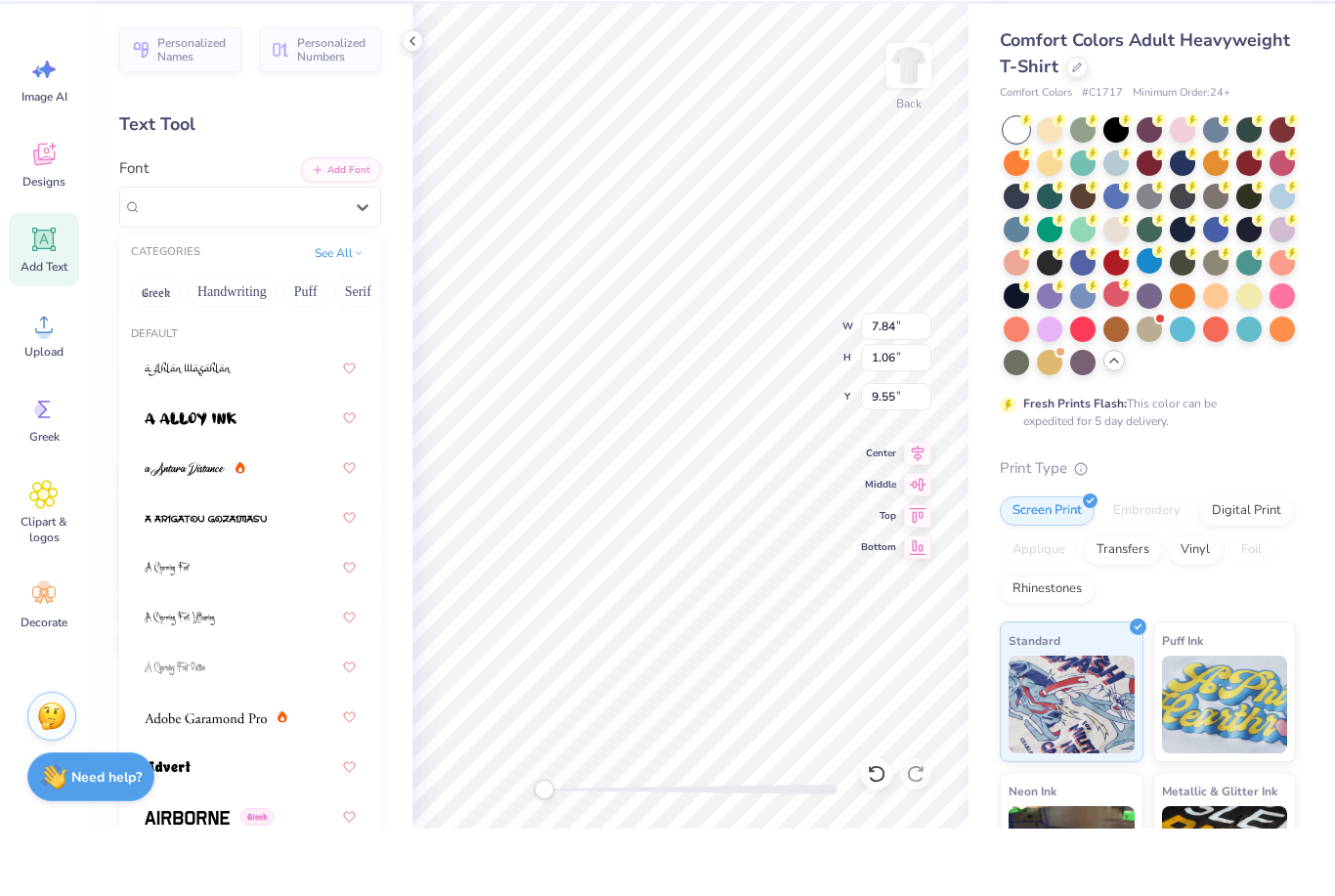
click at [228, 230] on div "Personalized Names Personalized Numbers Text Tool Add Font Font option Super Dr…" at bounding box center [250, 484] width 324 height 824
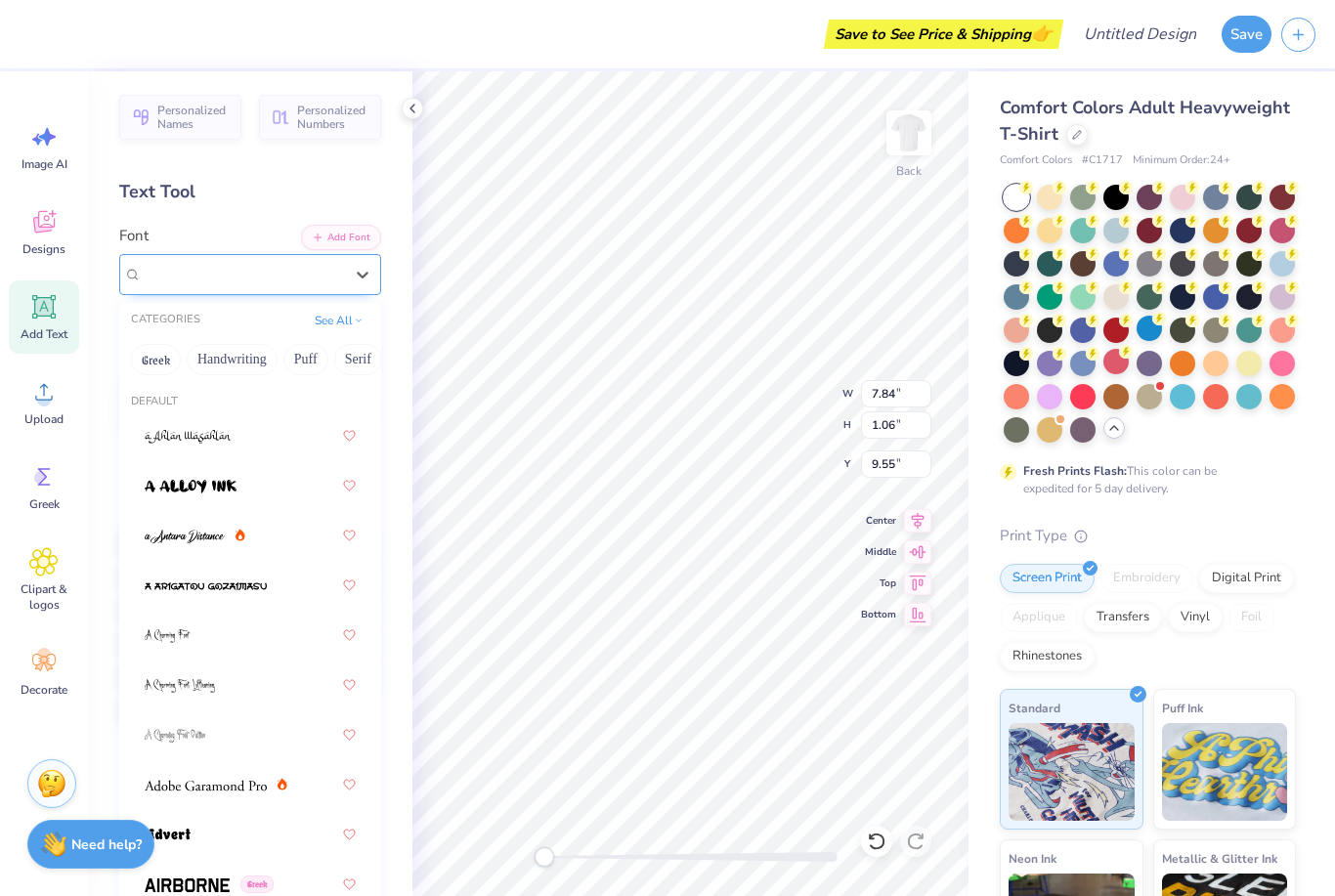
click at [210, 276] on span "Super Dream" at bounding box center [181, 274] width 79 height 23
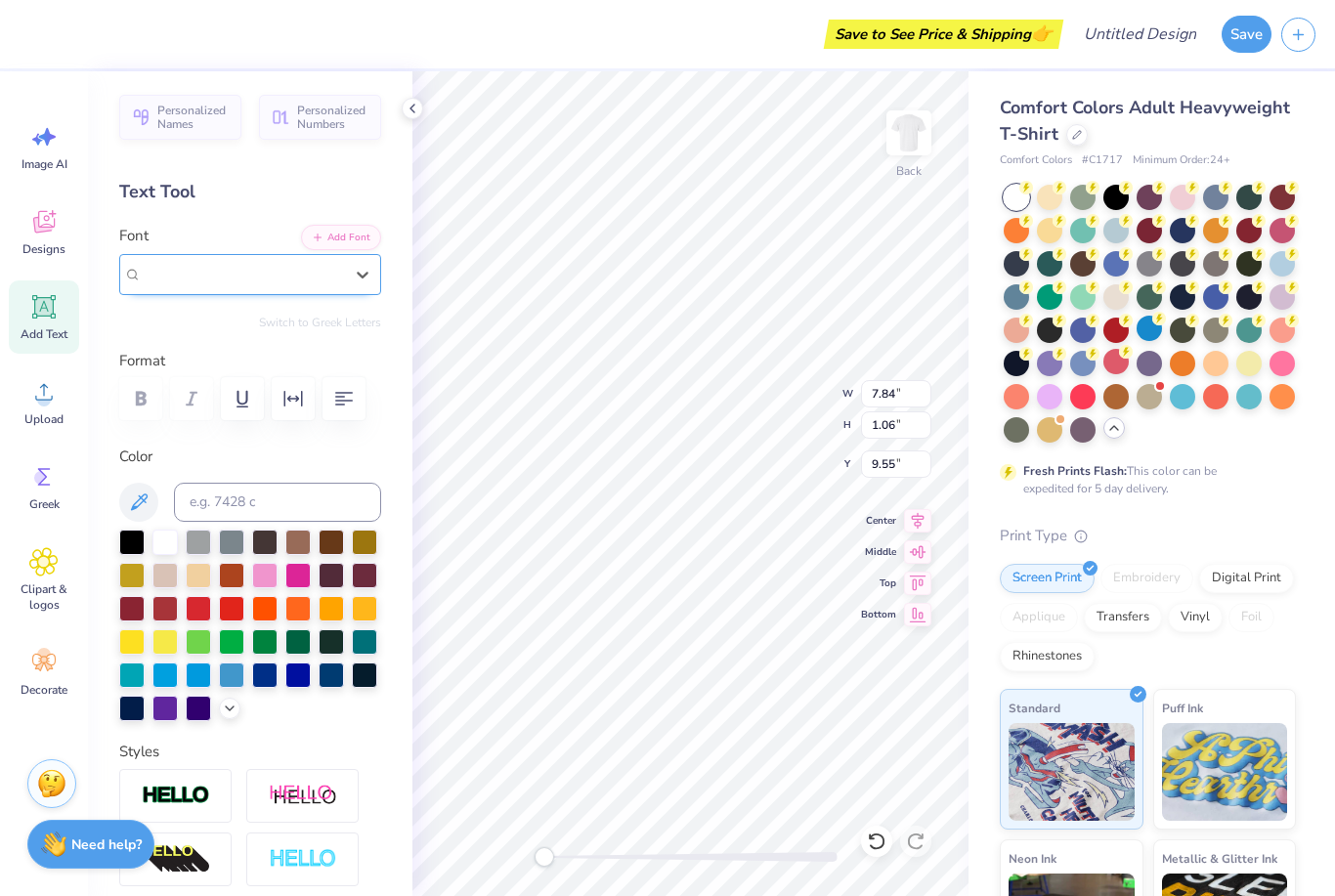
click at [237, 263] on div "Super Dream" at bounding box center [241, 274] width 201 height 23
type input "jersey letters"
click at [254, 259] on div "Super Dream" at bounding box center [241, 274] width 205 height 30
click at [191, 263] on span "Super Dream" at bounding box center [181, 274] width 79 height 23
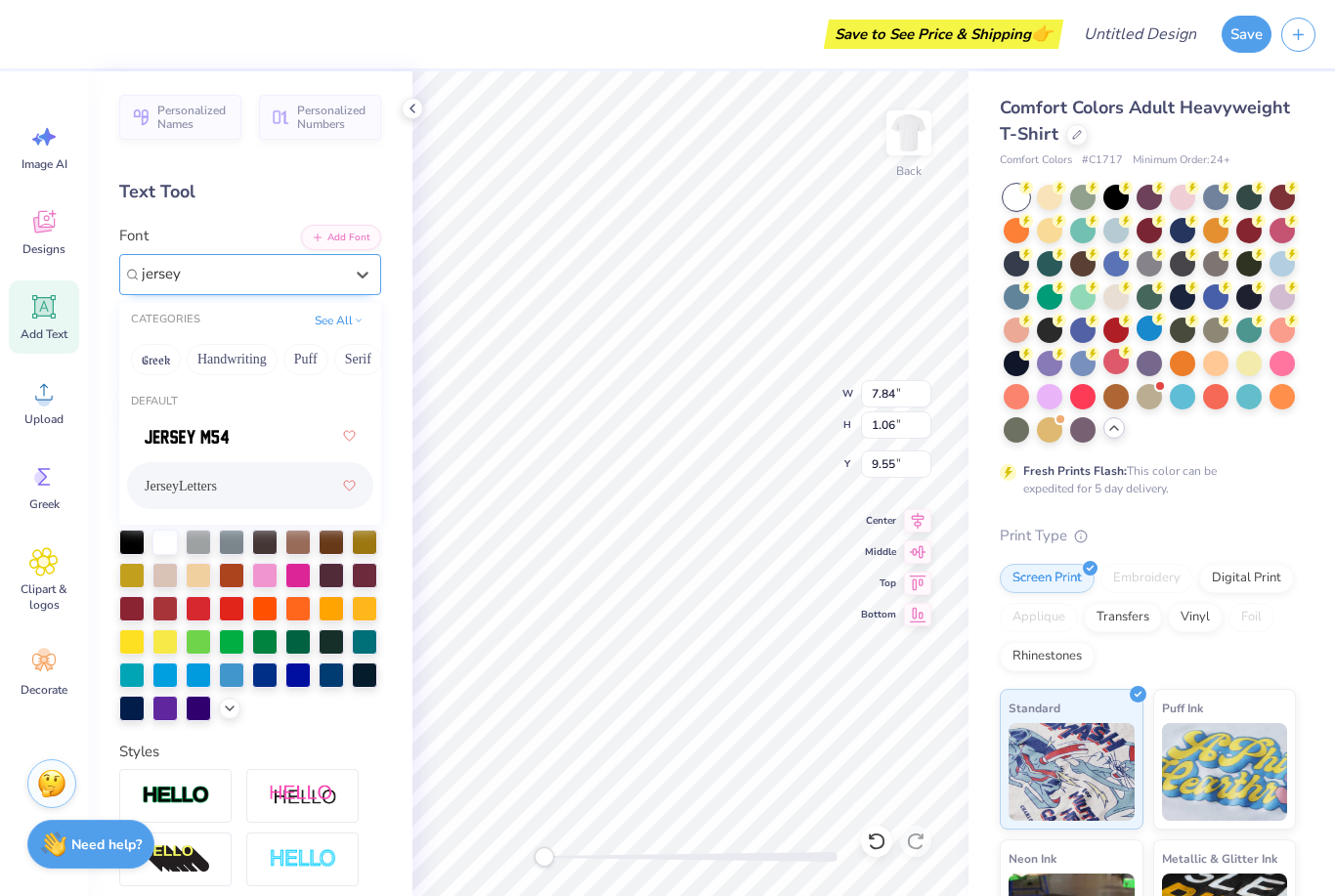
click at [199, 476] on span "JerseyLetters" at bounding box center [181, 486] width 73 height 21
type input "jersey"
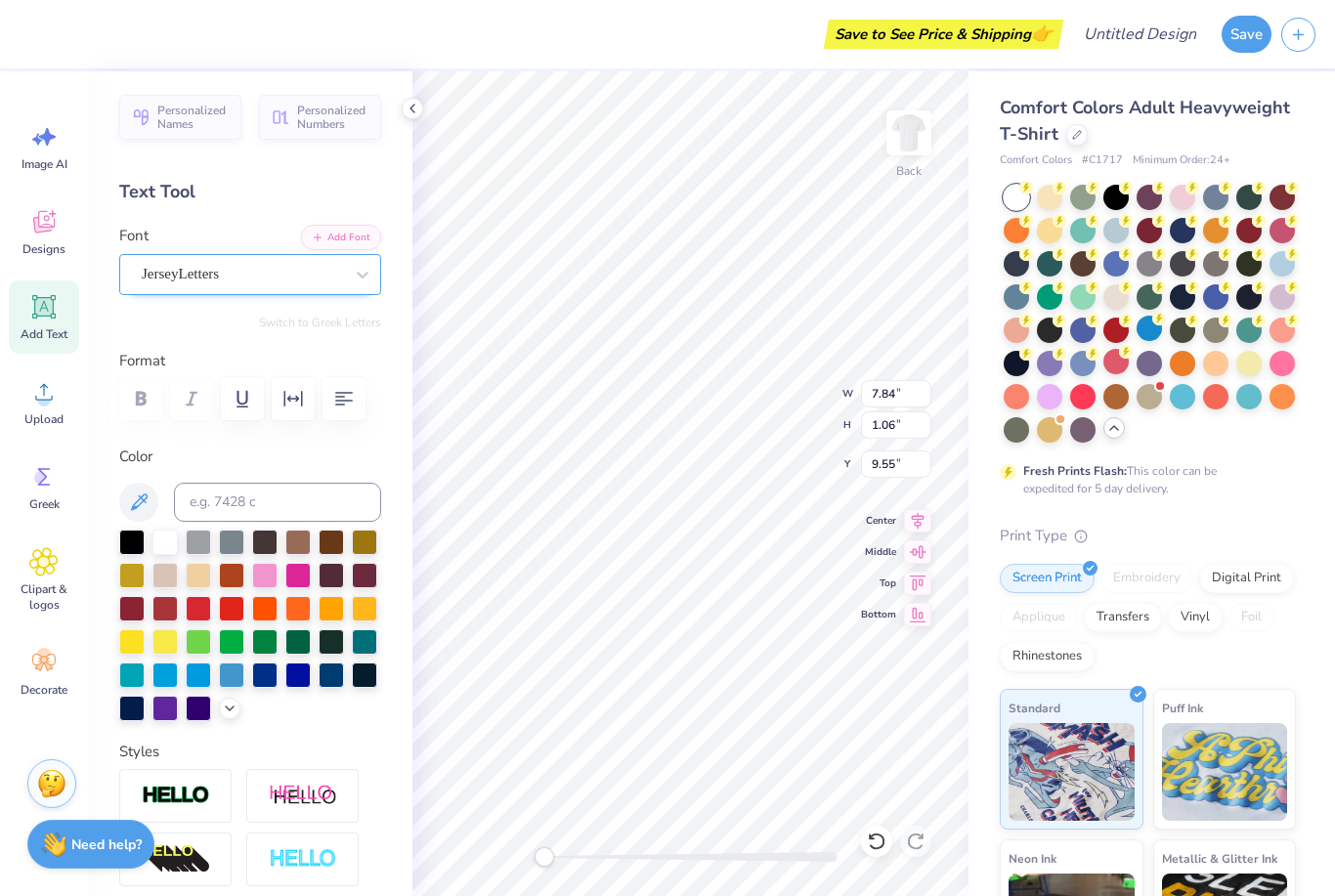
type input "14.17"
type input "3.91"
type input "5.24"
click at [200, 264] on span "JerseyLetters" at bounding box center [180, 274] width 78 height 23
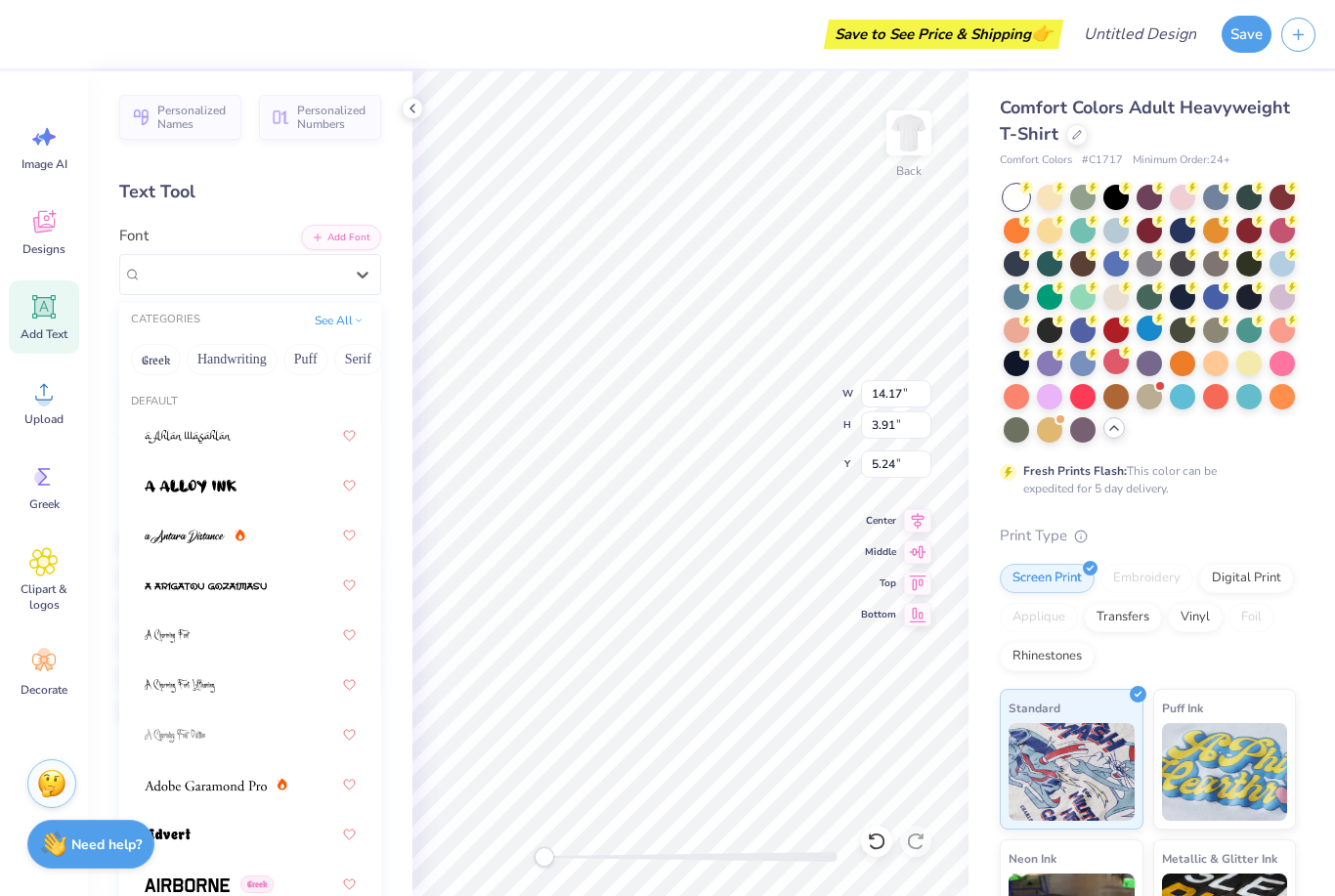
click at [230, 232] on div "Personalized Names Personalized Numbers Text Tool Add Font Font option JerseyLe…" at bounding box center [250, 484] width 324 height 824
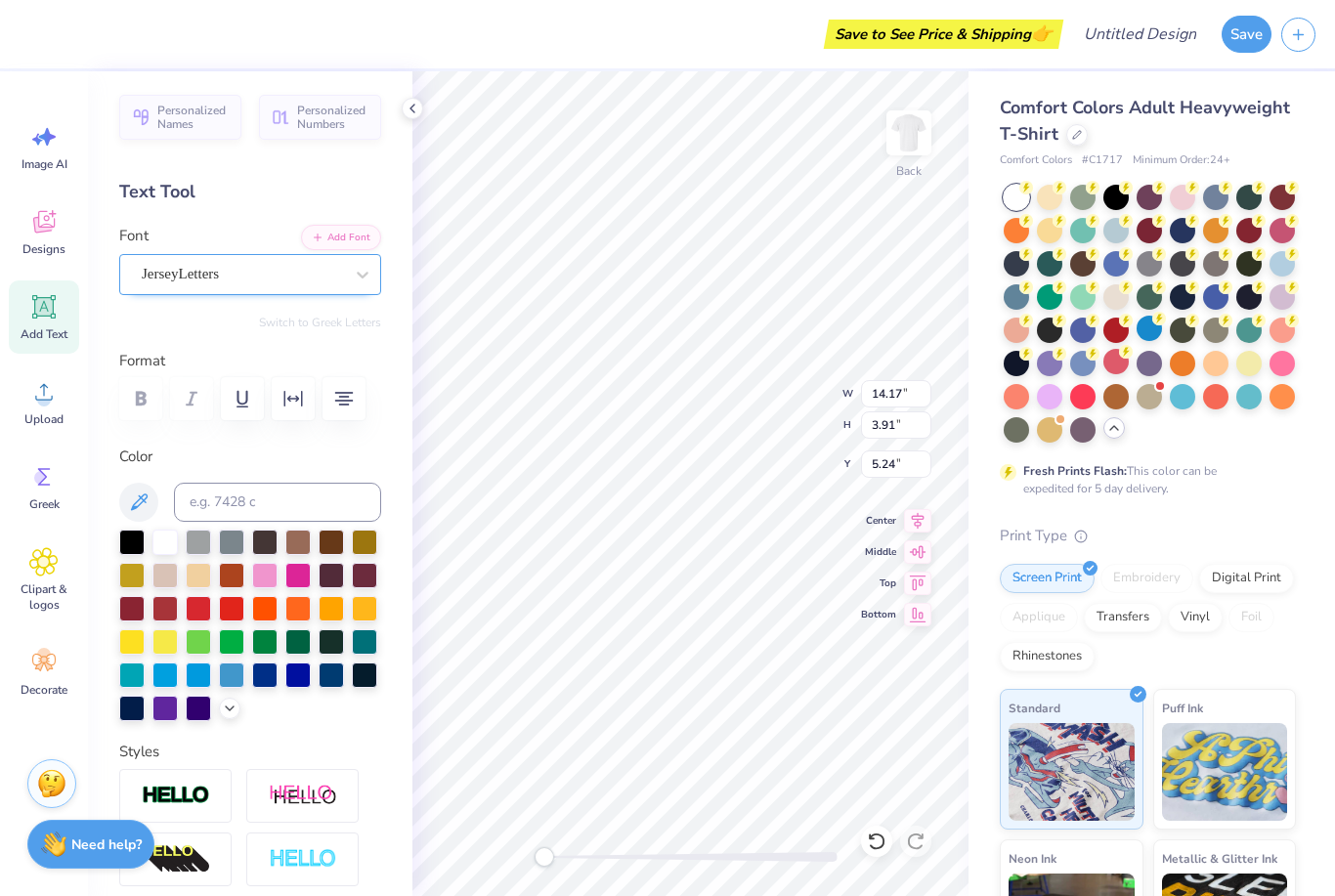
click at [219, 268] on span "JerseyLetters" at bounding box center [180, 274] width 78 height 23
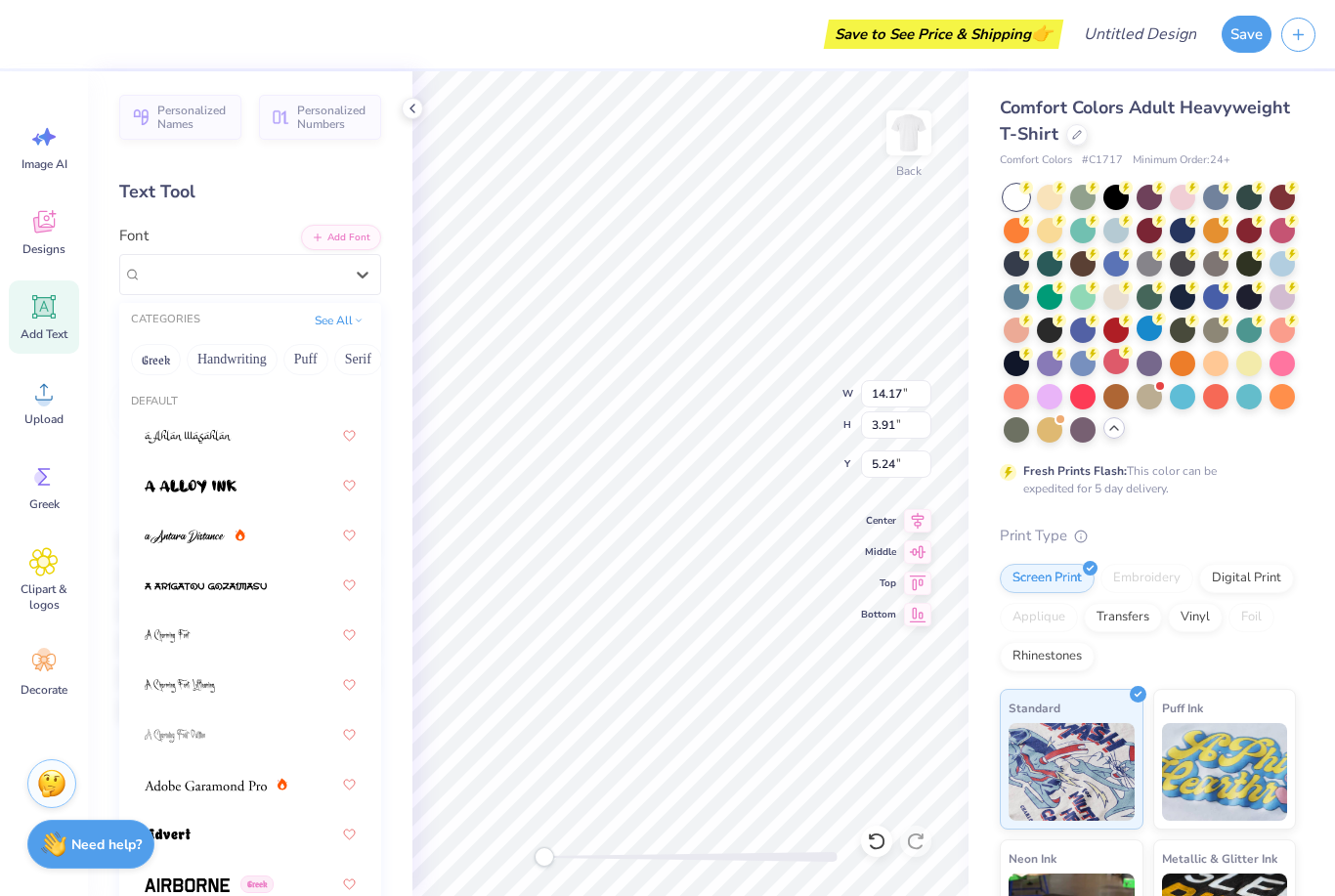
click at [200, 303] on div "CATEGORIES See All" at bounding box center [249, 321] width 262 height 35
click at [206, 263] on span "JerseyLetters" at bounding box center [180, 274] width 78 height 23
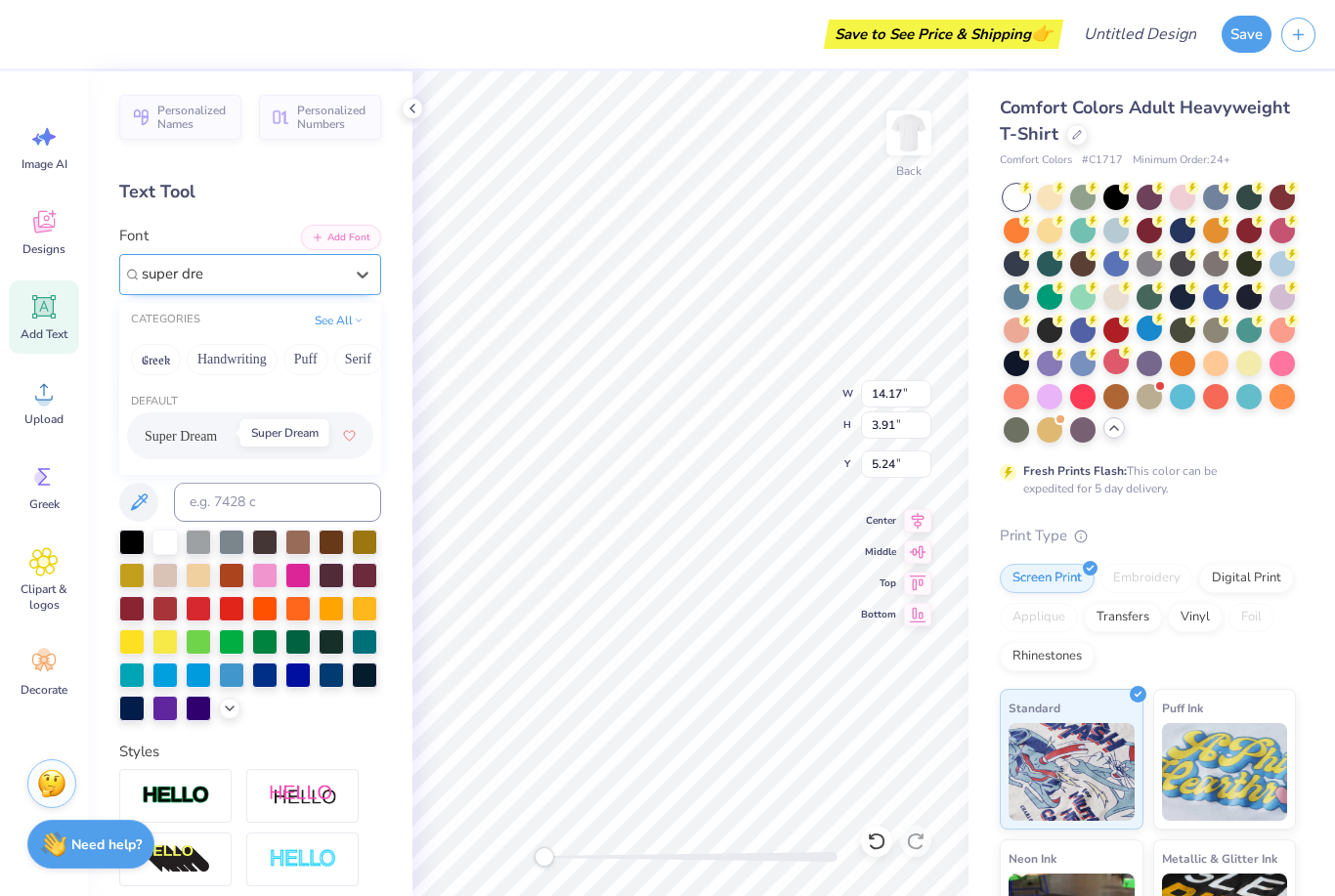
click at [200, 426] on span "Super Dream" at bounding box center [181, 436] width 73 height 21
type input "super dre"
click at [274, 270] on div "Super Dream" at bounding box center [241, 274] width 205 height 30
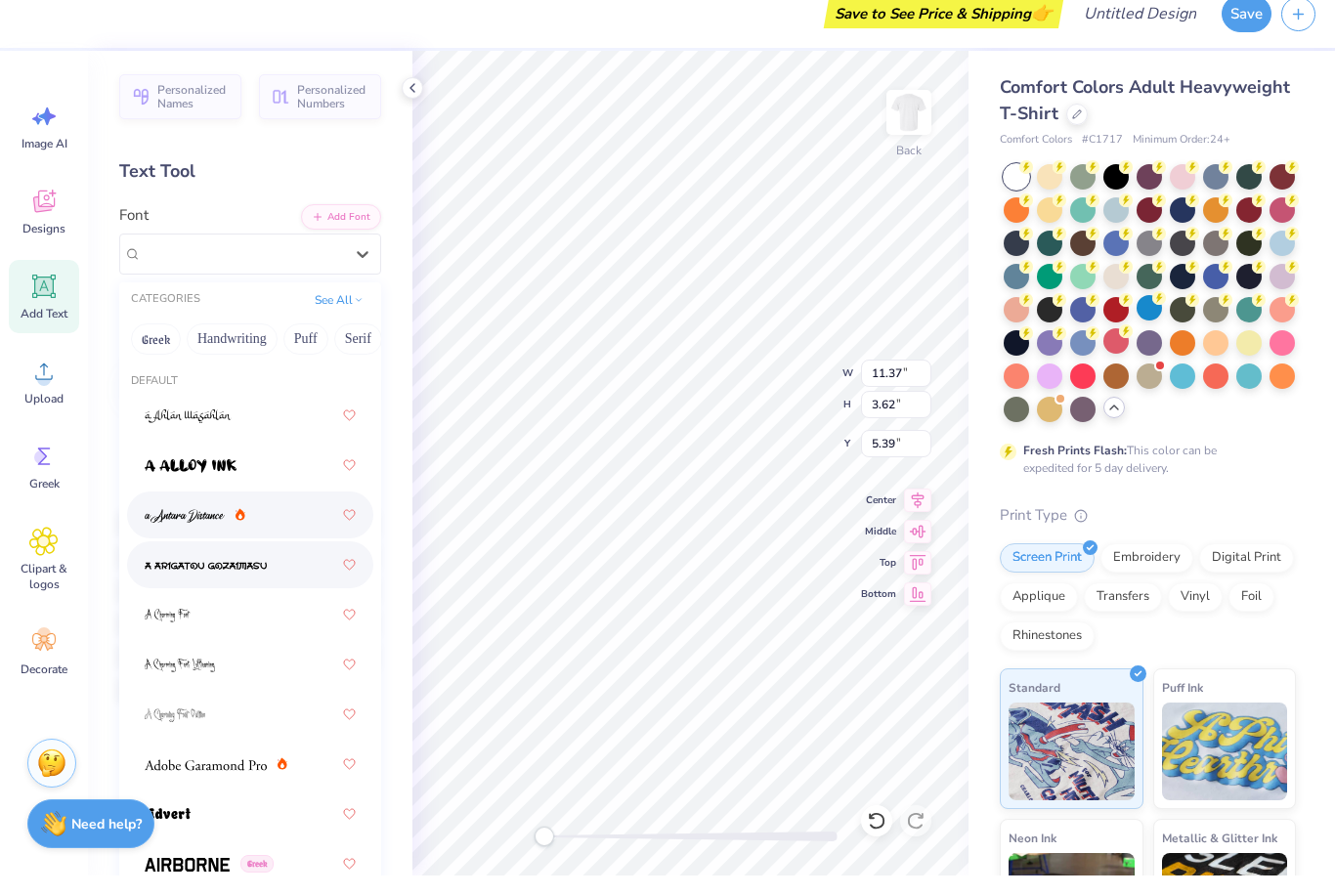
scroll to position [0, 0]
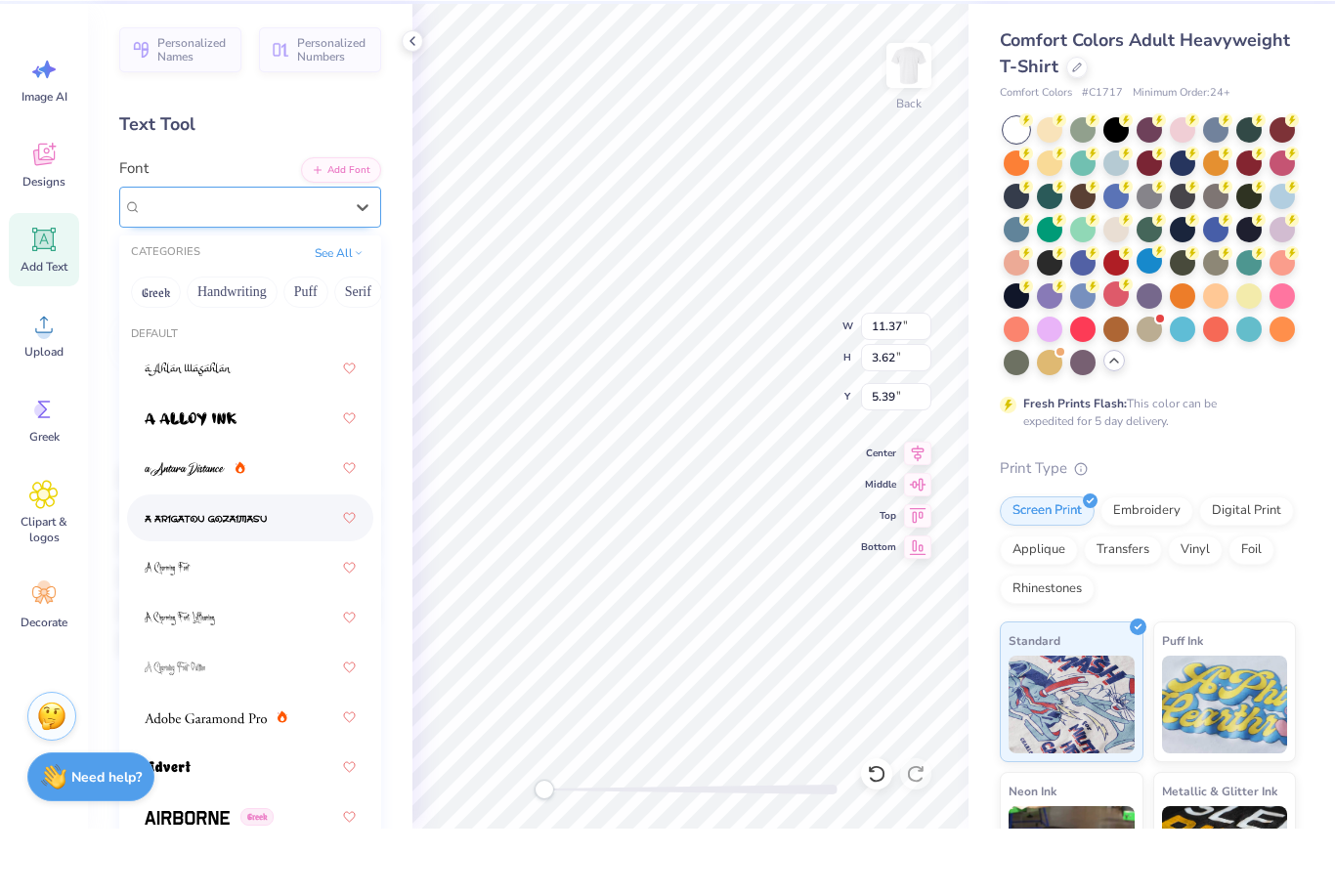
click at [218, 259] on div "Super Dream" at bounding box center [241, 274] width 205 height 30
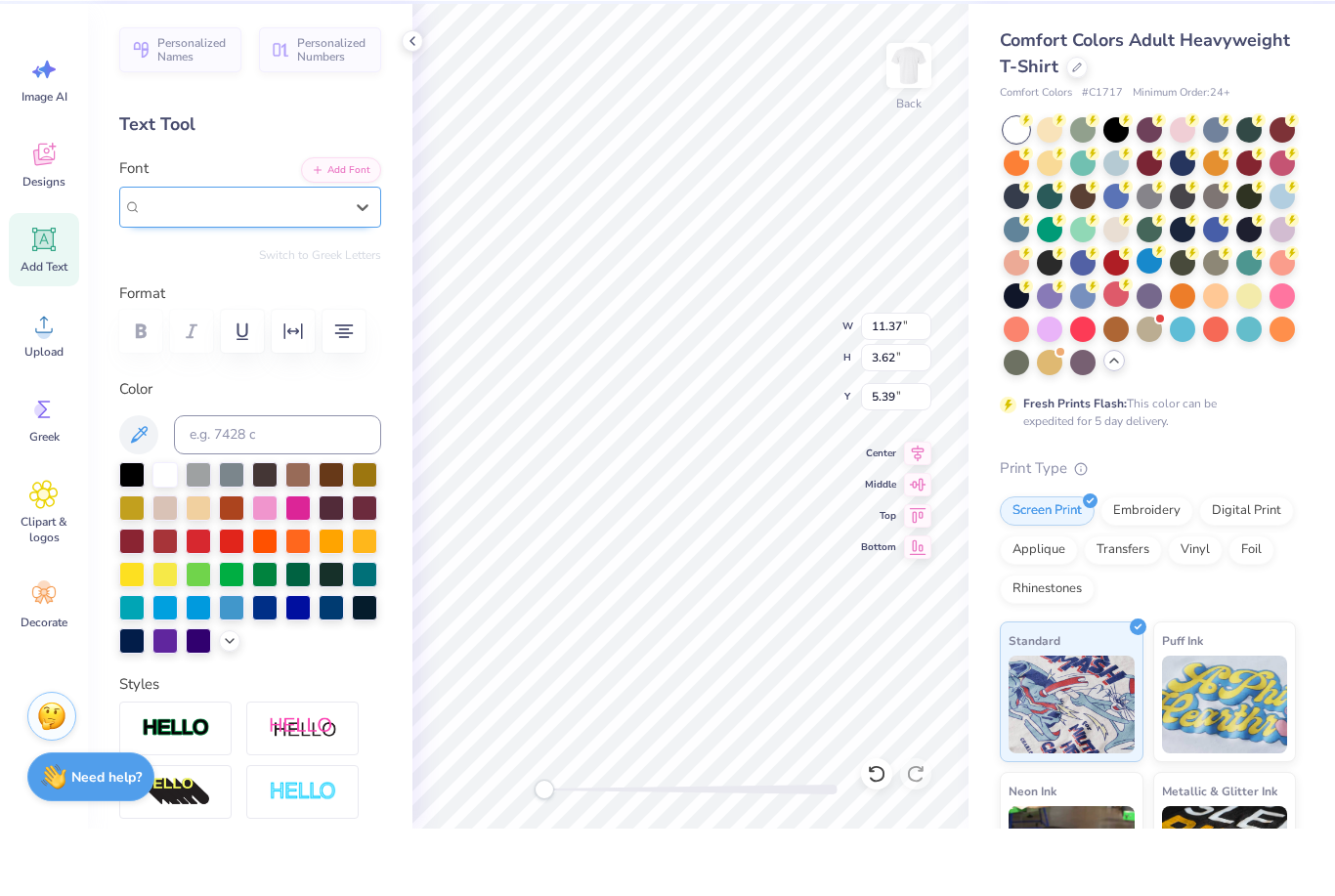
click at [218, 259] on div "Super Dream" at bounding box center [241, 274] width 205 height 30
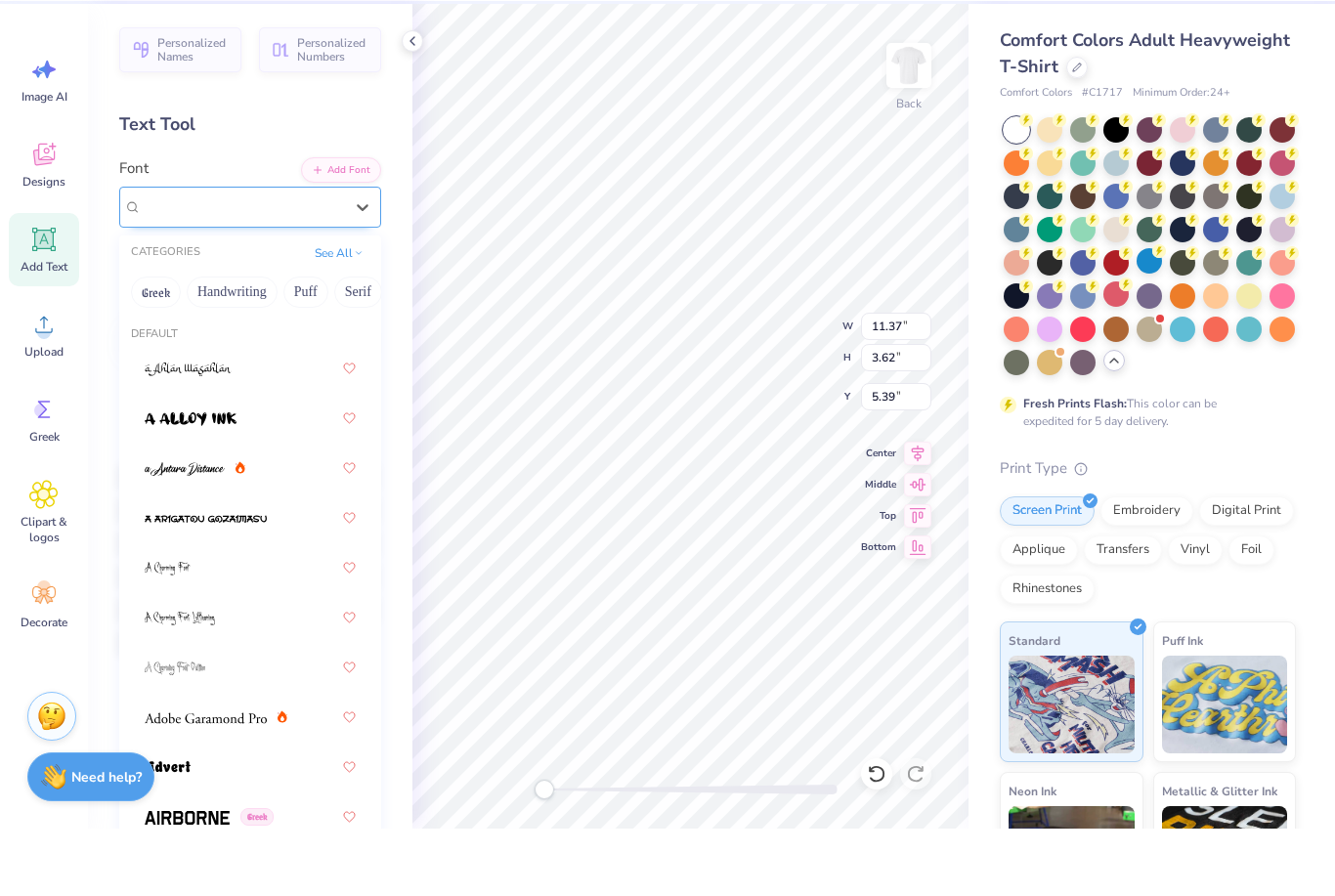
click at [198, 261] on div at bounding box center [241, 274] width 201 height 26
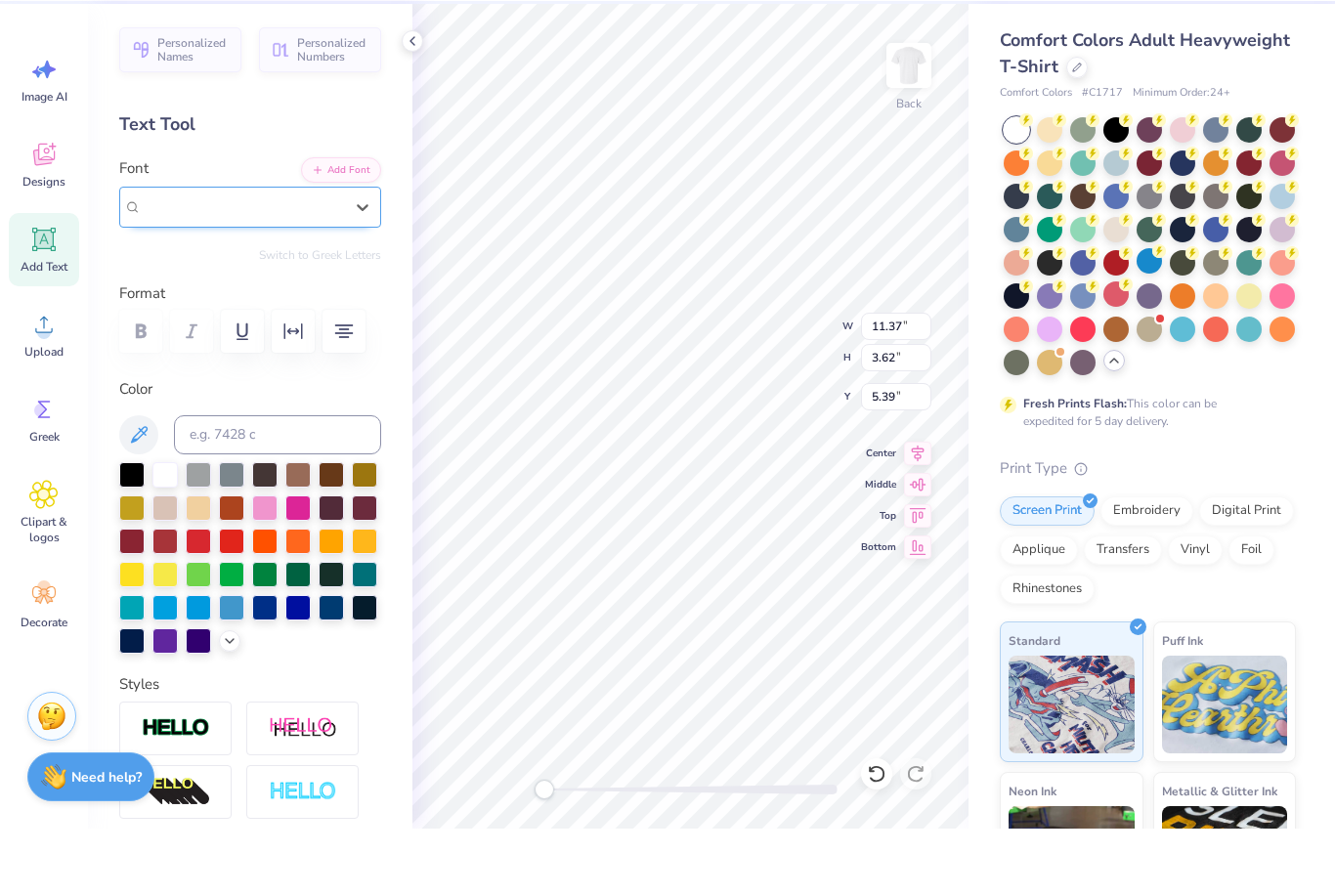
click at [191, 263] on span "Super Dream" at bounding box center [181, 274] width 79 height 23
click at [166, 263] on span "Super Dream" at bounding box center [181, 274] width 79 height 23
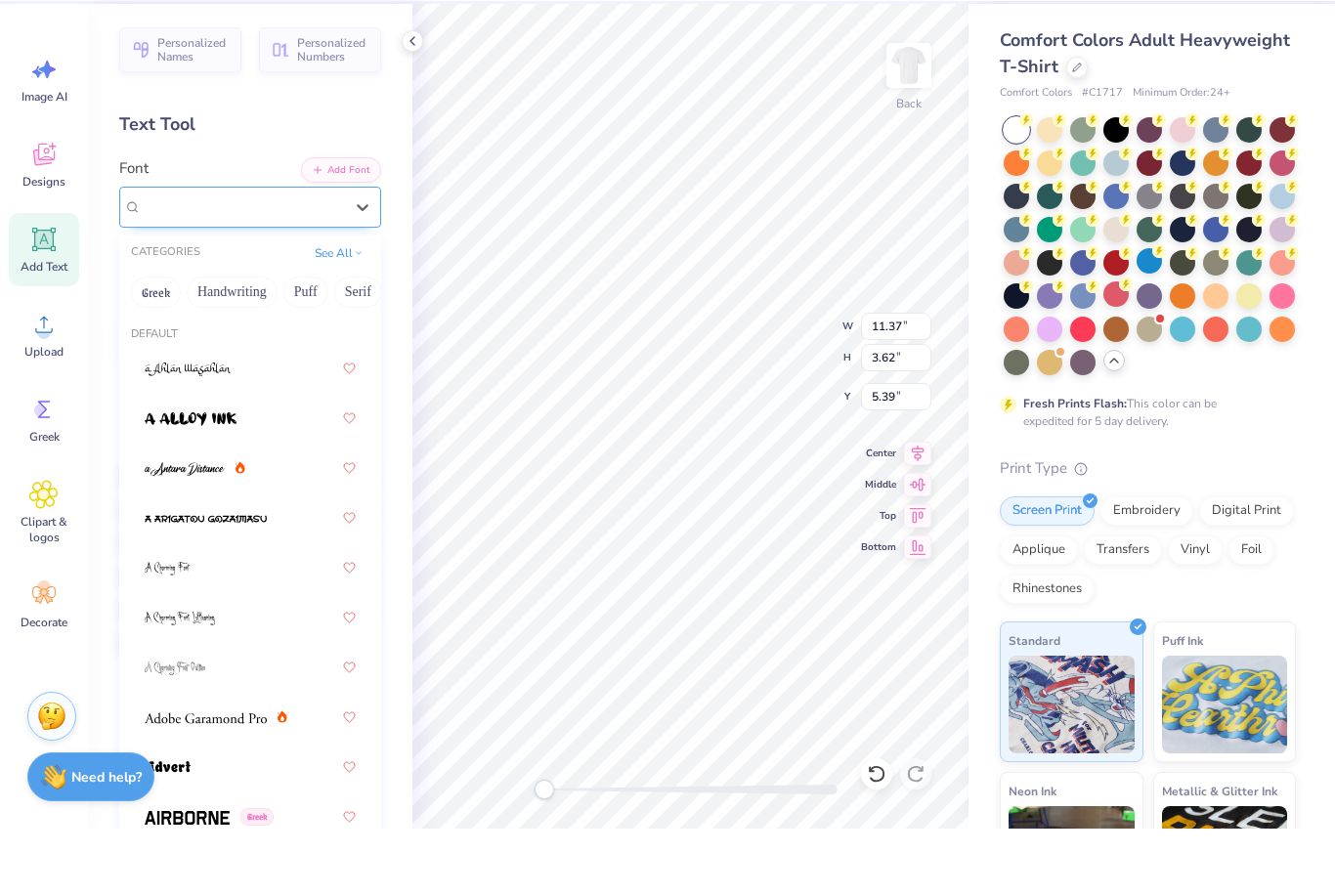
click at [166, 263] on span "Super Dream" at bounding box center [181, 274] width 79 height 23
click at [165, 263] on span "Super Dream" at bounding box center [181, 274] width 79 height 23
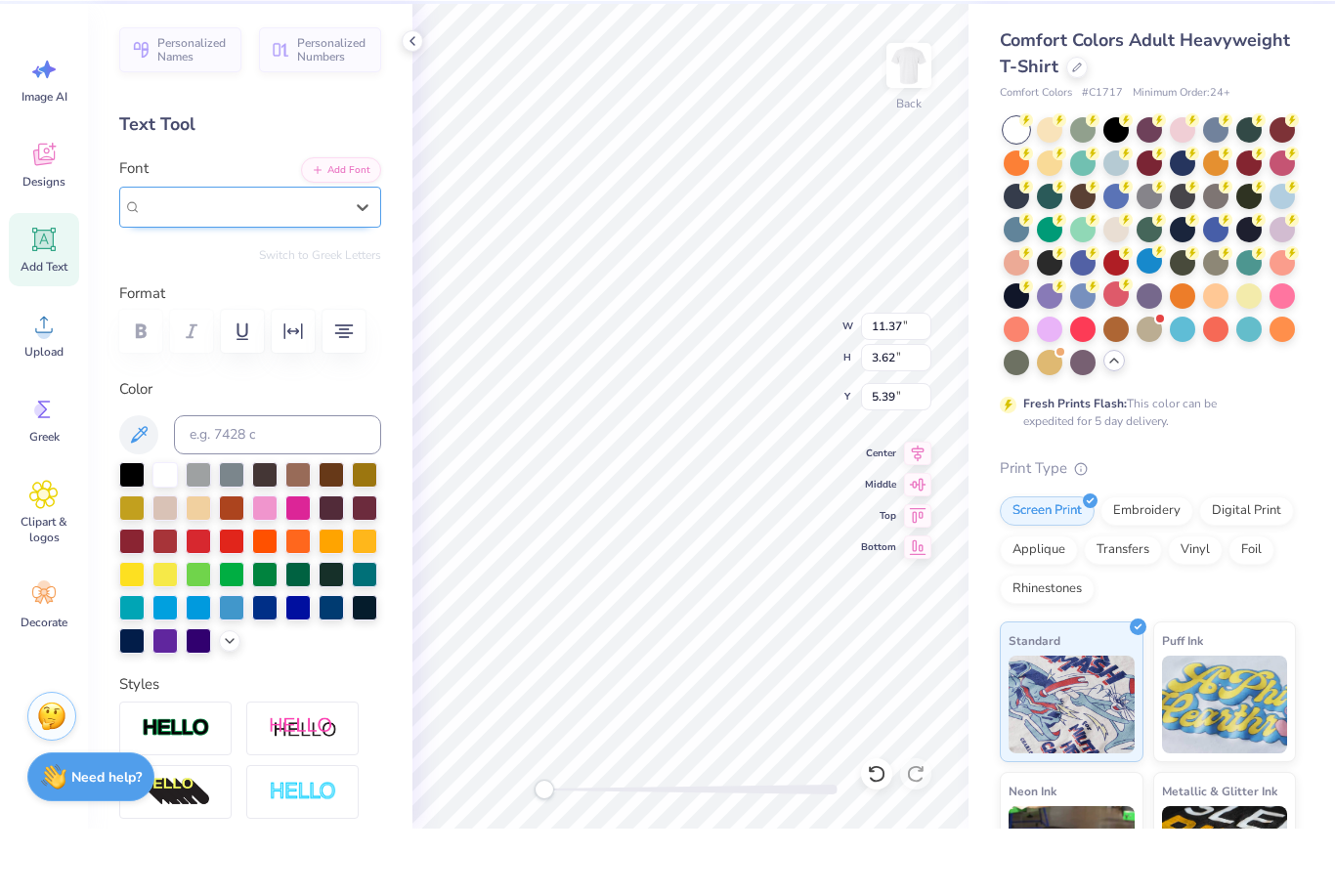
drag, startPoint x: 165, startPoint y: 209, endPoint x: 165, endPoint y: 223, distance: 14.0
click at [165, 254] on div "Super Dream" at bounding box center [249, 275] width 262 height 41
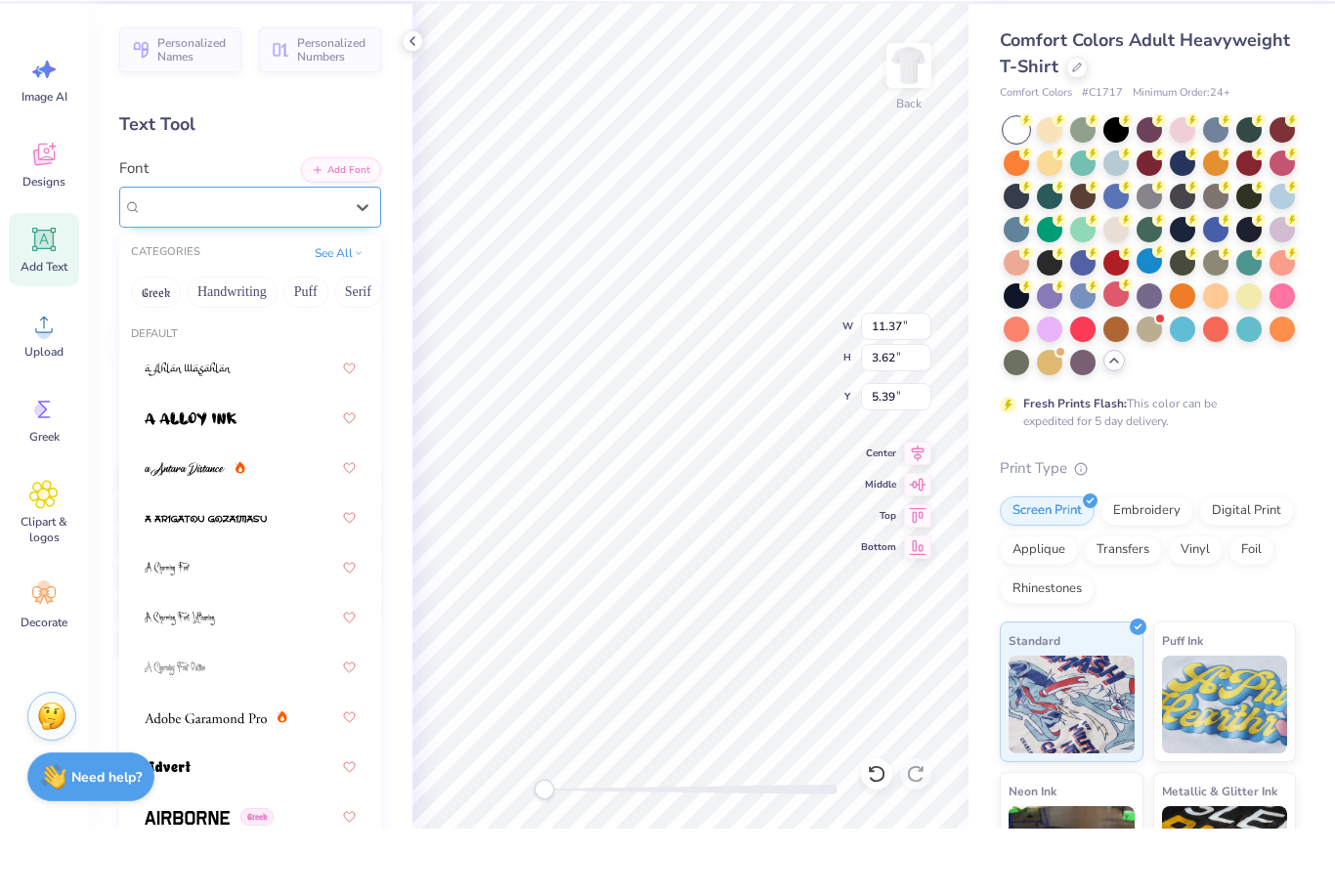
click at [158, 254] on div "option Super Dream selected, 273 of 311. 311 results available. Use Up and Down…" at bounding box center [249, 275] width 262 height 41
click at [158, 303] on div "CATEGORIES See All" at bounding box center [249, 321] width 262 height 35
click at [139, 259] on div "Super Dream" at bounding box center [241, 274] width 205 height 30
click at [341, 263] on div "Super Dream" at bounding box center [241, 274] width 201 height 23
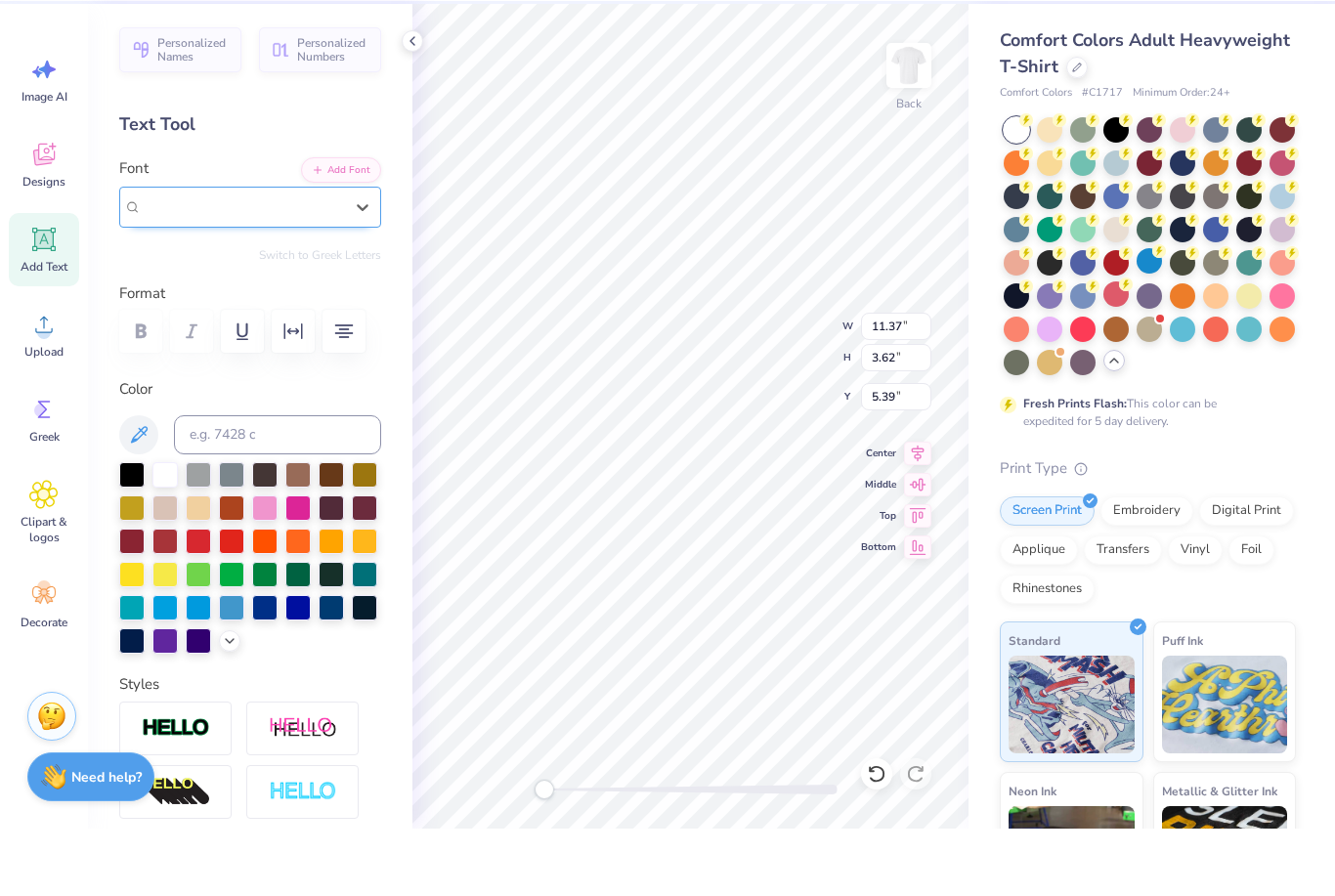
click at [187, 263] on span "Super Dream" at bounding box center [181, 274] width 79 height 23
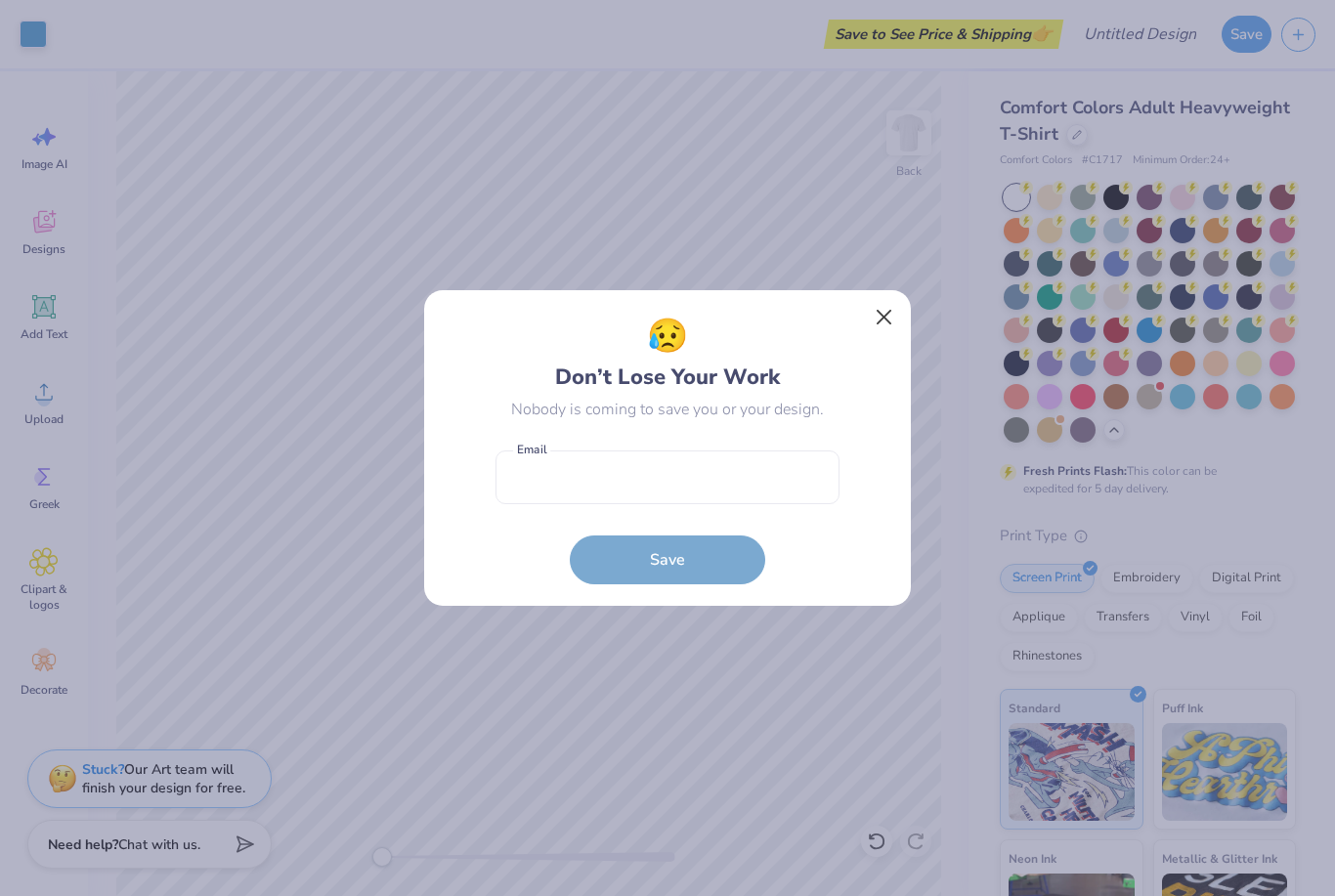
click at [884, 314] on button "Close" at bounding box center [884, 318] width 37 height 37
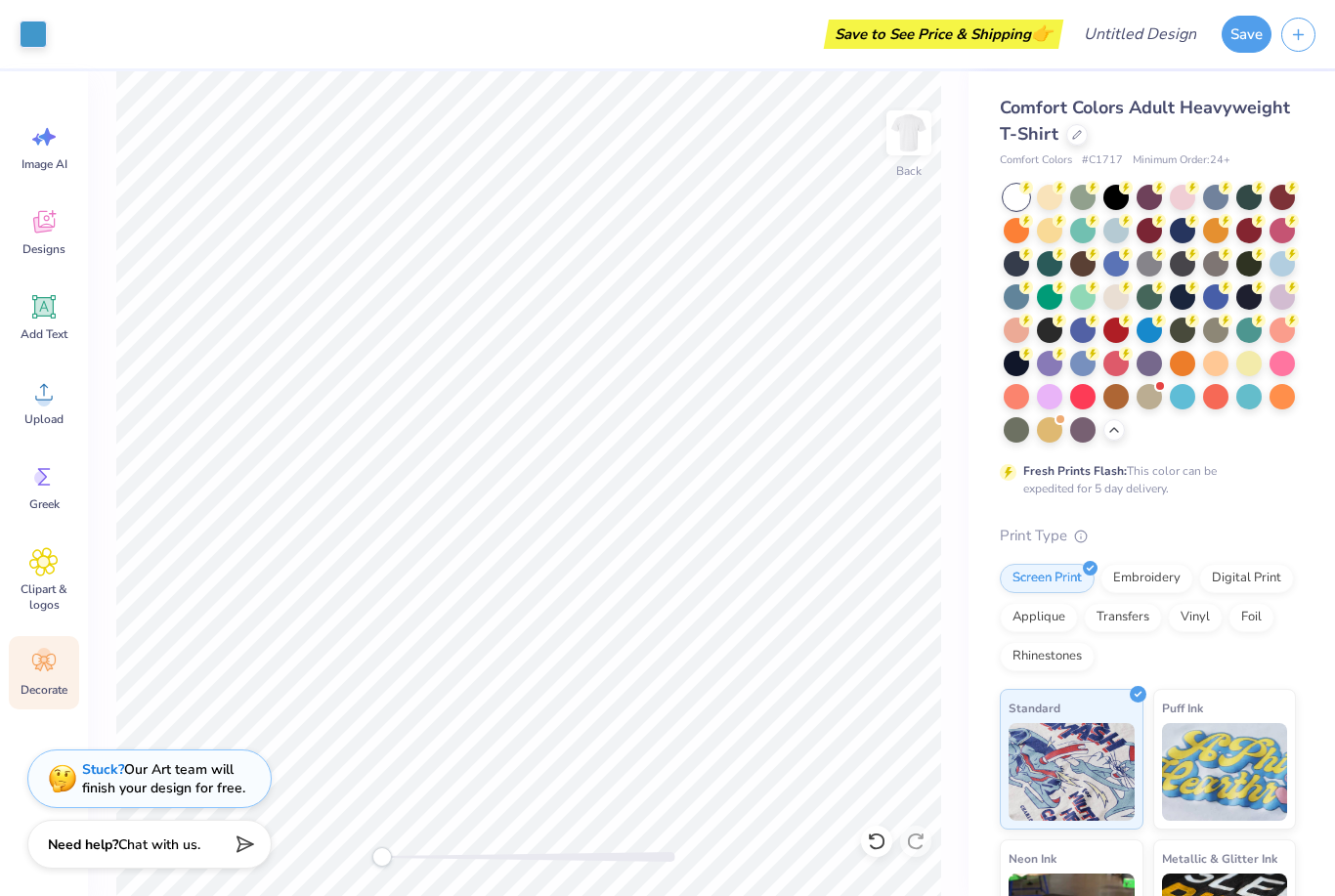
click at [39, 709] on div "Decorate" at bounding box center [44, 672] width 71 height 74
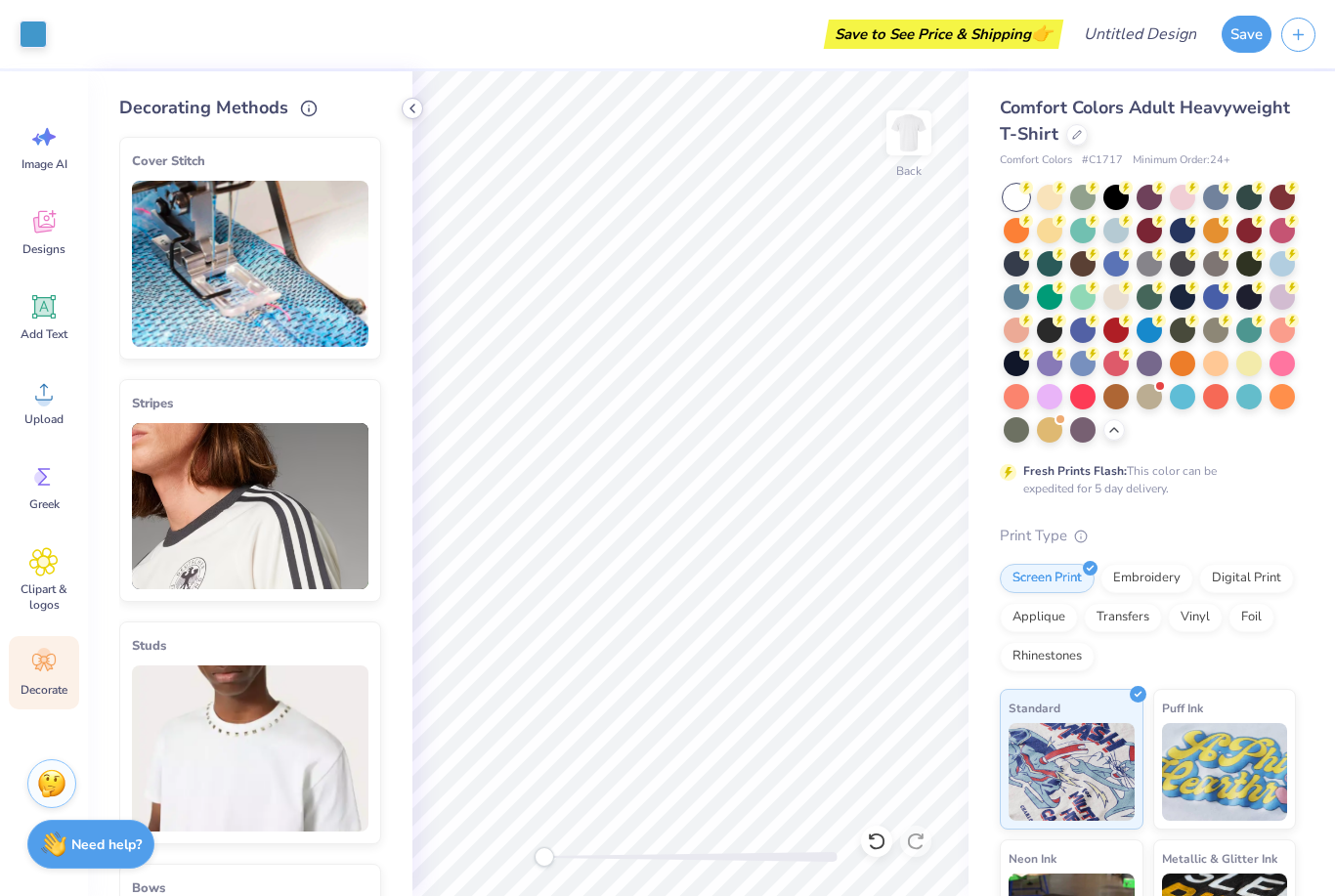
click at [416, 111] on icon at bounding box center [412, 109] width 16 height 16
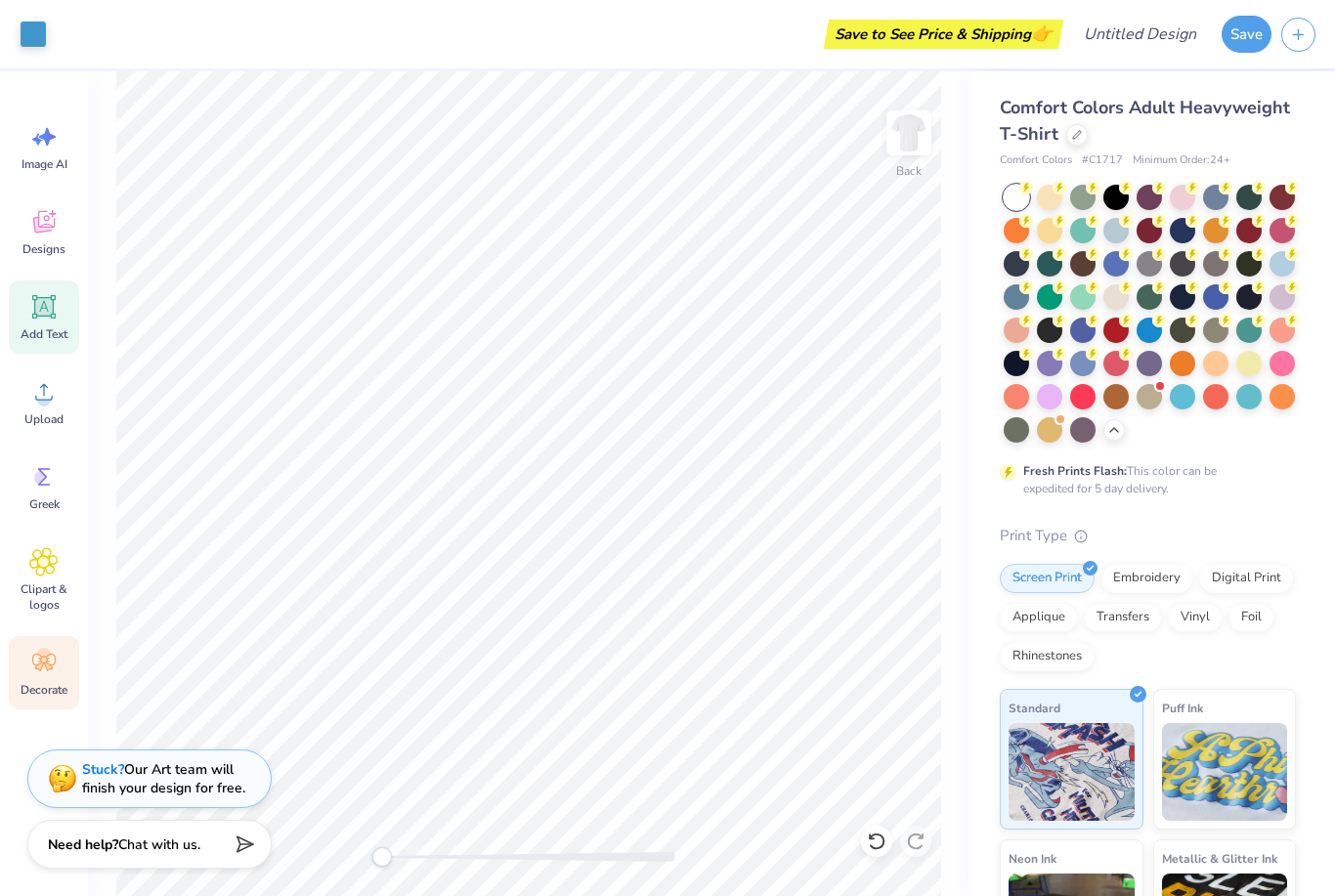
click at [60, 314] on div "Add Text" at bounding box center [44, 317] width 71 height 74
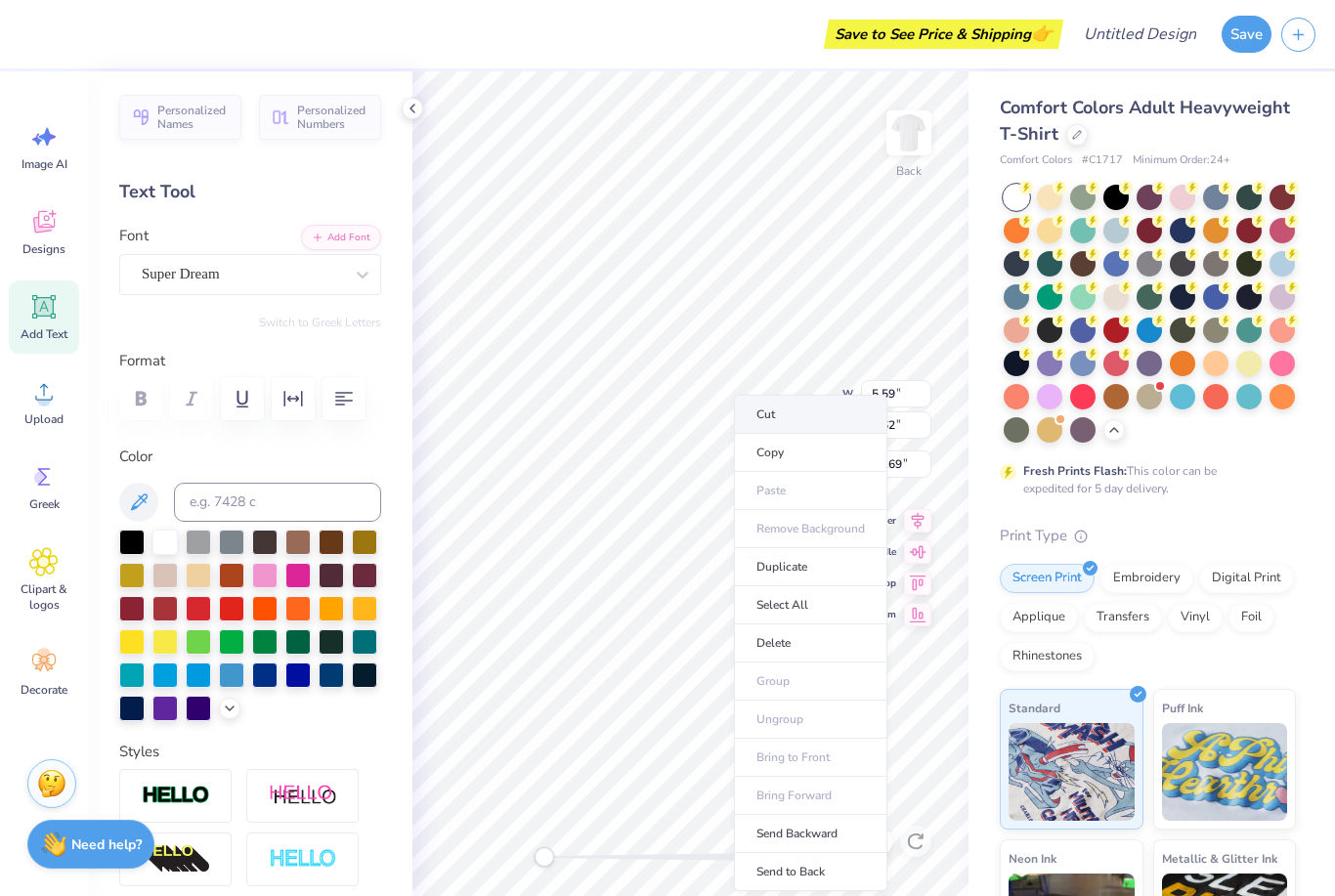
click at [789, 422] on li "Cut" at bounding box center [811, 414] width 153 height 39
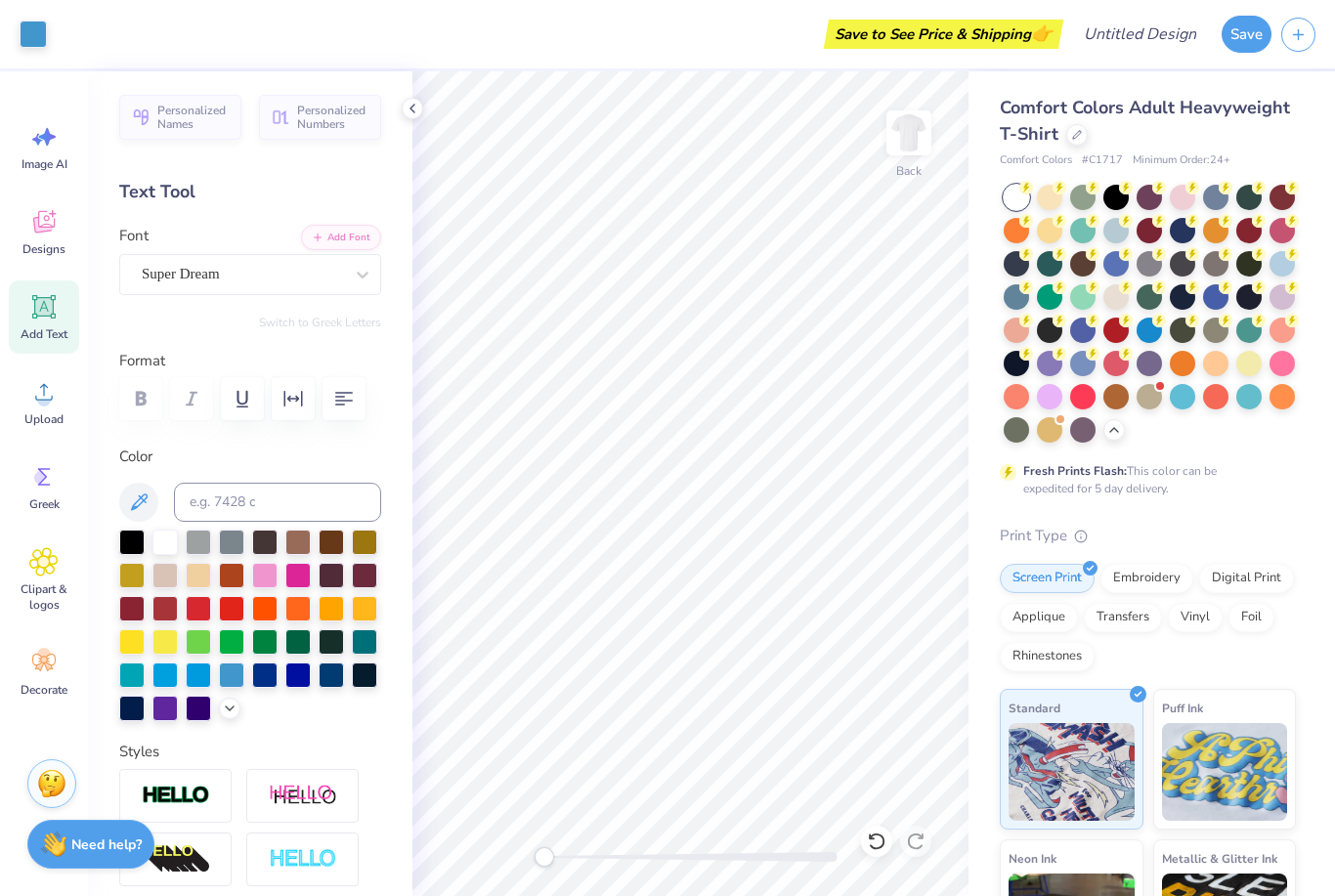
click at [1290, 506] on div "Comfort Colors Adult Heavyweight T-Shirt Comfort Colors # C1717 Minimum Order: …" at bounding box center [1148, 612] width 296 height 1035
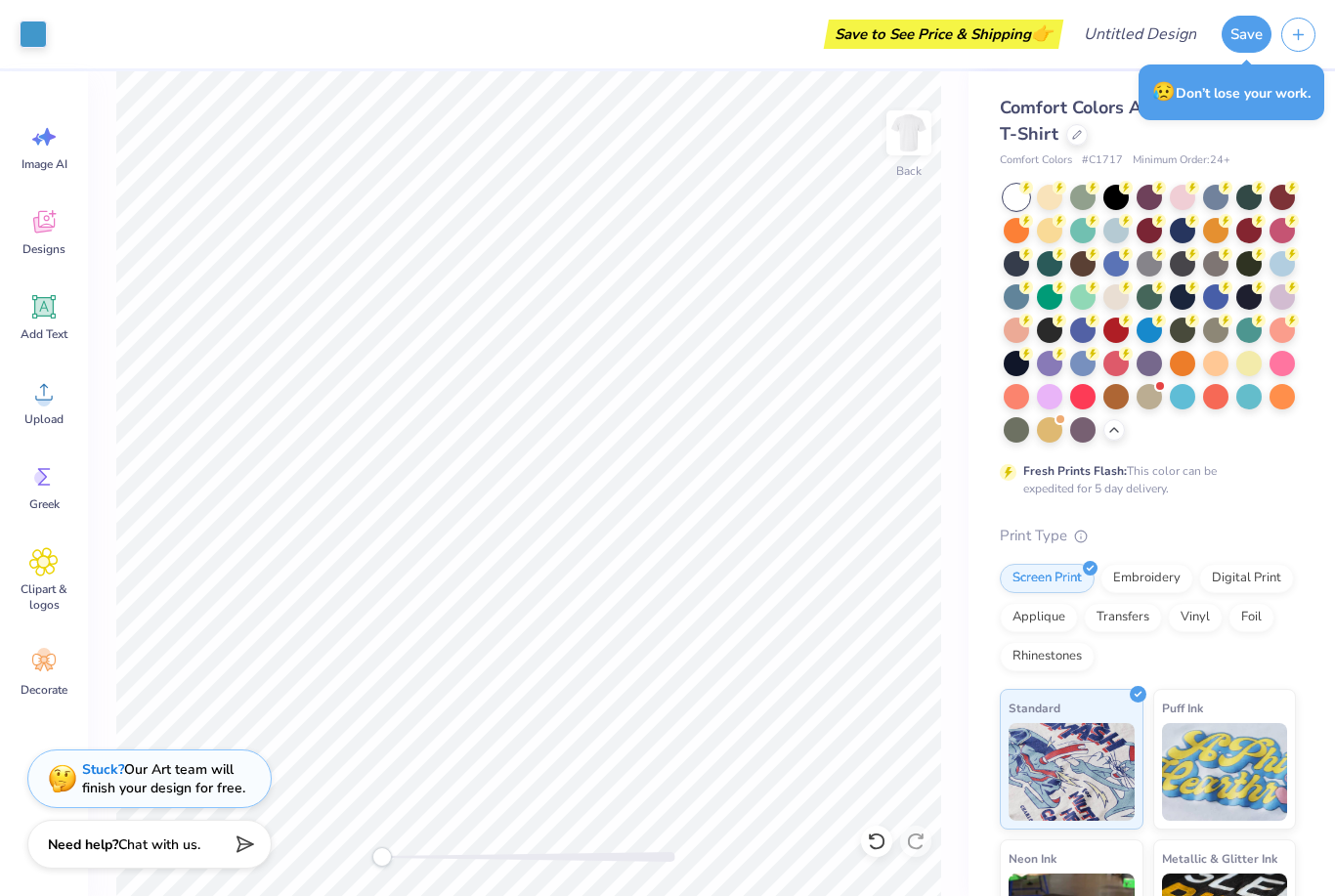
click at [988, 506] on div "Comfort Colors Adult Heavyweight T-Shirt Comfort Colors # C1717 Minimum Order: …" at bounding box center [1150, 601] width 366 height 1059
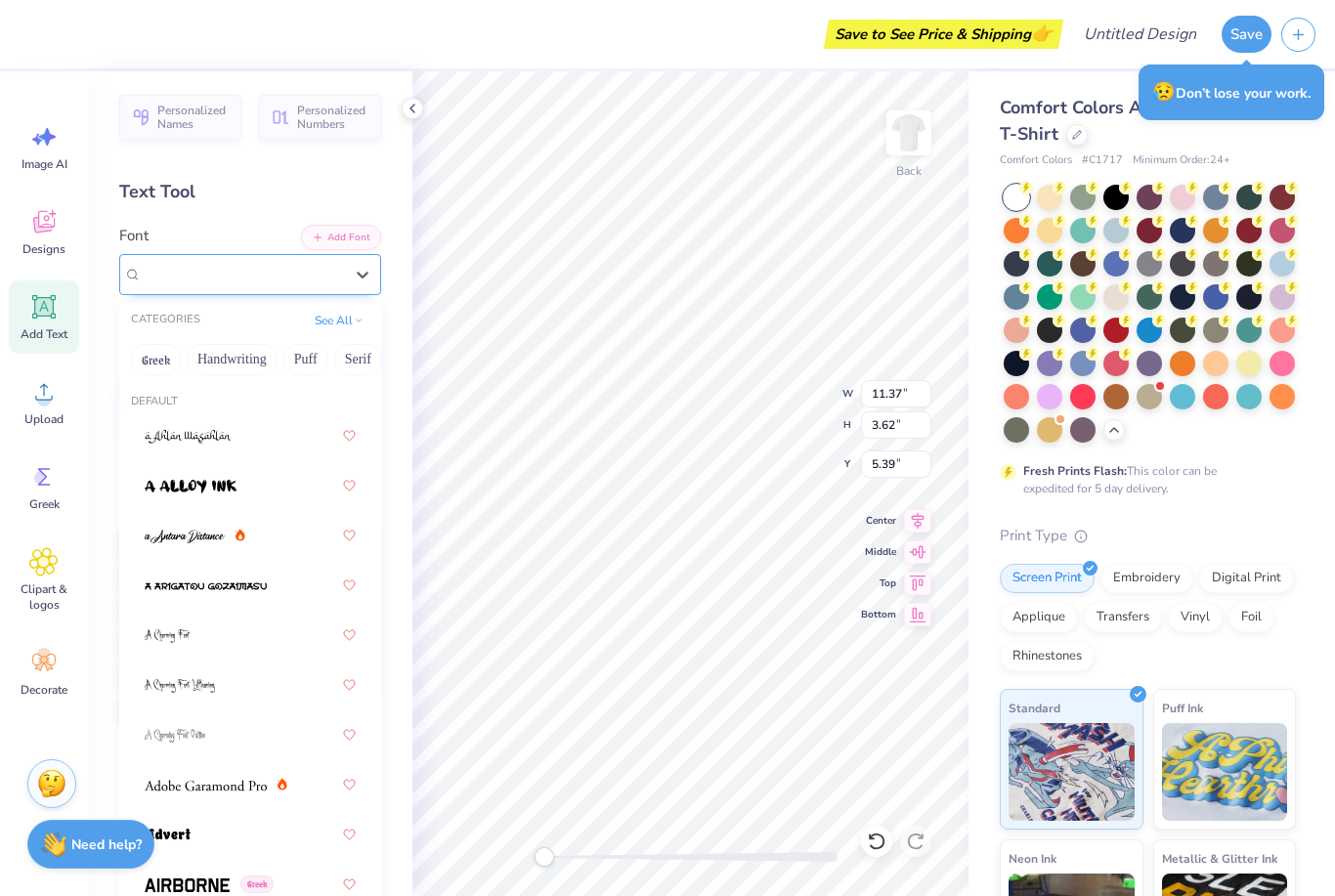
click at [182, 278] on span "Super Dream" at bounding box center [181, 274] width 79 height 23
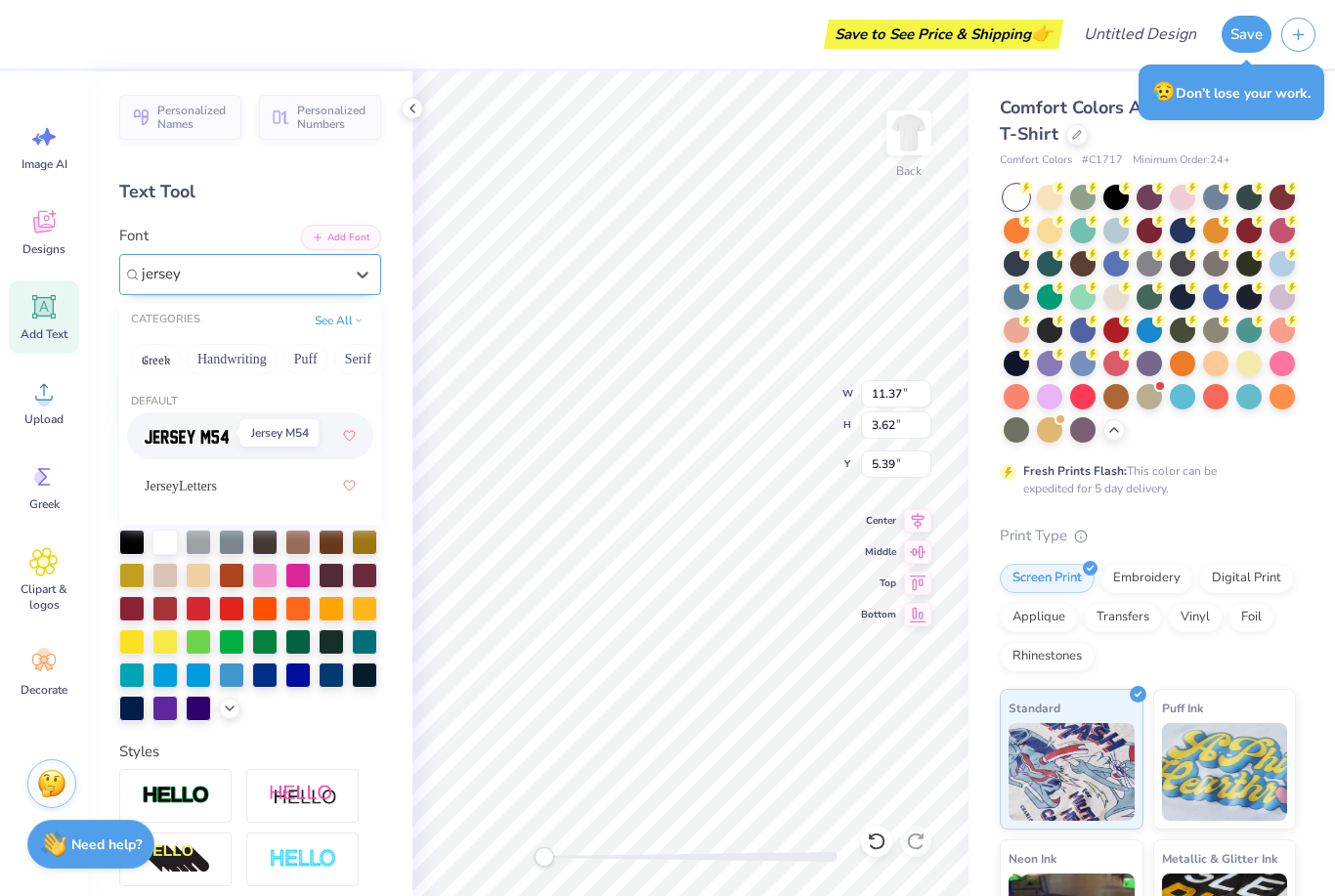
click at [220, 432] on img at bounding box center [187, 437] width 84 height 14
type input "jersey"
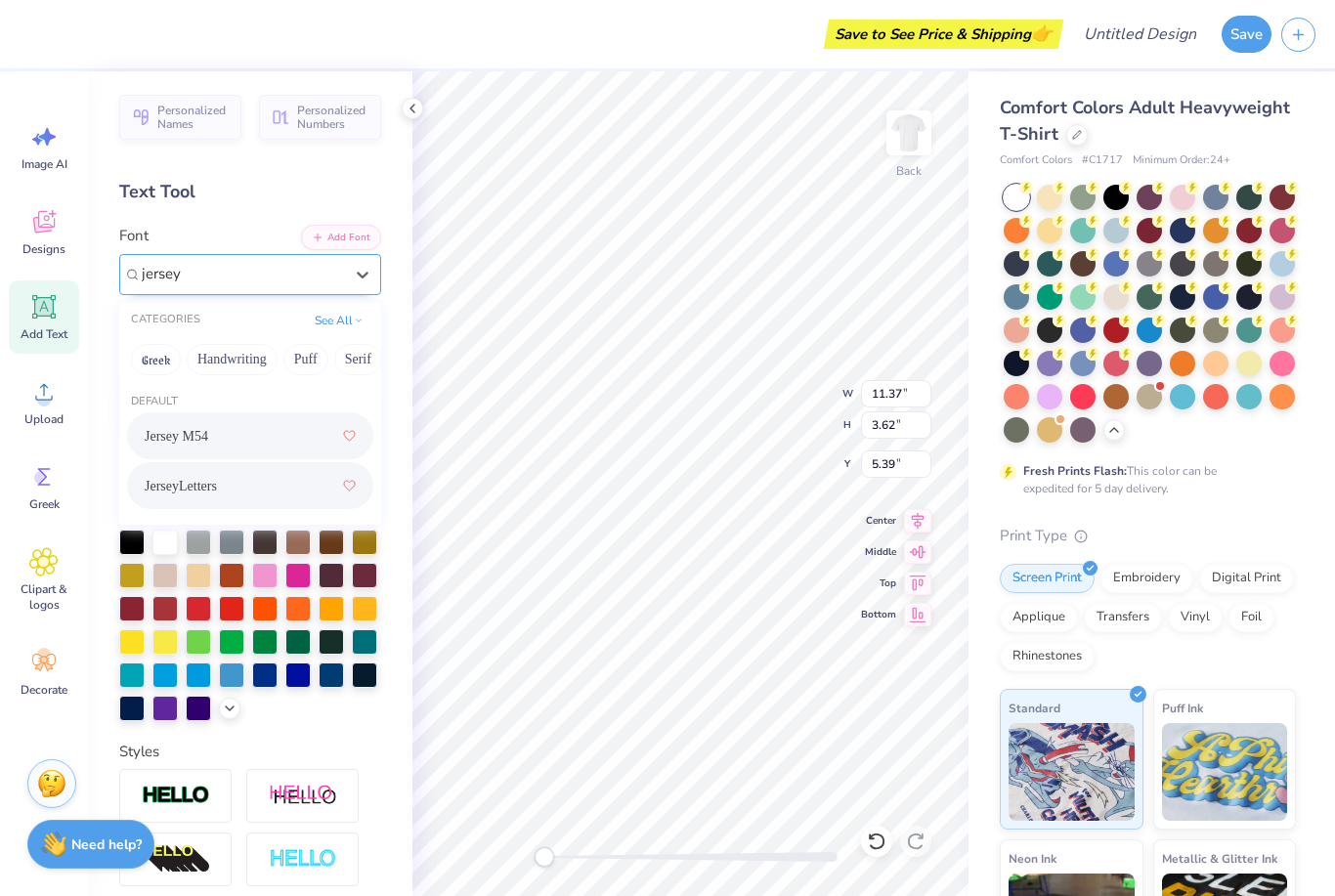
click at [183, 493] on span "JerseyLetters" at bounding box center [181, 486] width 73 height 21
type input "jersey"
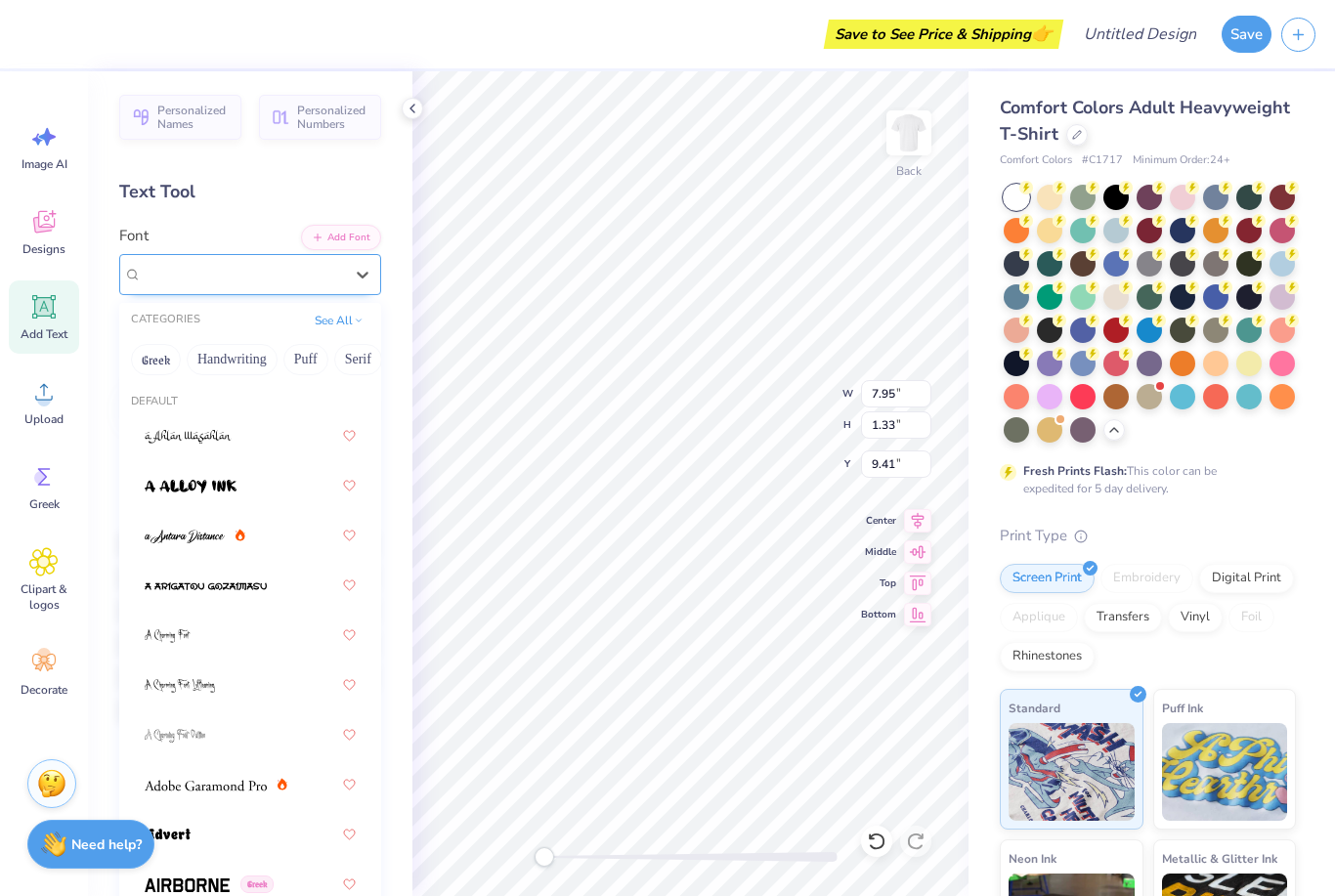
click at [219, 265] on span "JerseyLetters" at bounding box center [180, 274] width 78 height 23
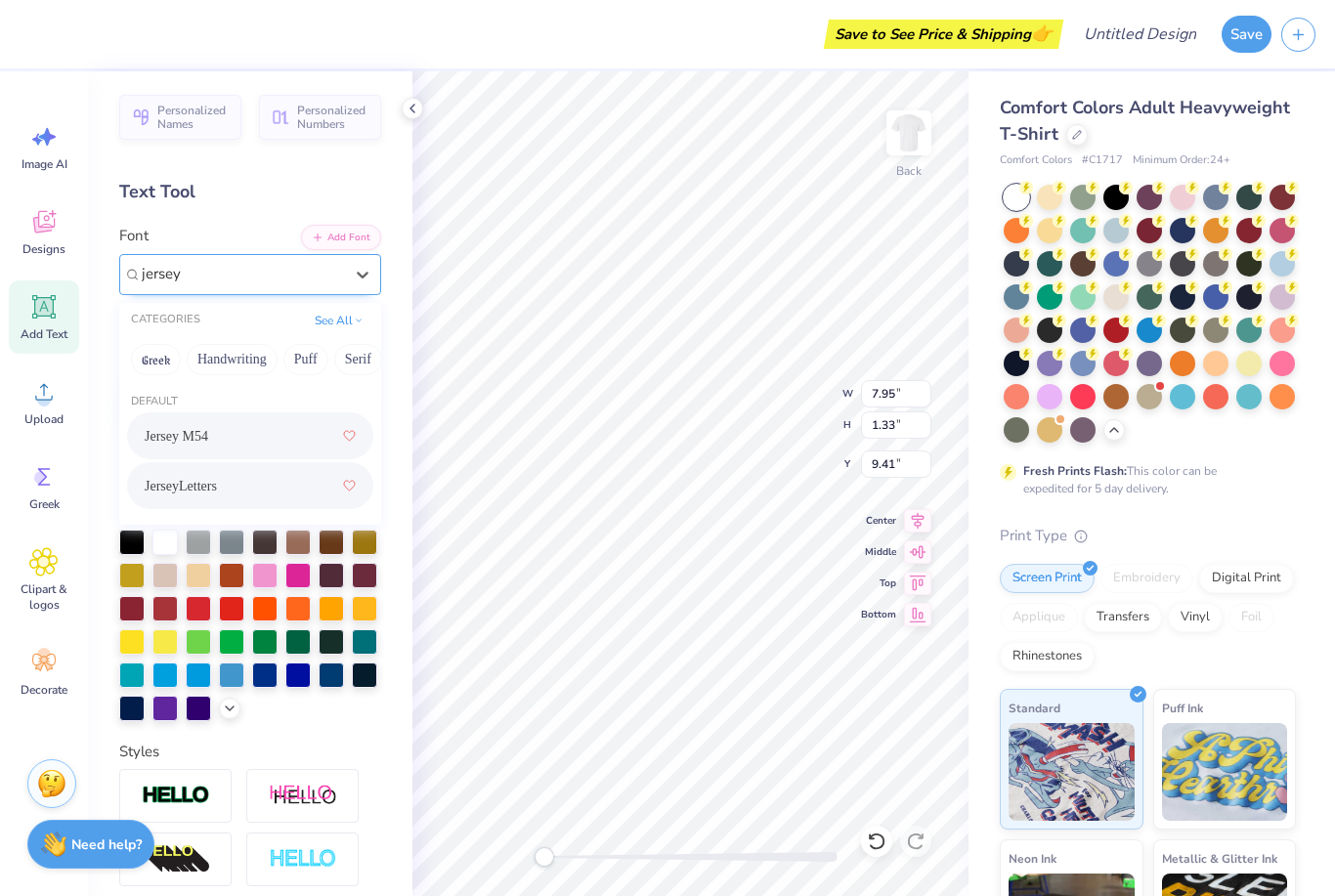
click at [170, 439] on span "Jersey M54" at bounding box center [176, 436] width 64 height 21
type input "jersey"
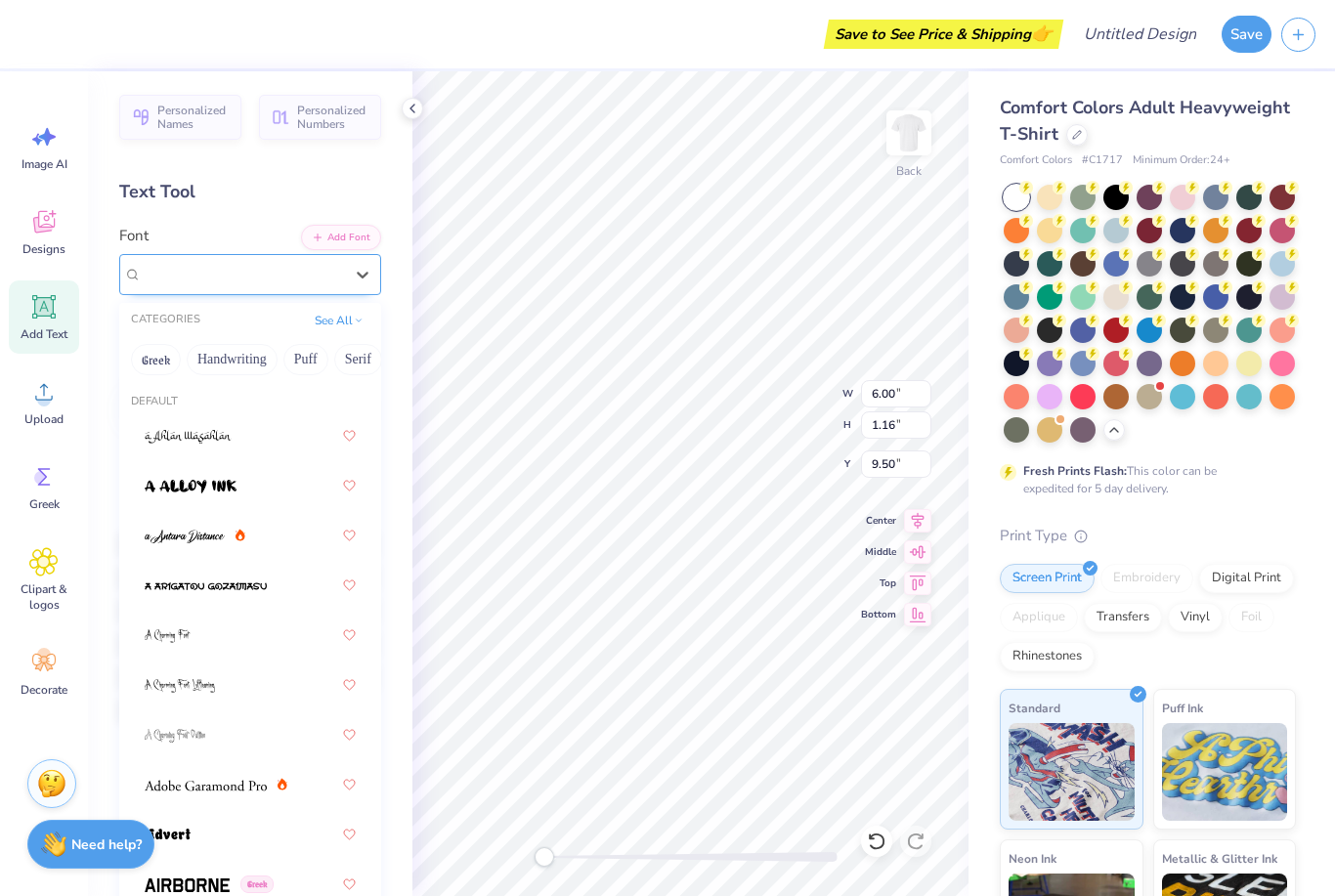
click at [180, 275] on span "Jersey M54" at bounding box center [176, 274] width 69 height 23
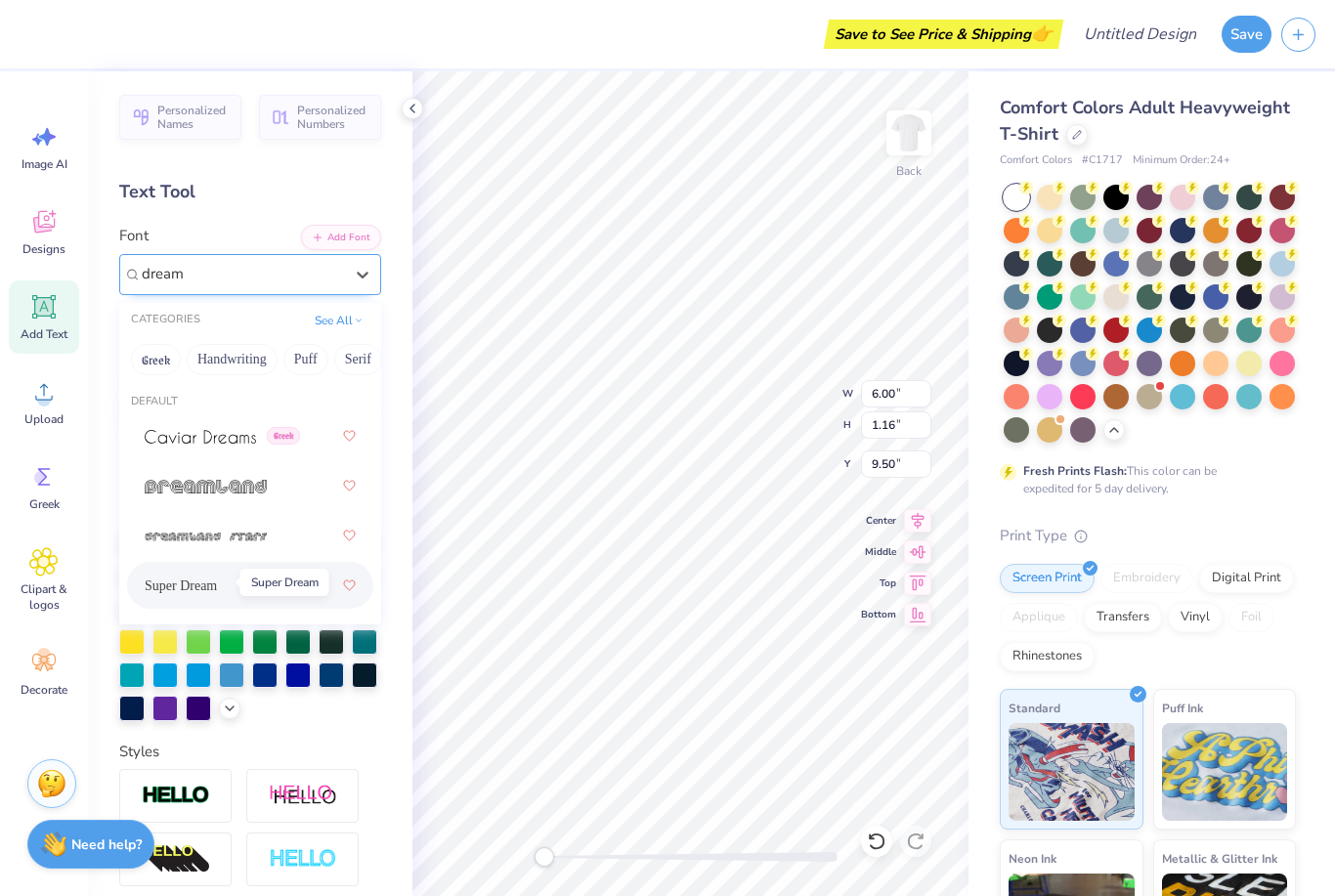
click at [172, 583] on span "Super Dream" at bounding box center [181, 585] width 73 height 21
type input "dream"
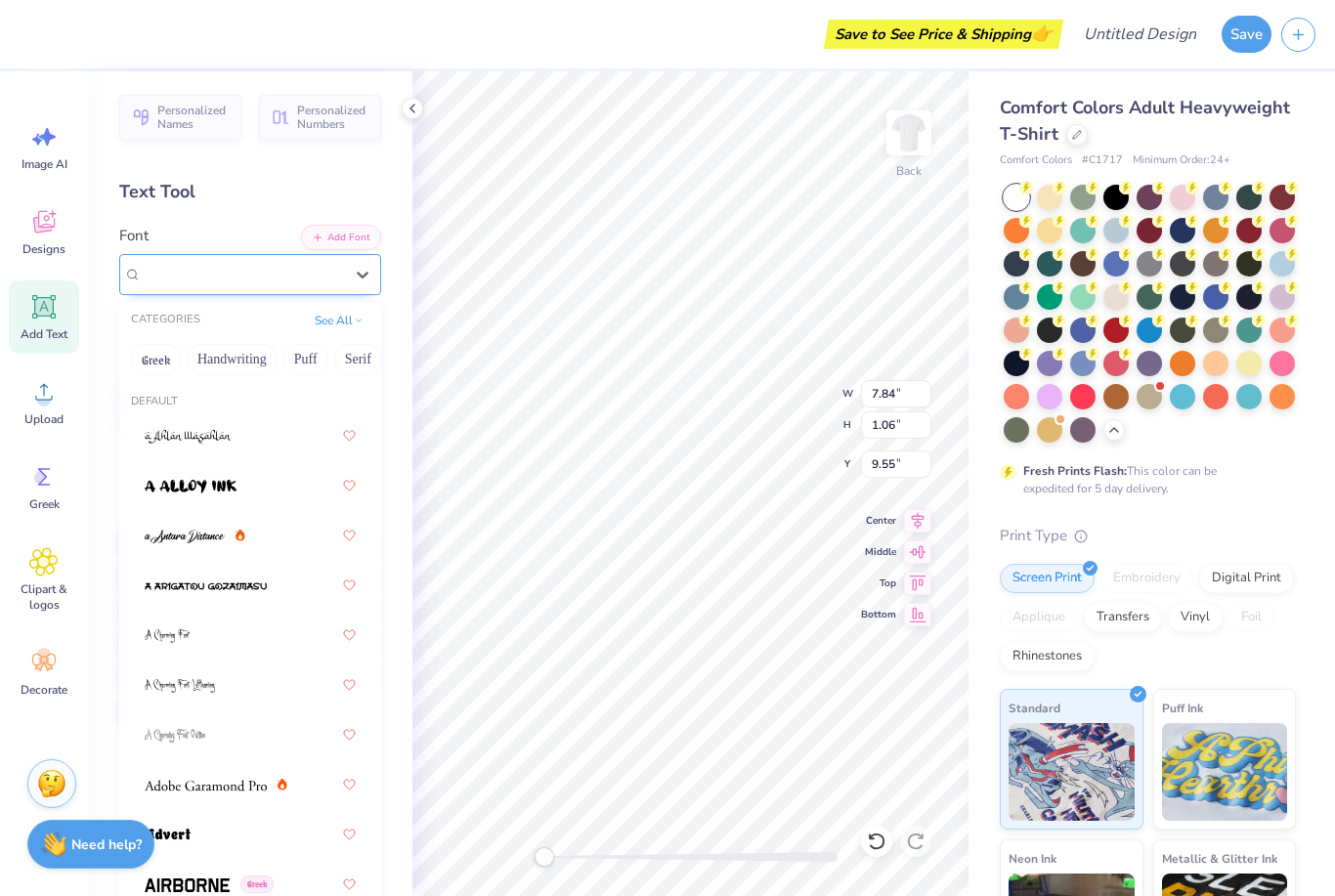
click at [206, 279] on span "Super Dream" at bounding box center [181, 274] width 79 height 23
click at [220, 272] on span "Super Dream" at bounding box center [181, 274] width 79 height 23
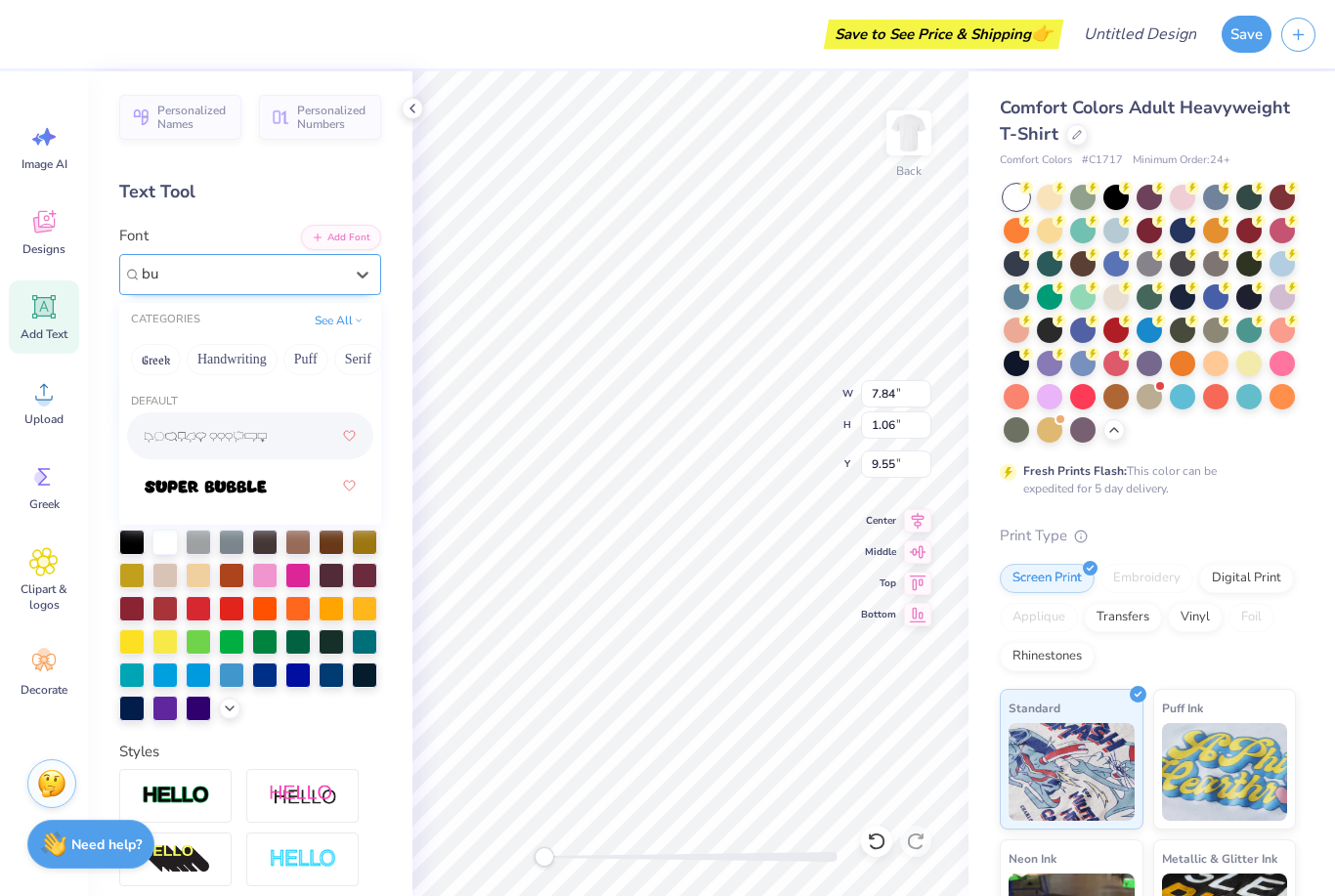
type input "b"
type input "puff"
click at [294, 355] on button "Puff" at bounding box center [306, 359] width 45 height 31
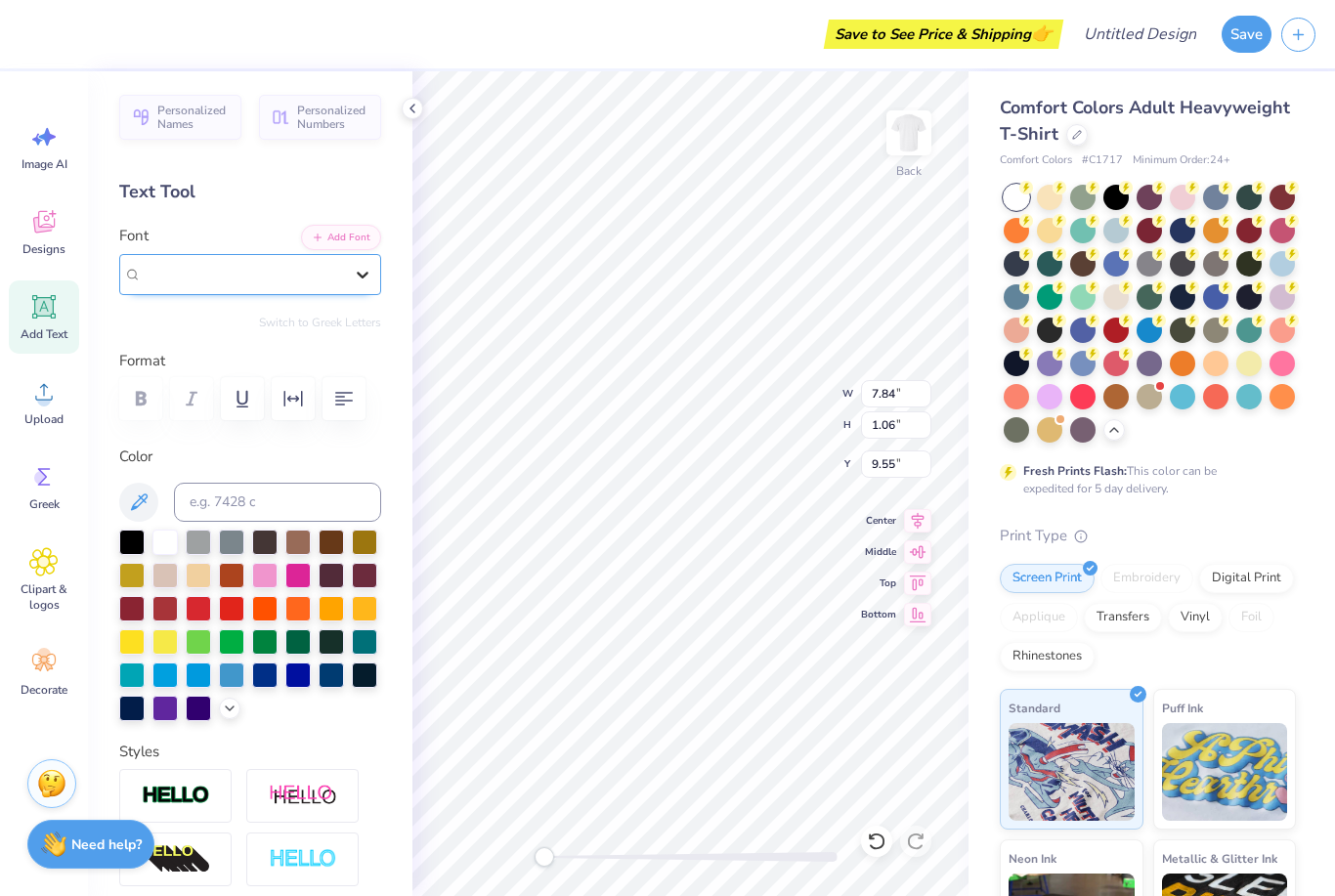
click at [367, 274] on icon at bounding box center [362, 275] width 20 height 20
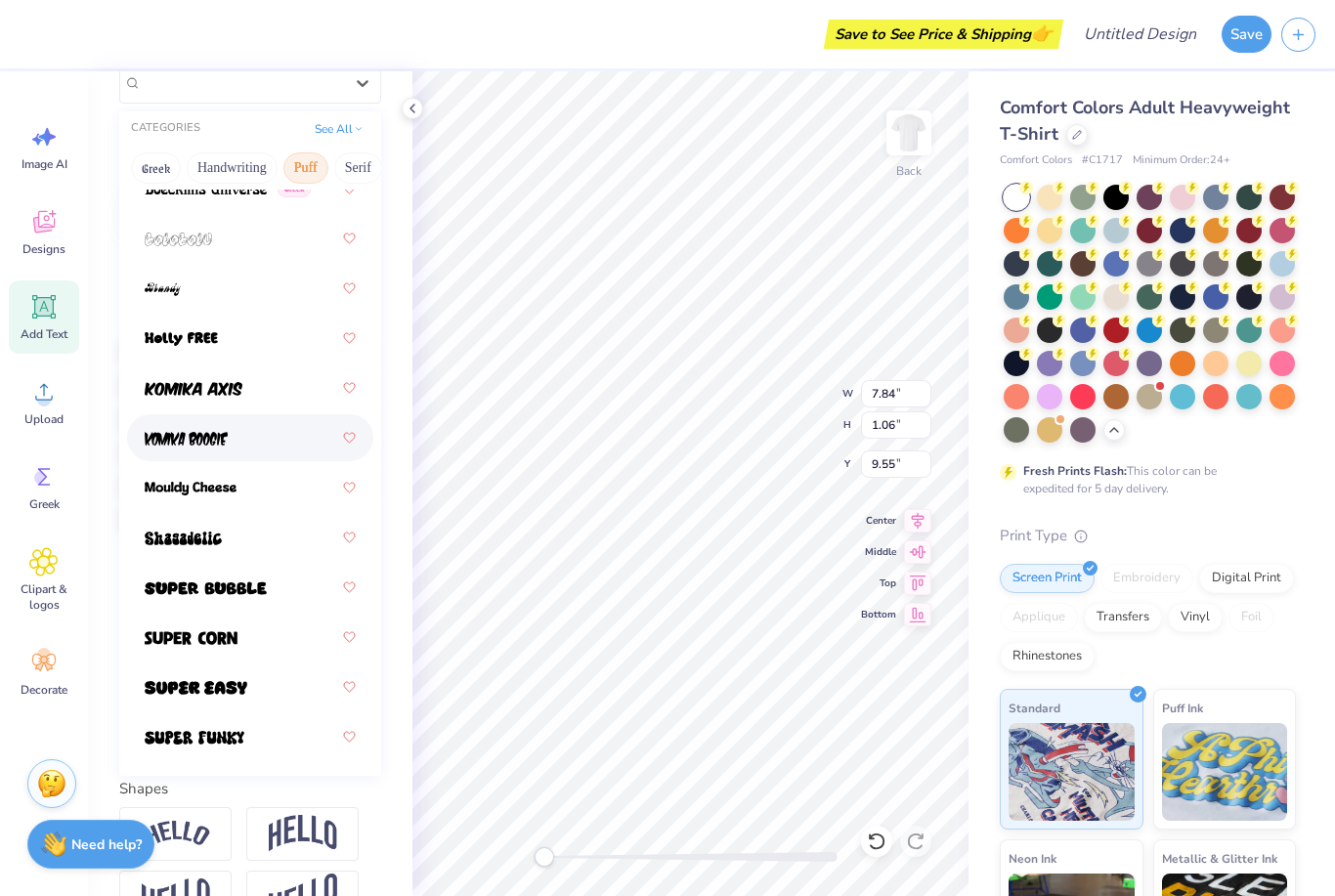
scroll to position [271, 0]
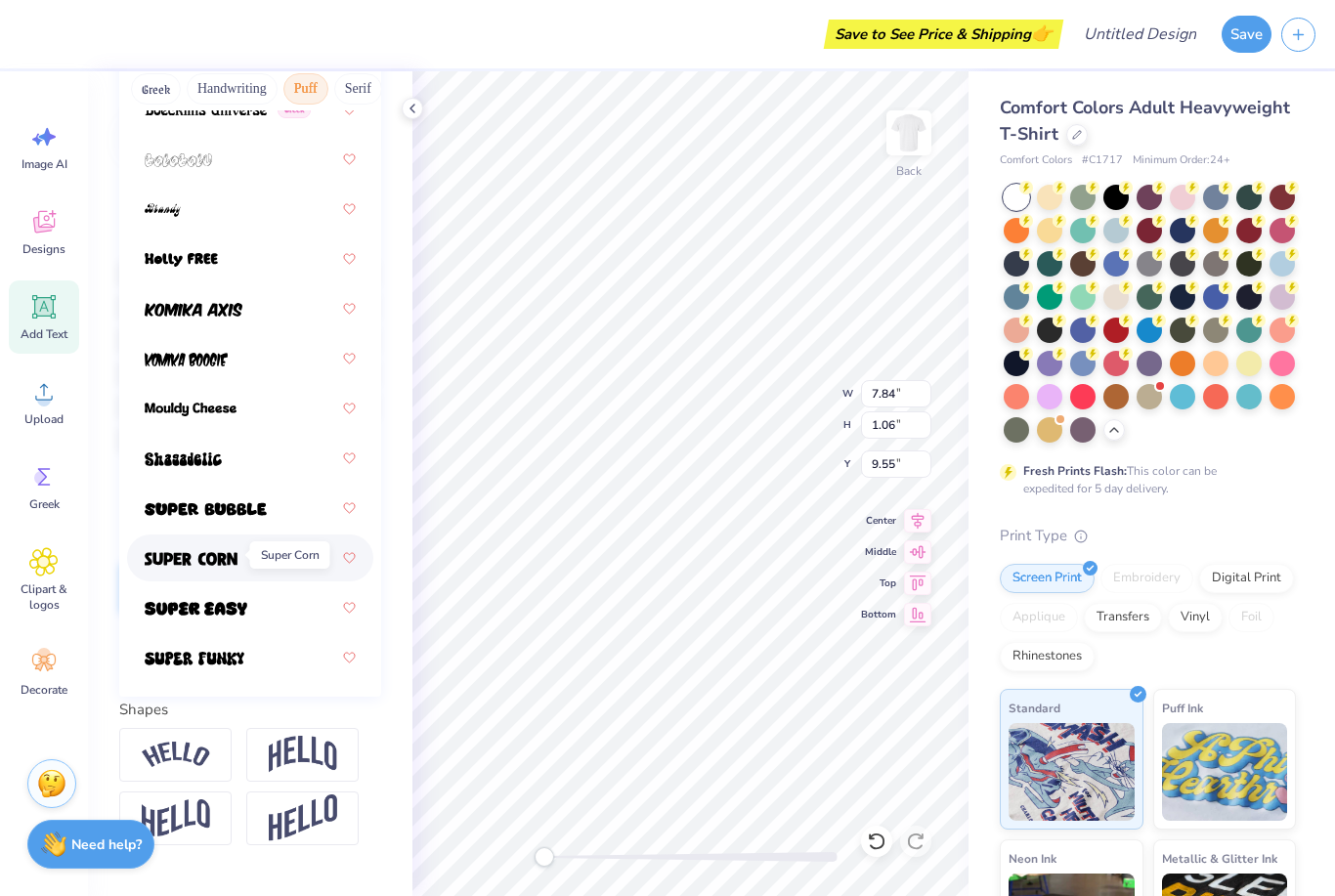
click at [195, 563] on span at bounding box center [190, 557] width 93 height 21
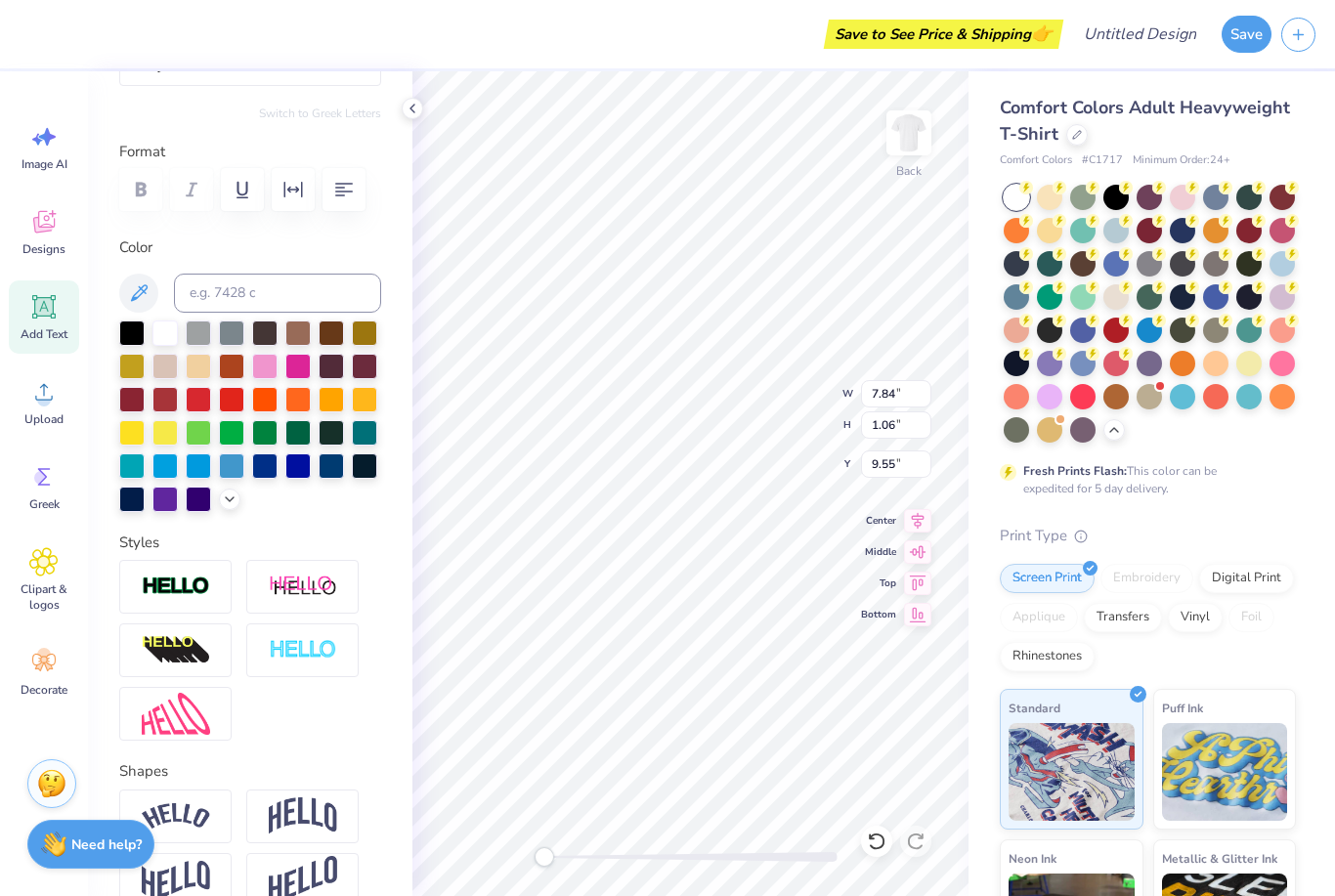
scroll to position [188, 0]
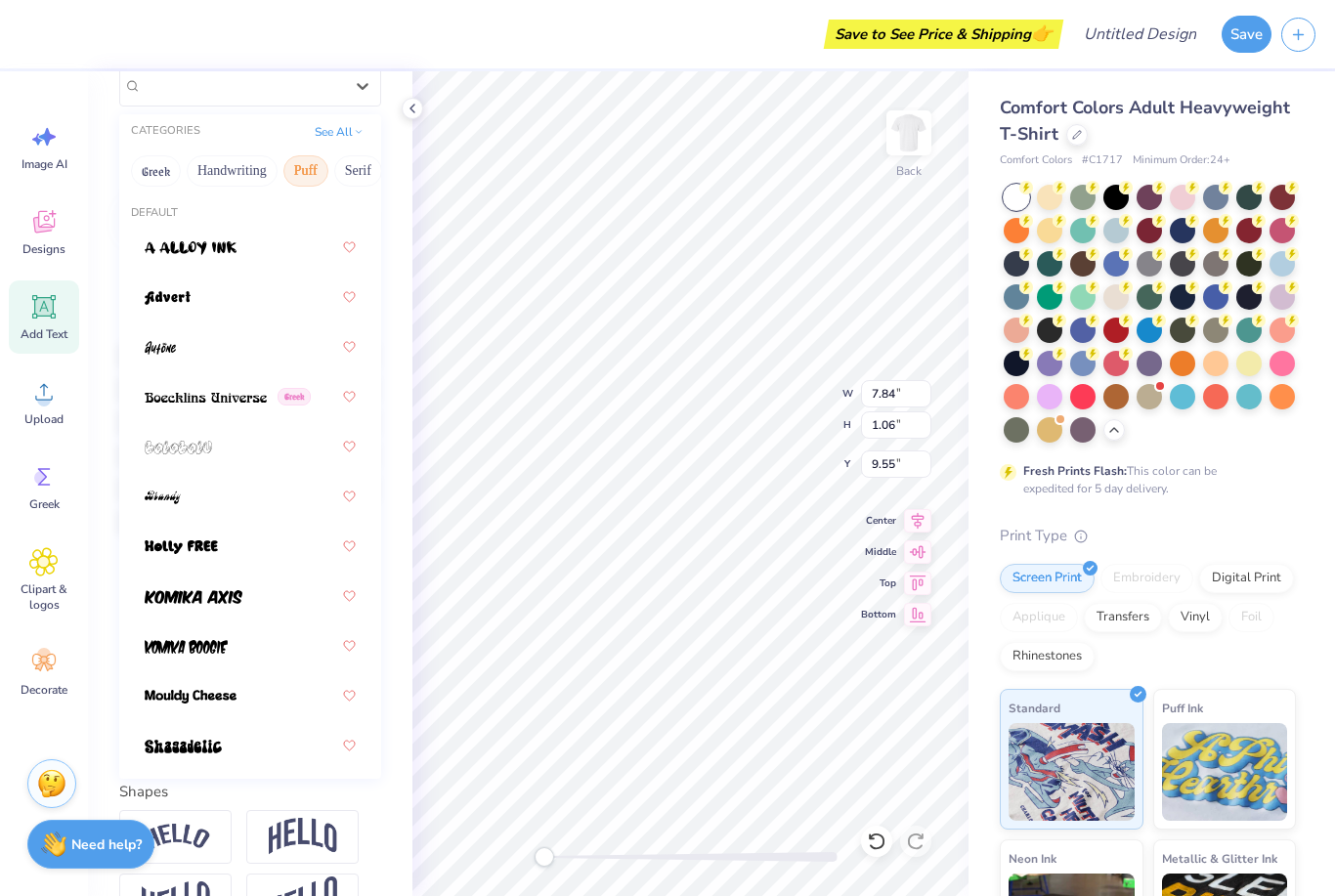
click at [206, 89] on span "Super Corn" at bounding box center [175, 85] width 68 height 23
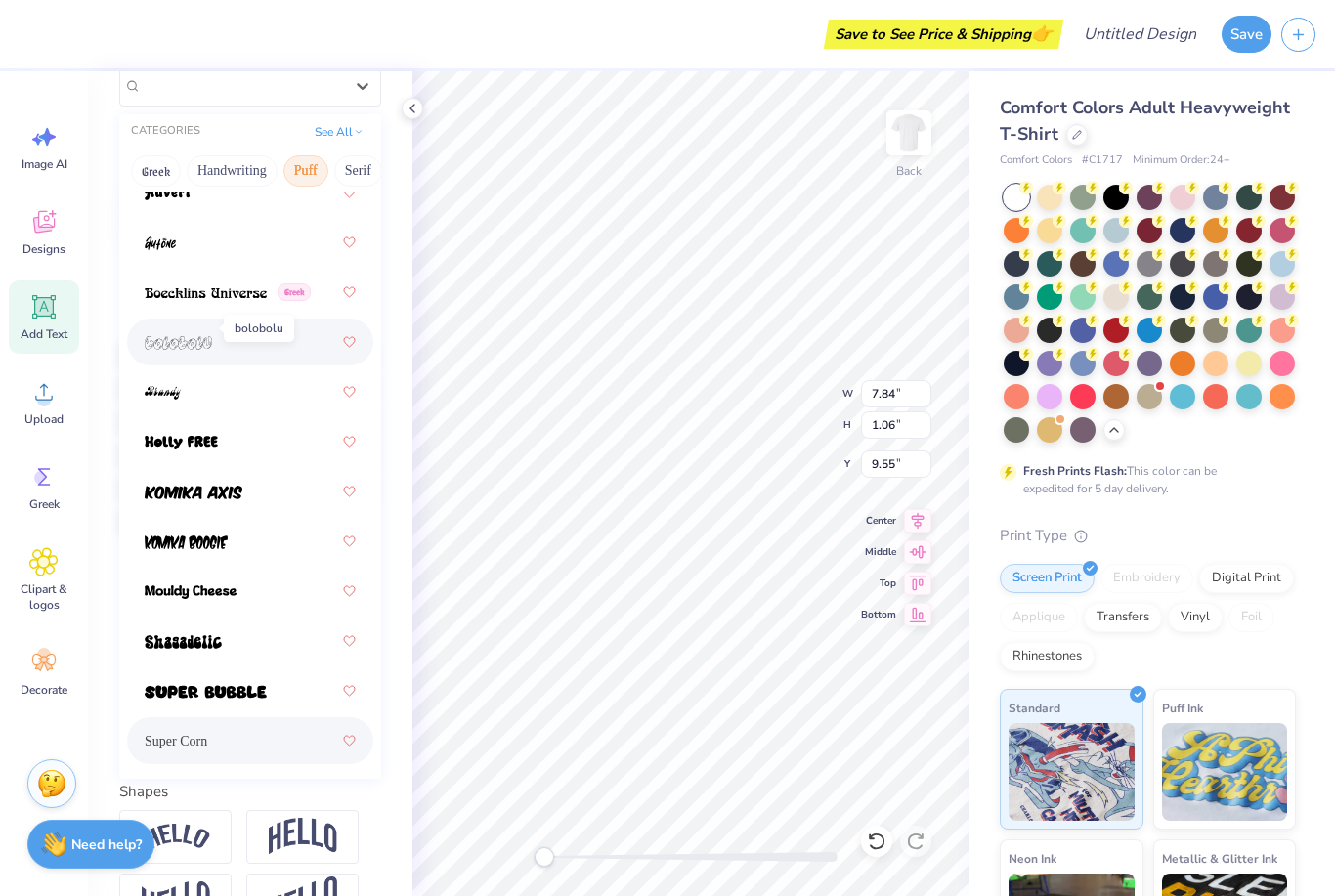
scroll to position [116, 0]
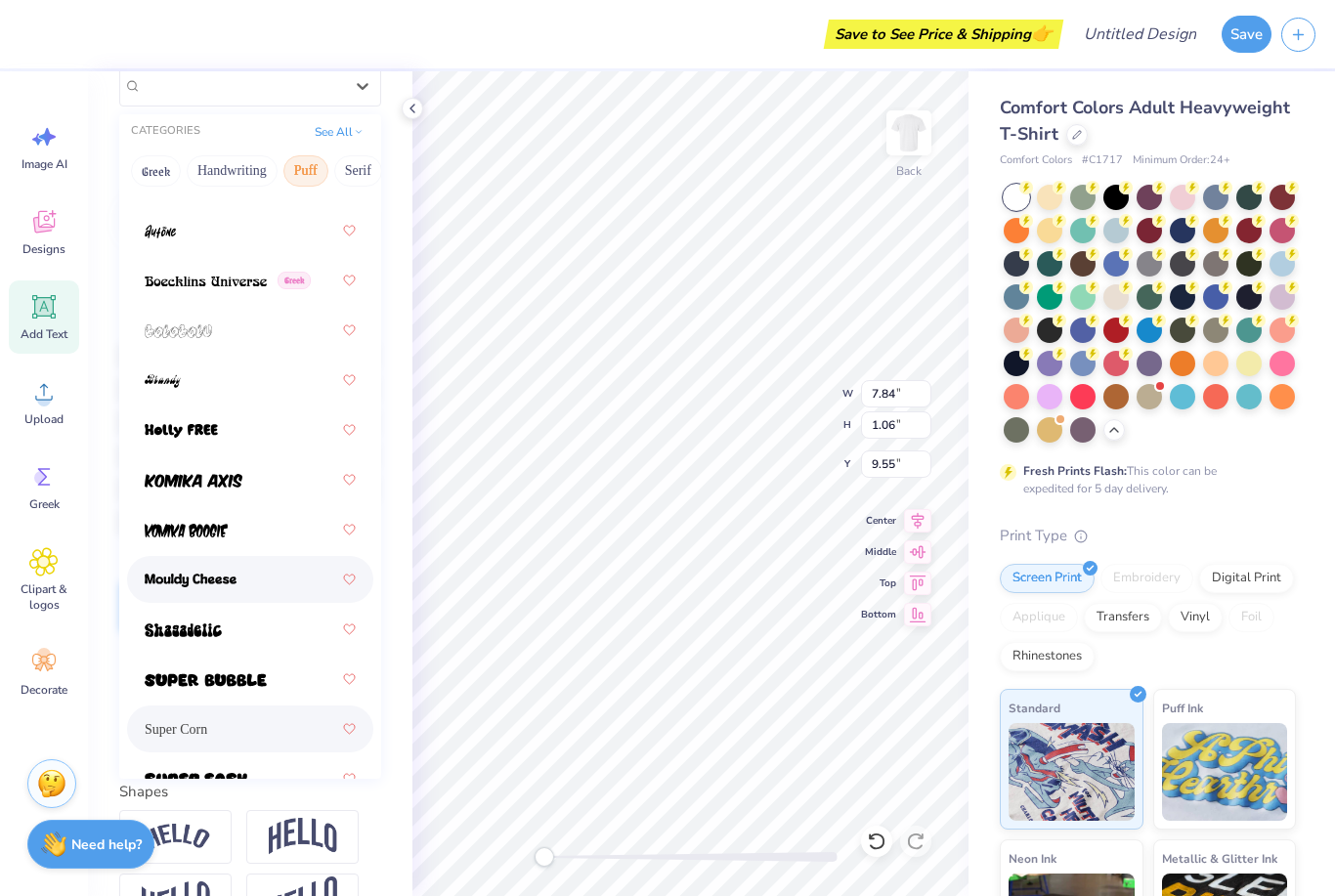
click at [196, 584] on img at bounding box center [190, 580] width 92 height 14
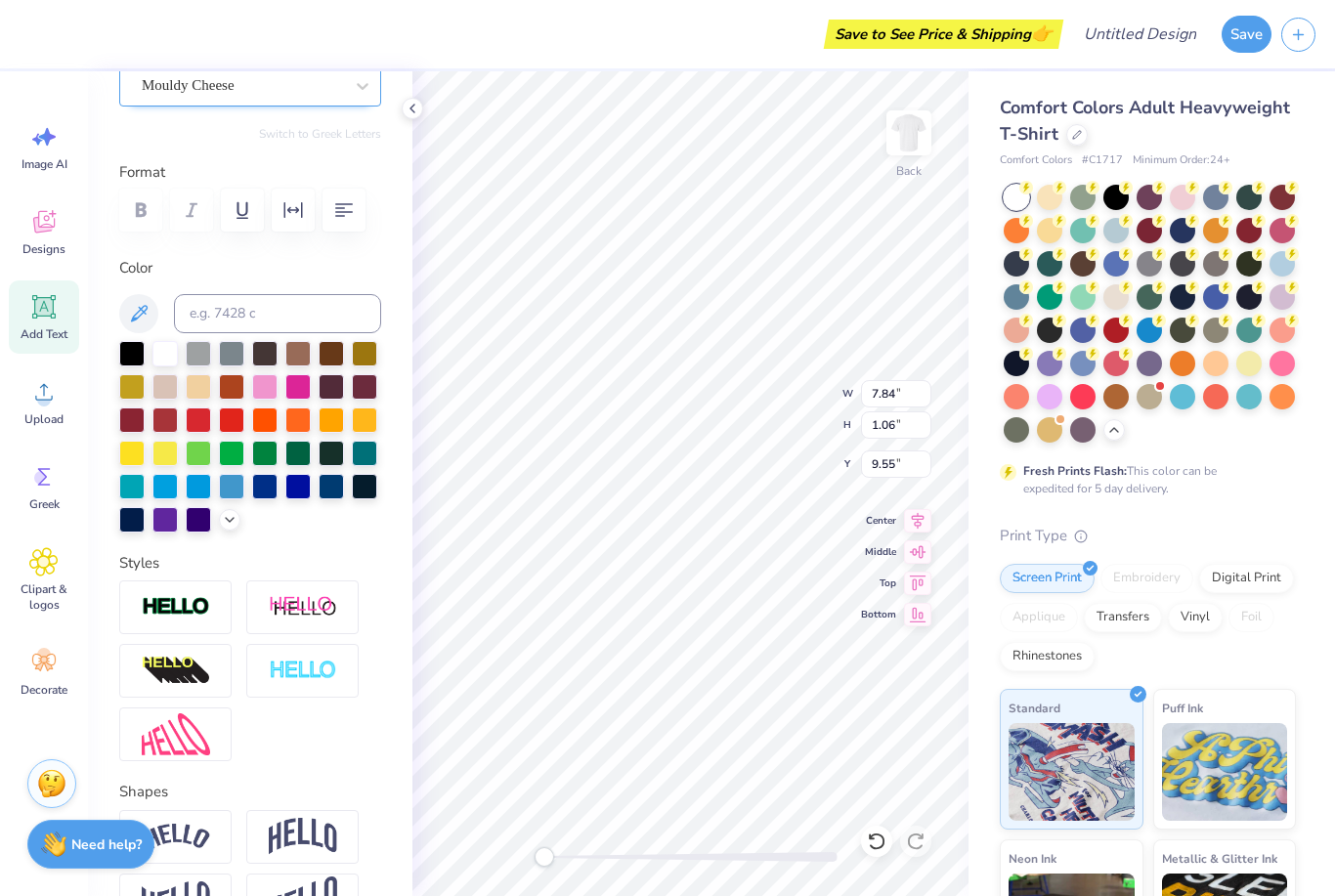
click at [191, 97] on div at bounding box center [241, 85] width 201 height 26
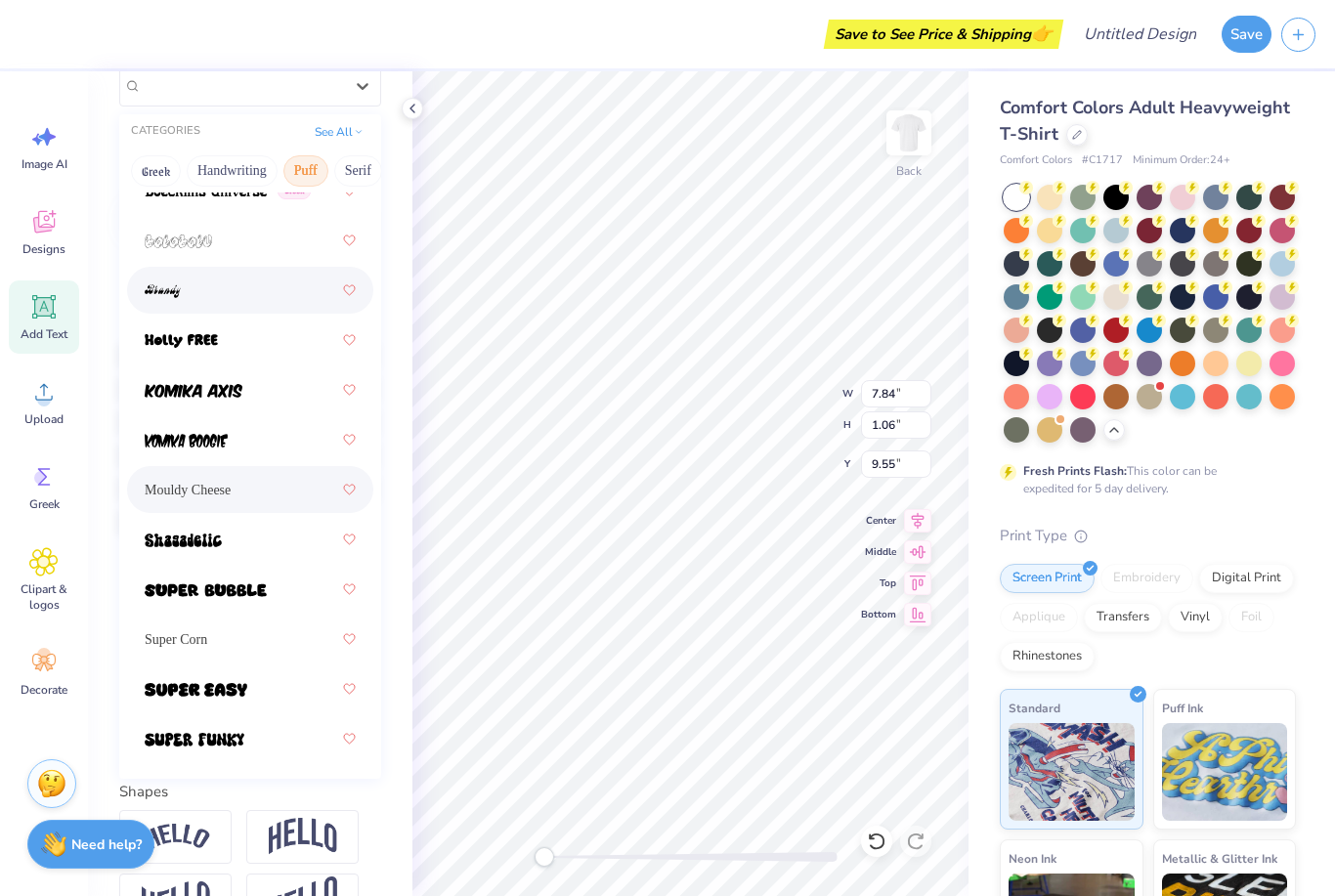
scroll to position [205, 0]
click at [192, 636] on span "Super Corn" at bounding box center [176, 640] width 63 height 21
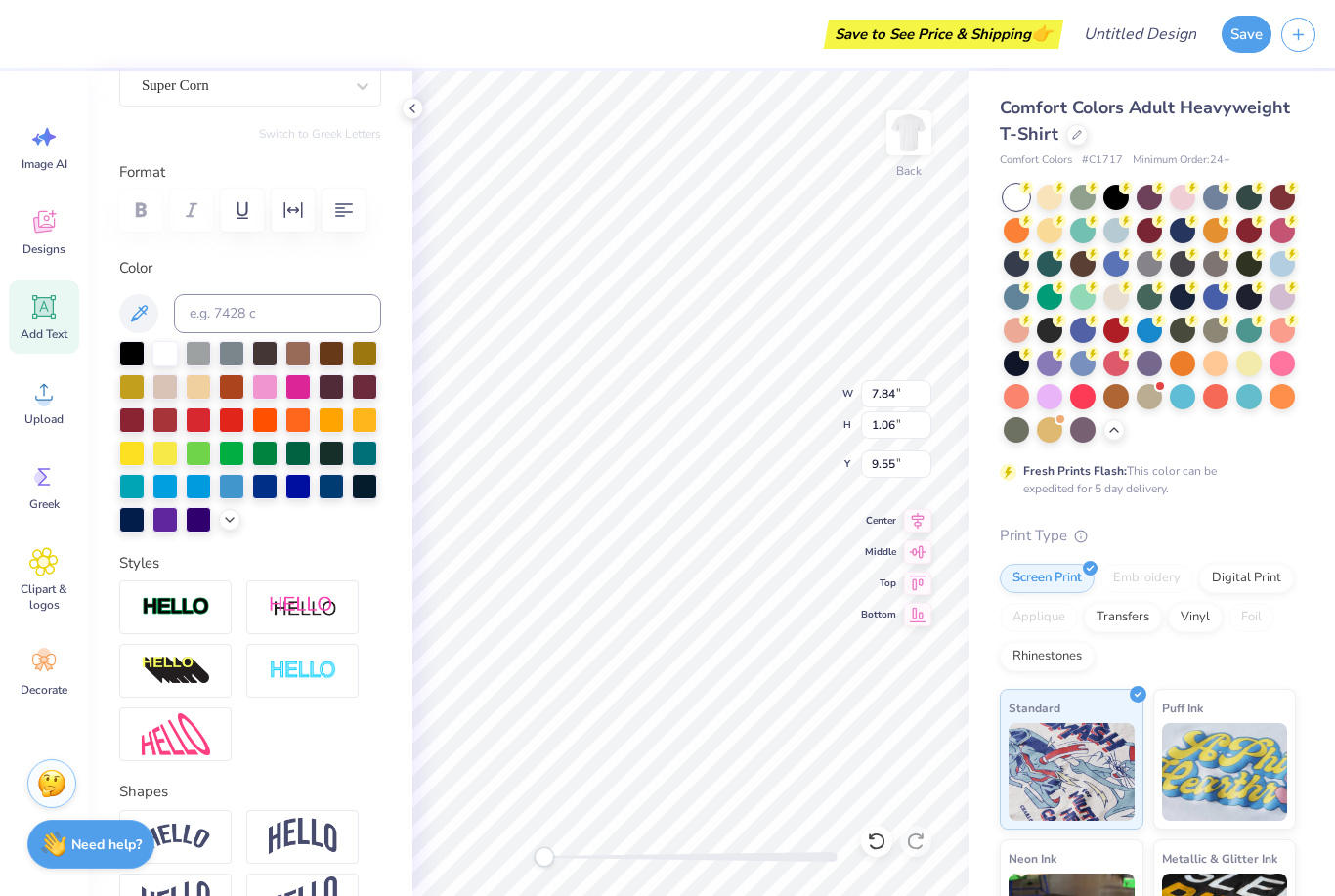
click at [1185, 441] on div at bounding box center [1149, 313] width 293 height 258
click at [1203, 502] on div "Comfort Colors Adult Heavyweight T-Shirt Comfort Colors # C1717 Minimum Order: …" at bounding box center [1148, 612] width 296 height 1035
type textarea "St. Timothy's School"
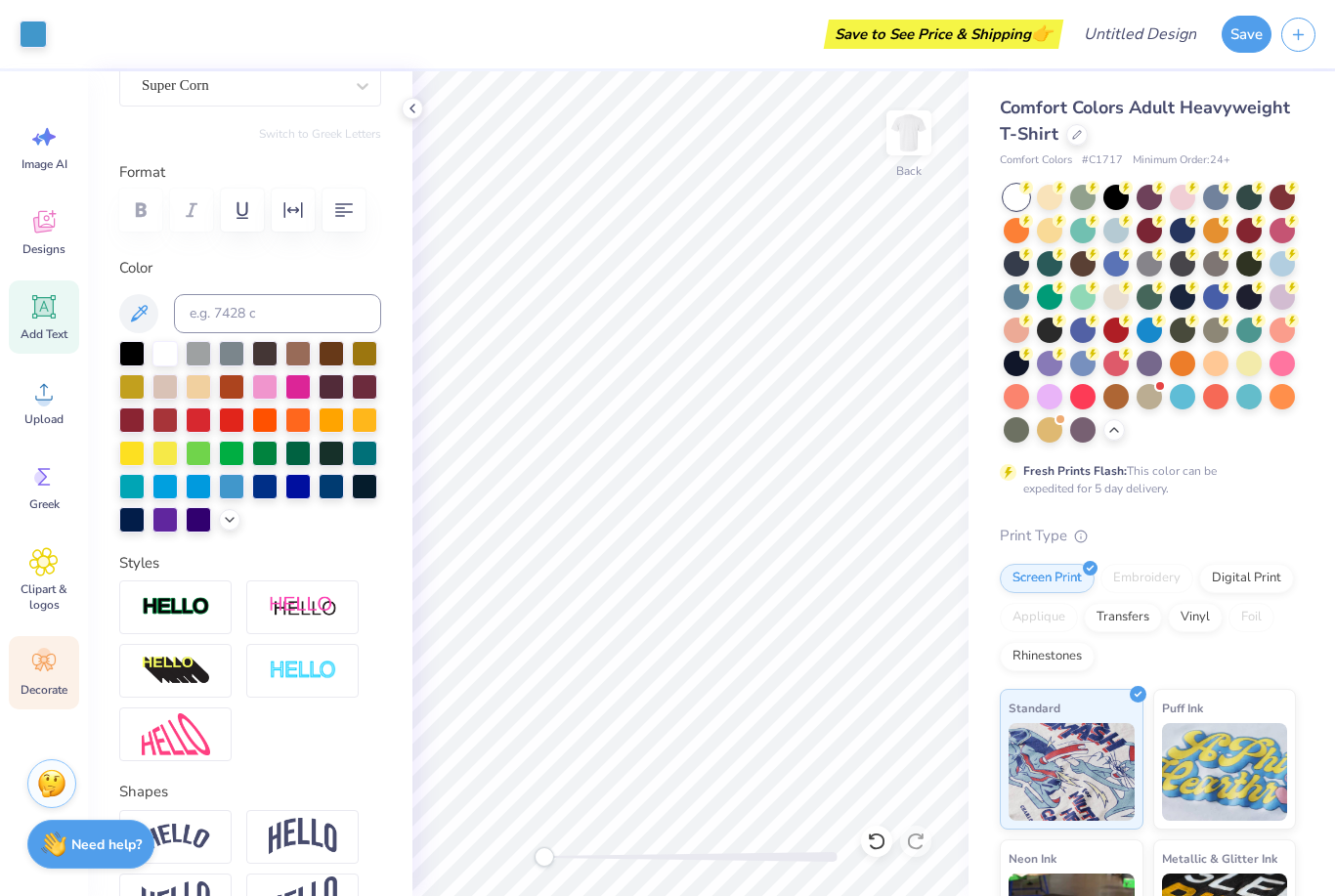
click at [52, 664] on icon at bounding box center [44, 662] width 29 height 29
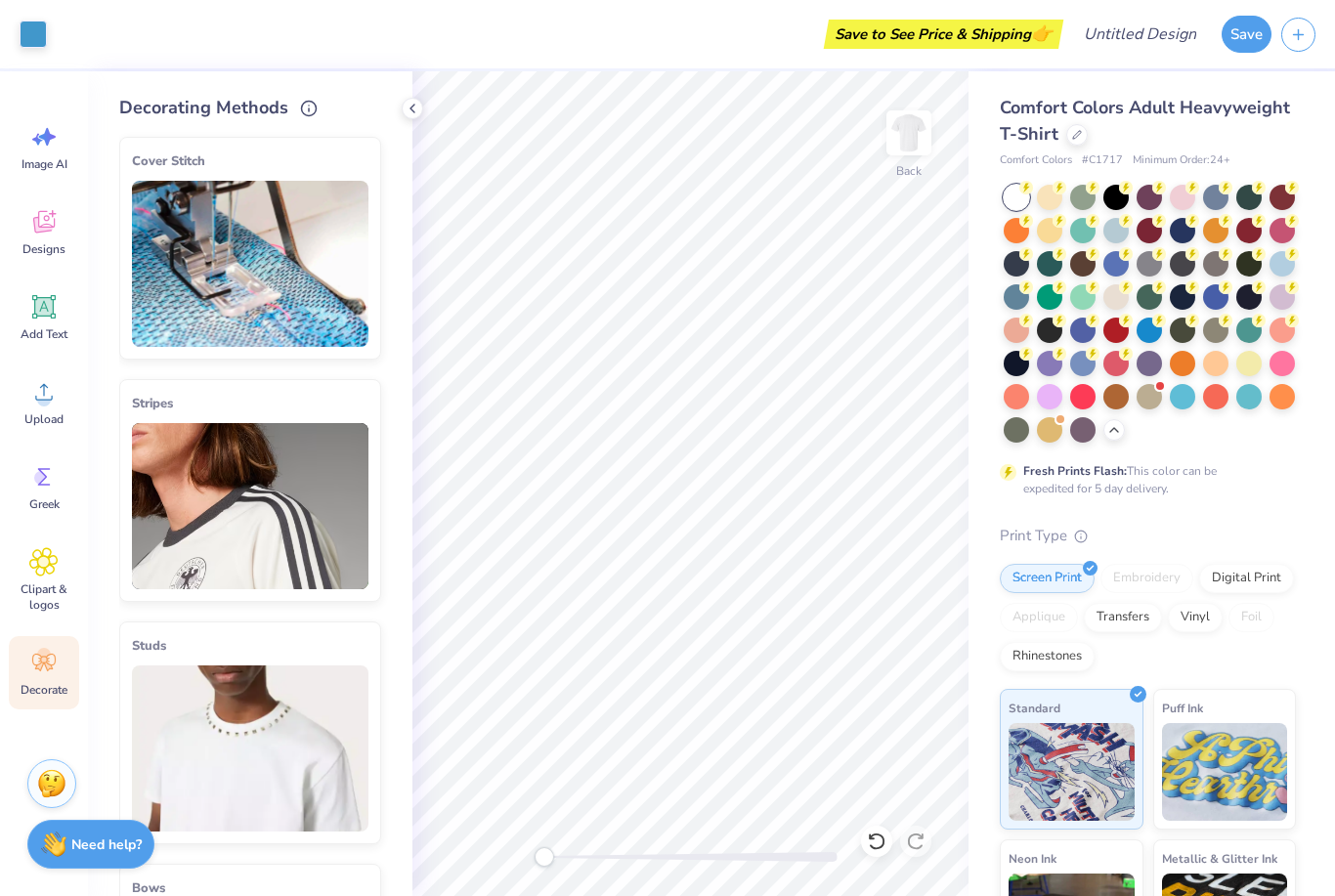
scroll to position [0, 0]
click at [48, 564] on icon at bounding box center [44, 561] width 12 height 12
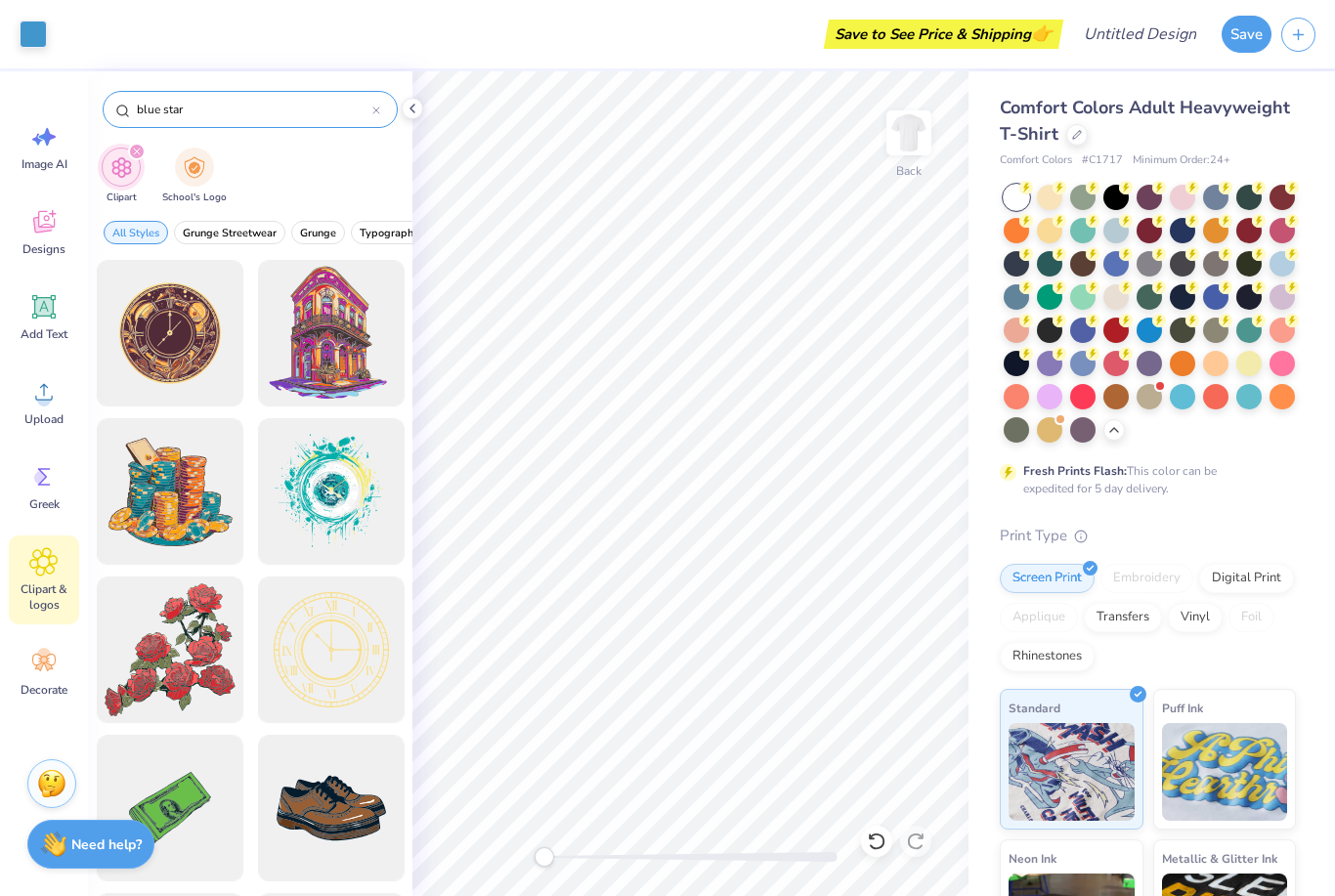
type input "blue star"
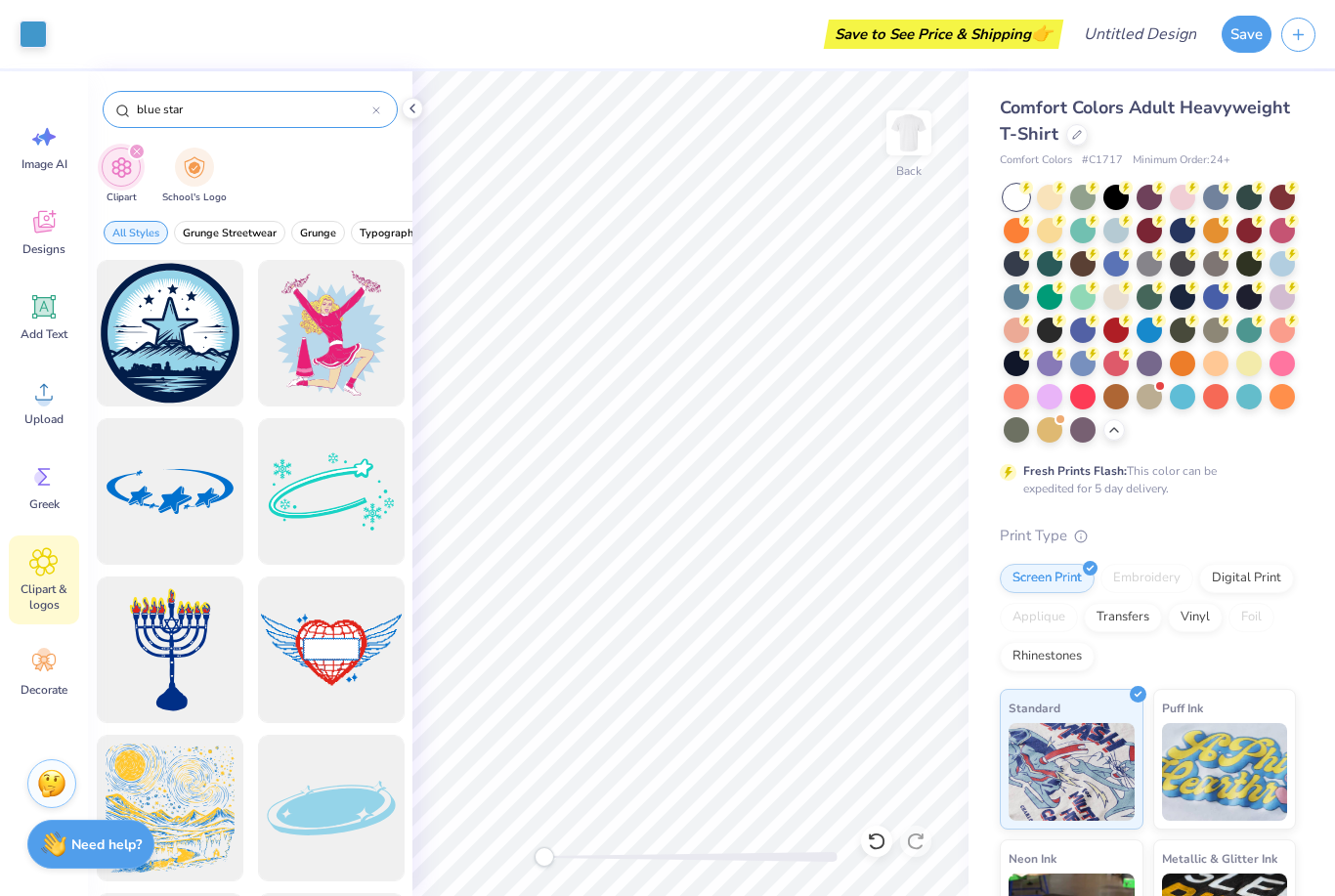
click at [369, 116] on input "blue star" at bounding box center [253, 110] width 238 height 20
click at [375, 108] on icon at bounding box center [376, 111] width 8 height 8
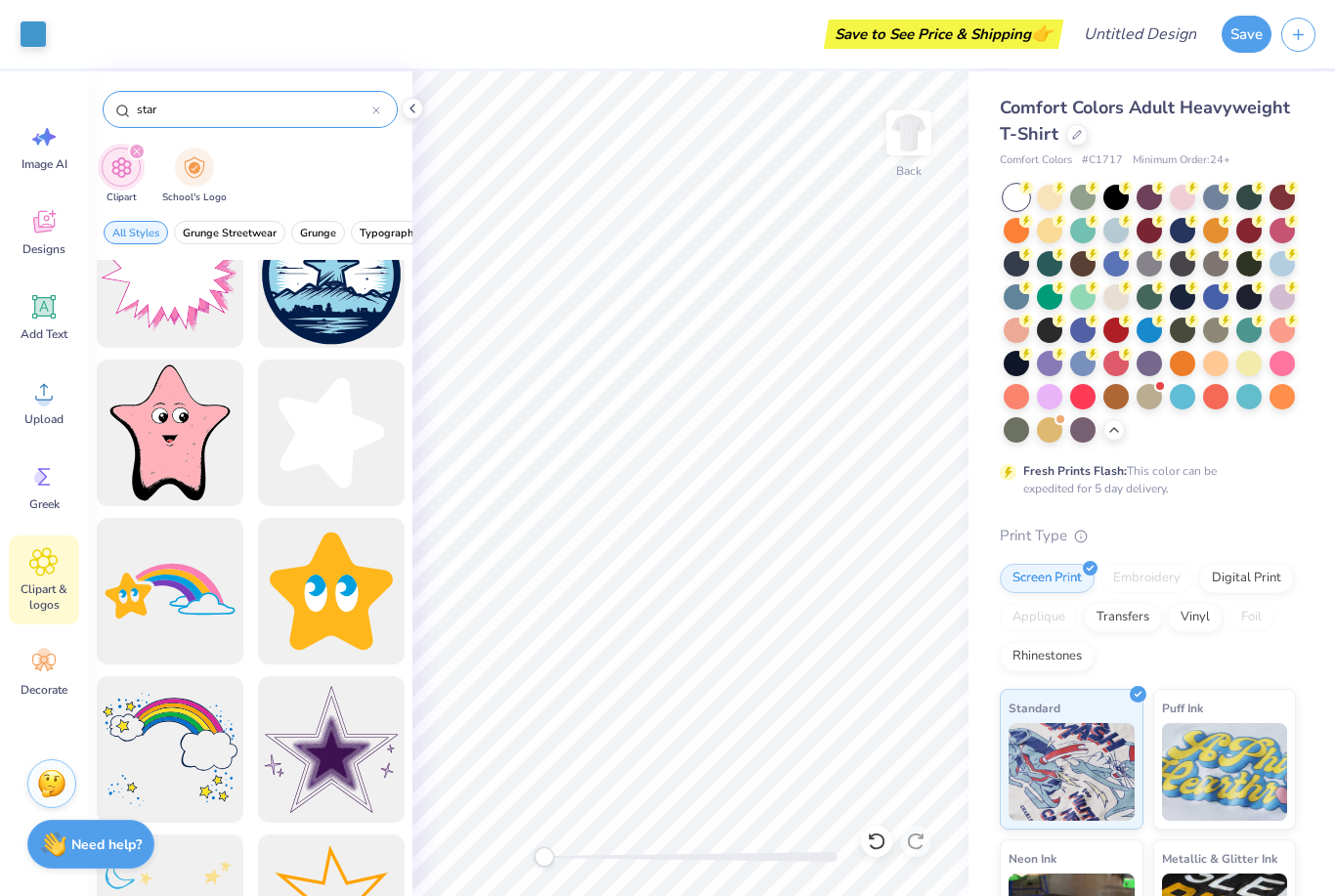
scroll to position [1316, 0]
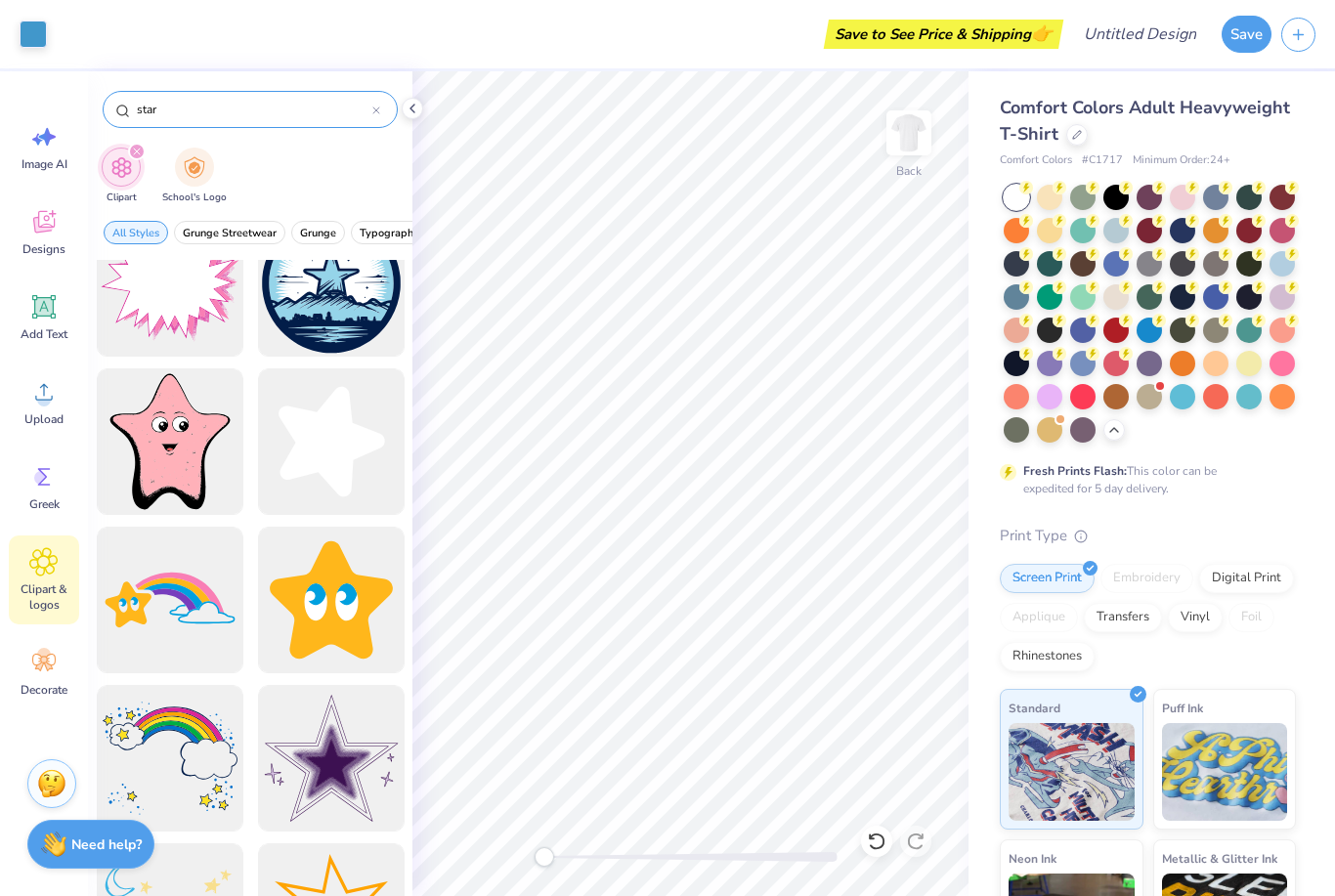
type input "star"
click at [308, 435] on div at bounding box center [331, 441] width 146 height 146
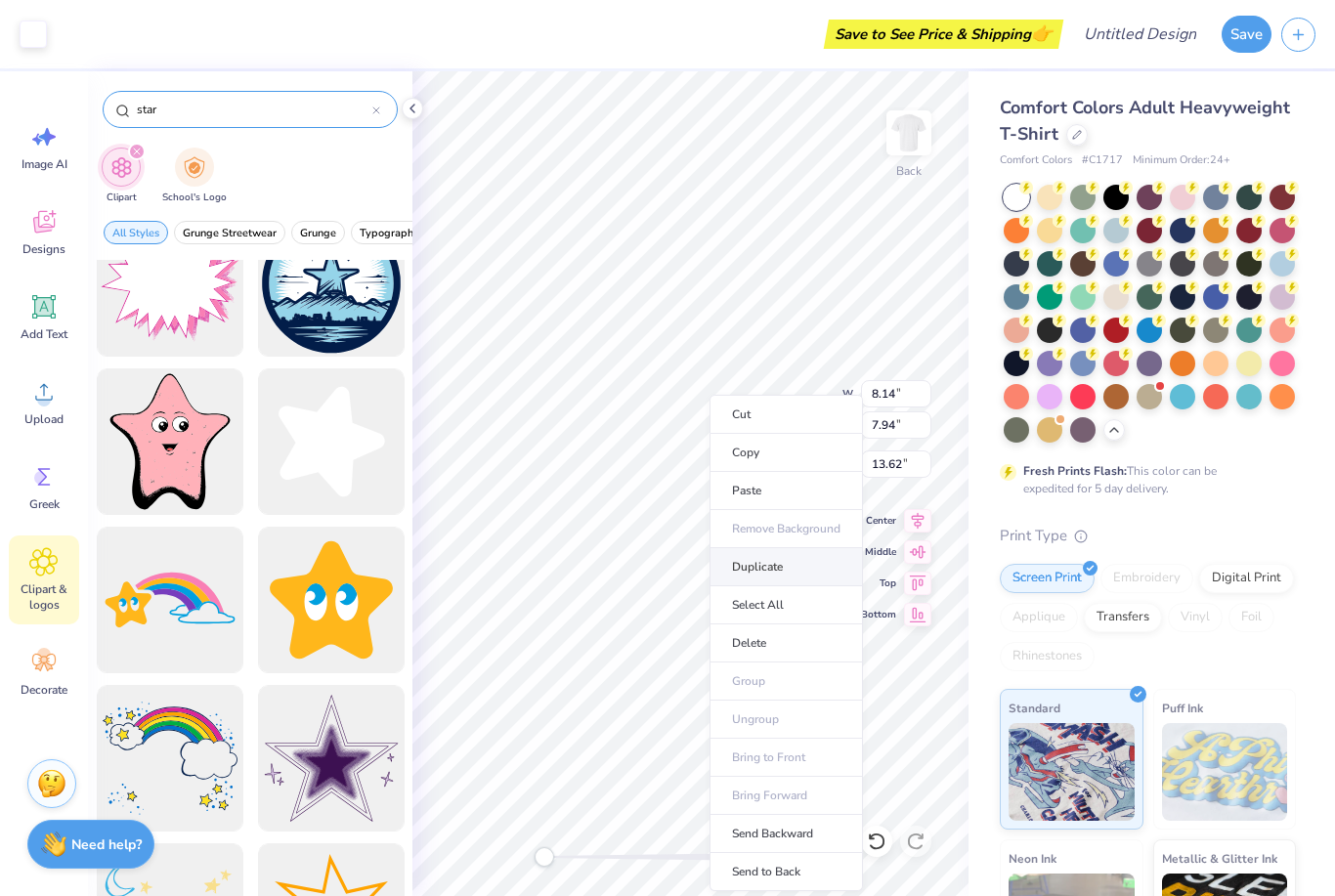
click at [743, 567] on li "Duplicate" at bounding box center [786, 566] width 153 height 38
type input "3.34"
type input "3.26"
type input "17.39"
click at [721, 563] on li "Duplicate" at bounding box center [755, 566] width 153 height 38
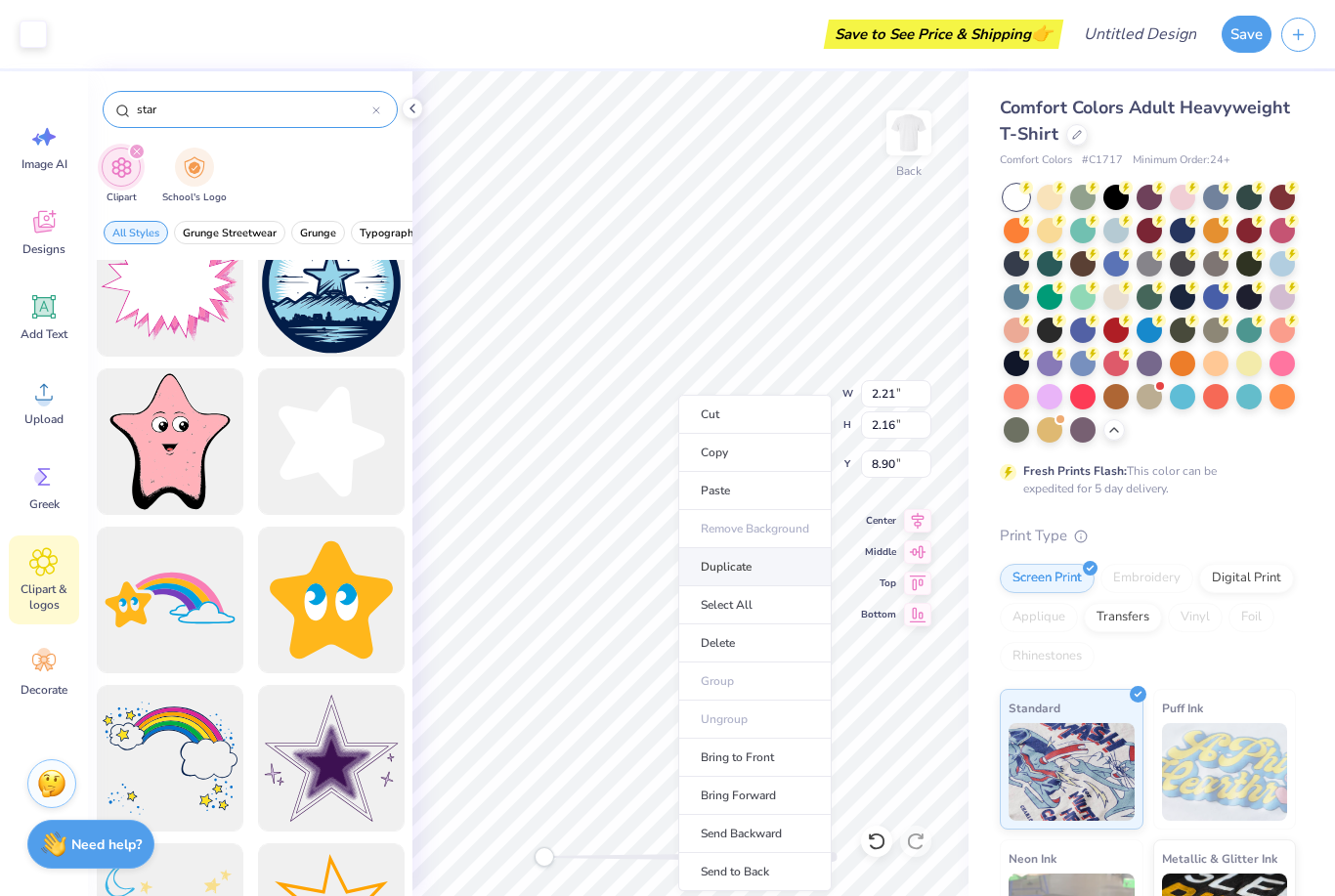
type input "9.90"
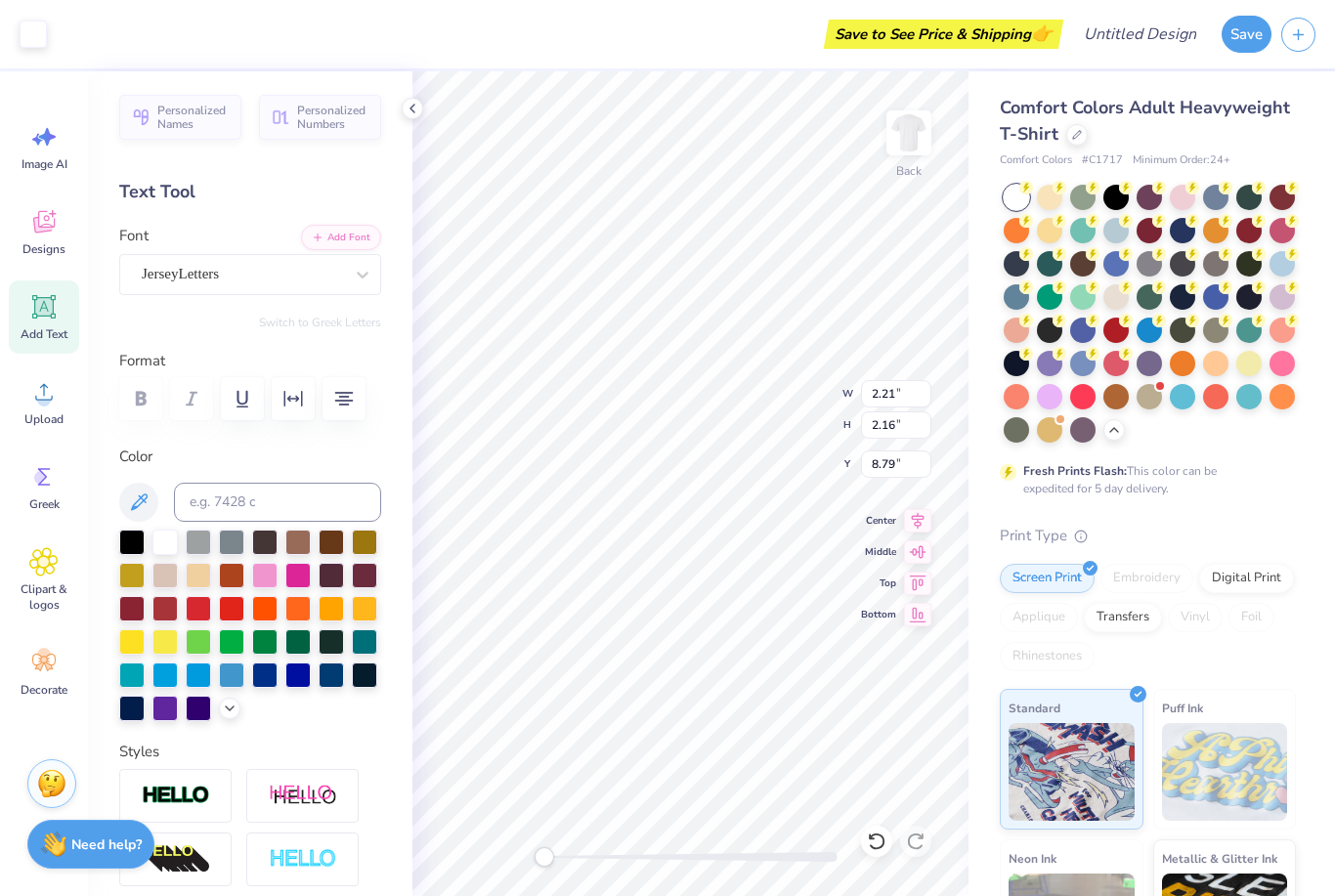
type input "8.90"
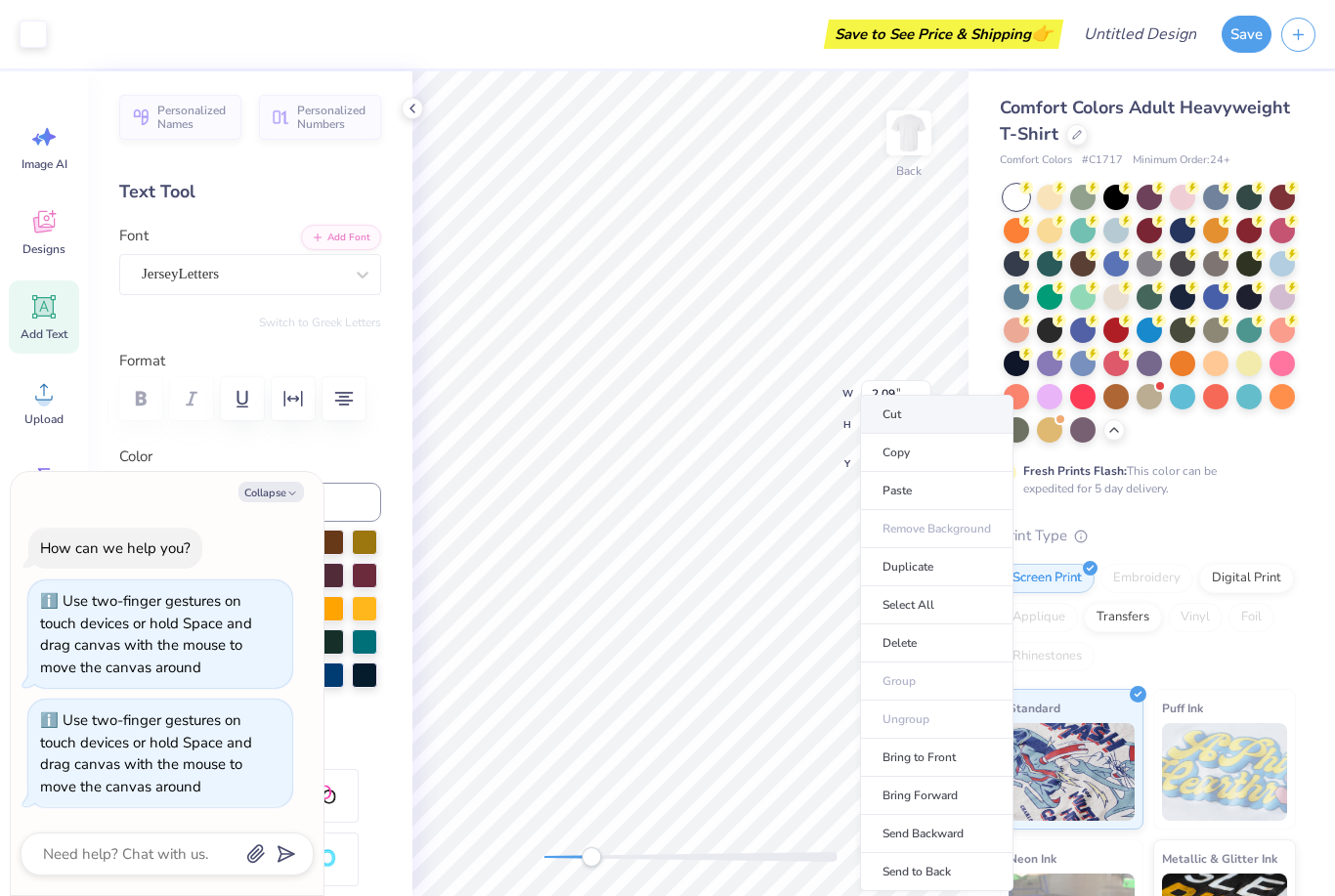
click at [899, 425] on li "Cut" at bounding box center [936, 414] width 153 height 39
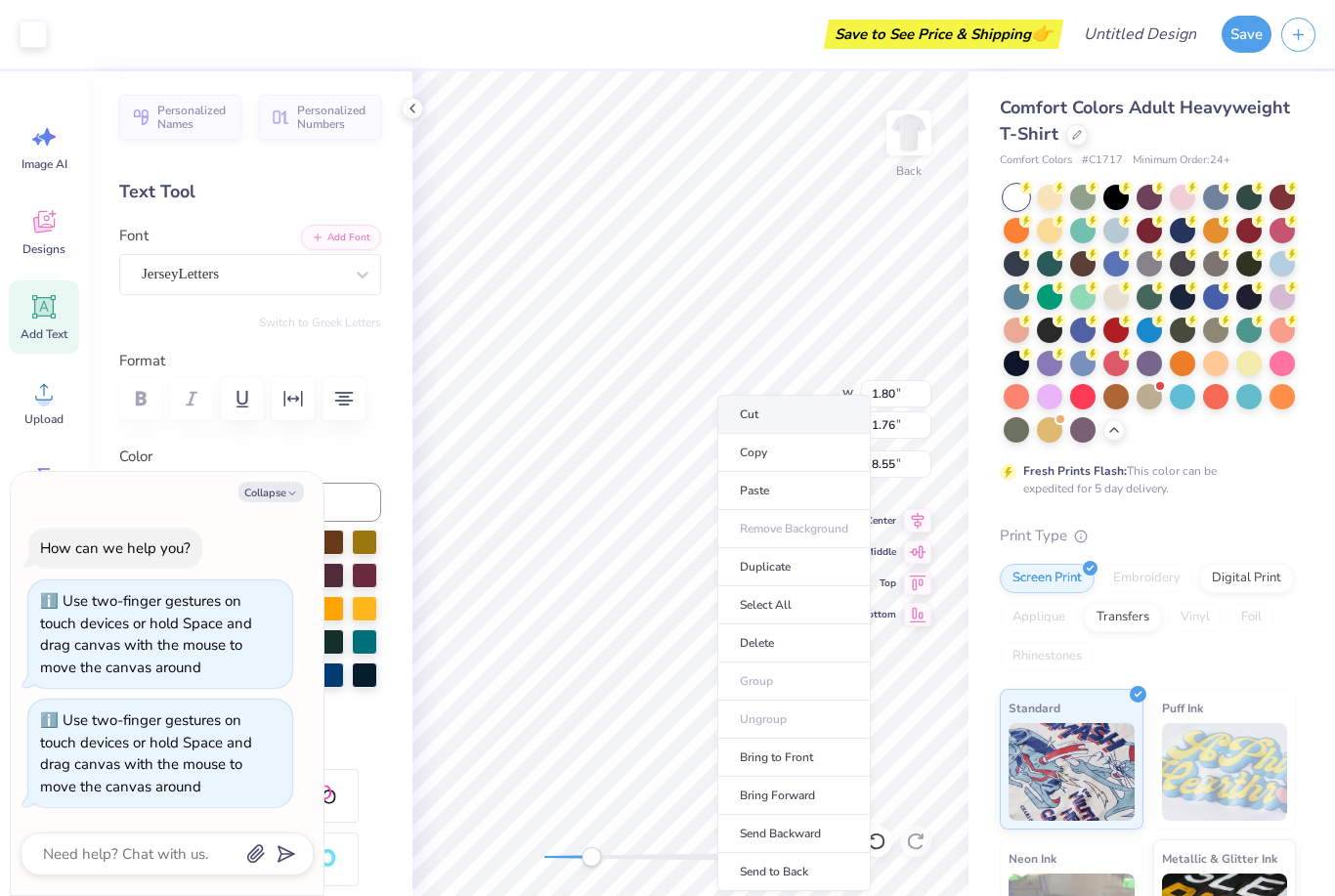
click at [748, 424] on li "Cut" at bounding box center [794, 414] width 153 height 39
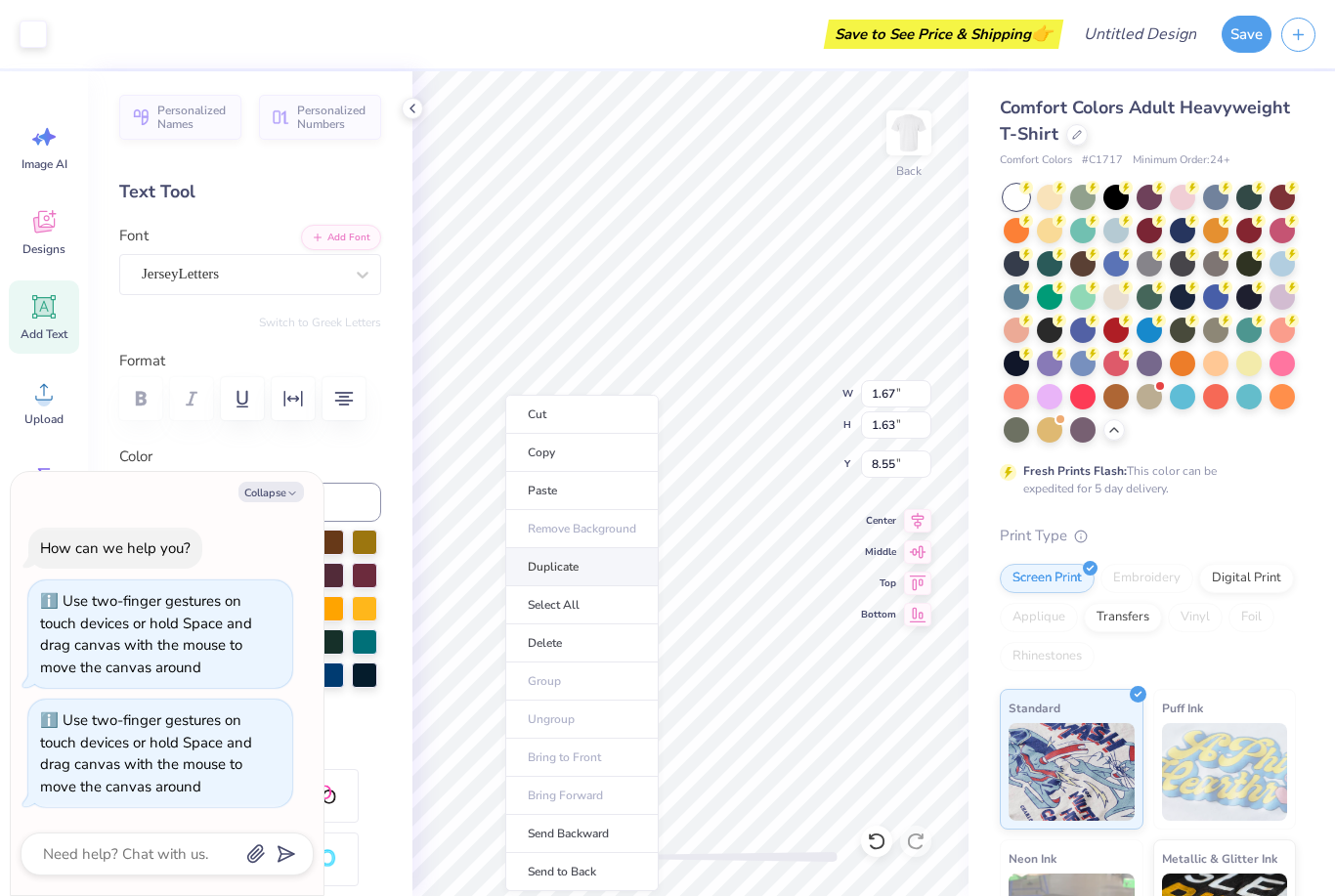
click at [544, 568] on li "Duplicate" at bounding box center [582, 566] width 153 height 38
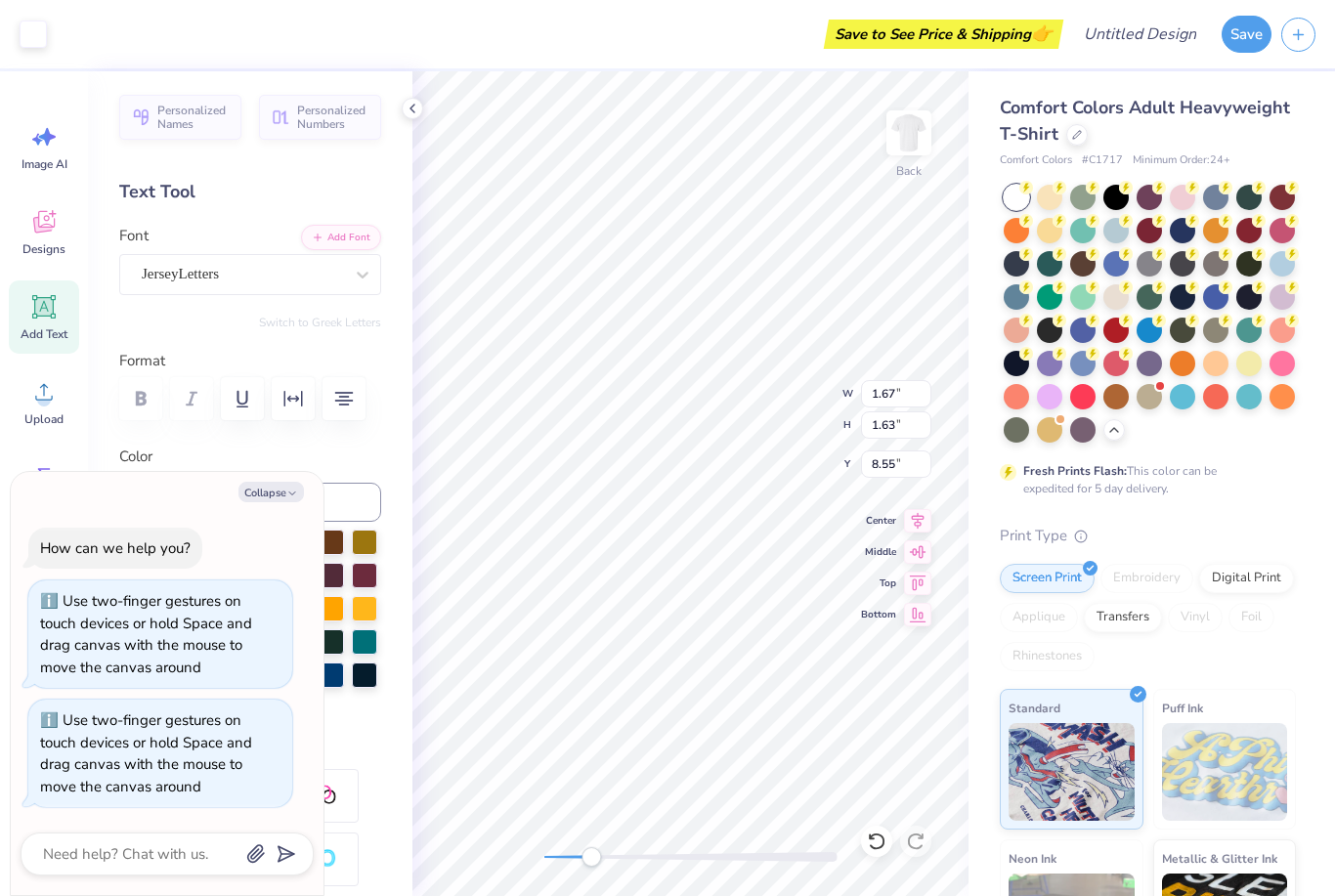
type textarea "x"
type input "9.55"
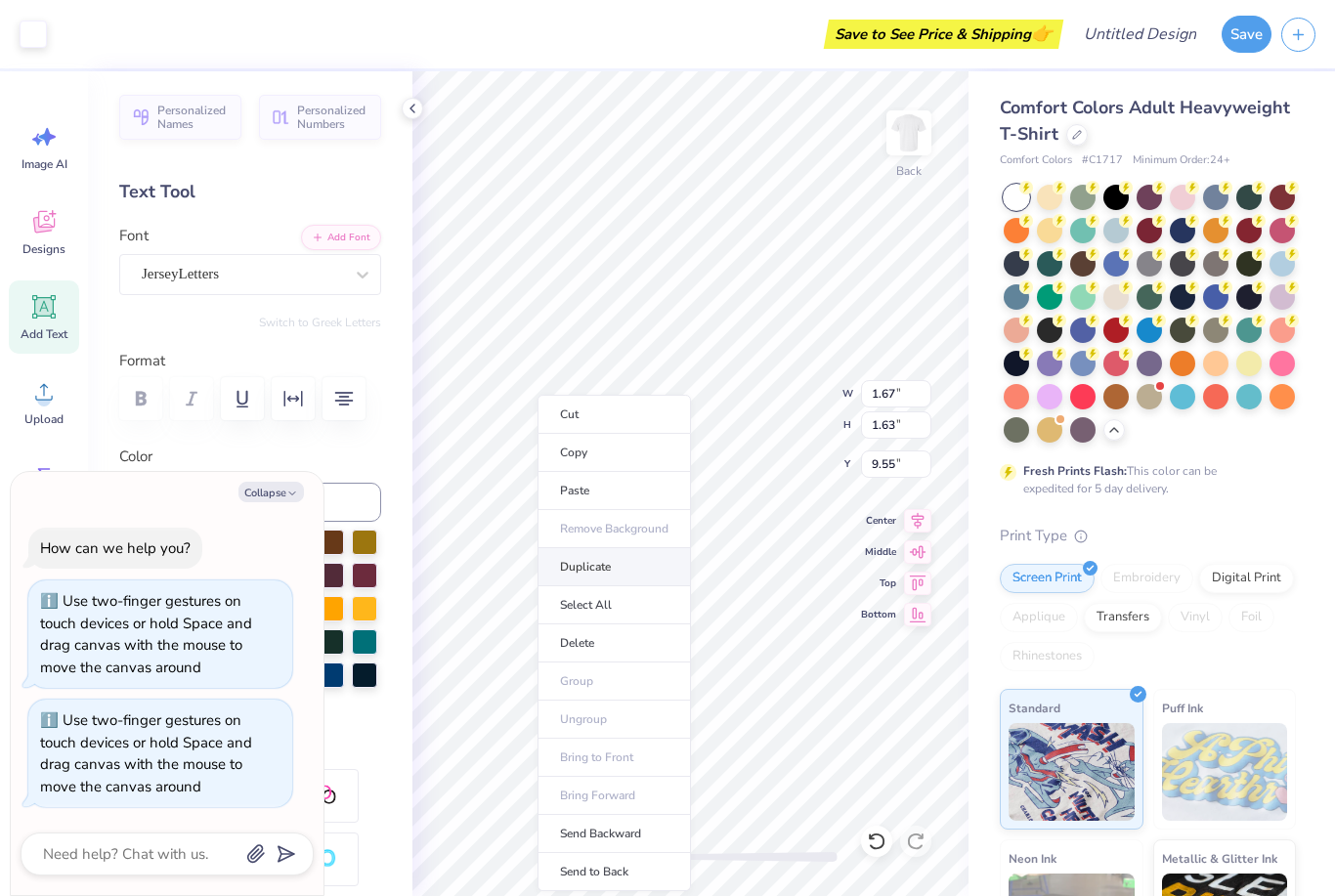
click at [575, 575] on li "Duplicate" at bounding box center [614, 566] width 153 height 38
type textarea "x"
type input "10.55"
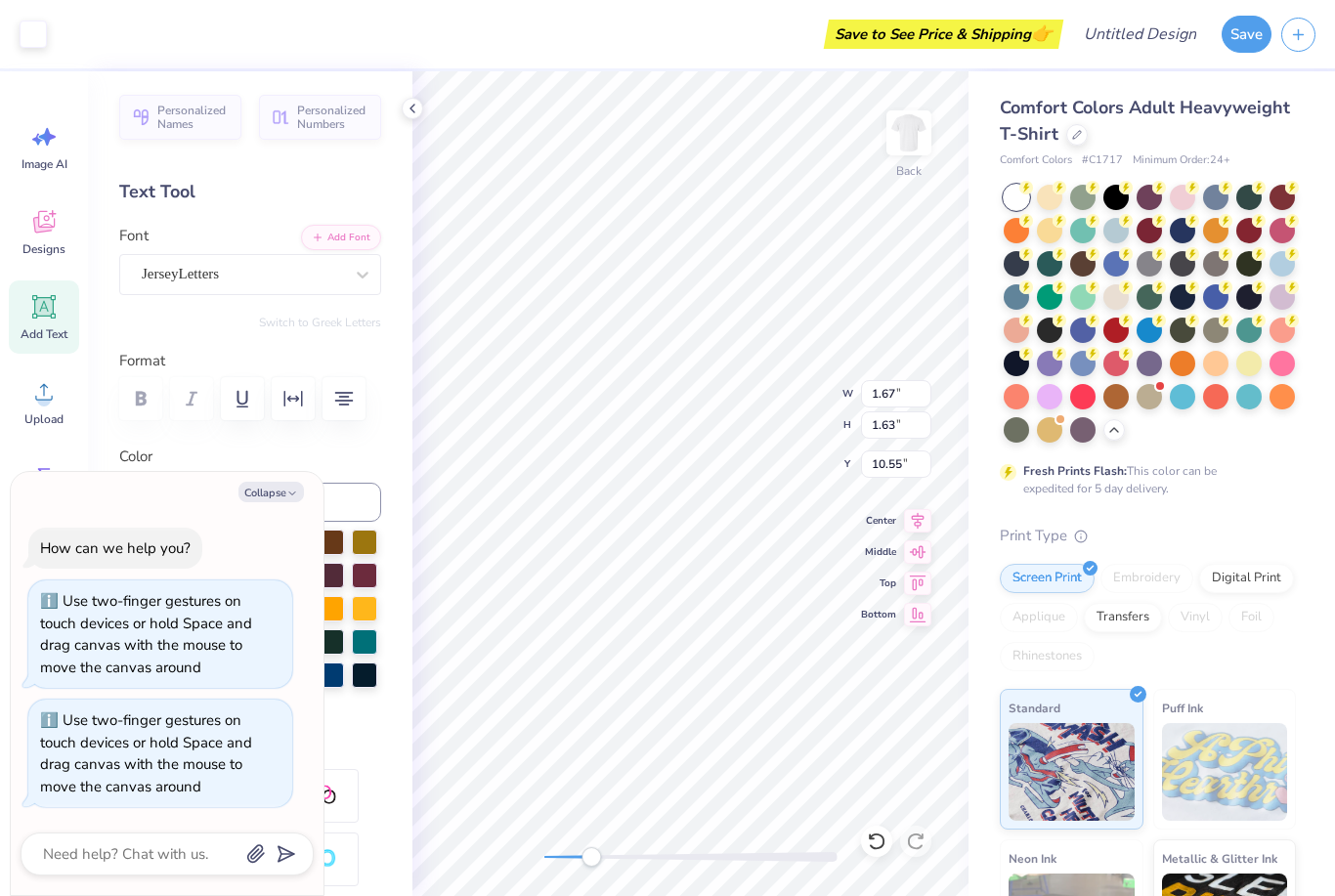
type textarea "x"
type input "9.55"
type textarea "x"
type input "6.55"
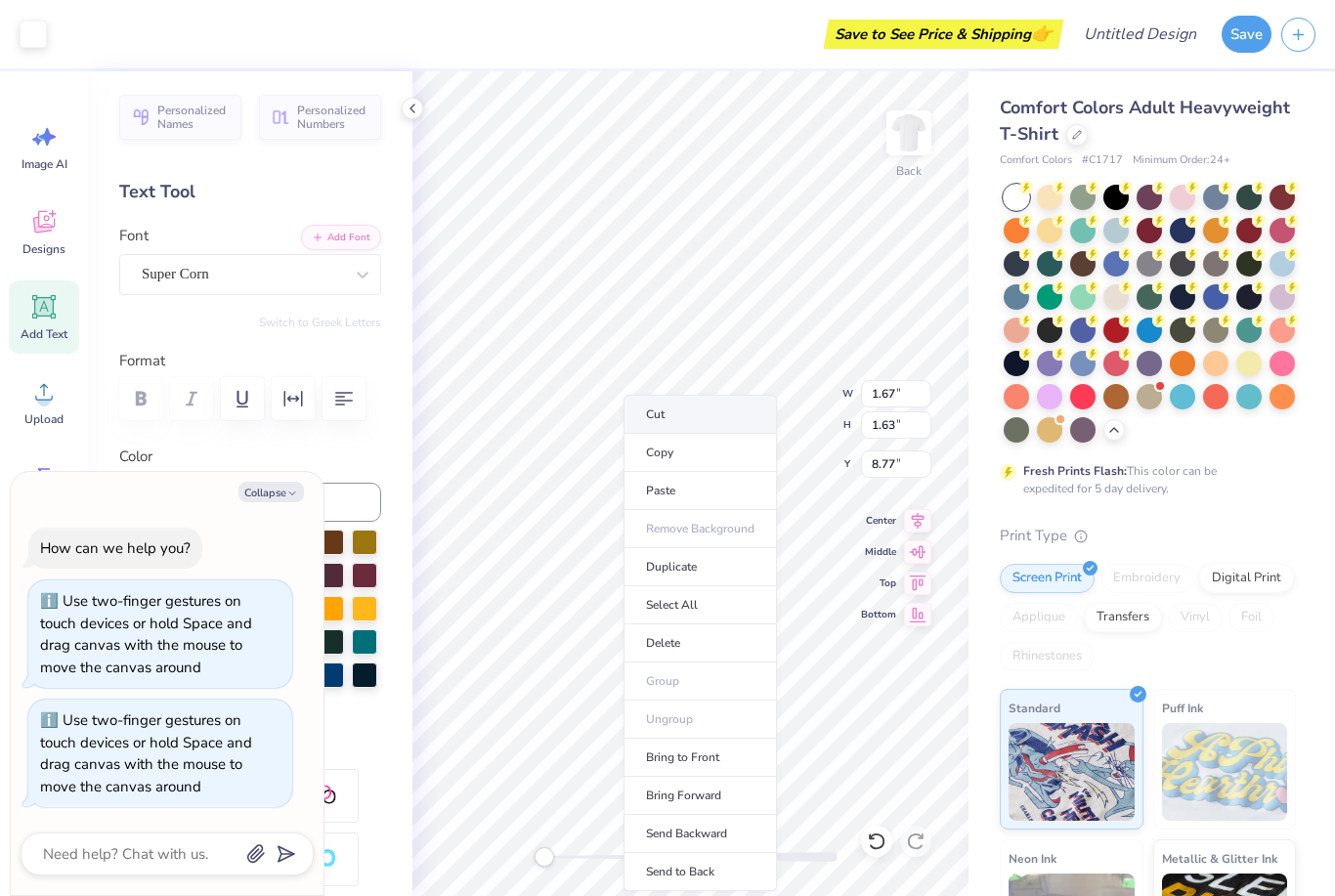
click at [658, 423] on li "Cut" at bounding box center [700, 414] width 153 height 39
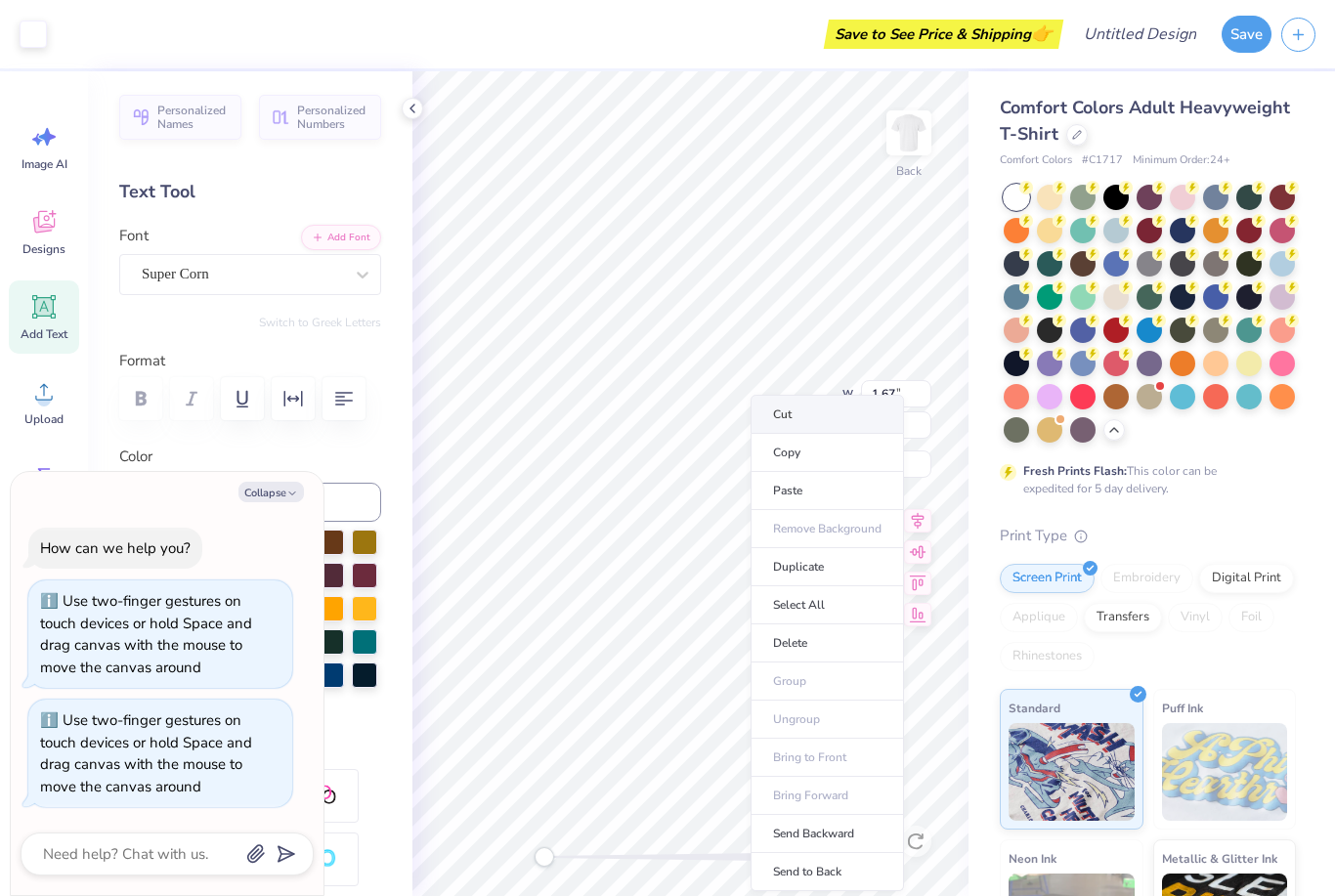
click at [783, 421] on li "Cut" at bounding box center [828, 414] width 153 height 39
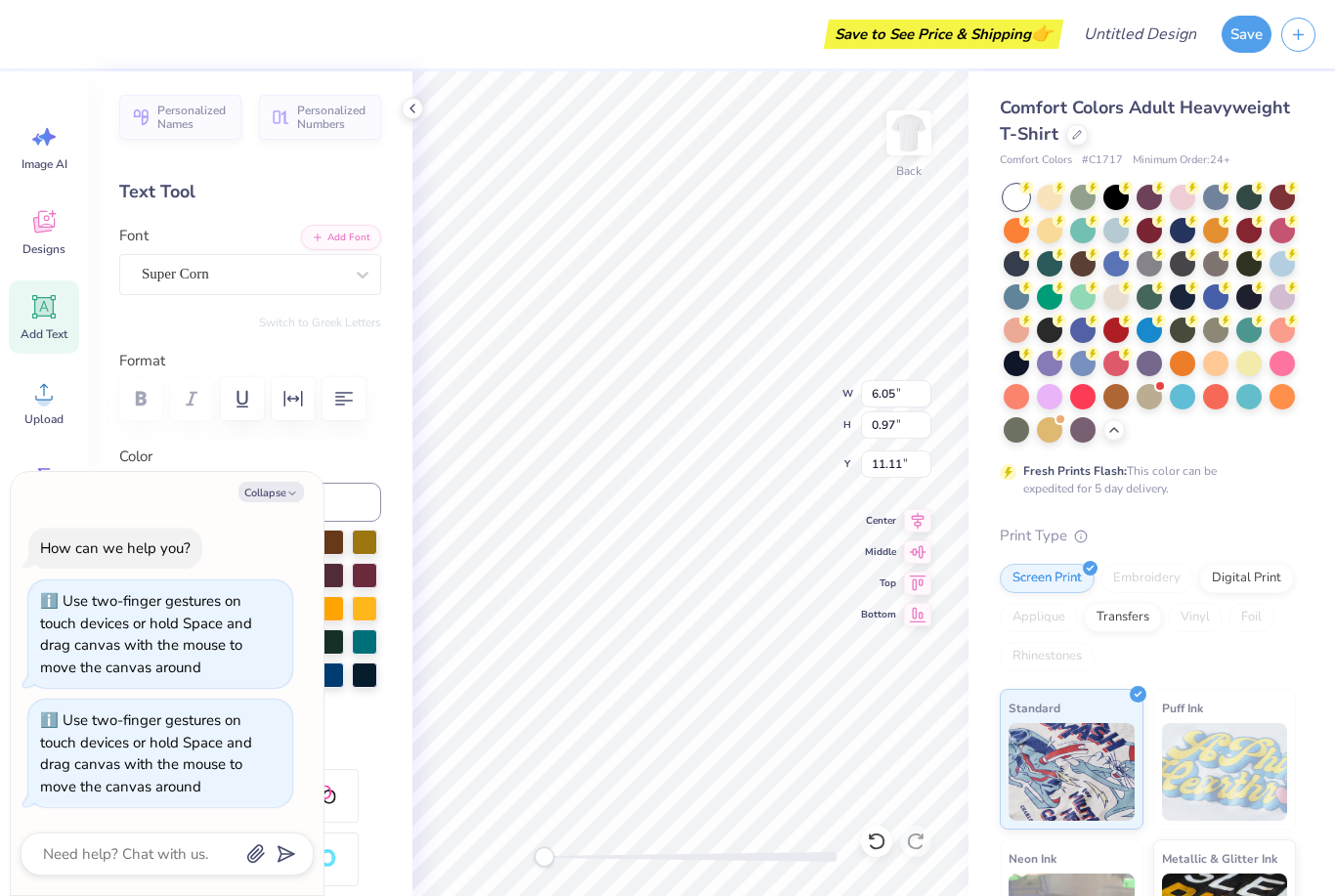
type textarea "x"
type textarea "2025"
type textarea "x"
type textarea "2025"
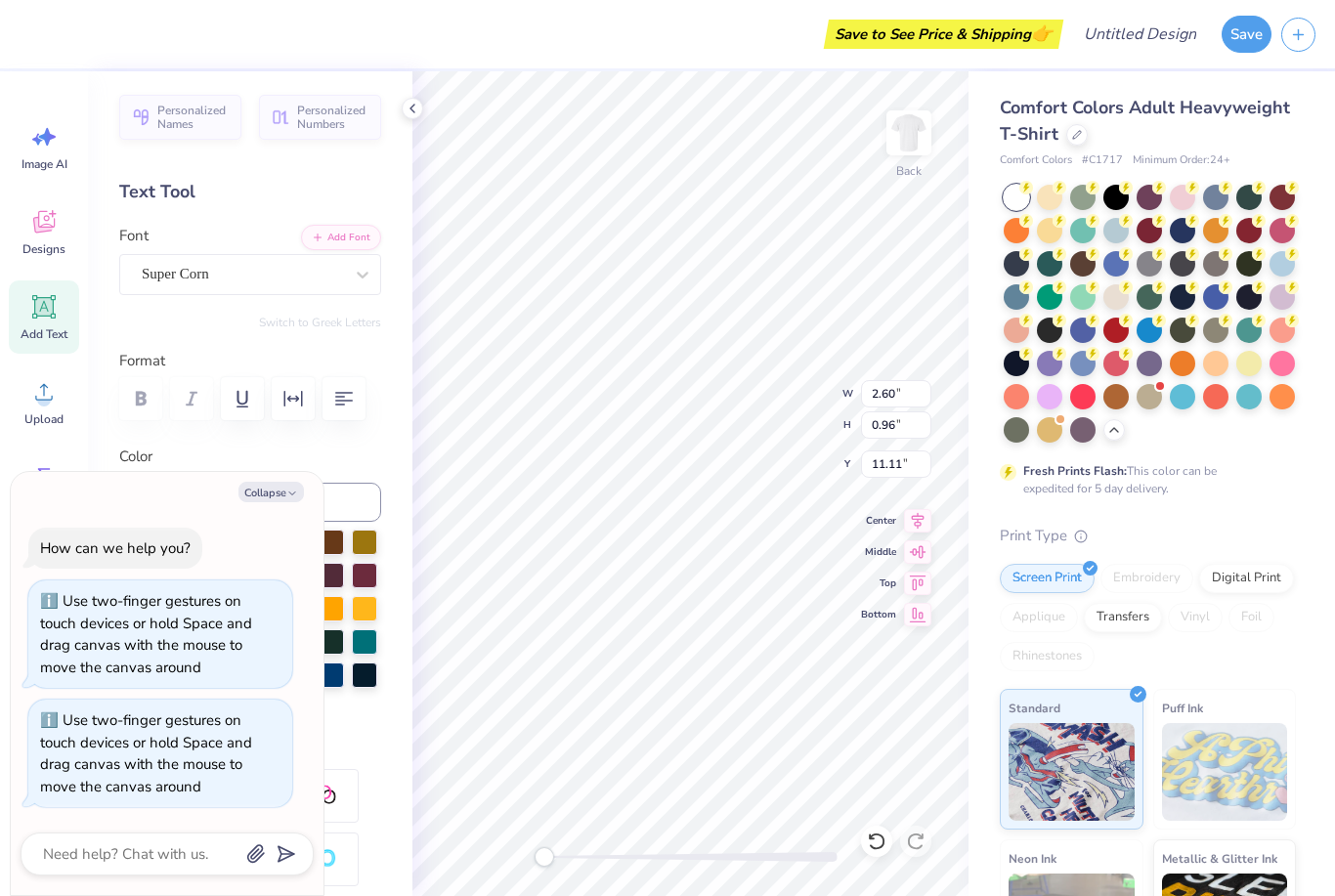
type textarea "x"
type input "1.67"
type input "1.63"
type input "8.77"
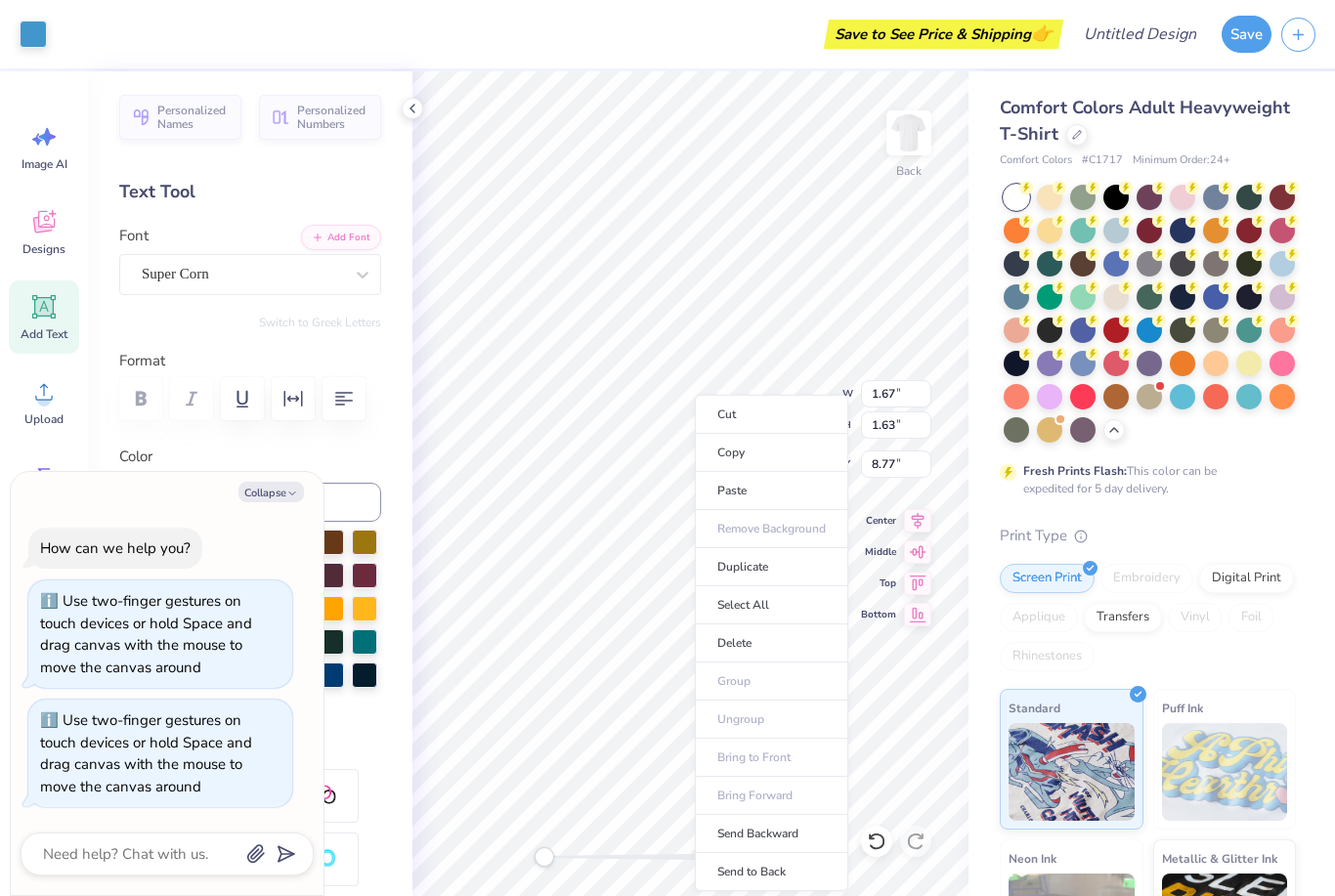
type textarea "x"
type input "2.60"
type input "0.96"
type input "9.11"
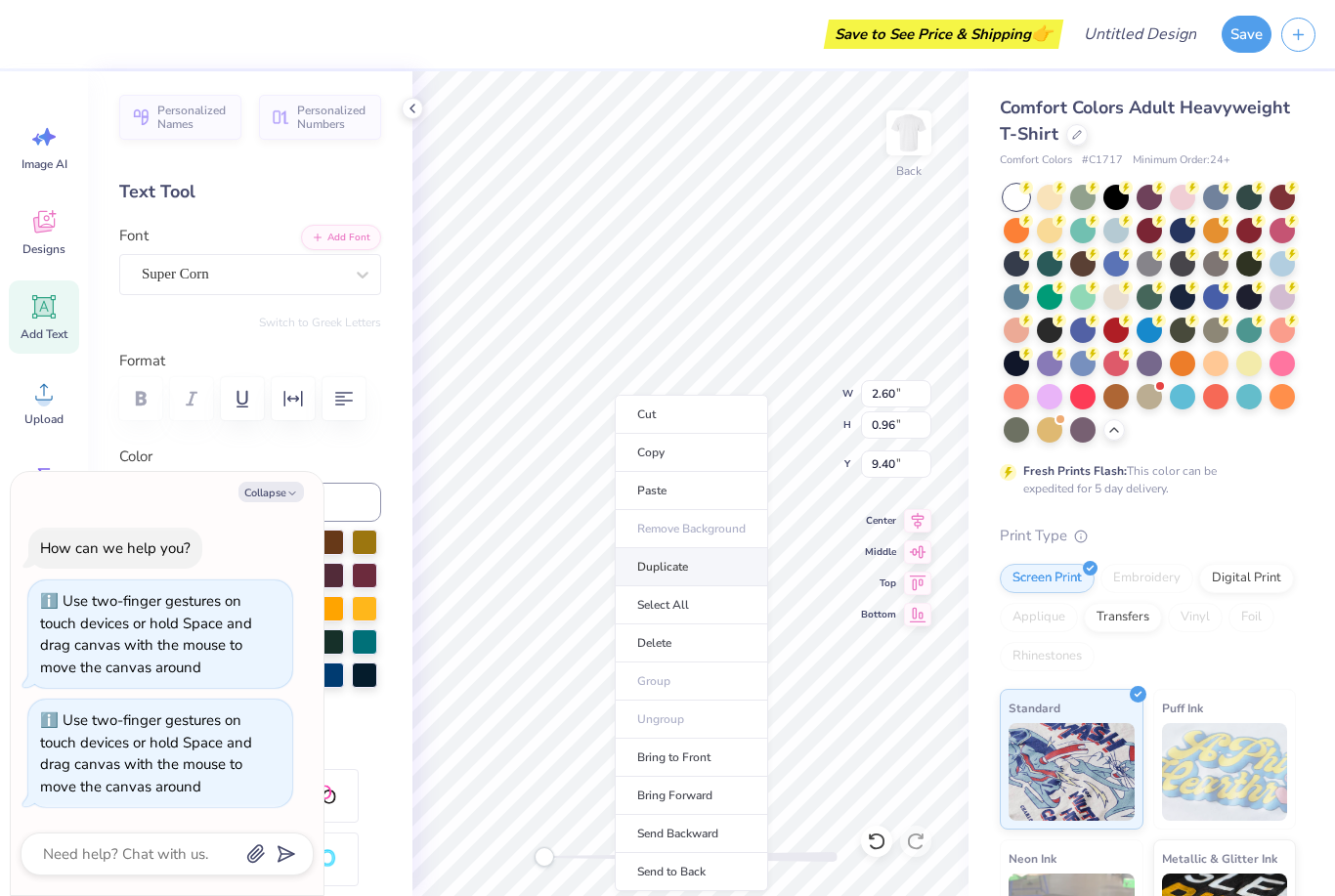
click at [656, 577] on li "Duplicate" at bounding box center [691, 566] width 153 height 38
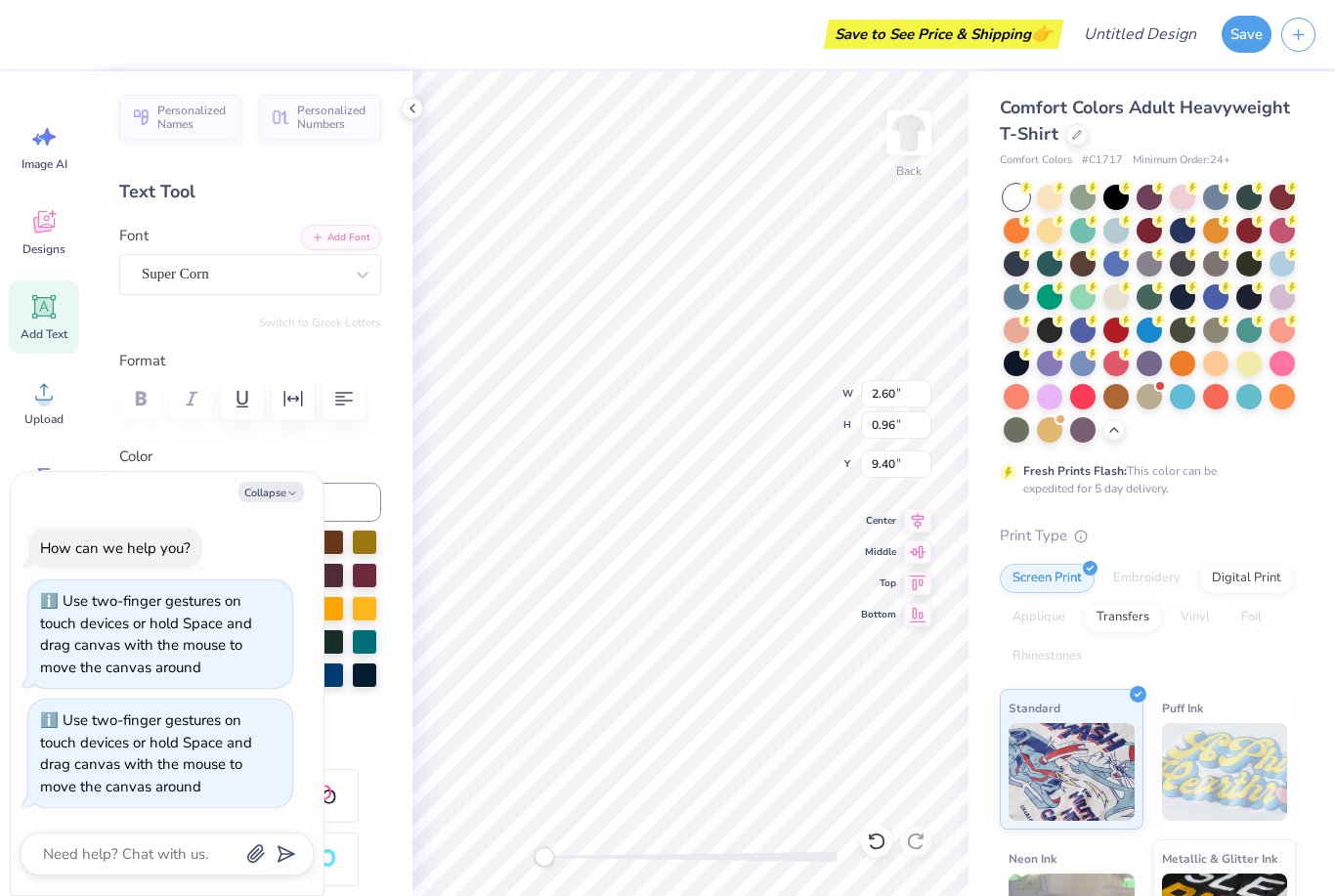
type textarea "x"
type input "10.40"
type textarea "x"
type textarea "2026"
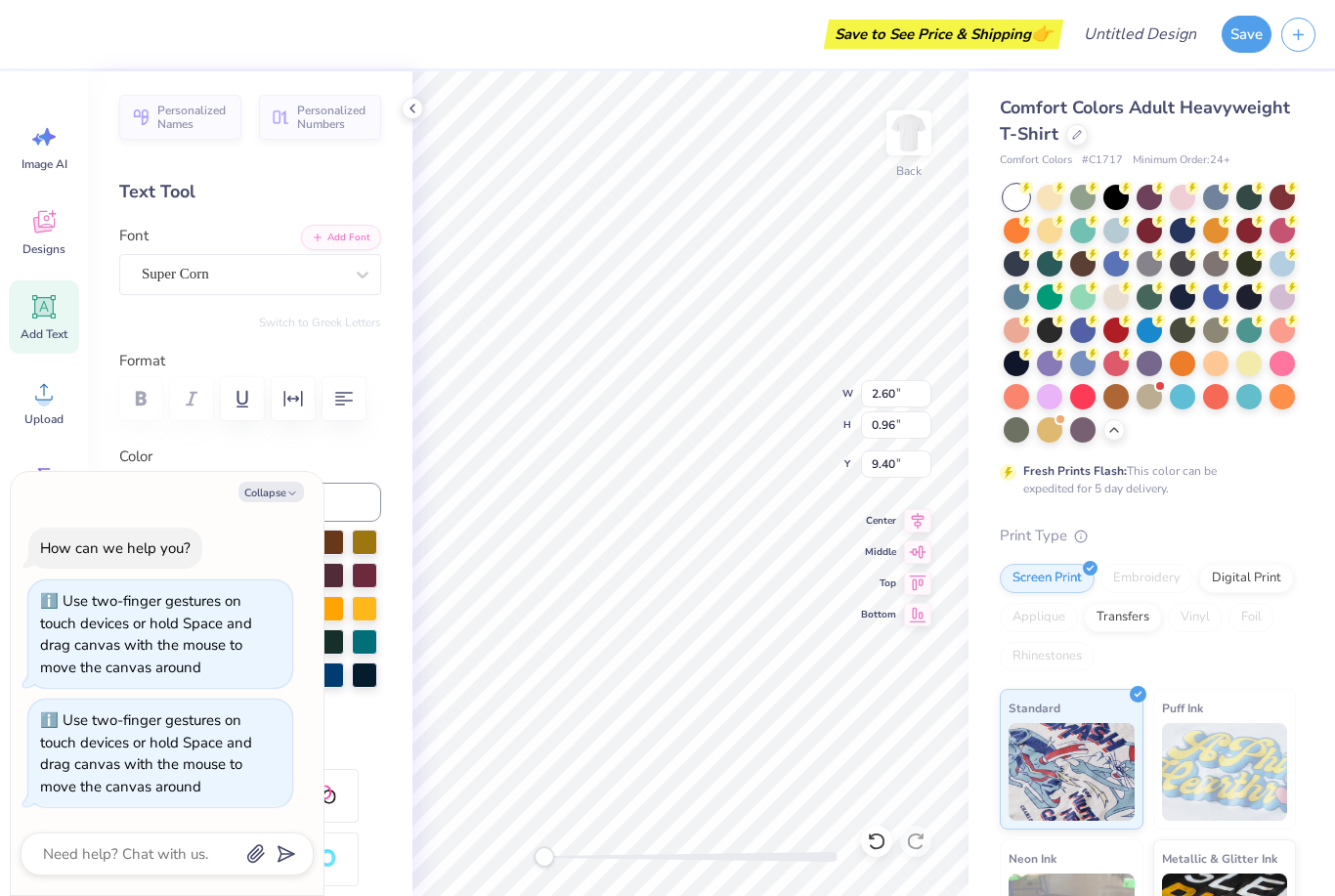
type textarea "x"
type input "2.62"
type input "2.55"
type input "8.61"
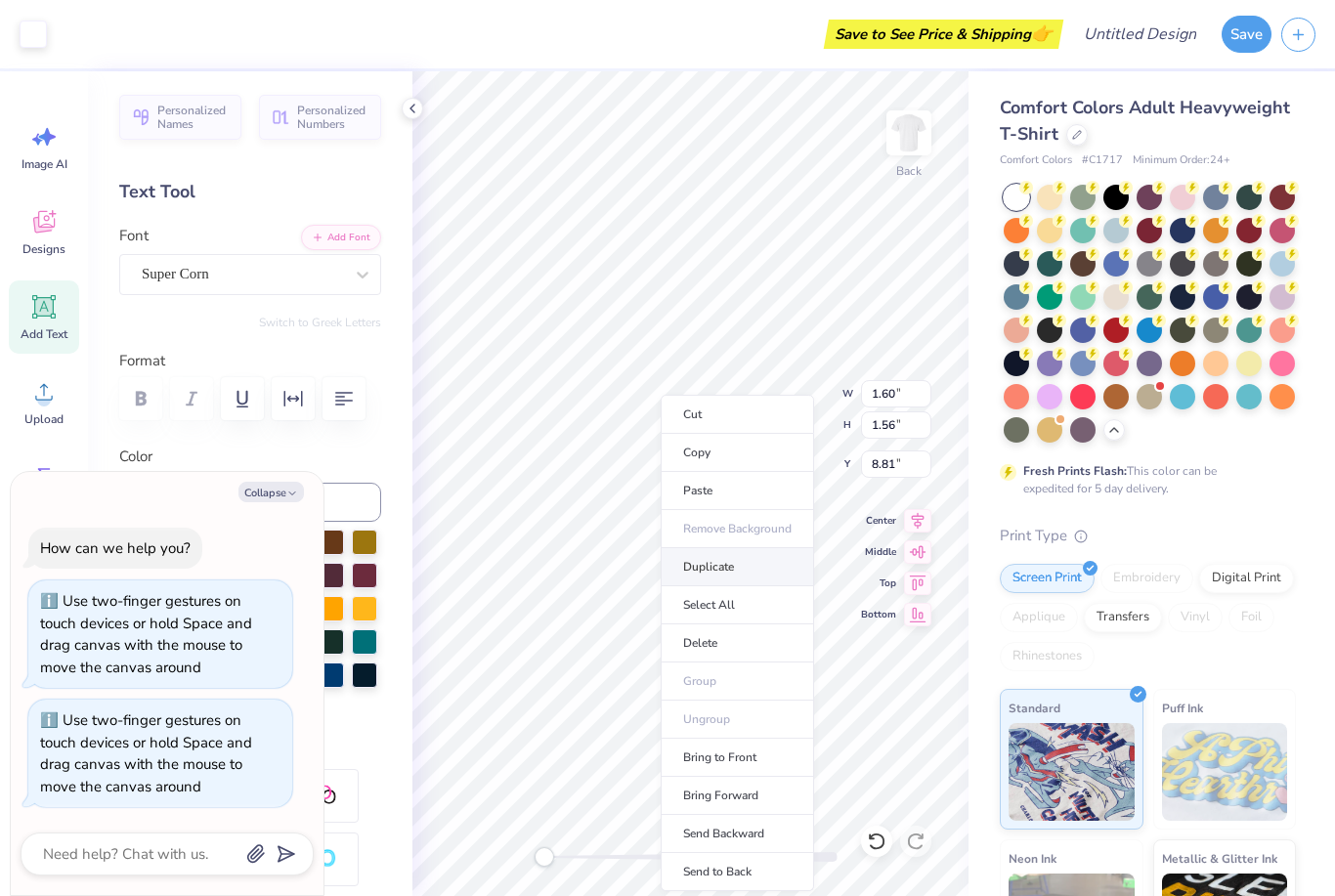
click at [699, 573] on li "Duplicate" at bounding box center [737, 566] width 153 height 38
type textarea "x"
type input "10.10"
click at [724, 575] on li "Duplicate" at bounding box center [764, 566] width 153 height 38
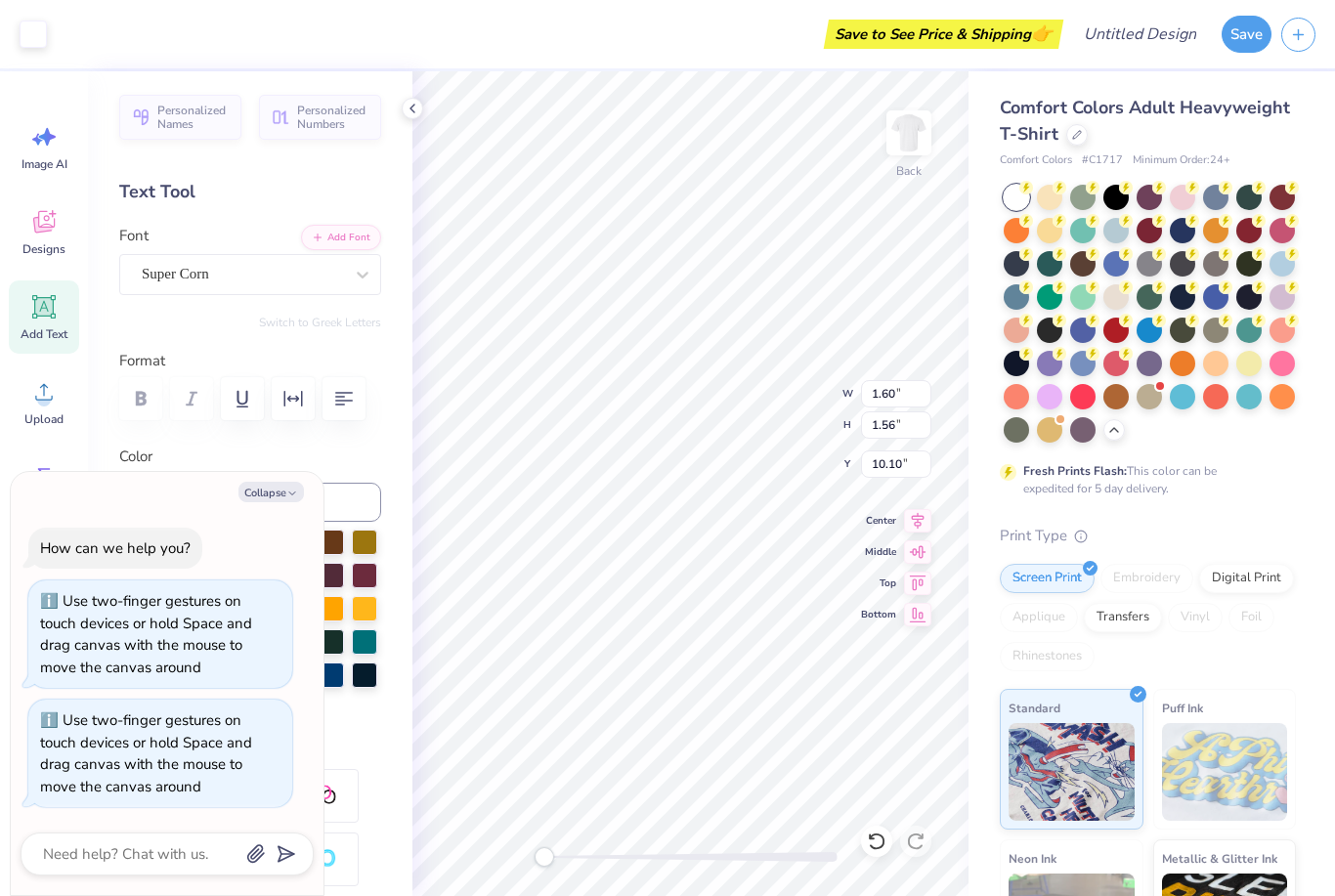
type textarea "x"
type input "11.10"
type textarea "x"
type input "2.60"
type input "0.96"
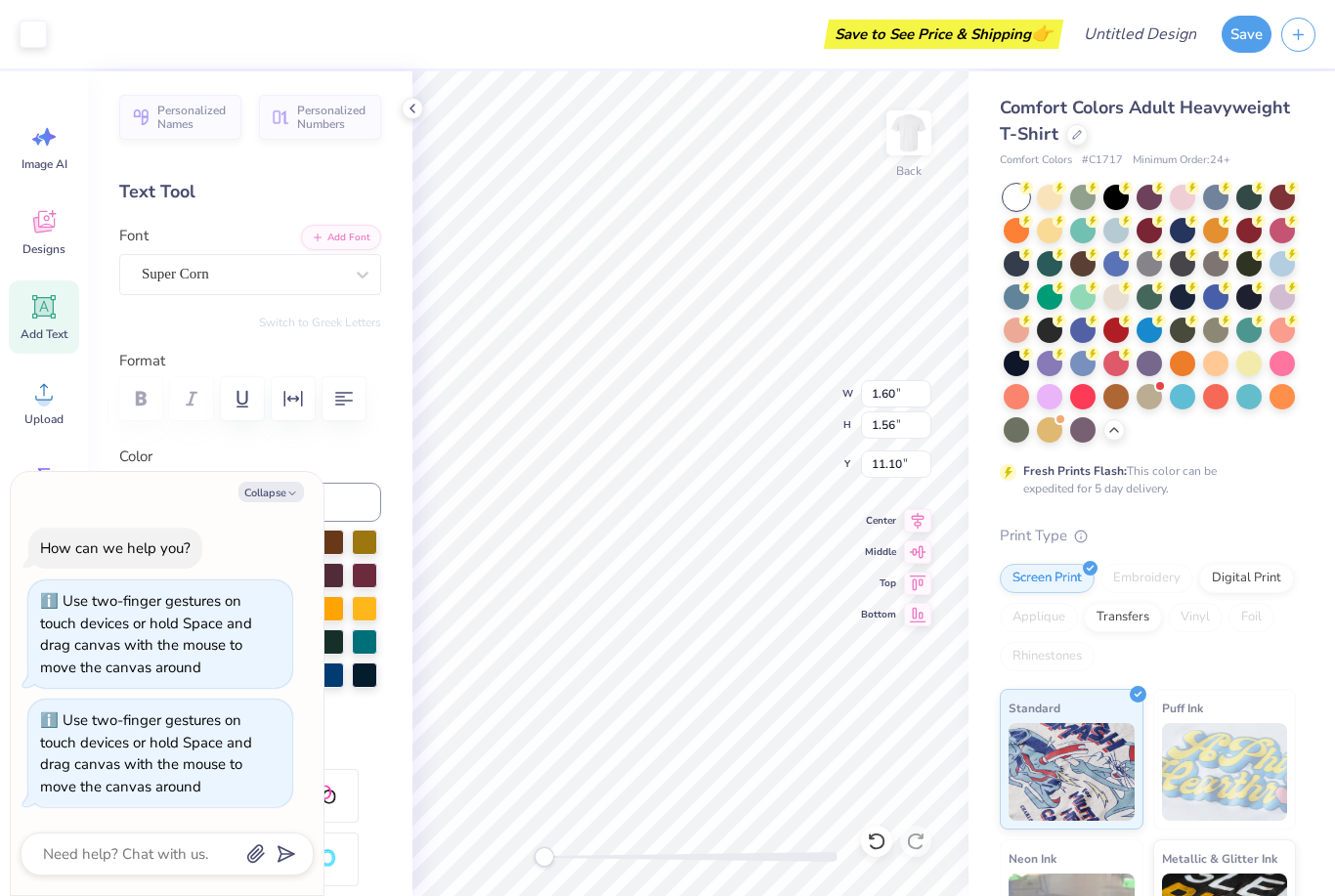
type input "9.40"
type textarea "x"
type input "2.75"
type input "0.97"
type input "9.40"
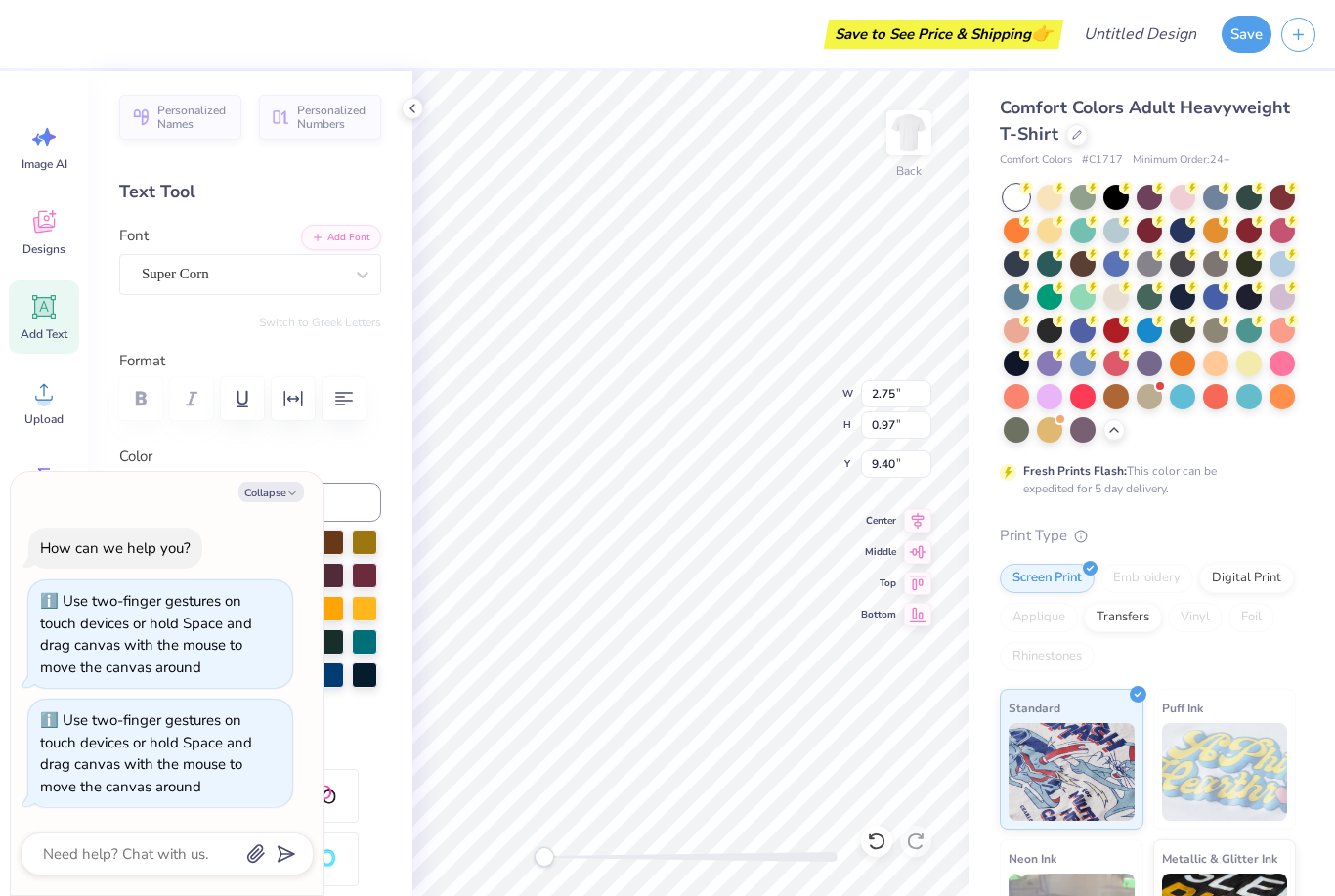
type textarea "x"
type input "1.60"
type input "1.56"
type input "8.81"
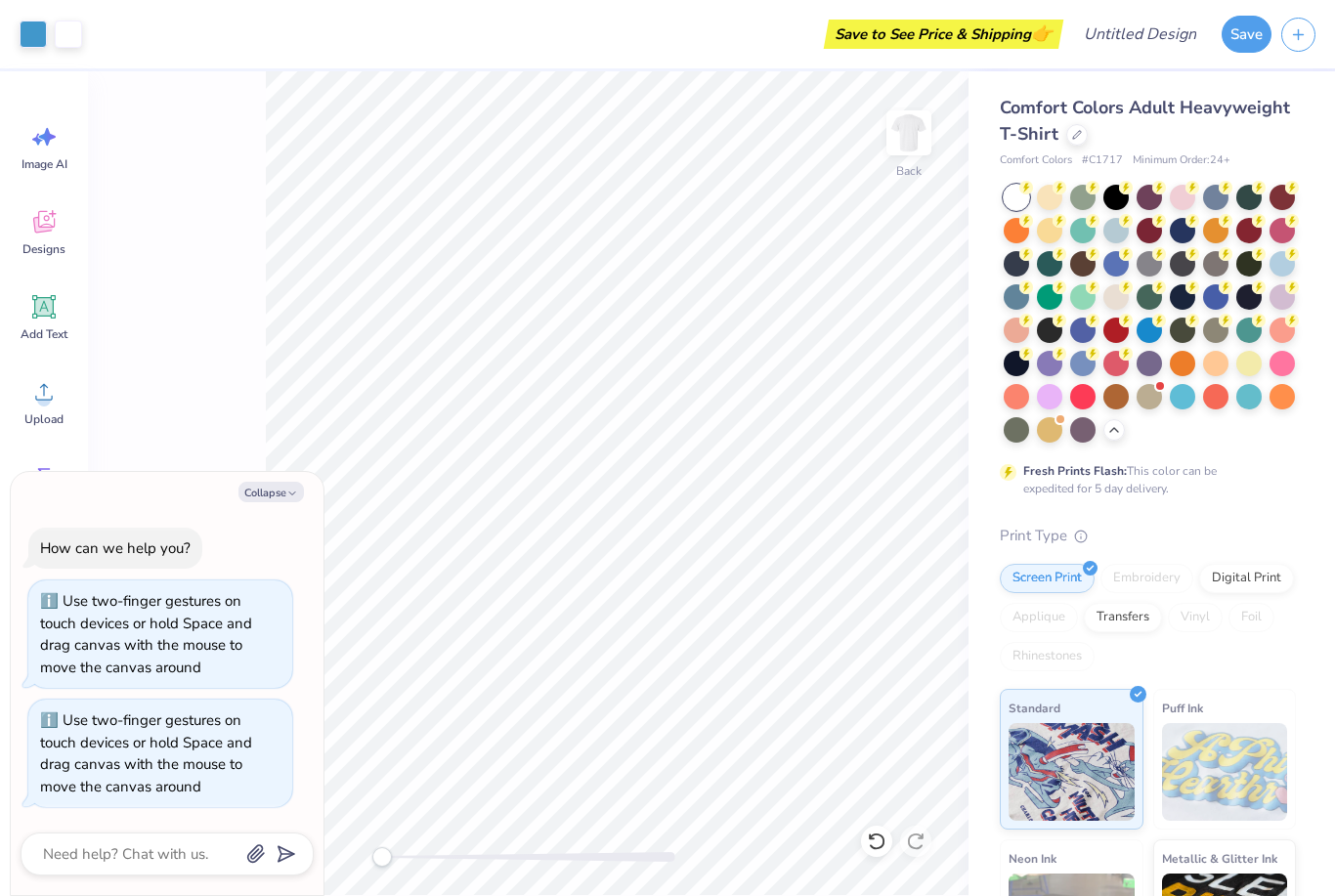
type textarea "x"
